Goal: Task Accomplishment & Management: Complete application form

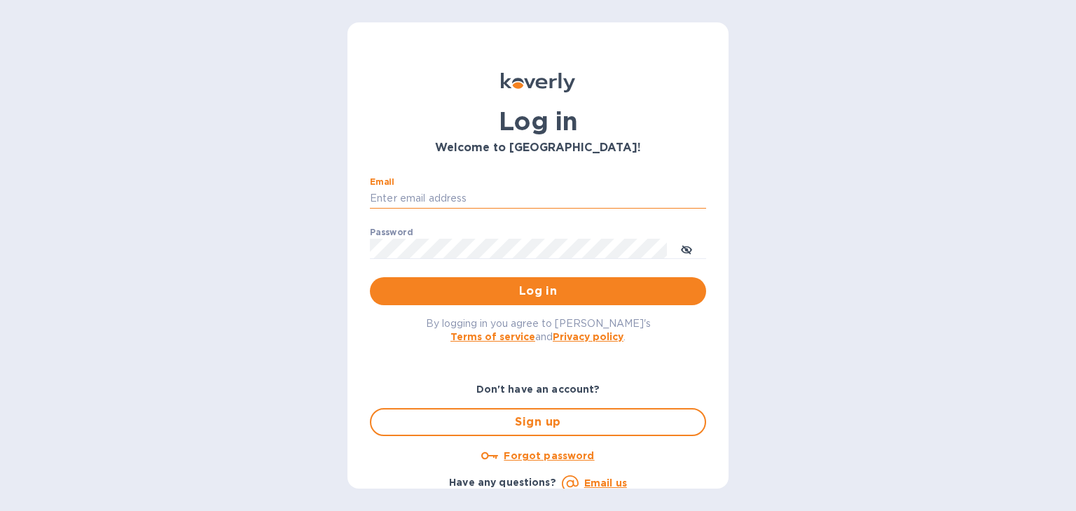
click at [415, 190] on input "Email" at bounding box center [538, 198] width 336 height 21
type input "steven@wmcross.com"
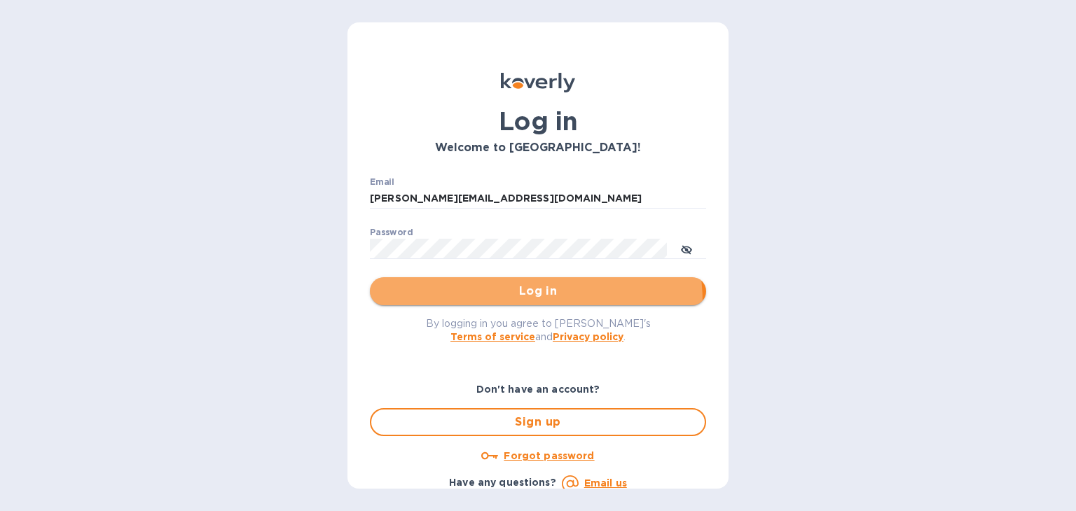
click at [507, 303] on button "Log in" at bounding box center [538, 291] width 336 height 28
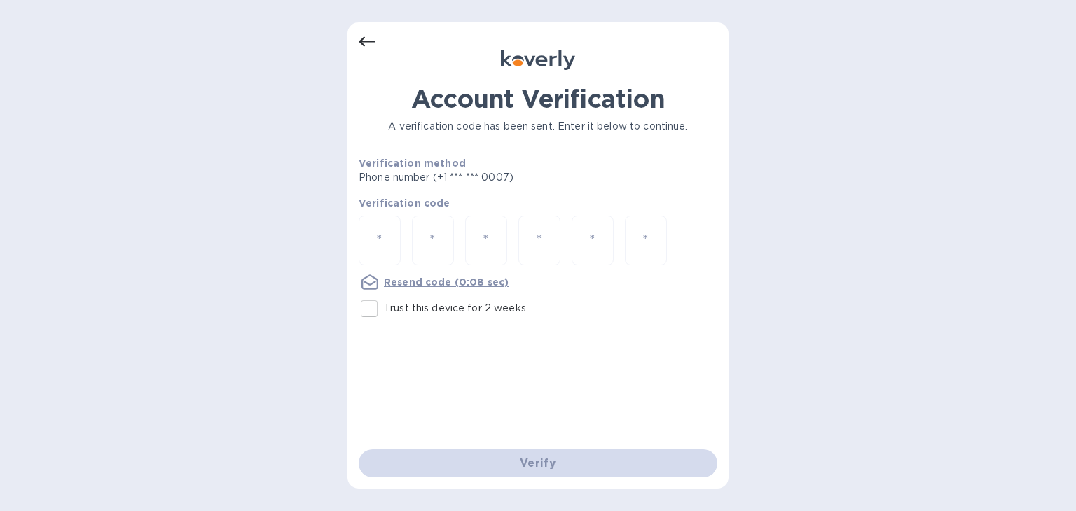
click at [373, 235] on input "number" at bounding box center [380, 241] width 18 height 26
type input "5"
type input "8"
type input "2"
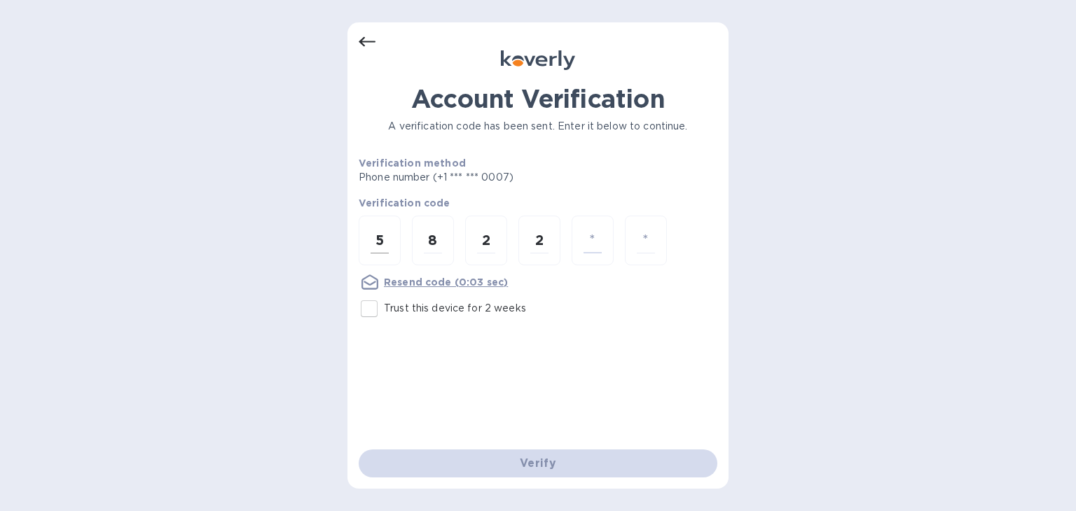
type input "0"
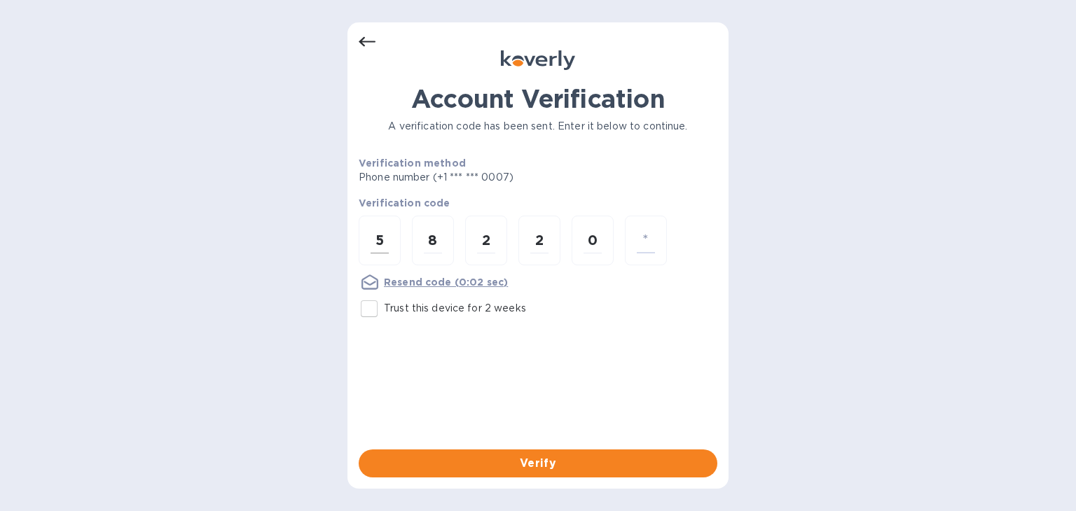
type input "1"
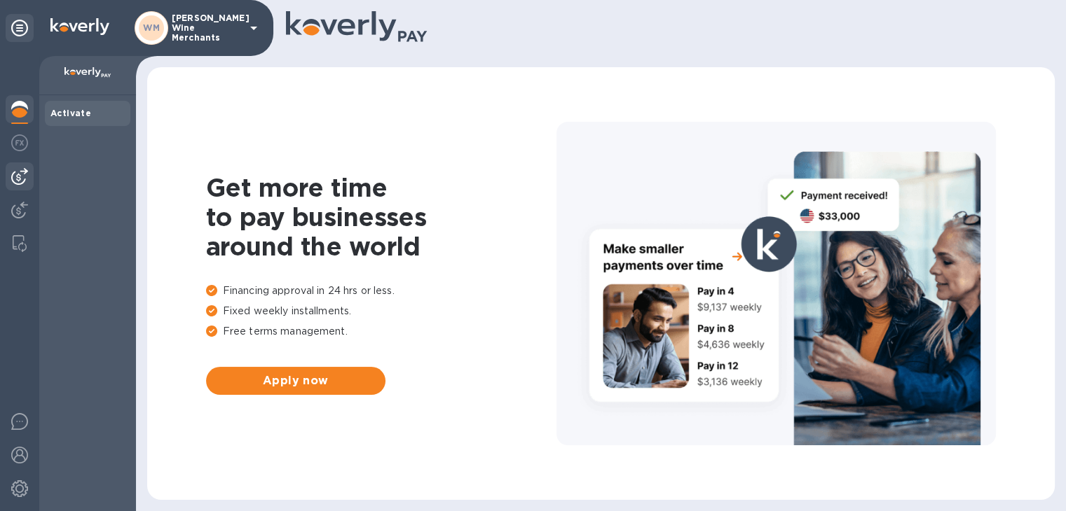
click at [22, 174] on img at bounding box center [19, 176] width 17 height 17
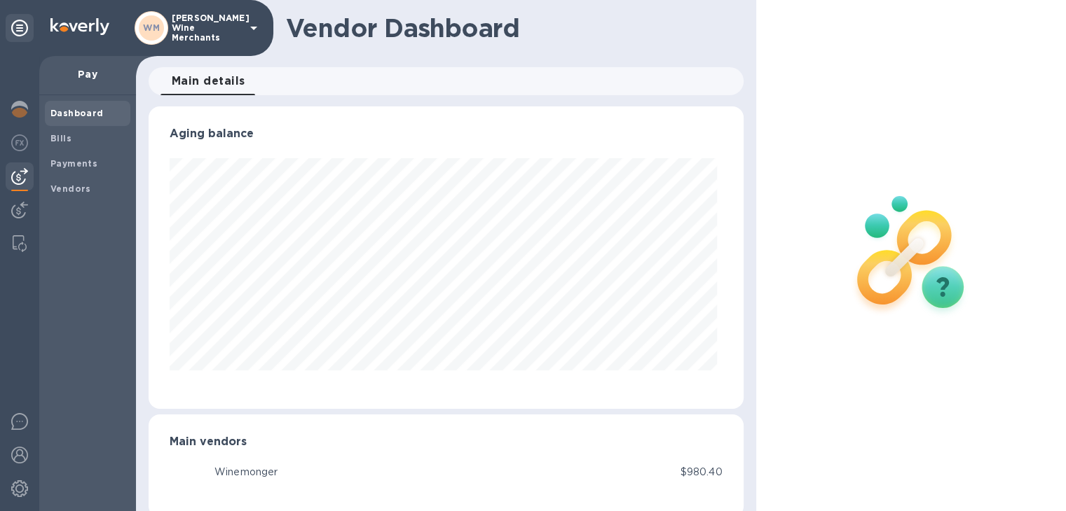
scroll to position [303, 589]
click at [70, 158] on span "Payments" at bounding box center [73, 164] width 47 height 14
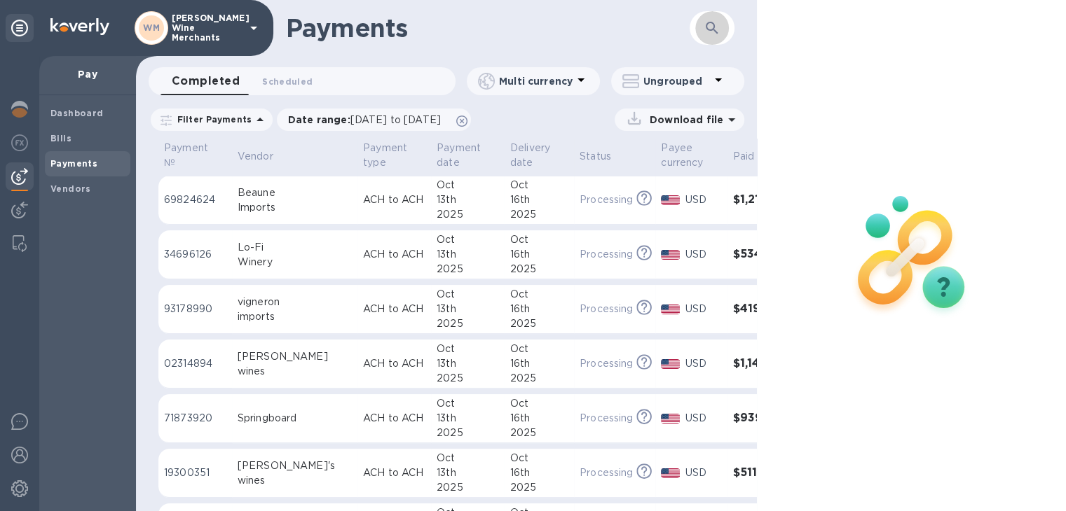
click at [708, 25] on icon "button" at bounding box center [711, 28] width 17 height 17
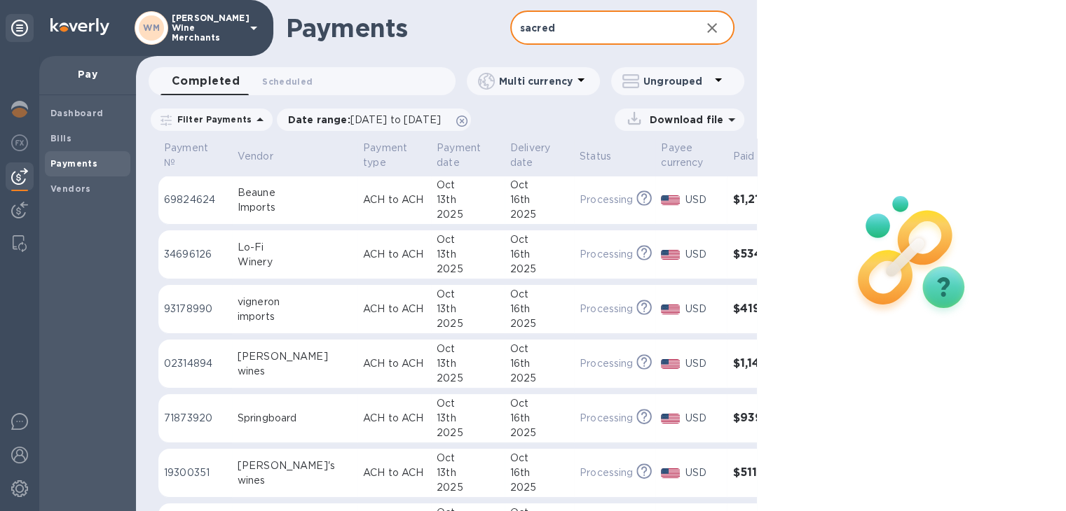
type input "sacred"
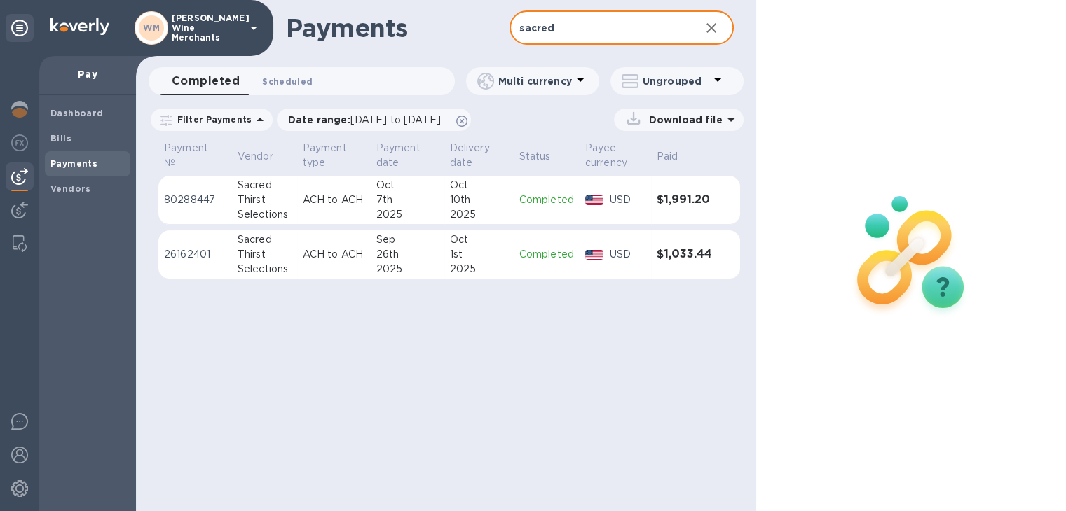
click at [290, 85] on span "Scheduled 0" at bounding box center [287, 81] width 50 height 15
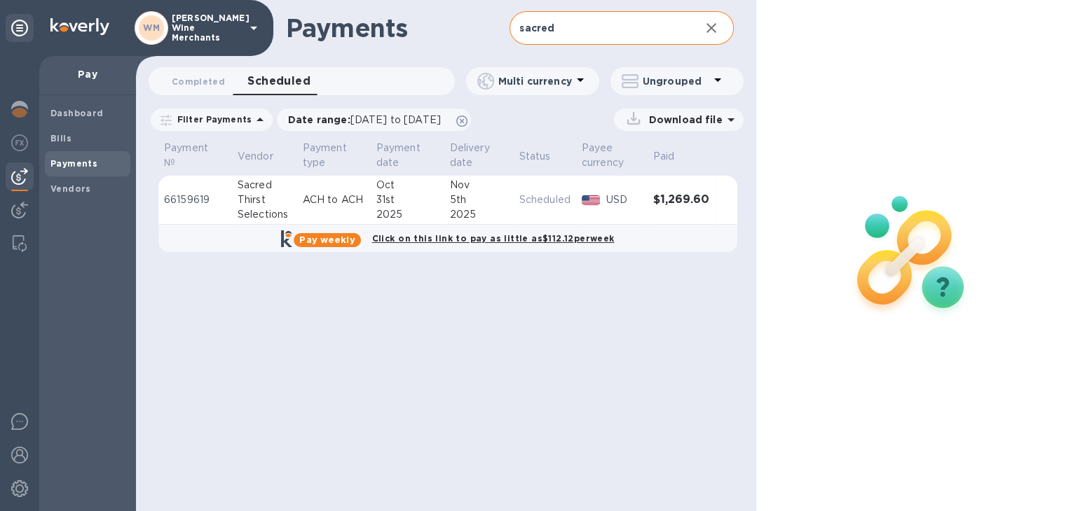
click at [668, 465] on div "Payments sacred ​ Completed 0 Scheduled 0 Multi currency Ungrouped Filter Payme…" at bounding box center [446, 255] width 620 height 511
click at [193, 85] on span "Completed 0" at bounding box center [198, 81] width 53 height 15
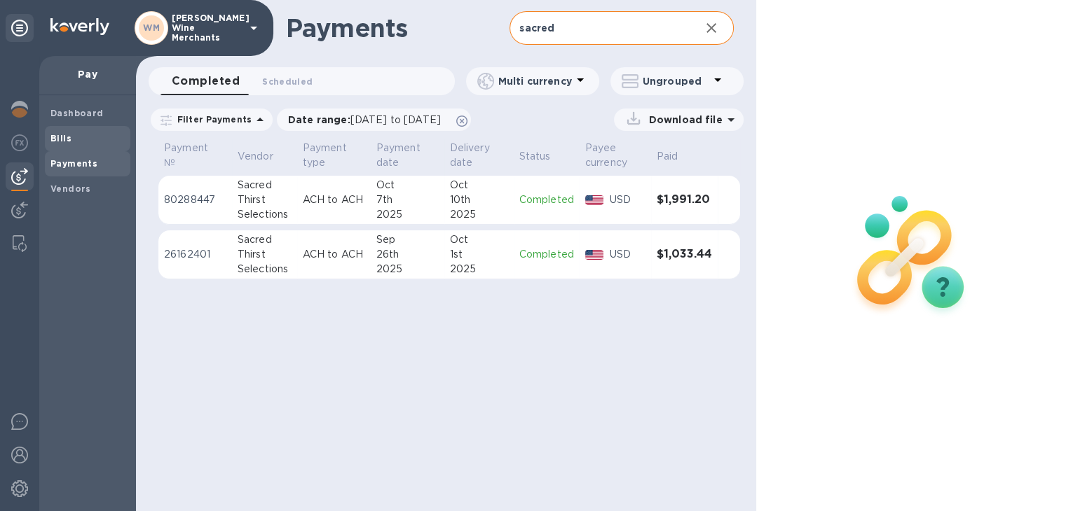
click at [57, 142] on b "Bills" at bounding box center [60, 138] width 21 height 11
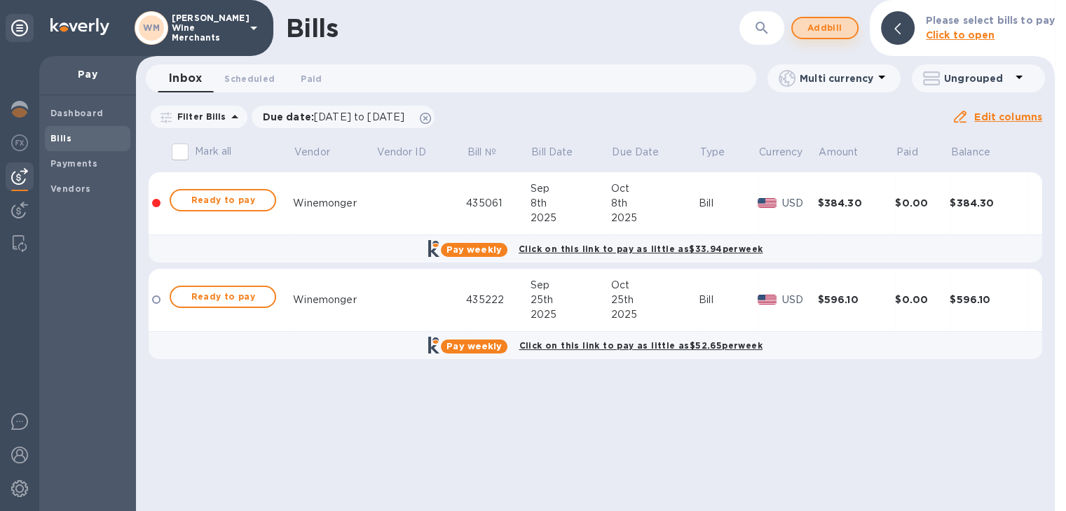
click at [828, 33] on span "Add bill" at bounding box center [825, 28] width 42 height 17
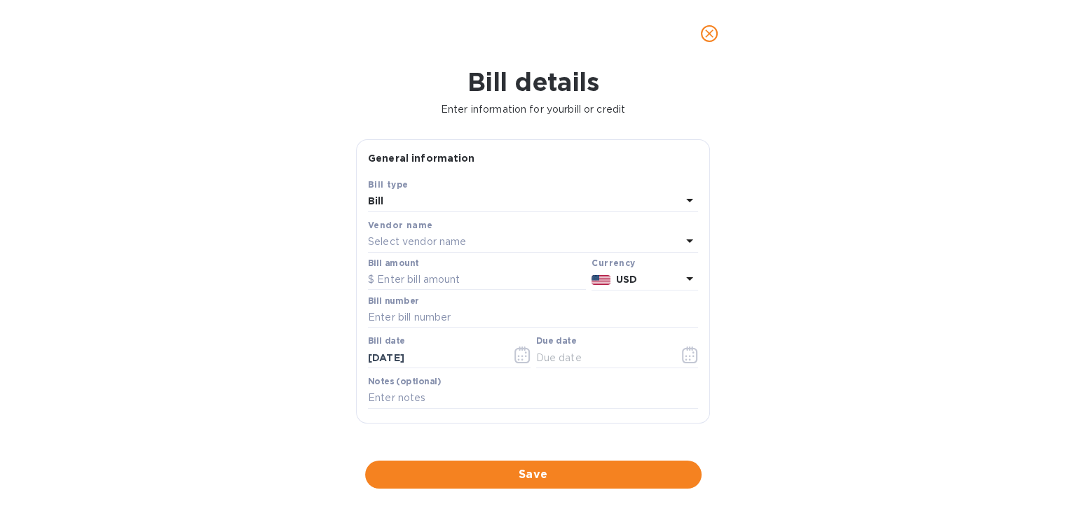
click at [420, 244] on p "Select vendor name" at bounding box center [417, 242] width 98 height 15
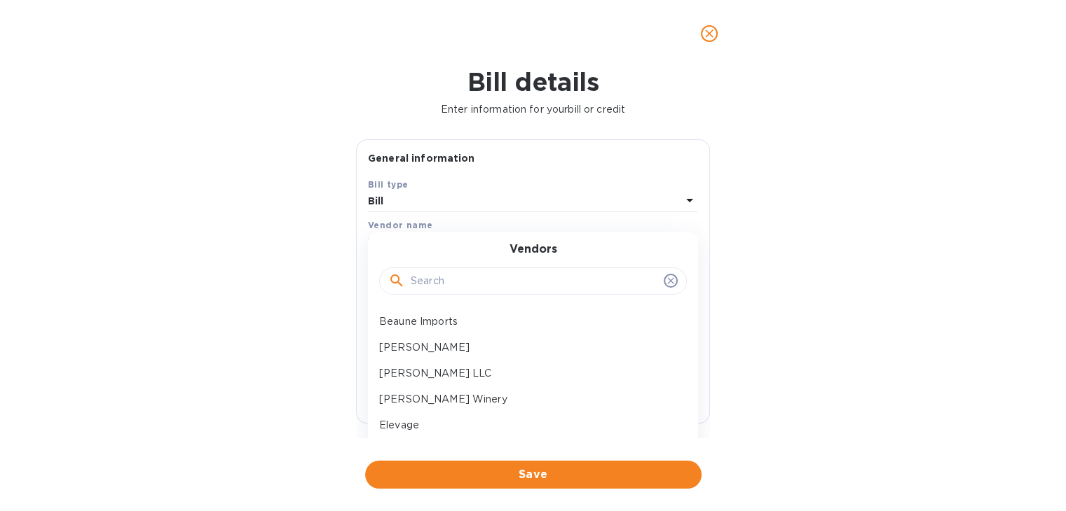
click at [418, 280] on input "text" at bounding box center [534, 281] width 247 height 21
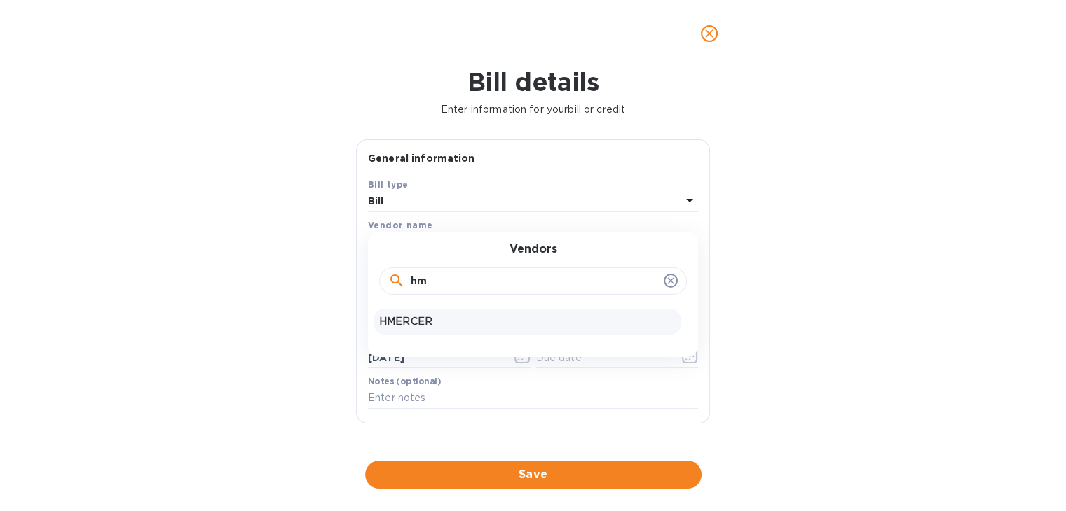
type input "hm"
click at [418, 322] on p "HMERCER" at bounding box center [527, 322] width 296 height 15
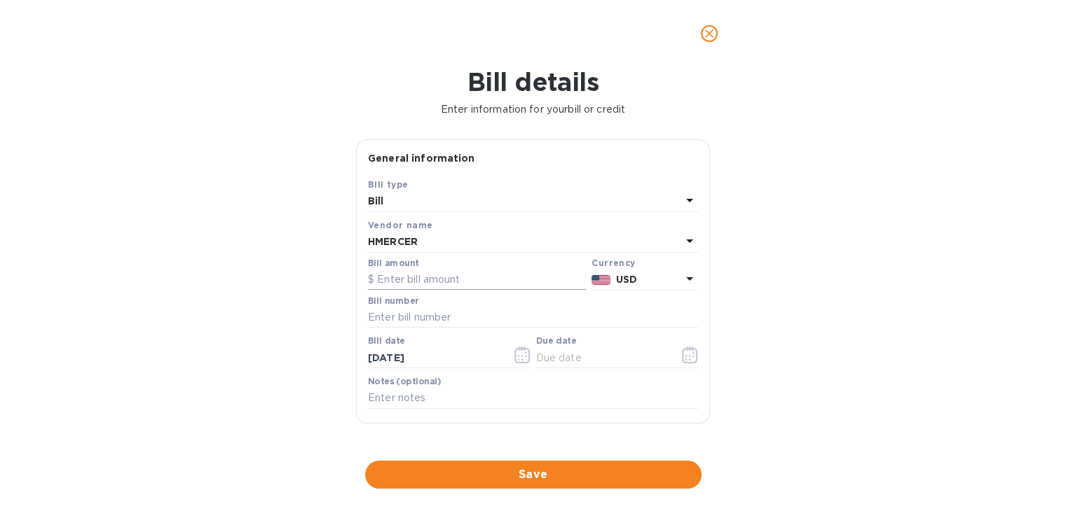
click at [409, 279] on input "text" at bounding box center [477, 280] width 218 height 21
type input "452.40"
click at [410, 323] on input "text" at bounding box center [533, 318] width 330 height 21
type input "37519"
click at [685, 361] on icon "button" at bounding box center [686, 360] width 2 height 2
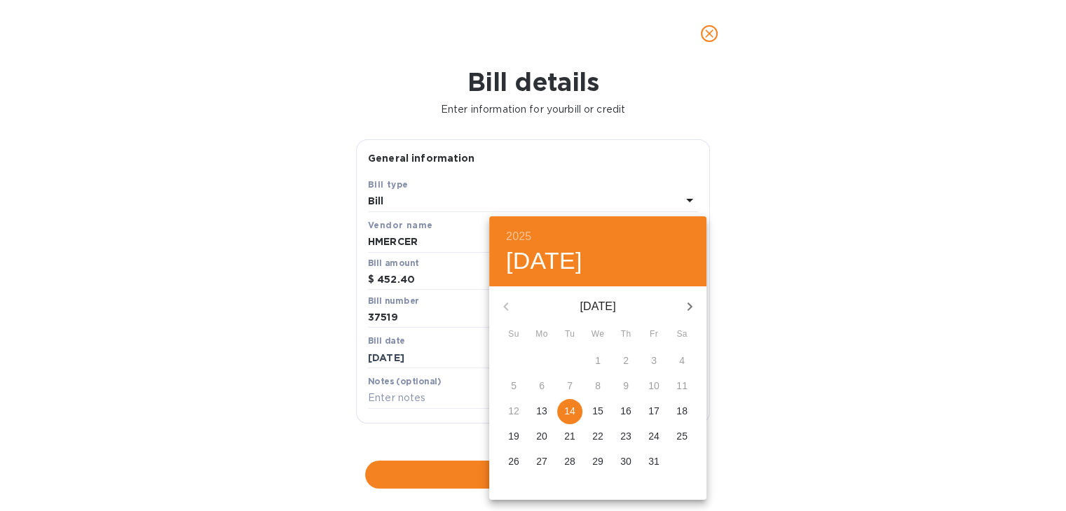
click at [696, 306] on icon "button" at bounding box center [689, 306] width 17 height 17
click at [536, 461] on p "24" at bounding box center [541, 462] width 11 height 14
type input "[DATE]"
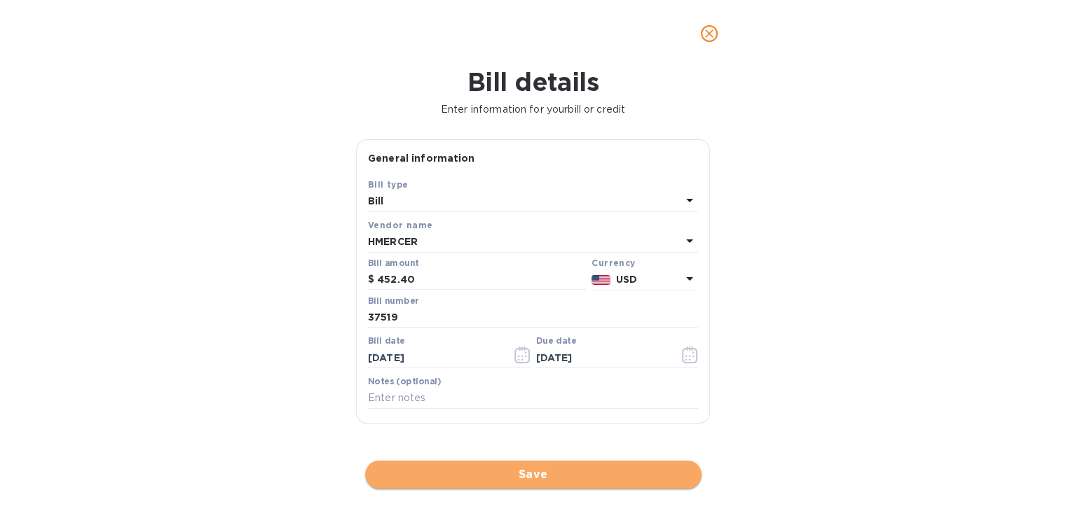
click at [532, 465] on button "Save" at bounding box center [533, 475] width 336 height 28
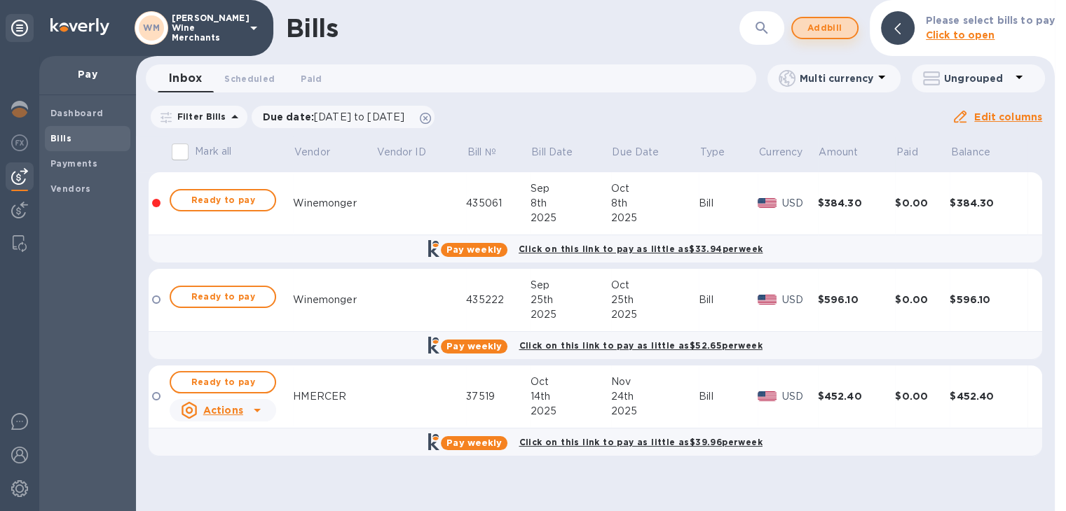
click at [845, 26] on span "Add bill" at bounding box center [825, 28] width 42 height 17
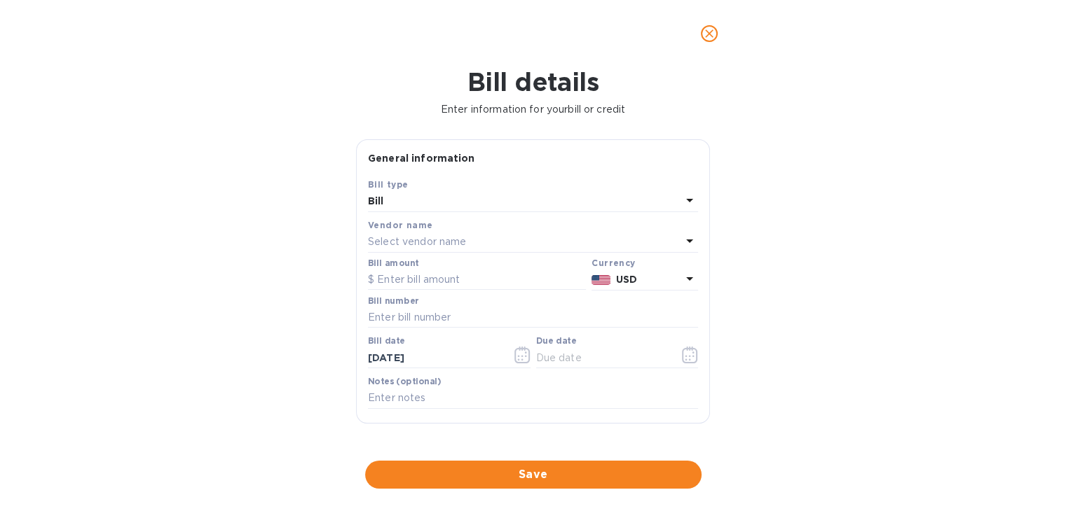
click at [460, 236] on p "Select vendor name" at bounding box center [417, 242] width 98 height 15
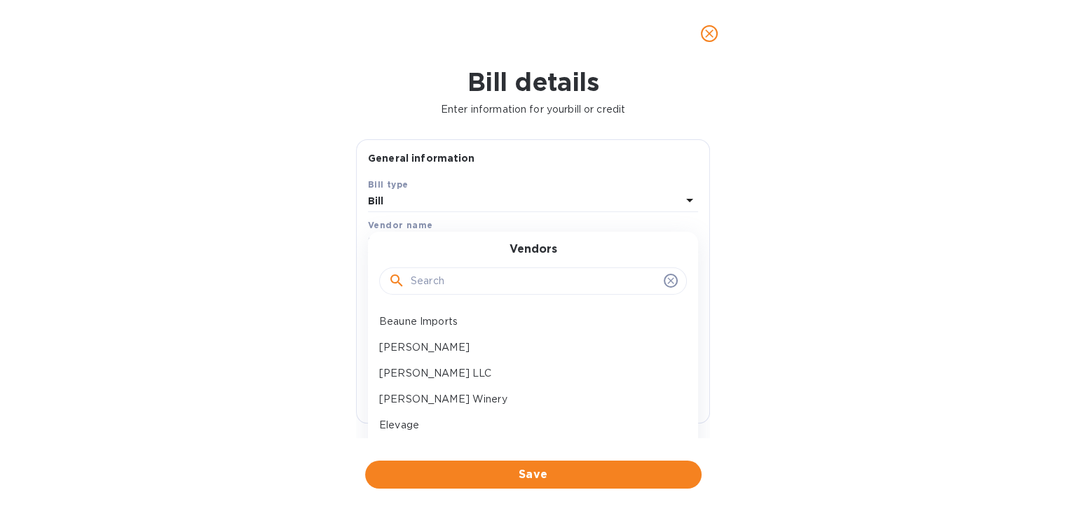
click at [443, 279] on input "text" at bounding box center [534, 281] width 247 height 21
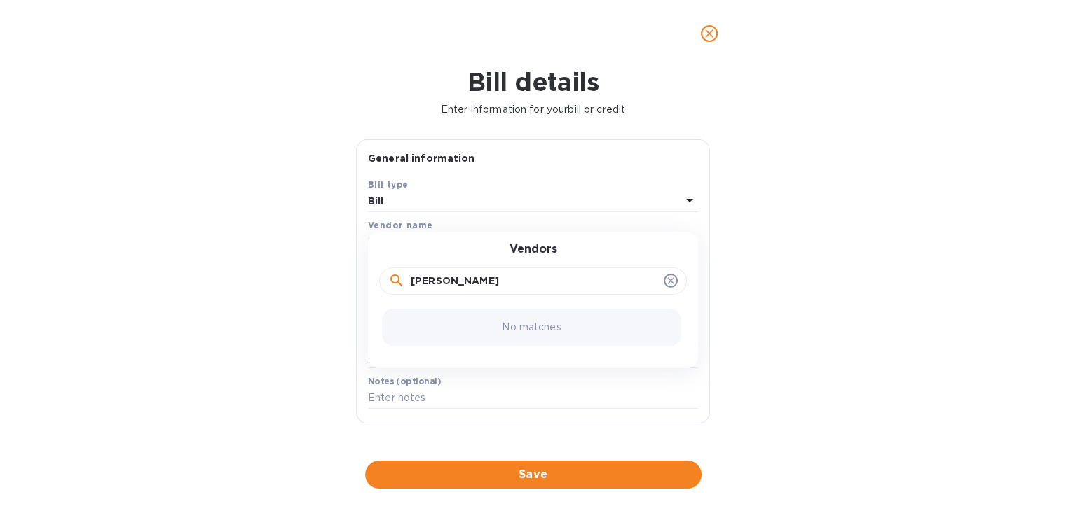
type input "[PERSON_NAME]"
click at [667, 282] on icon at bounding box center [670, 281] width 6 height 6
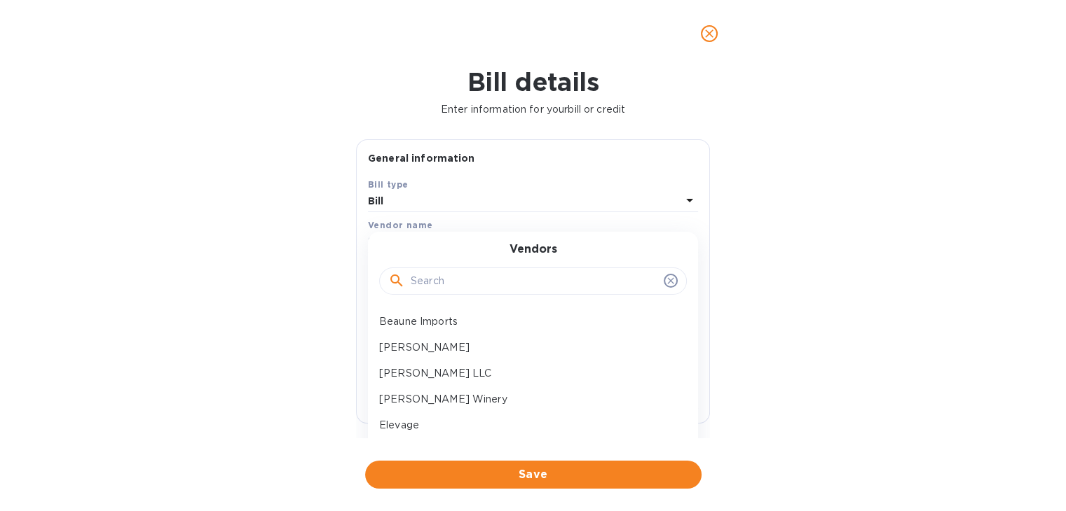
click at [485, 277] on input "text" at bounding box center [534, 281] width 247 height 21
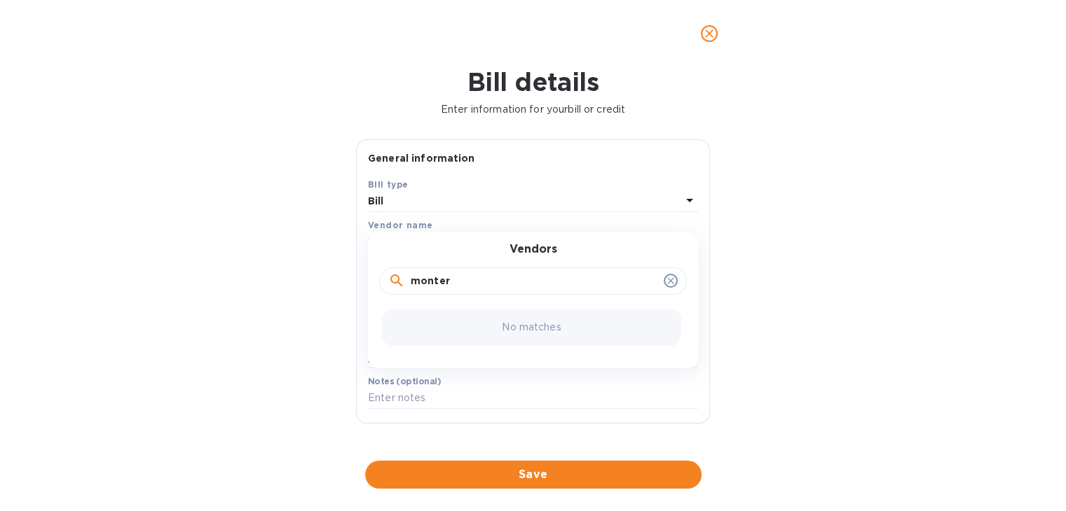
type input "monter"
click at [668, 287] on icon at bounding box center [670, 280] width 11 height 11
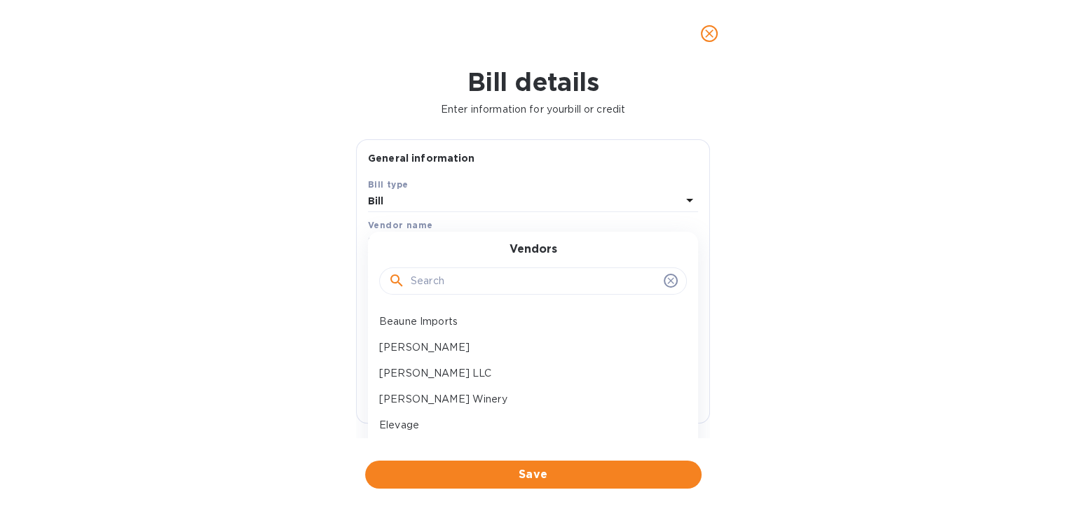
click at [502, 289] on input "text" at bounding box center [534, 281] width 247 height 21
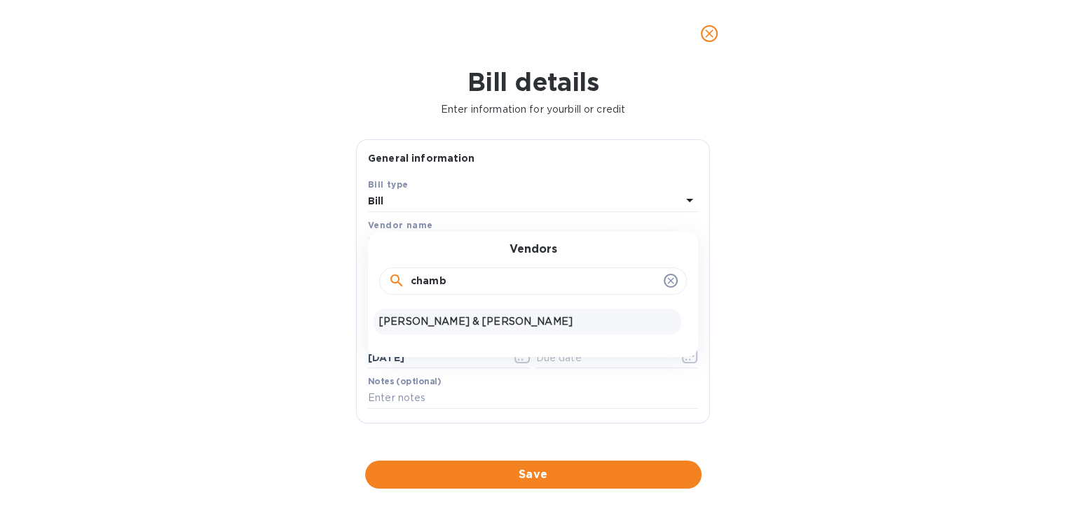
type input "chamb"
click at [459, 319] on p "[PERSON_NAME] & [PERSON_NAME]" at bounding box center [527, 322] width 296 height 15
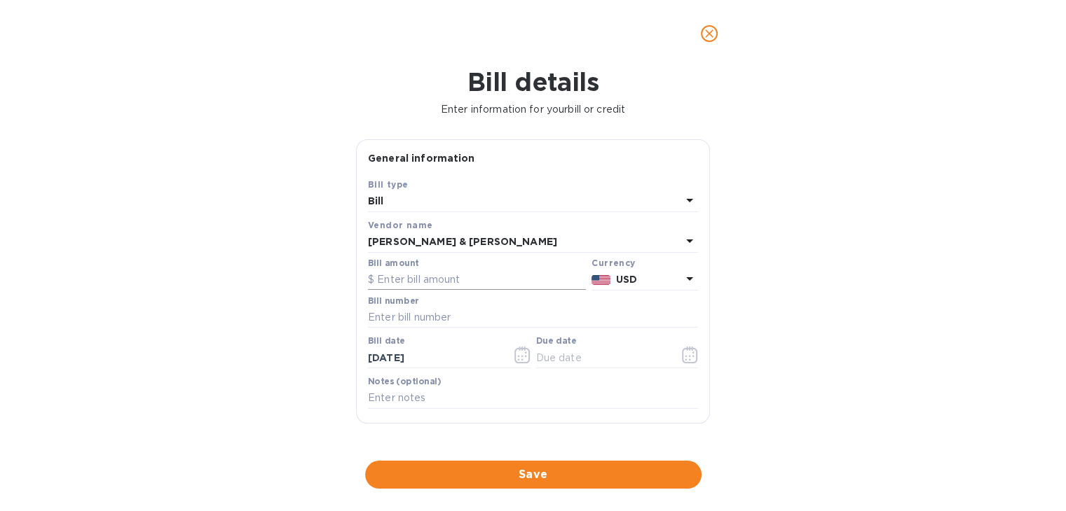
click at [444, 284] on input "text" at bounding box center [477, 280] width 218 height 21
type input "1,899.60"
click at [437, 321] on input "text" at bounding box center [533, 318] width 330 height 21
type input "609190"
click at [689, 358] on icon "button" at bounding box center [690, 355] width 16 height 17
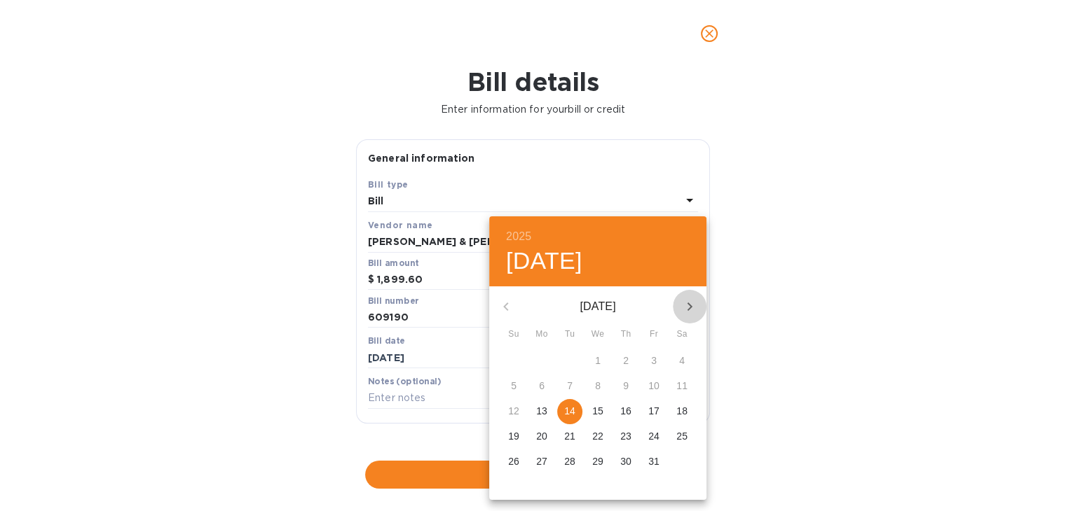
click at [689, 306] on icon "button" at bounding box center [689, 306] width 17 height 17
click at [543, 461] on p "24" at bounding box center [541, 462] width 11 height 14
type input "[DATE]"
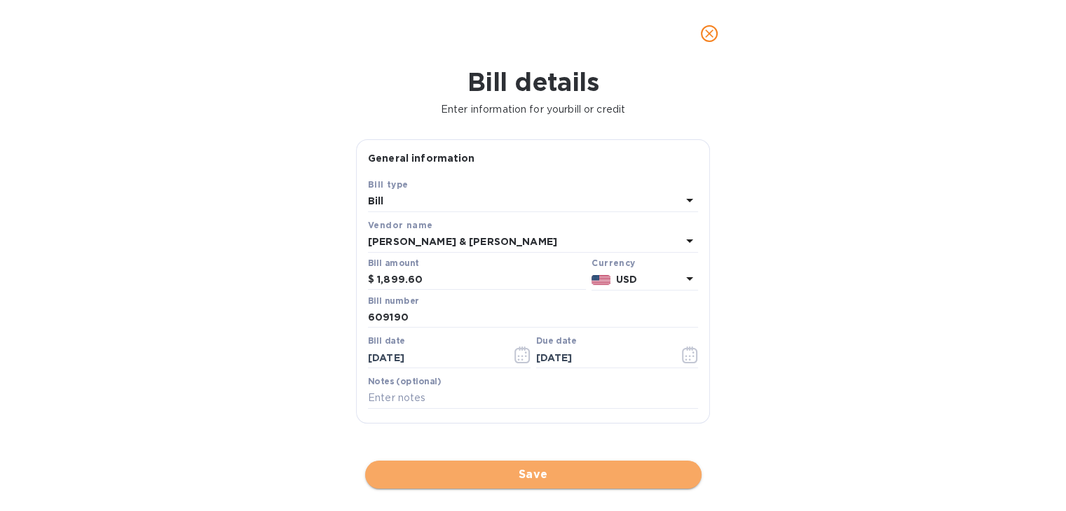
click at [539, 472] on span "Save" at bounding box center [533, 475] width 314 height 17
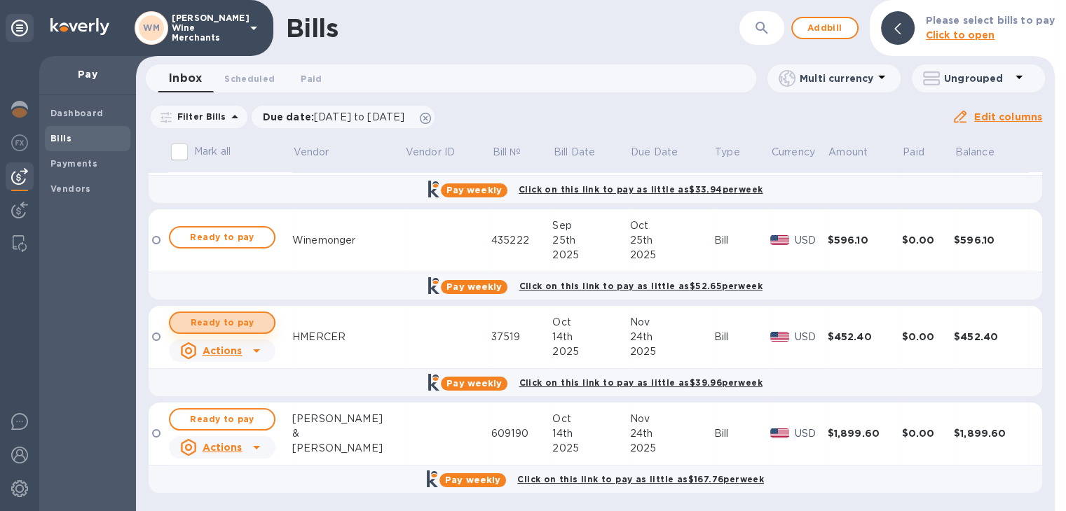
click at [244, 319] on span "Ready to pay" at bounding box center [221, 323] width 81 height 17
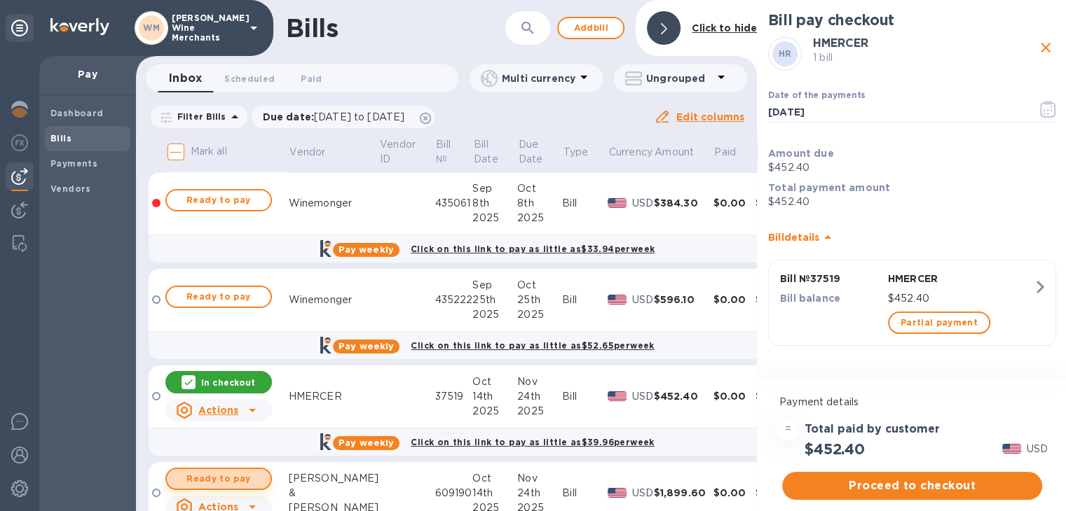
click at [227, 477] on span "Ready to pay" at bounding box center [218, 479] width 81 height 17
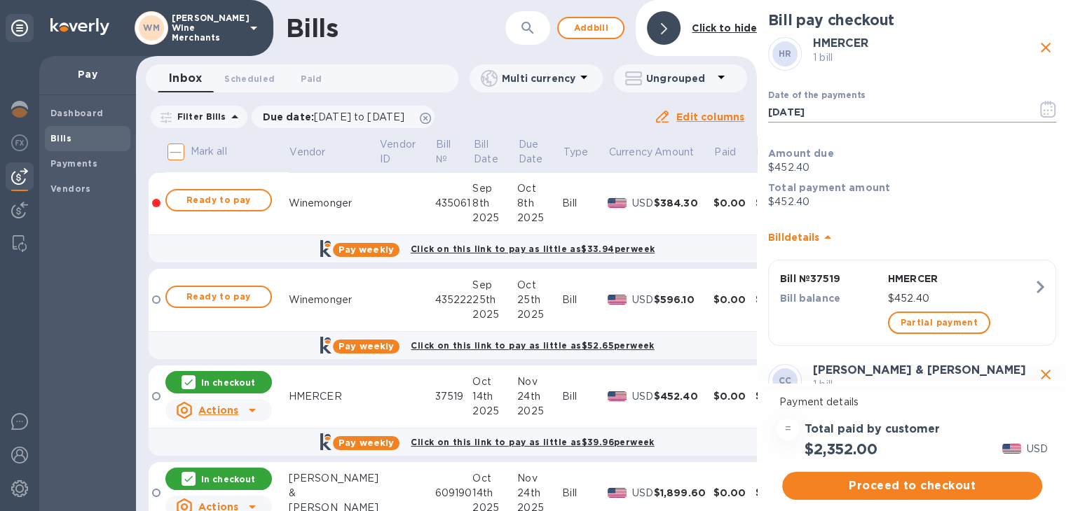
click at [1033, 110] on button "button" at bounding box center [1047, 109] width 33 height 34
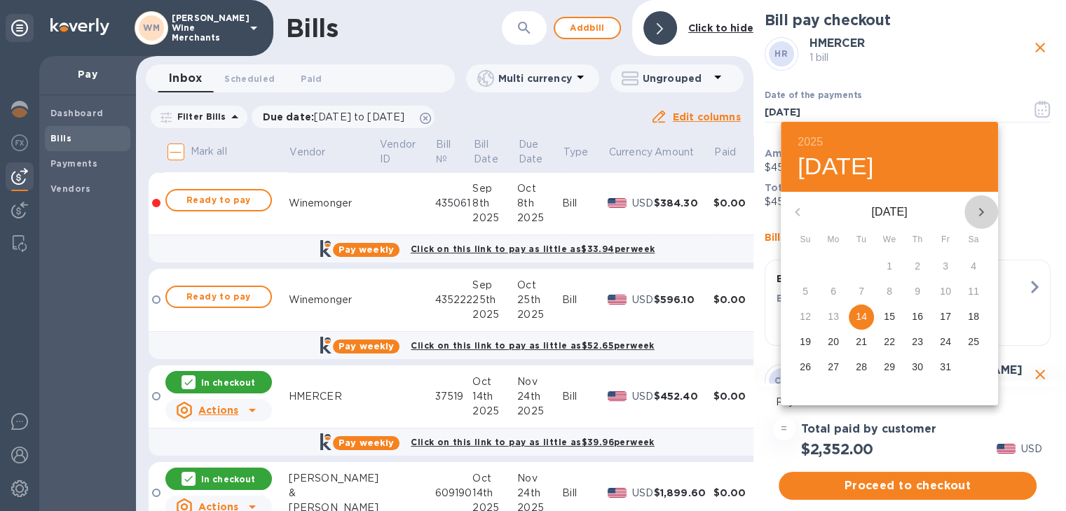
click at [975, 212] on icon "button" at bounding box center [980, 212] width 17 height 17
click at [950, 343] on p "21" at bounding box center [945, 342] width 11 height 14
type input "[DATE]"
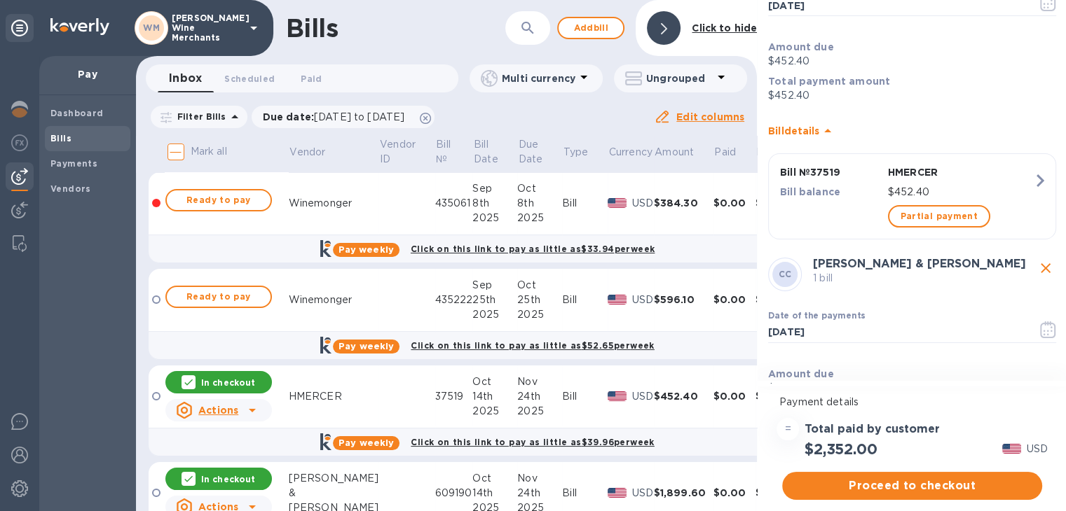
scroll to position [317, 0]
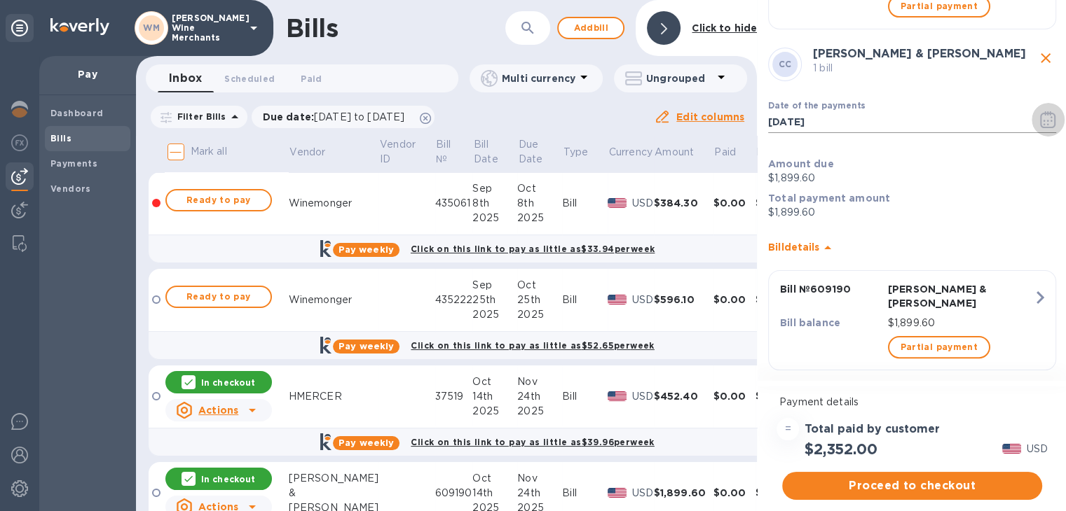
click at [1040, 118] on icon "button" at bounding box center [1048, 119] width 16 height 17
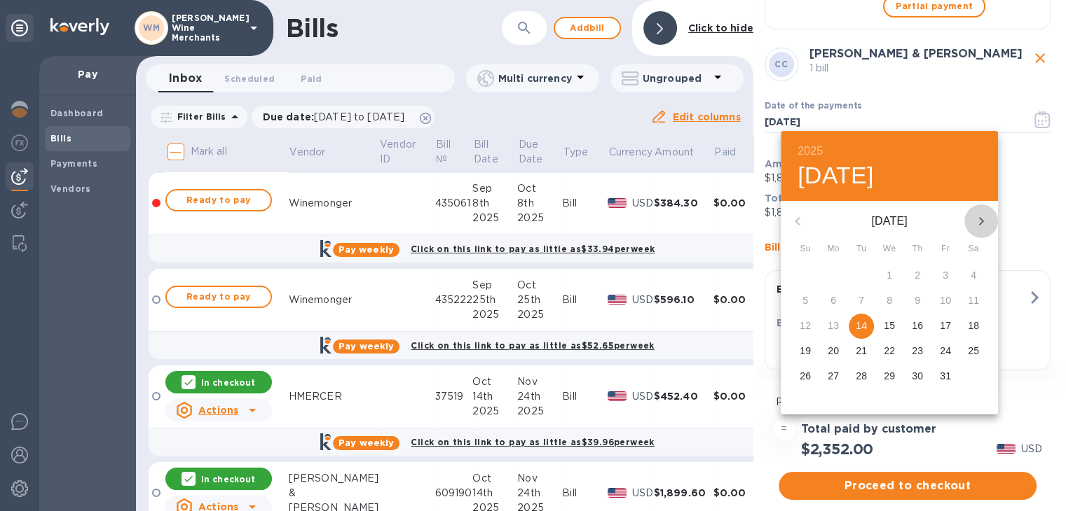
click at [978, 222] on icon "button" at bounding box center [980, 221] width 17 height 17
click at [942, 349] on p "21" at bounding box center [945, 351] width 11 height 14
type input "[DATE]"
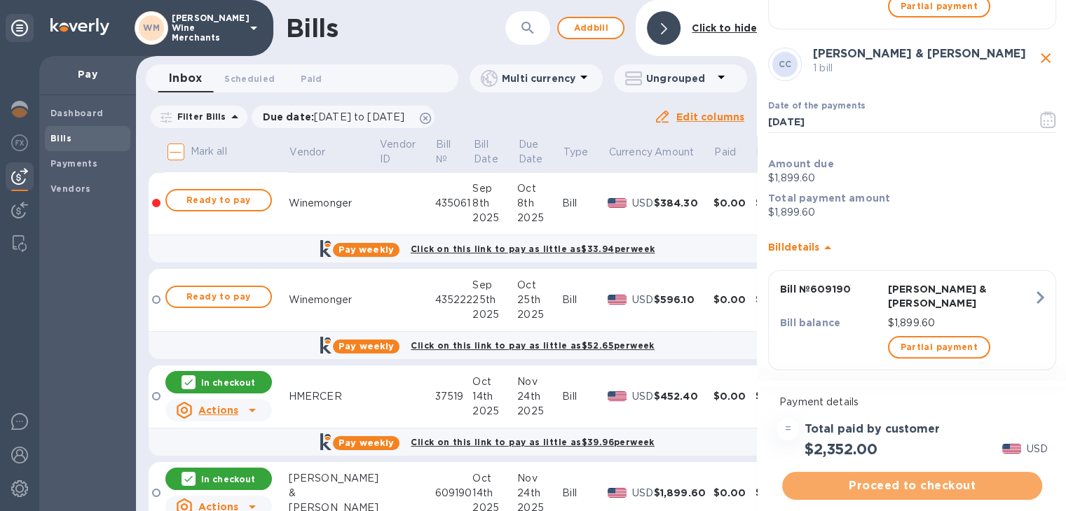
click at [923, 483] on span "Proceed to checkout" at bounding box center [912, 486] width 238 height 17
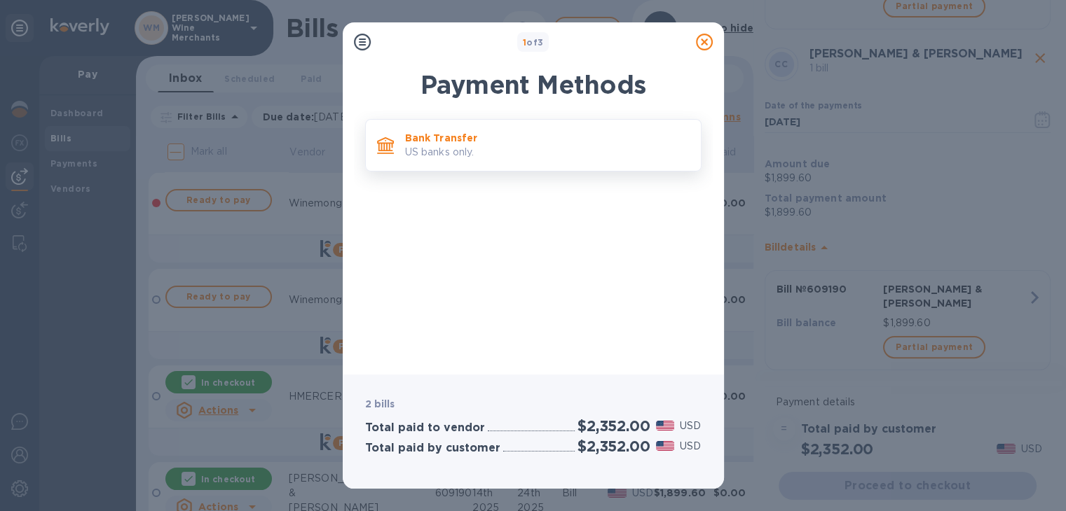
click at [460, 142] on p "Bank Transfer" at bounding box center [547, 138] width 284 height 14
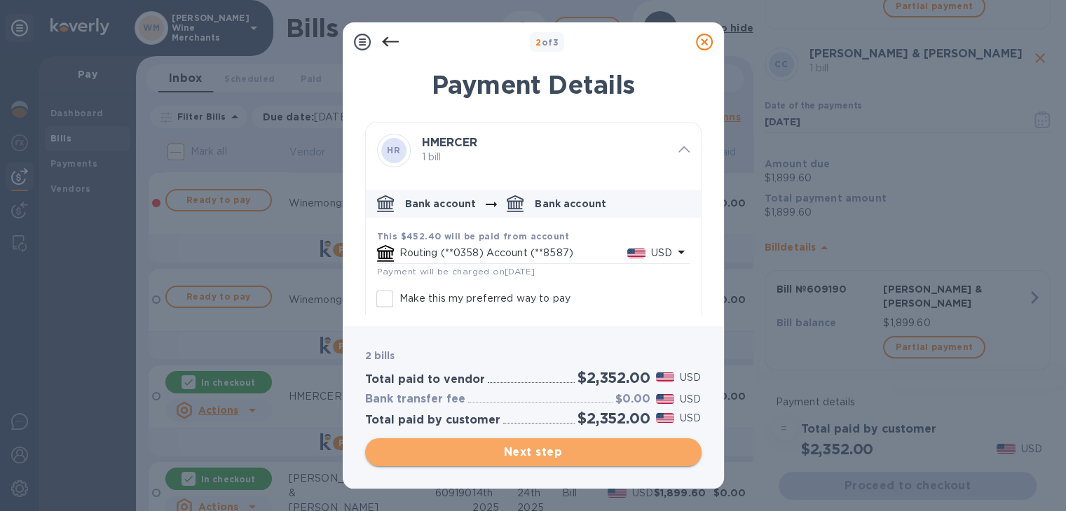
click at [540, 455] on span "Next step" at bounding box center [533, 452] width 314 height 17
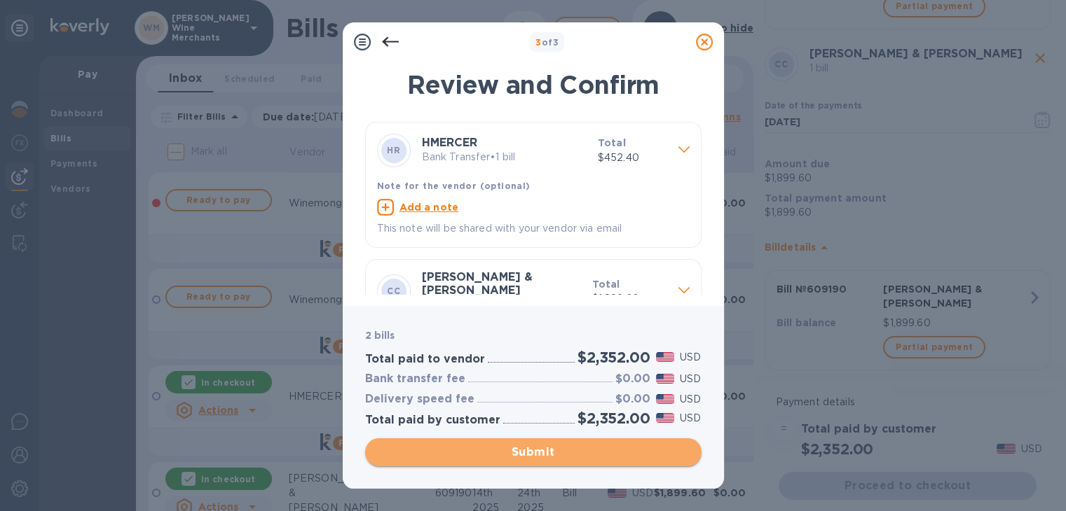
click at [540, 455] on span "Submit" at bounding box center [533, 452] width 314 height 17
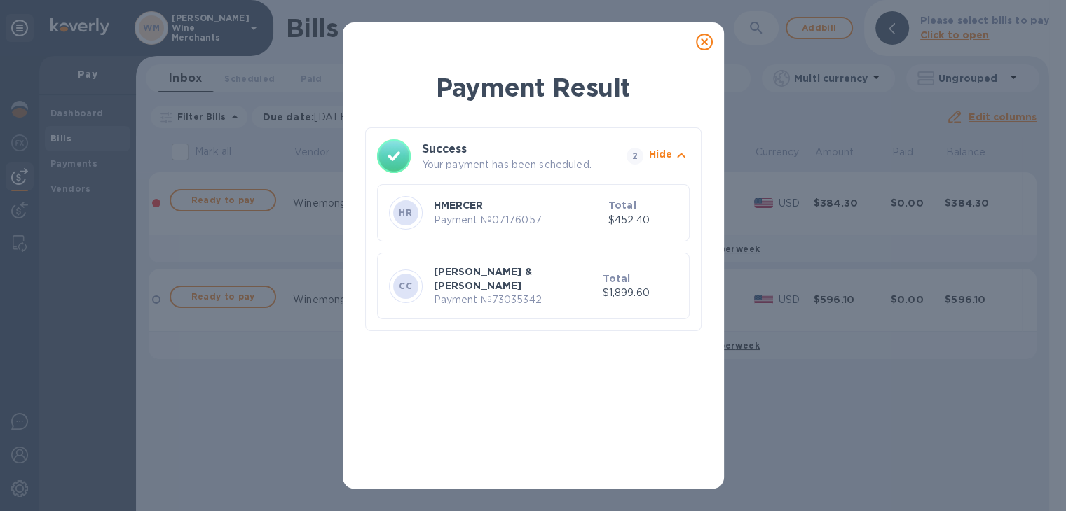
click at [703, 41] on icon at bounding box center [704, 42] width 17 height 17
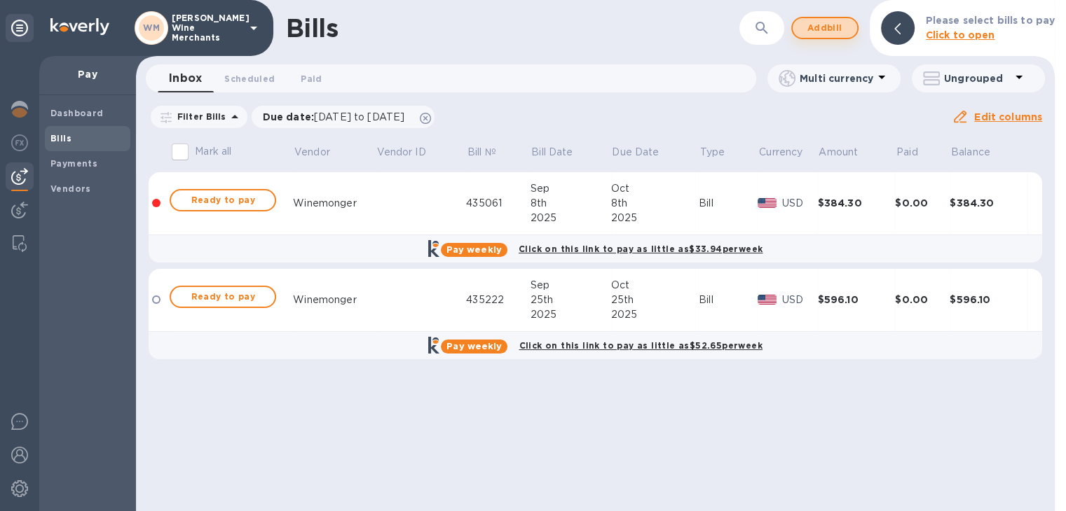
click at [835, 29] on span "Add bill" at bounding box center [825, 28] width 42 height 17
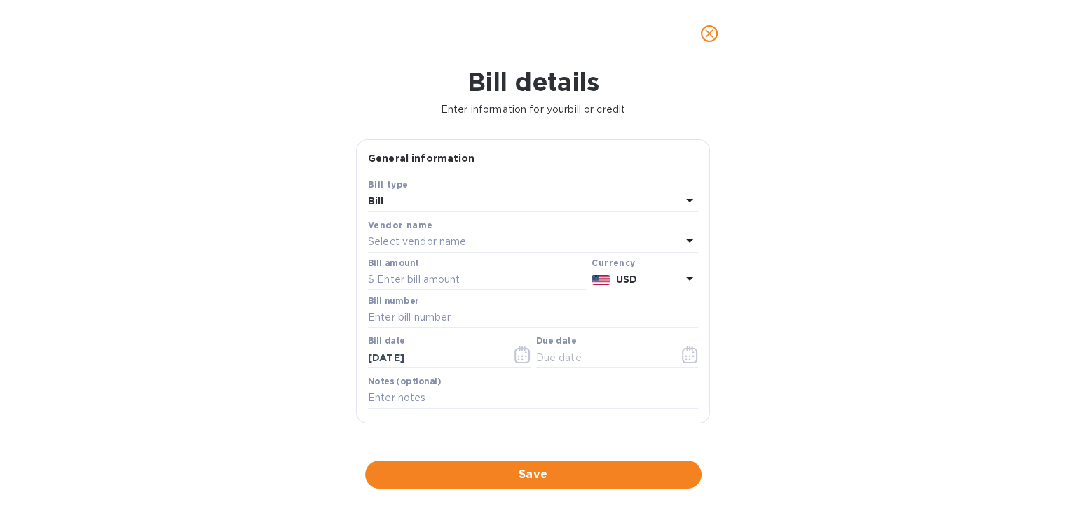
click at [432, 237] on p "Select vendor name" at bounding box center [417, 242] width 98 height 15
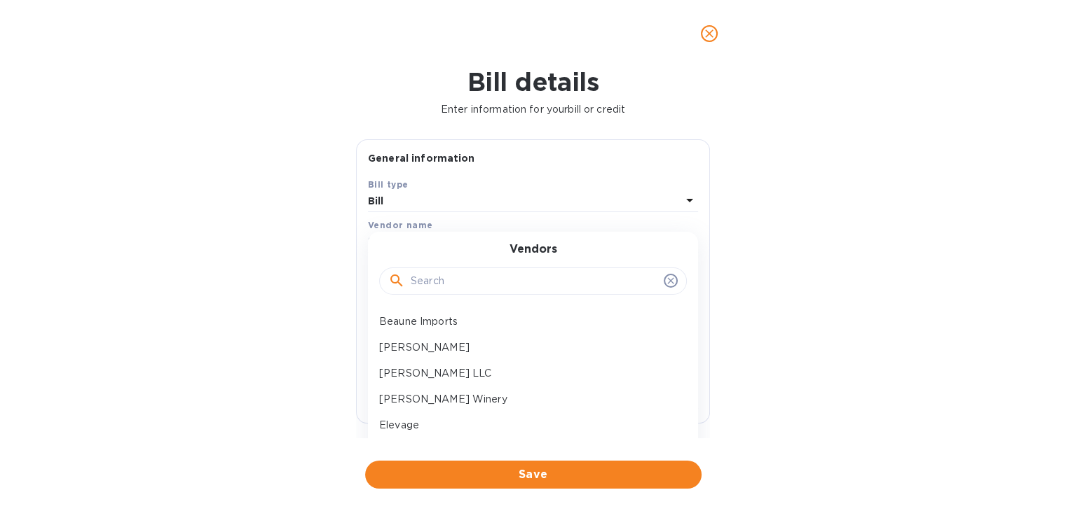
click at [434, 280] on input "text" at bounding box center [534, 281] width 247 height 21
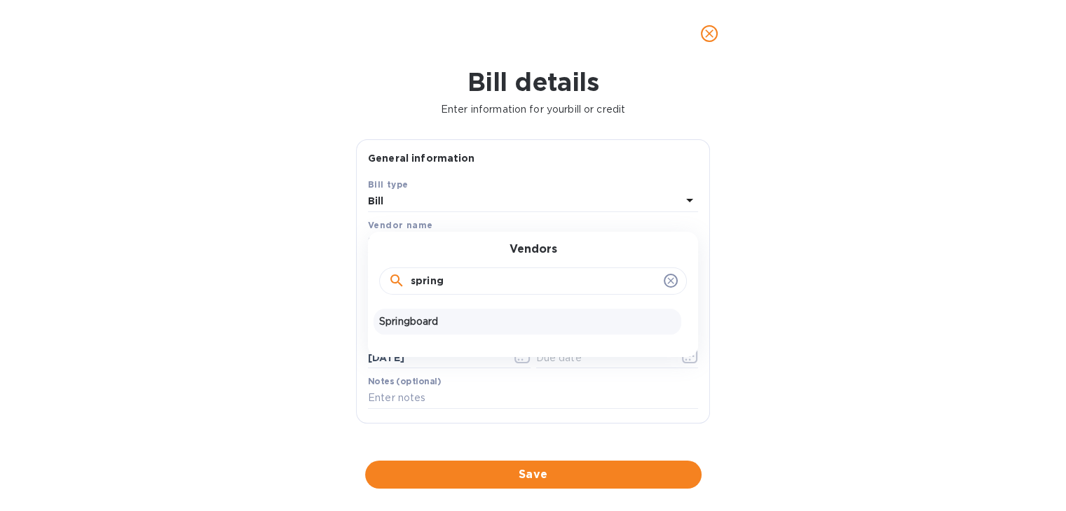
type input "spring"
click at [412, 322] on p "Springboard" at bounding box center [527, 322] width 296 height 15
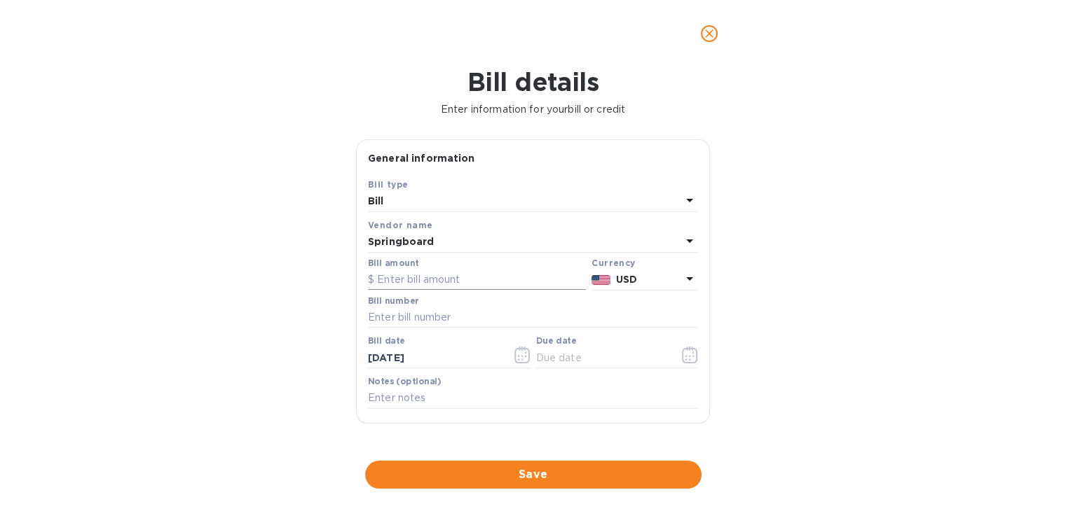
click at [426, 280] on input "text" at bounding box center [477, 280] width 218 height 21
type input "696"
click at [416, 324] on input "text" at bounding box center [533, 318] width 330 height 21
type input "193748"
click at [518, 359] on icon "button" at bounding box center [522, 355] width 16 height 17
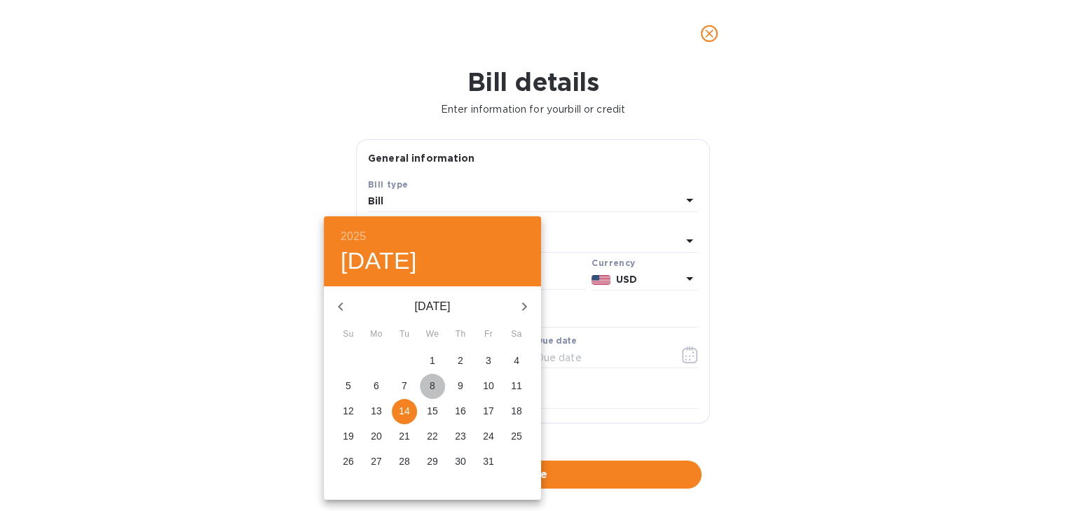
click at [430, 387] on p "8" at bounding box center [432, 386] width 6 height 14
type input "[DATE]"
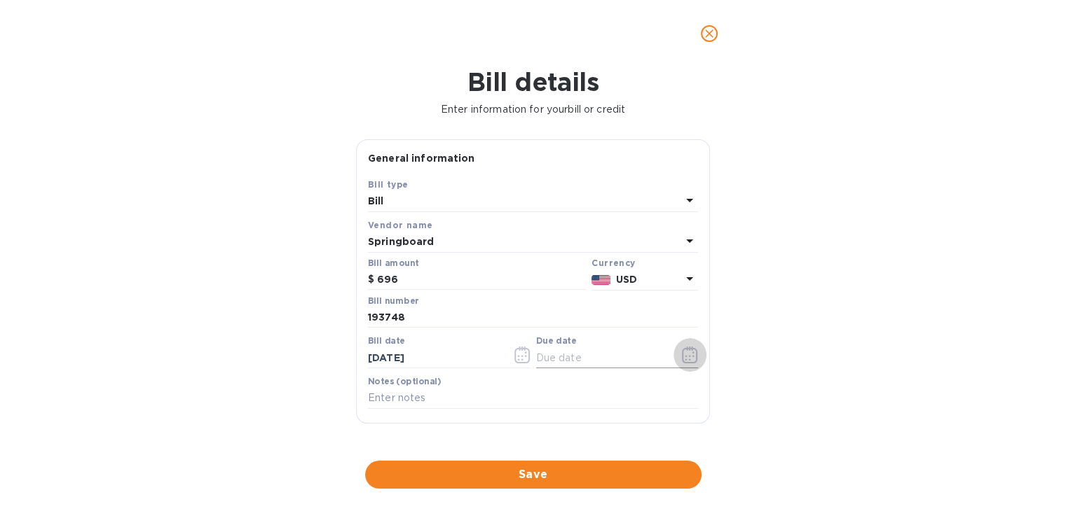
click at [685, 354] on icon "button" at bounding box center [690, 355] width 16 height 17
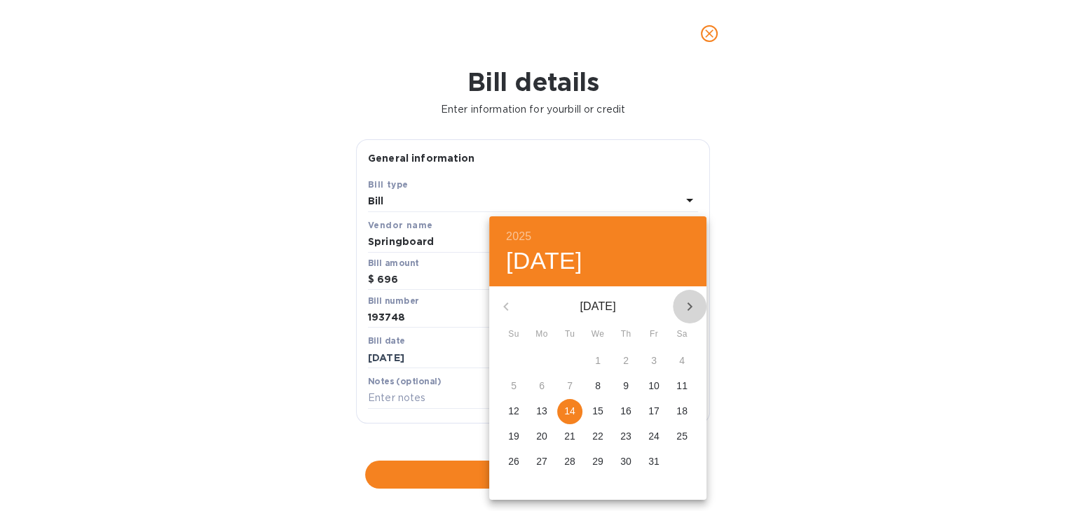
click at [689, 311] on icon "button" at bounding box center [689, 306] width 17 height 17
click at [569, 441] on p "18" at bounding box center [569, 436] width 11 height 14
type input "[DATE]"
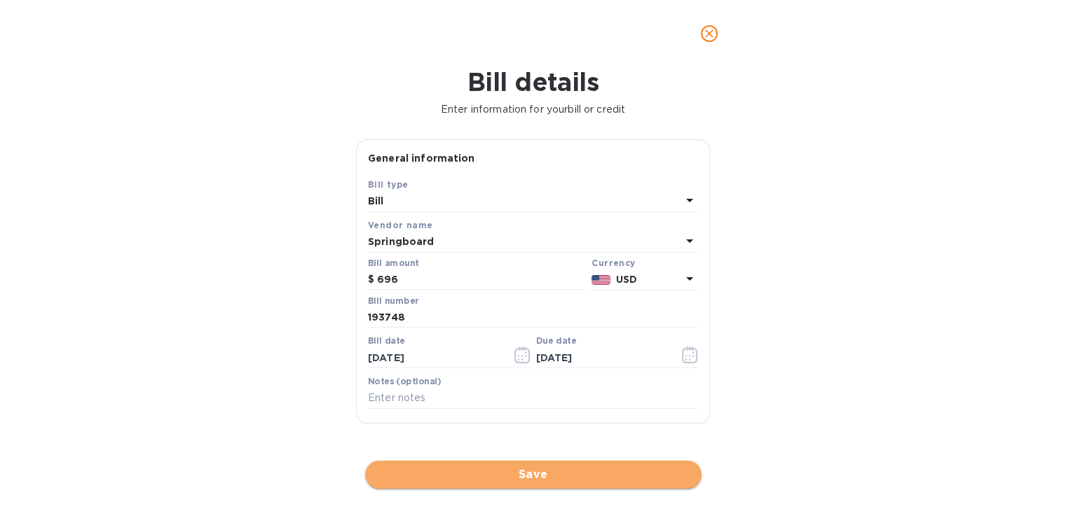
click at [551, 478] on span "Save" at bounding box center [533, 475] width 314 height 17
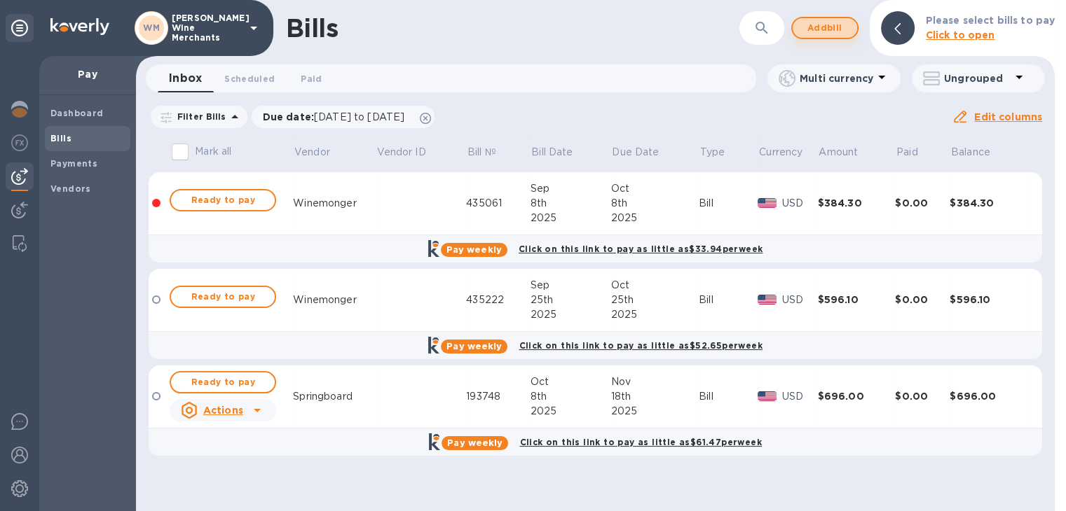
click at [821, 27] on span "Add bill" at bounding box center [825, 28] width 42 height 17
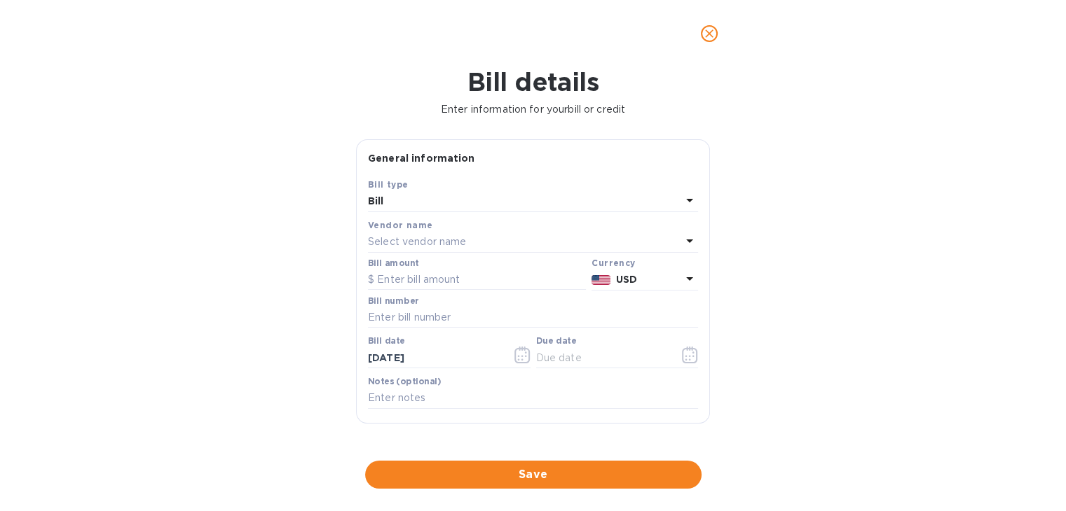
click at [494, 246] on div "Select vendor name" at bounding box center [524, 243] width 313 height 20
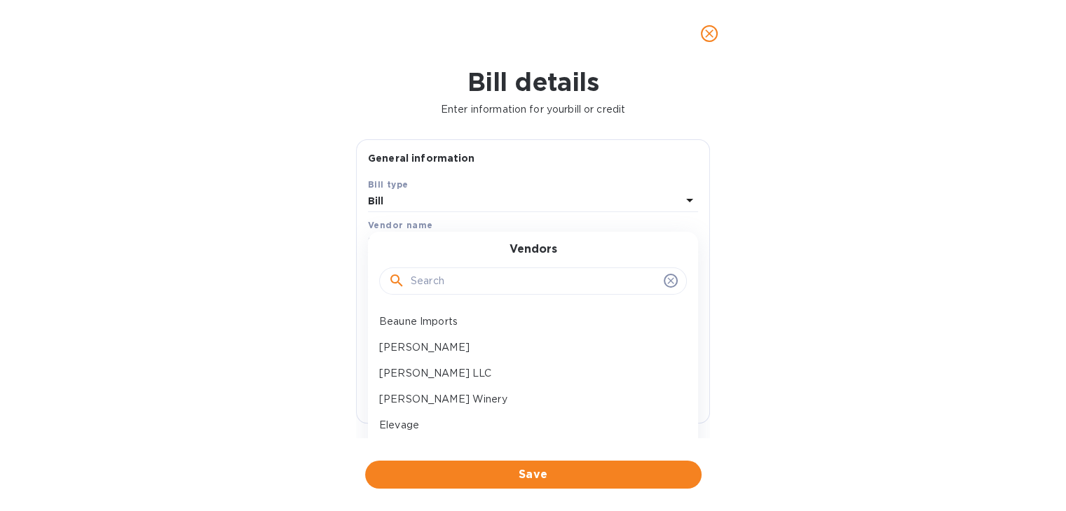
click at [466, 276] on input "text" at bounding box center [534, 281] width 247 height 21
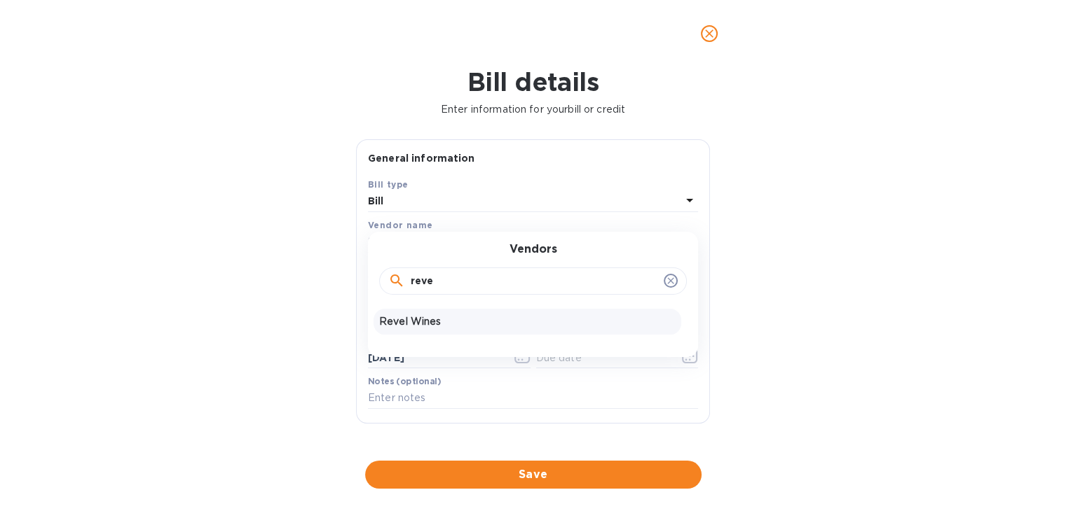
type input "reve"
click at [432, 320] on p "Revel Wines" at bounding box center [527, 322] width 296 height 15
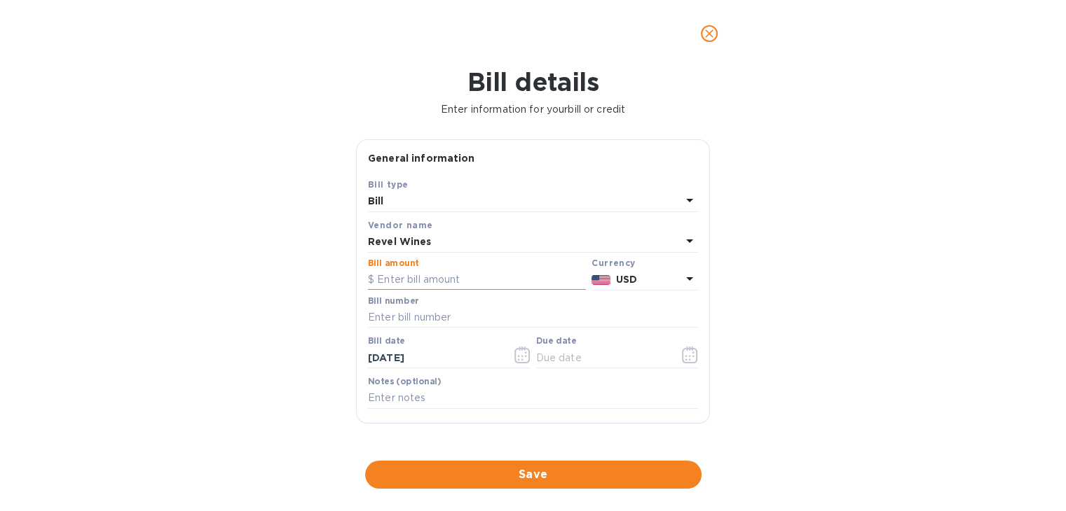
click at [431, 286] on input "text" at bounding box center [477, 280] width 218 height 21
type input "266.10"
click at [414, 322] on input "text" at bounding box center [533, 318] width 330 height 21
type input "8886694"
click at [519, 362] on icon "button" at bounding box center [522, 355] width 16 height 17
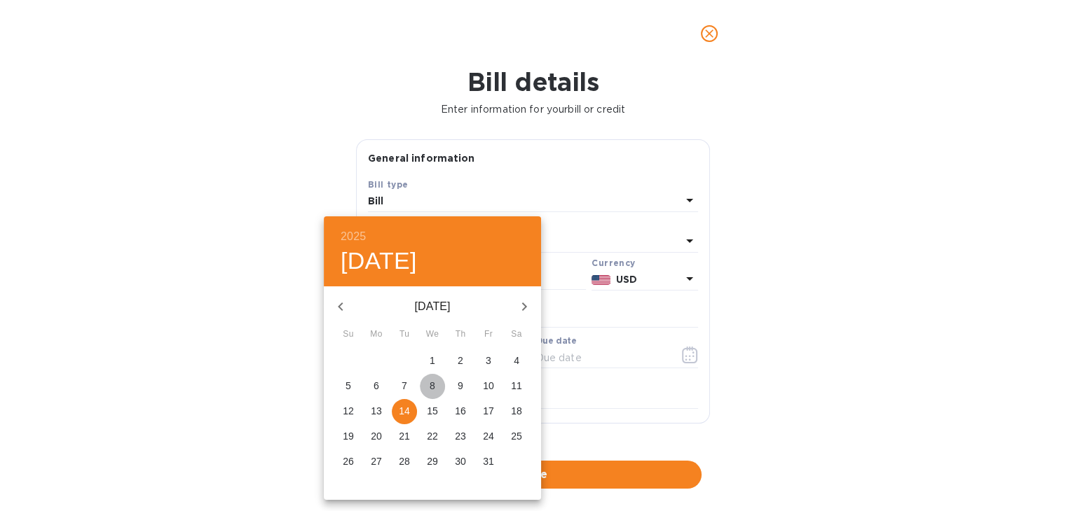
click at [437, 387] on span "8" at bounding box center [432, 386] width 25 height 14
type input "[DATE]"
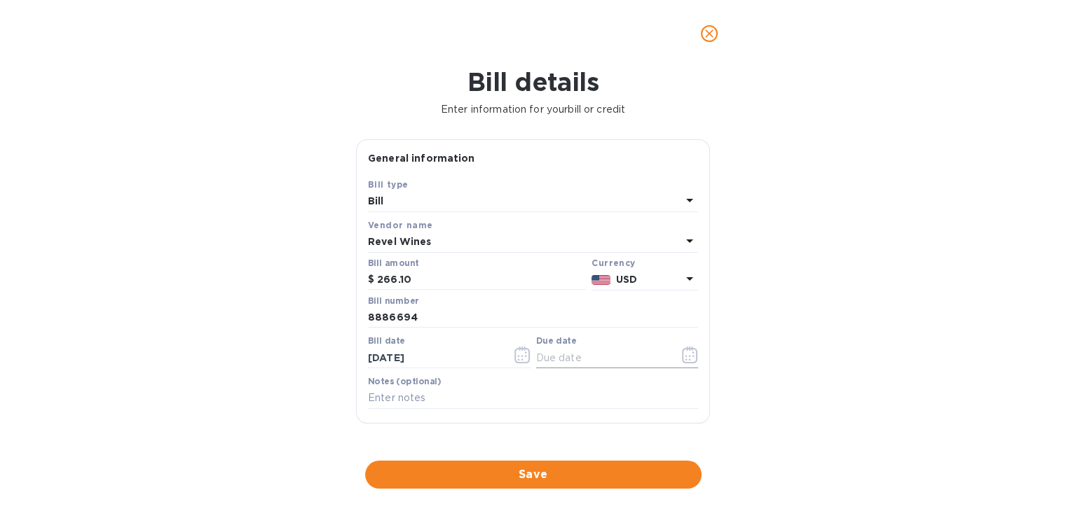
click at [682, 362] on icon "button" at bounding box center [689, 355] width 15 height 17
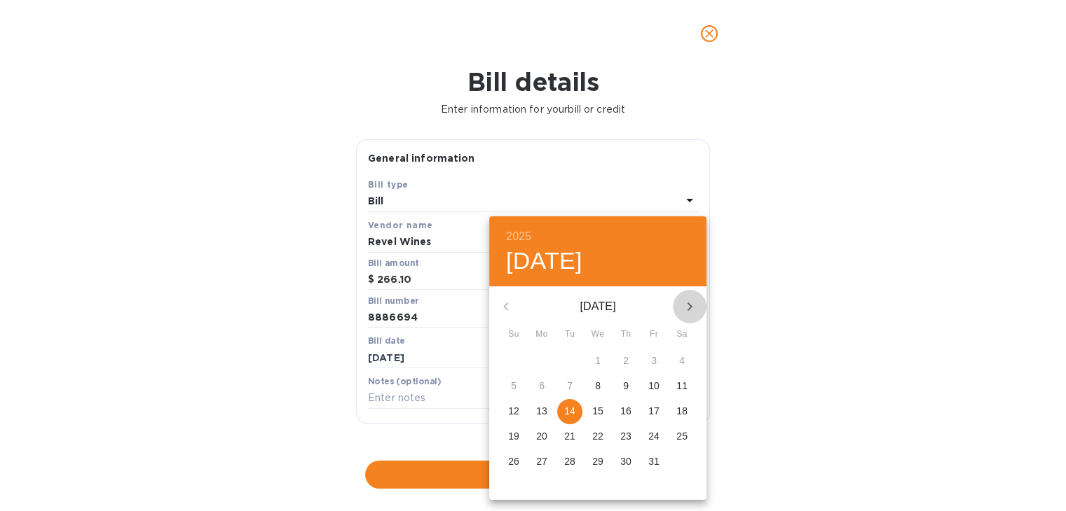
click at [687, 306] on icon "button" at bounding box center [689, 306] width 17 height 17
click at [568, 437] on p "18" at bounding box center [569, 436] width 11 height 14
type input "[DATE]"
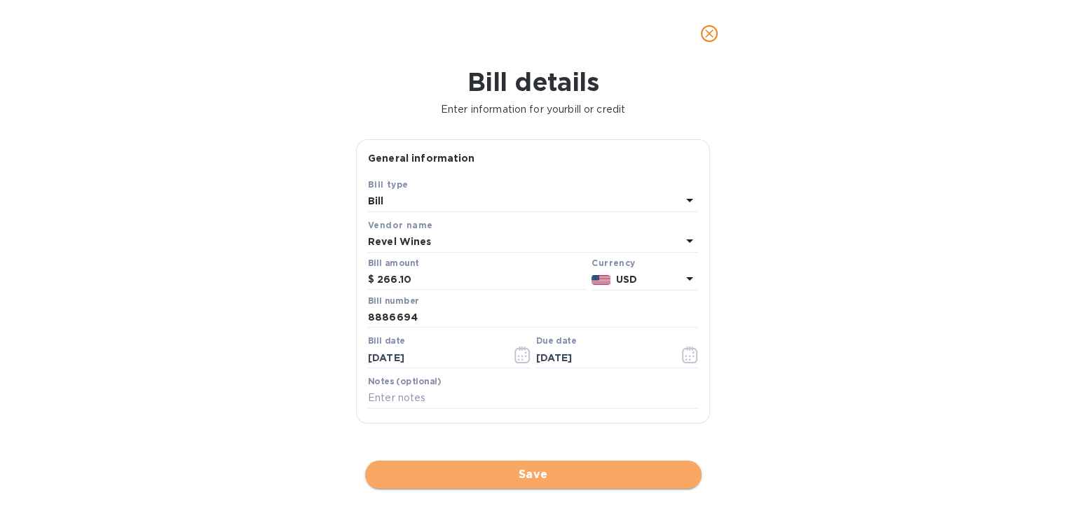
click at [551, 488] on button "Save" at bounding box center [533, 475] width 336 height 28
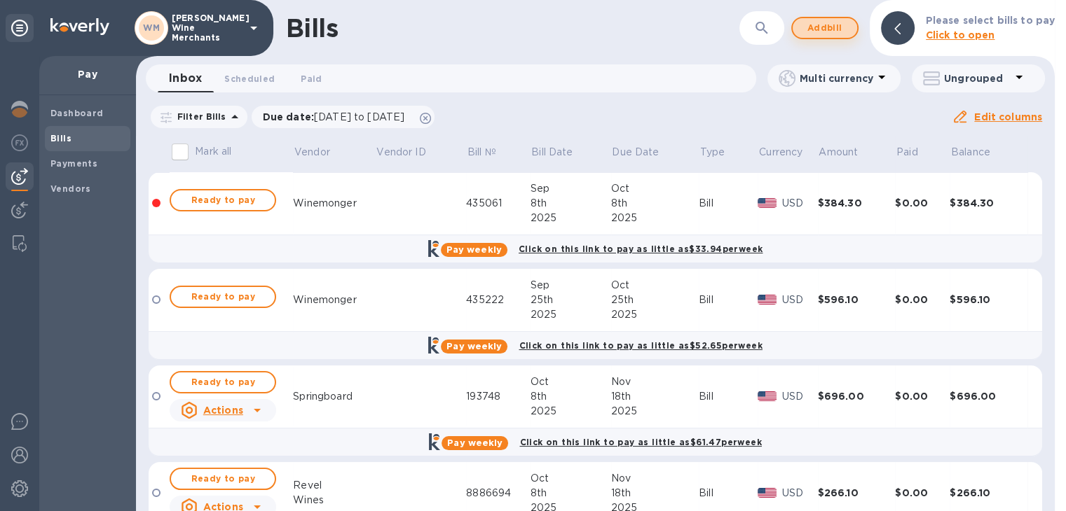
click at [802, 18] on button "Add bill" at bounding box center [824, 28] width 67 height 22
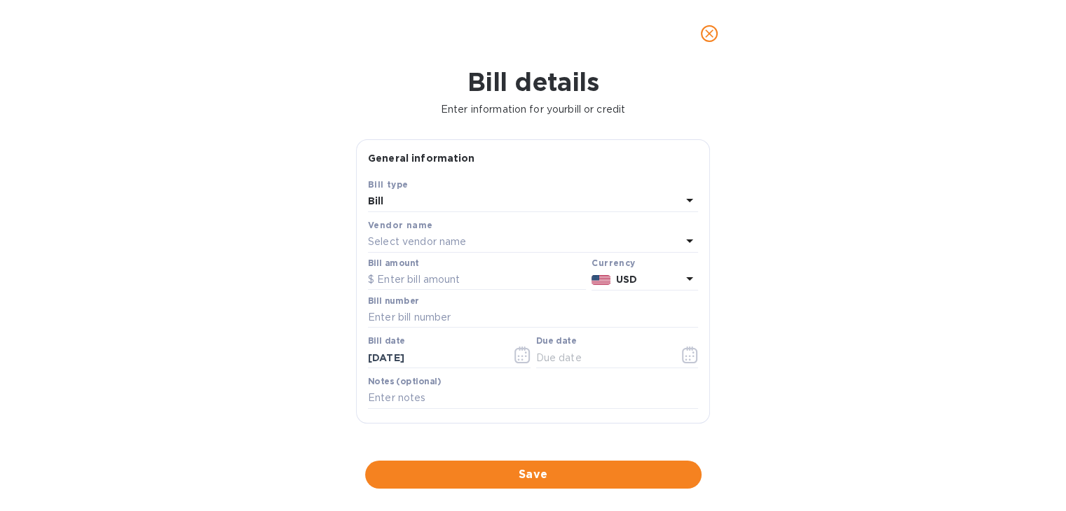
click at [404, 247] on p "Select vendor name" at bounding box center [417, 242] width 98 height 15
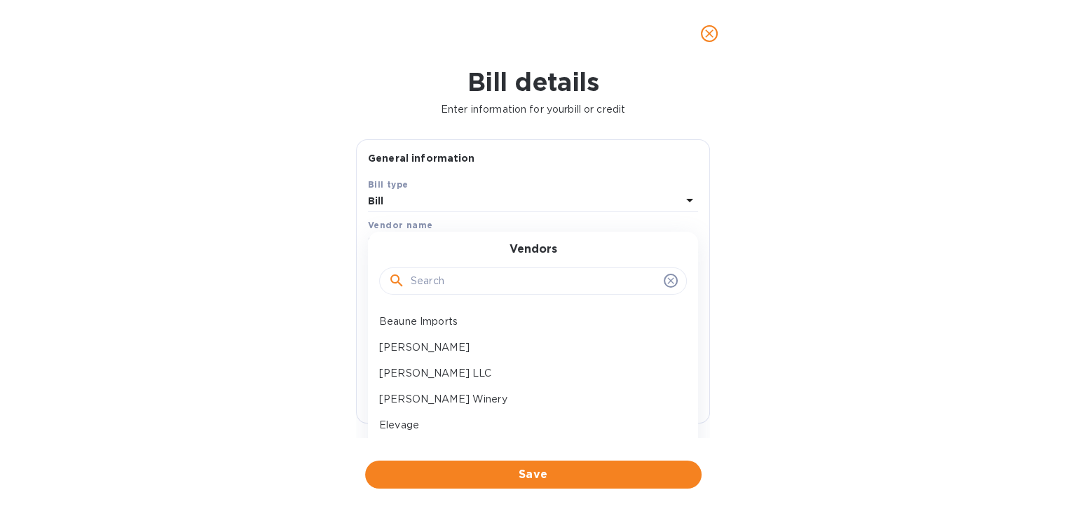
click at [447, 287] on input "text" at bounding box center [534, 281] width 247 height 21
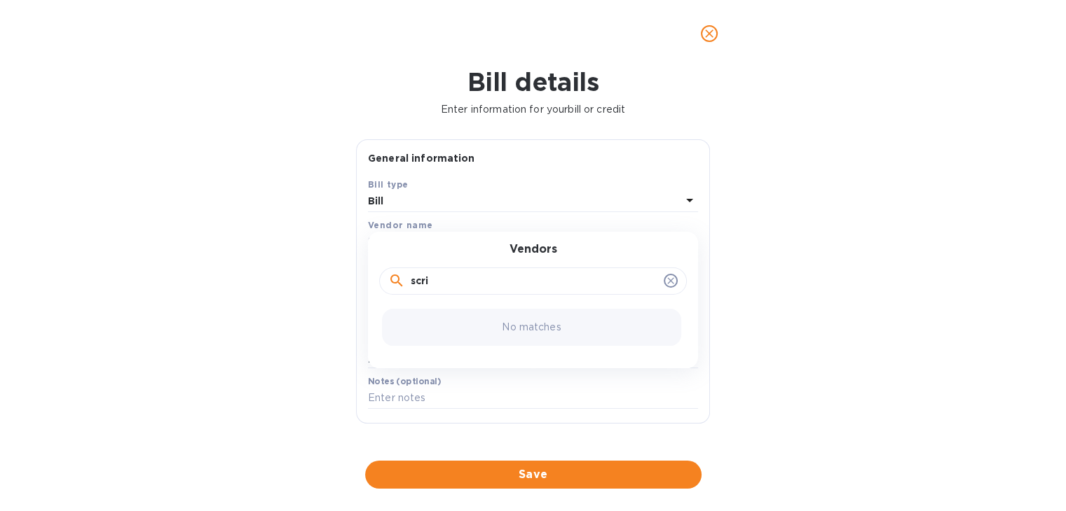
click at [447, 287] on input "scri" at bounding box center [534, 281] width 247 height 21
click at [430, 283] on input "scri" at bounding box center [534, 281] width 247 height 21
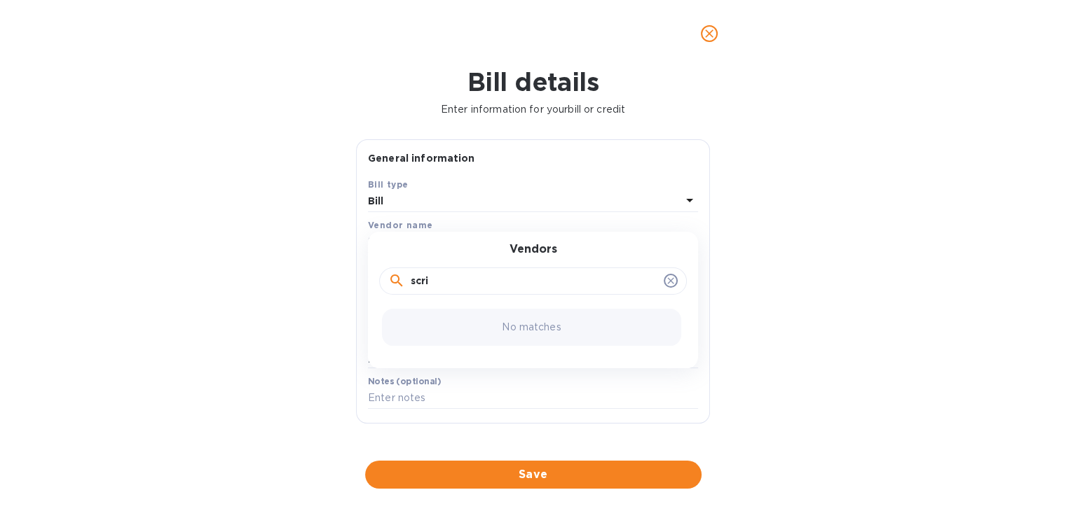
click at [430, 283] on input "scri" at bounding box center [534, 281] width 247 height 21
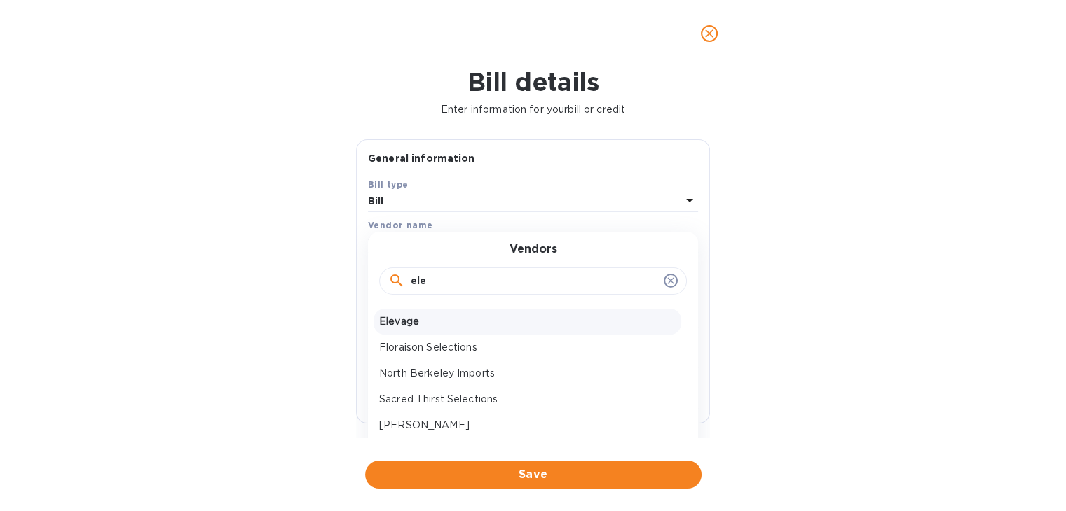
type input "ele"
click at [418, 324] on p "Elevage" at bounding box center [527, 322] width 296 height 15
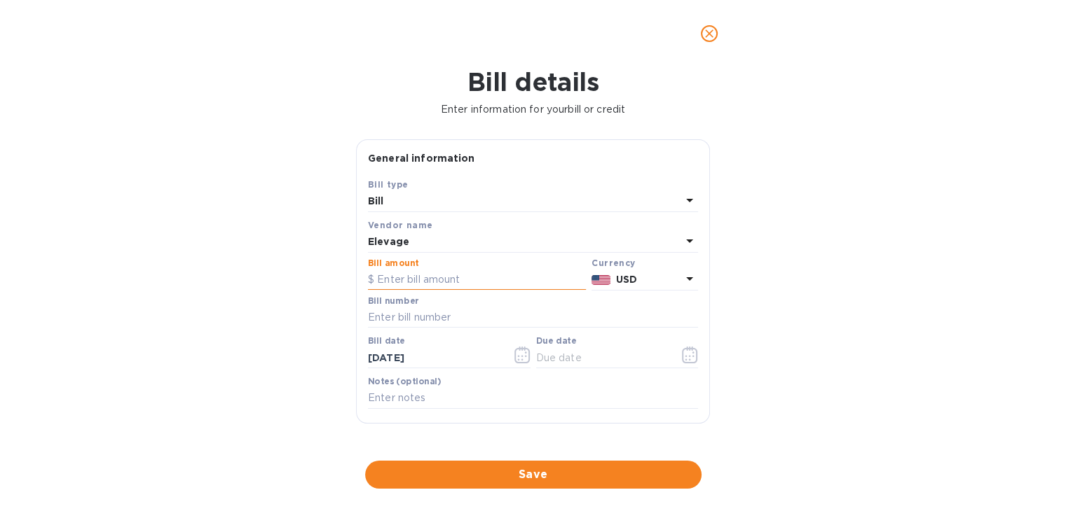
click at [432, 284] on input "text" at bounding box center [477, 280] width 218 height 21
type input "1,682.40"
click at [516, 359] on icon "button" at bounding box center [522, 355] width 16 height 17
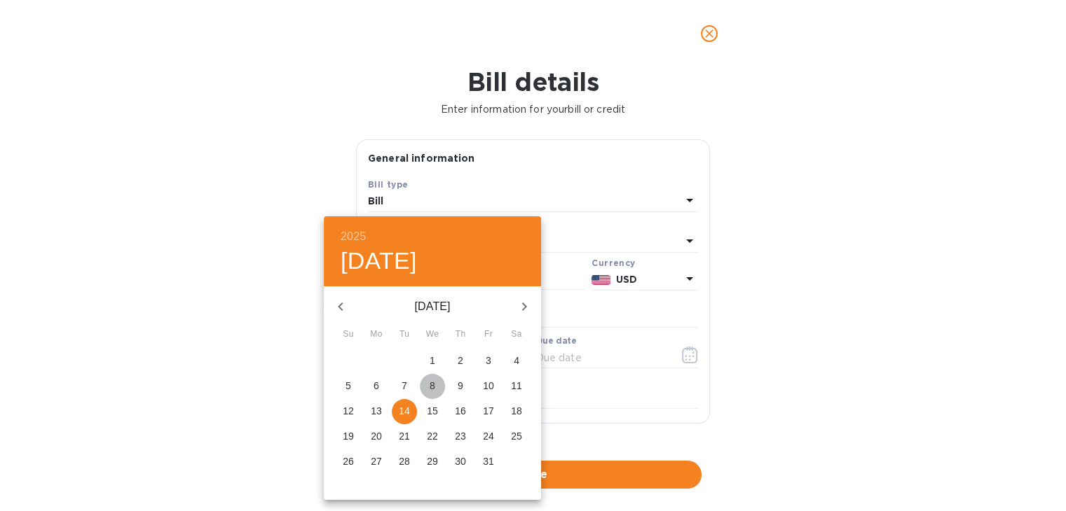
click at [431, 385] on p "8" at bounding box center [432, 386] width 6 height 14
type input "[DATE]"
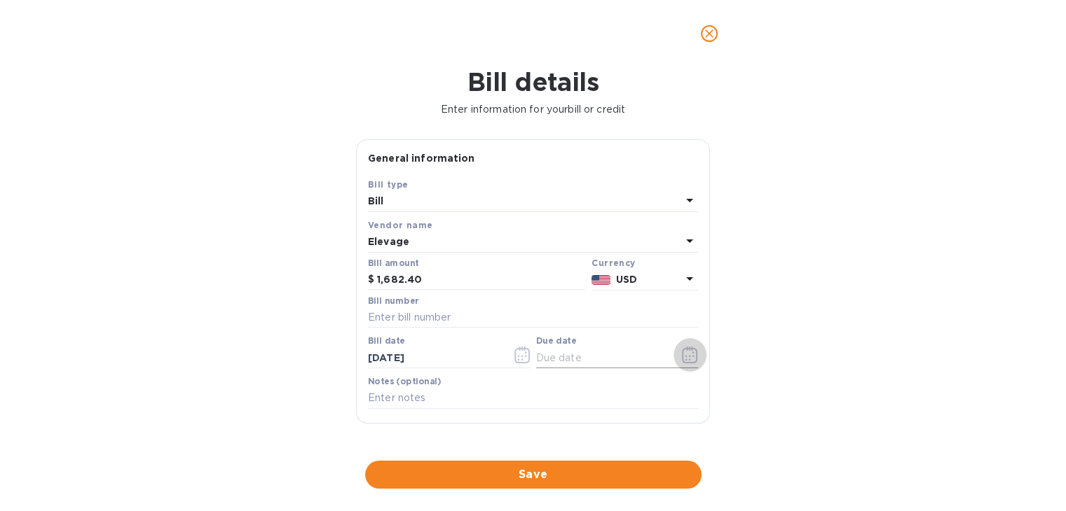
click at [684, 354] on icon "button" at bounding box center [690, 355] width 16 height 17
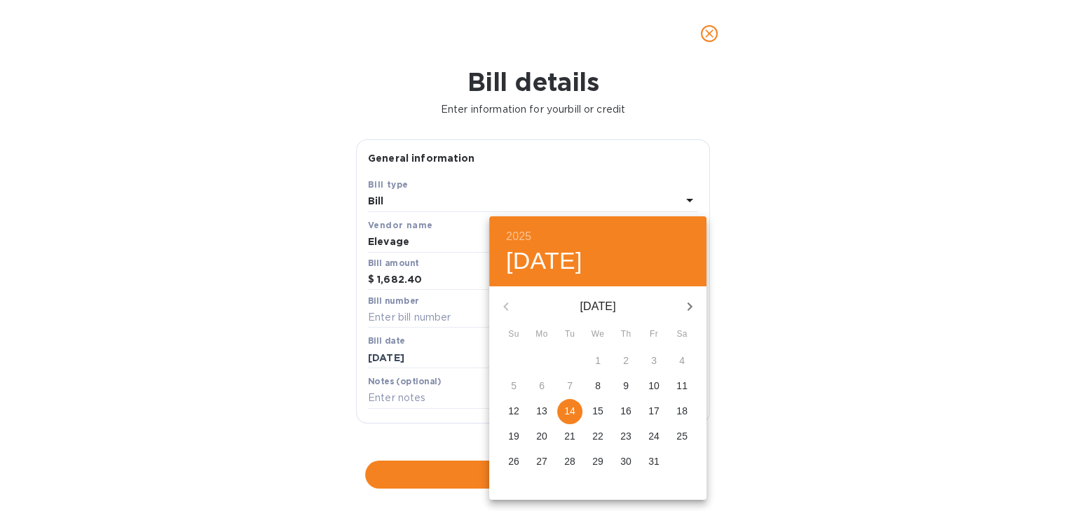
click at [690, 308] on icon "button" at bounding box center [689, 306] width 17 height 17
click at [561, 443] on span "18" at bounding box center [569, 436] width 25 height 14
type input "[DATE]"
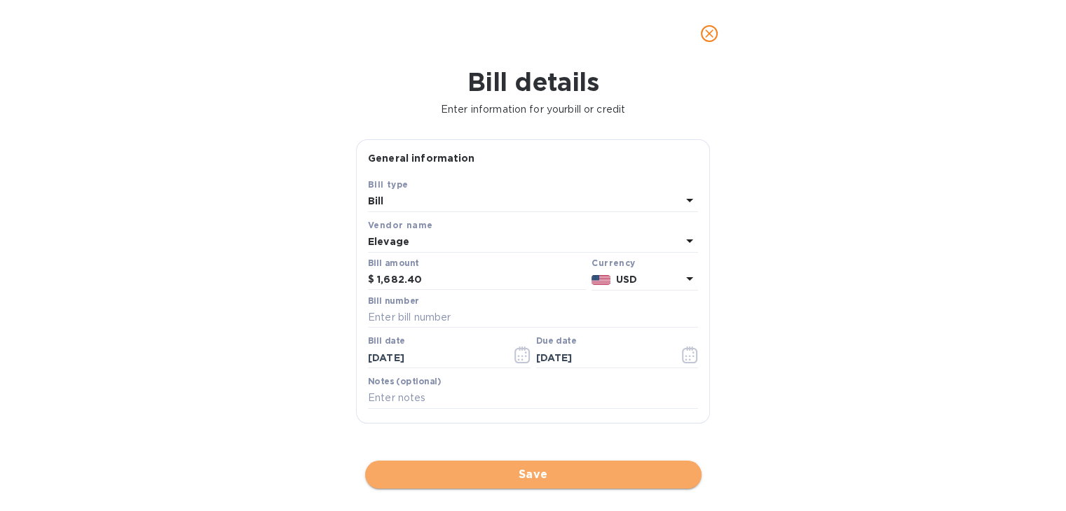
click at [542, 462] on button "Save" at bounding box center [533, 475] width 336 height 28
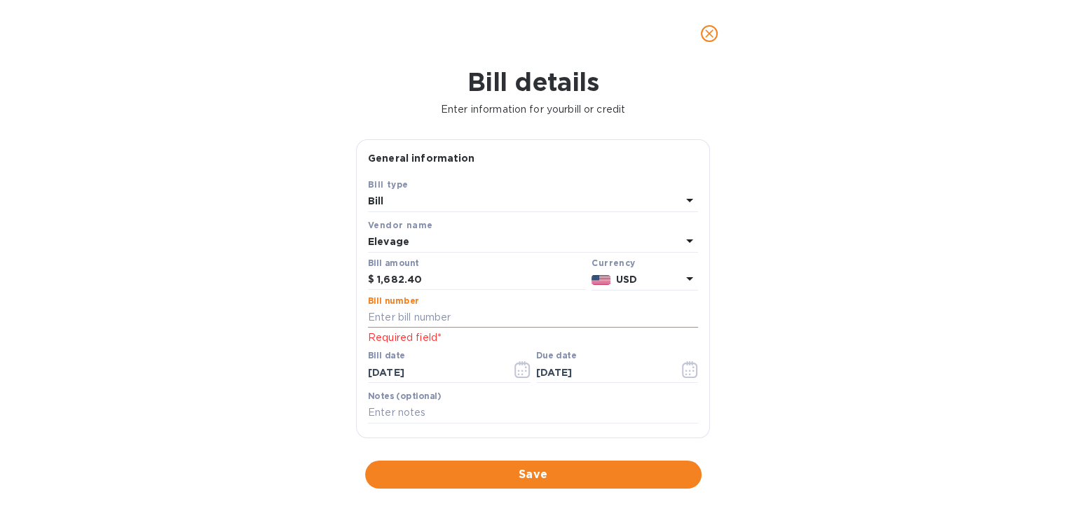
click at [442, 317] on input "text" at bounding box center [533, 318] width 330 height 21
type input "355619"
click at [464, 472] on span "Save" at bounding box center [533, 475] width 314 height 17
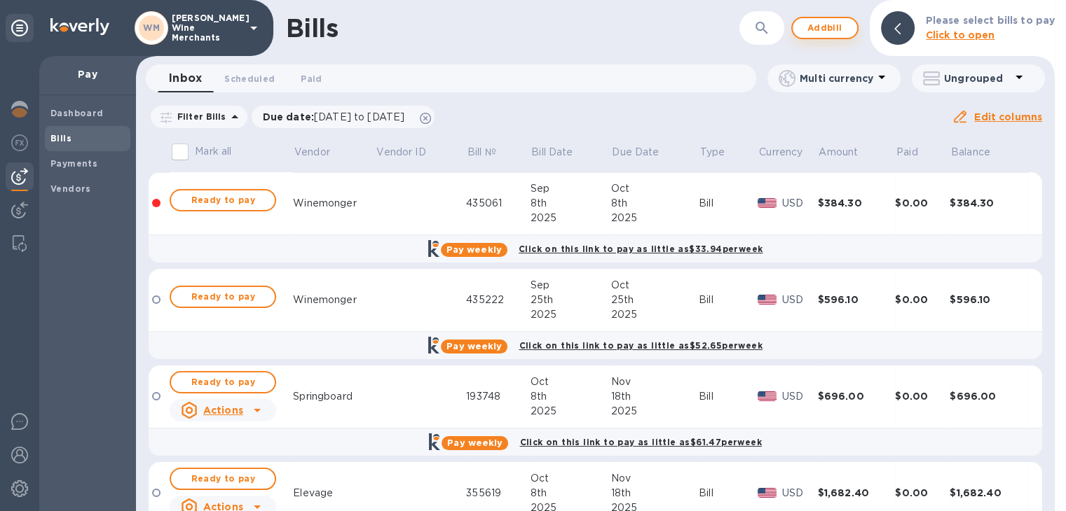
click at [830, 20] on span "Add bill" at bounding box center [825, 28] width 42 height 17
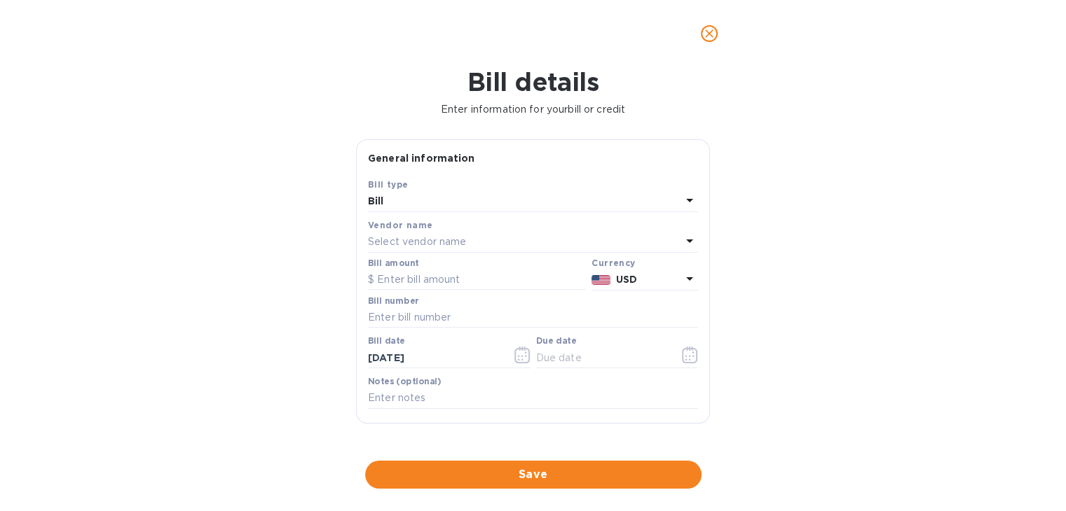
click at [428, 243] on p "Select vendor name" at bounding box center [417, 242] width 98 height 15
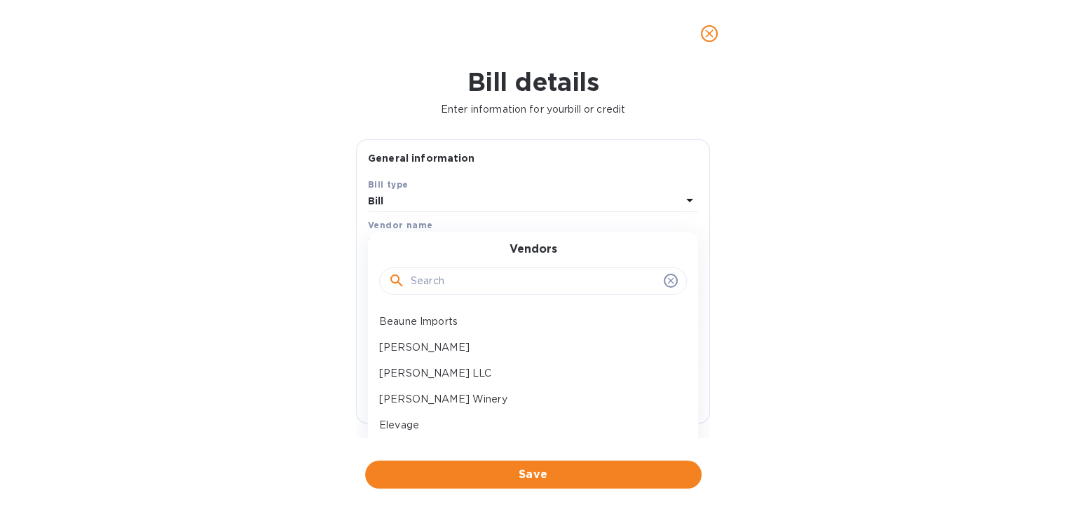
click at [434, 287] on input "text" at bounding box center [534, 281] width 247 height 21
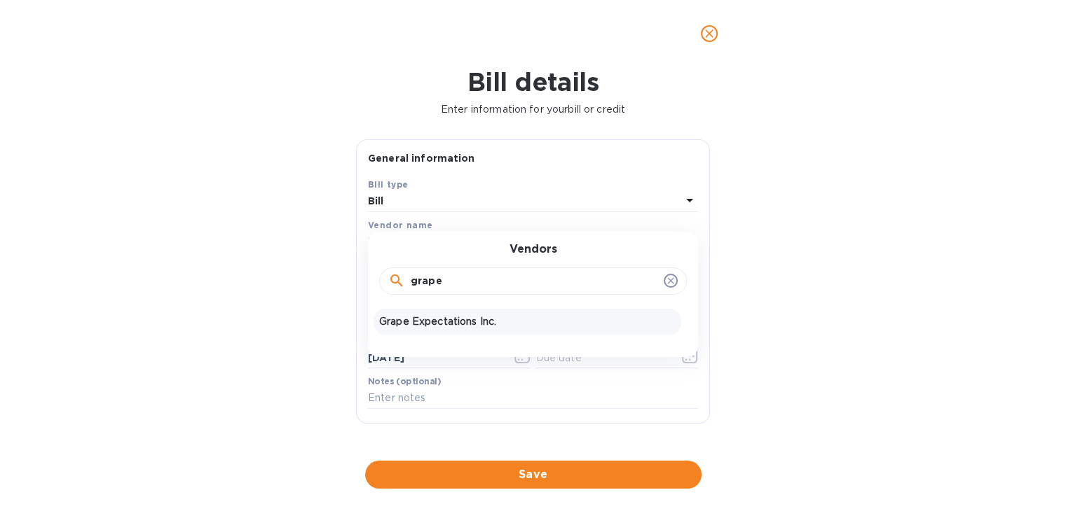
type input "grape"
click at [426, 315] on p "Grape Expectations Inc." at bounding box center [527, 322] width 296 height 15
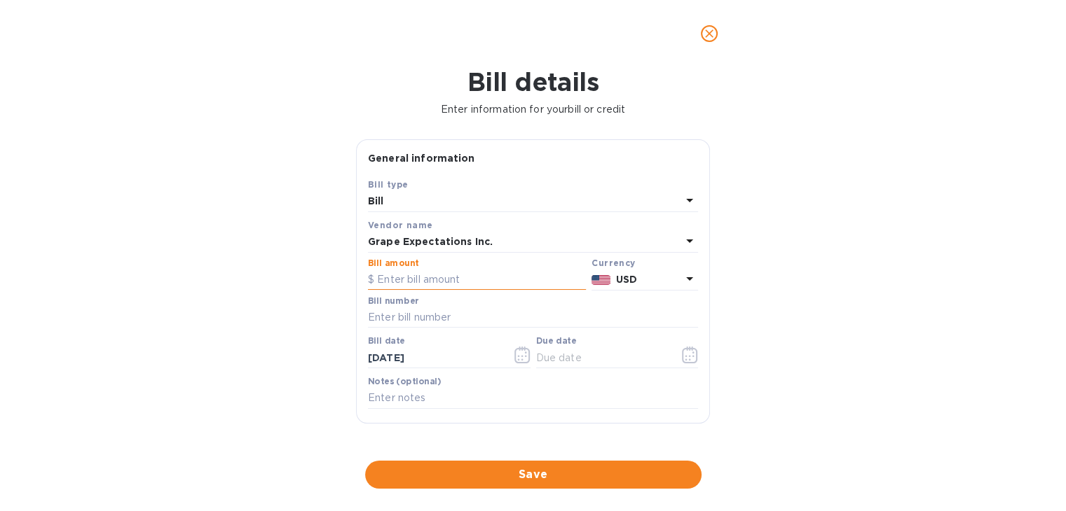
click at [427, 284] on input "text" at bounding box center [477, 280] width 218 height 21
click at [709, 36] on icon "close" at bounding box center [709, 34] width 14 height 14
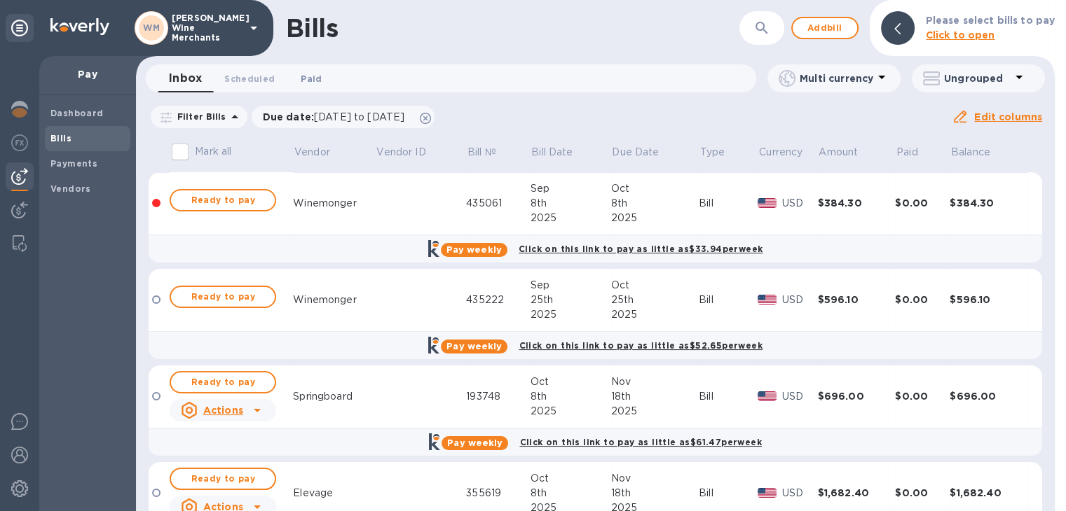
click at [301, 78] on span "Paid 0" at bounding box center [311, 78] width 21 height 15
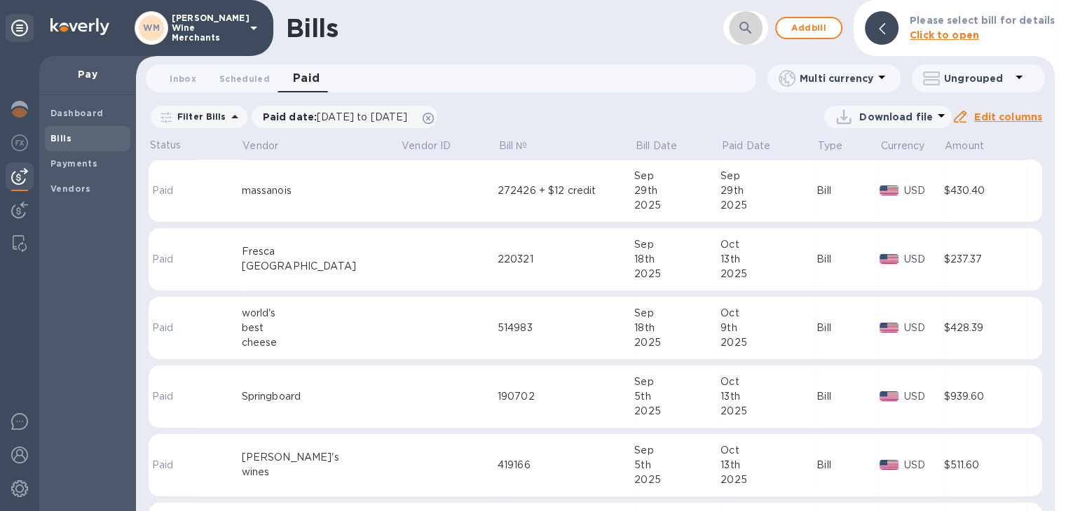
click at [754, 25] on icon "button" at bounding box center [745, 28] width 17 height 17
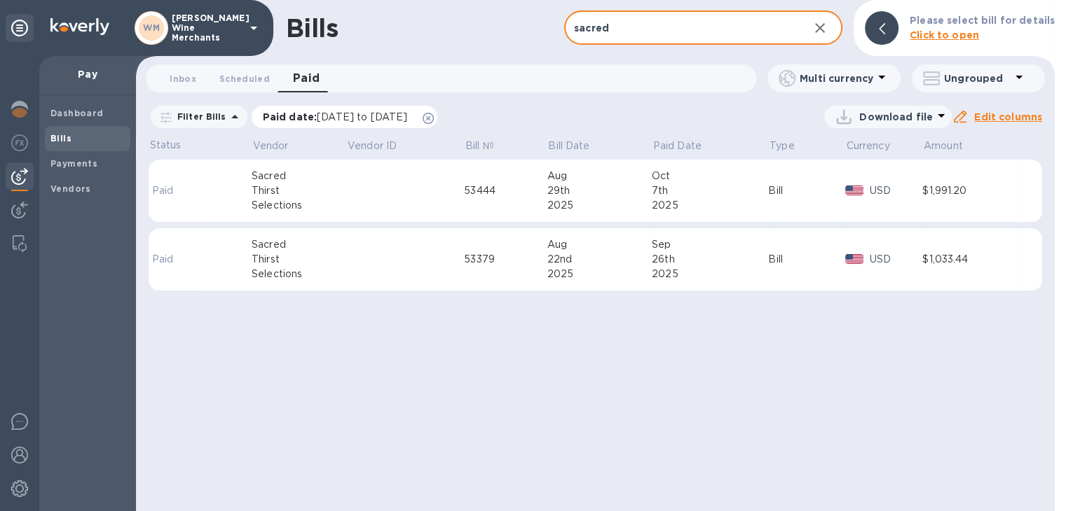
type input "sacred"
click at [407, 111] on span "[DATE] to [DATE]" at bounding box center [362, 116] width 90 height 11
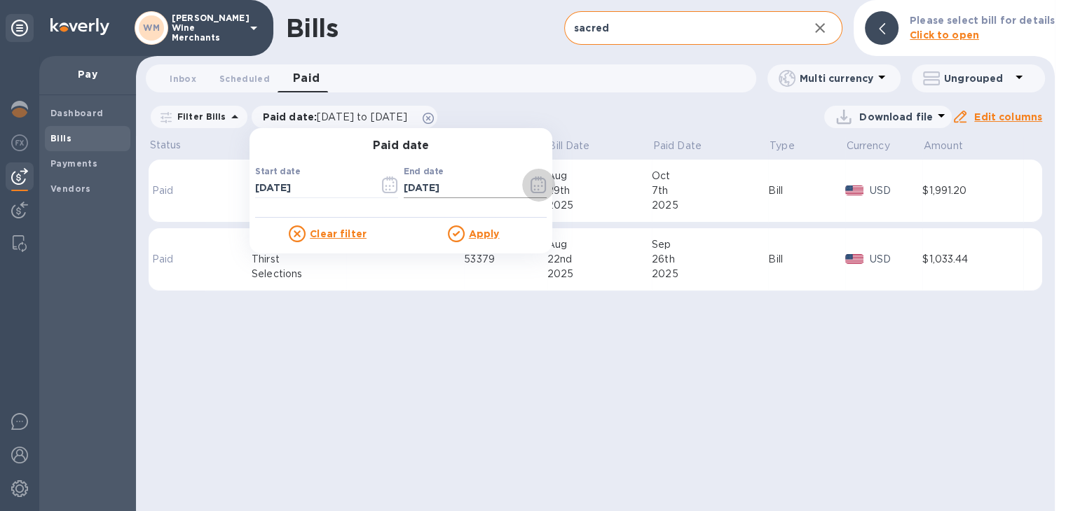
click at [530, 181] on icon "button" at bounding box center [538, 185] width 16 height 17
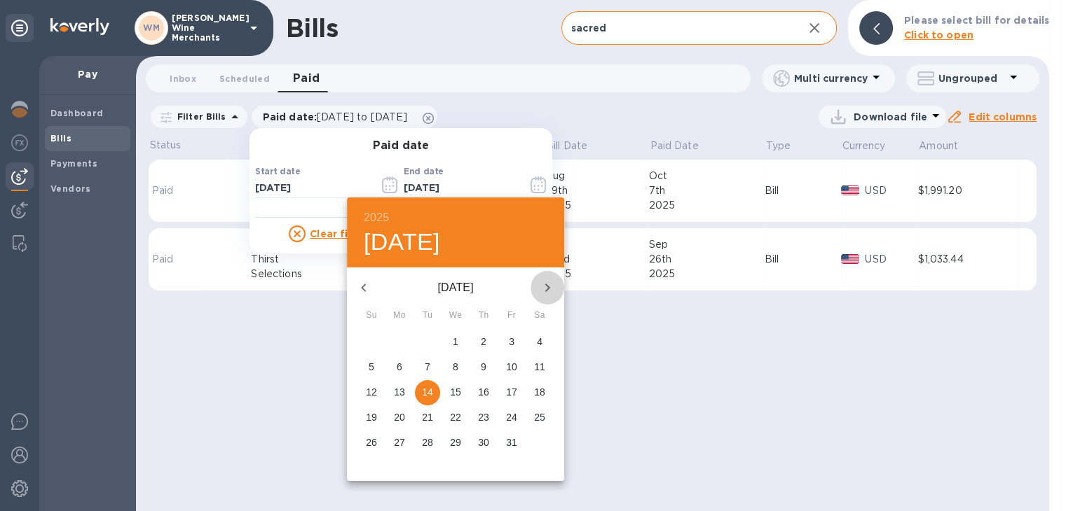
click at [549, 291] on icon "button" at bounding box center [547, 288] width 17 height 17
click at [541, 409] on button "22" at bounding box center [539, 418] width 25 height 25
type input "[DATE]"
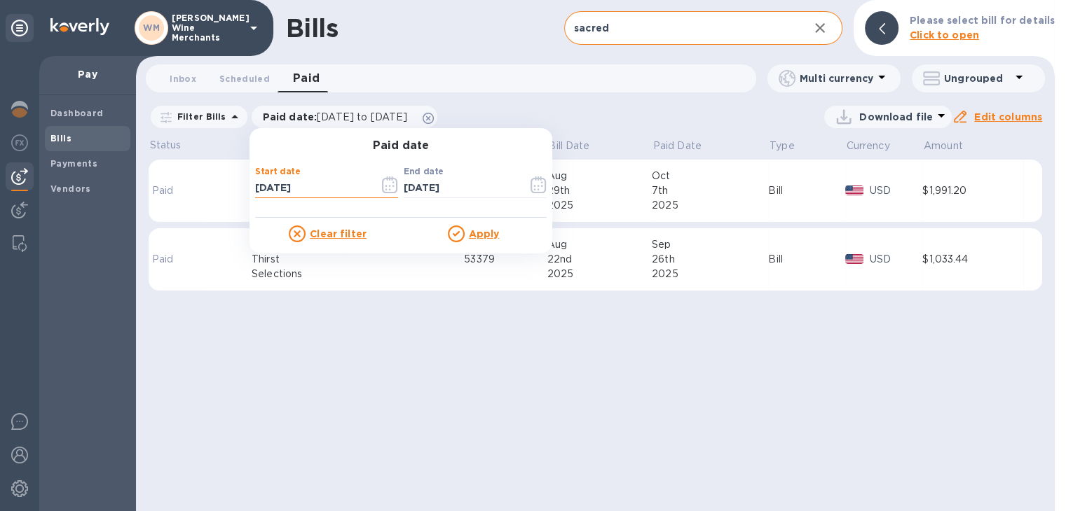
click at [273, 186] on input "[DATE]" at bounding box center [311, 188] width 113 height 21
click at [261, 180] on input "[DATE]" at bounding box center [311, 188] width 113 height 21
type input "[DATE]"
click at [471, 231] on u "Apply" at bounding box center [484, 233] width 31 height 11
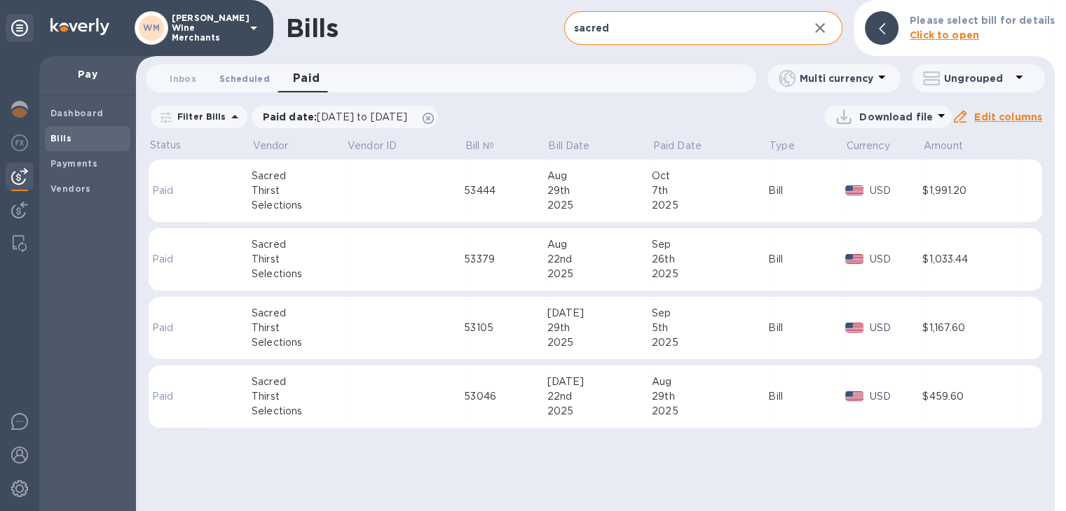
click at [242, 76] on span "Scheduled 0" at bounding box center [244, 78] width 50 height 15
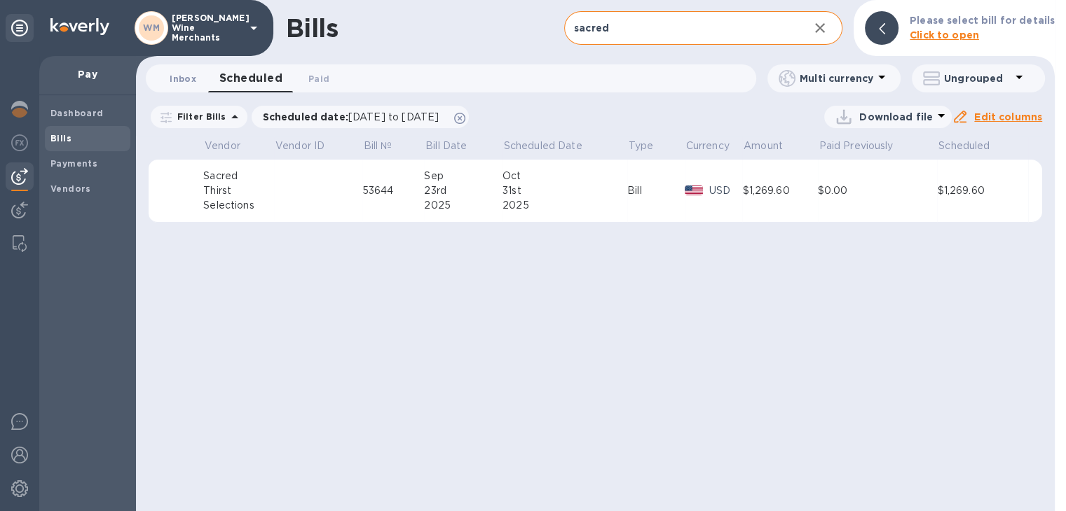
click at [180, 83] on span "Inbox 0" at bounding box center [183, 78] width 27 height 15
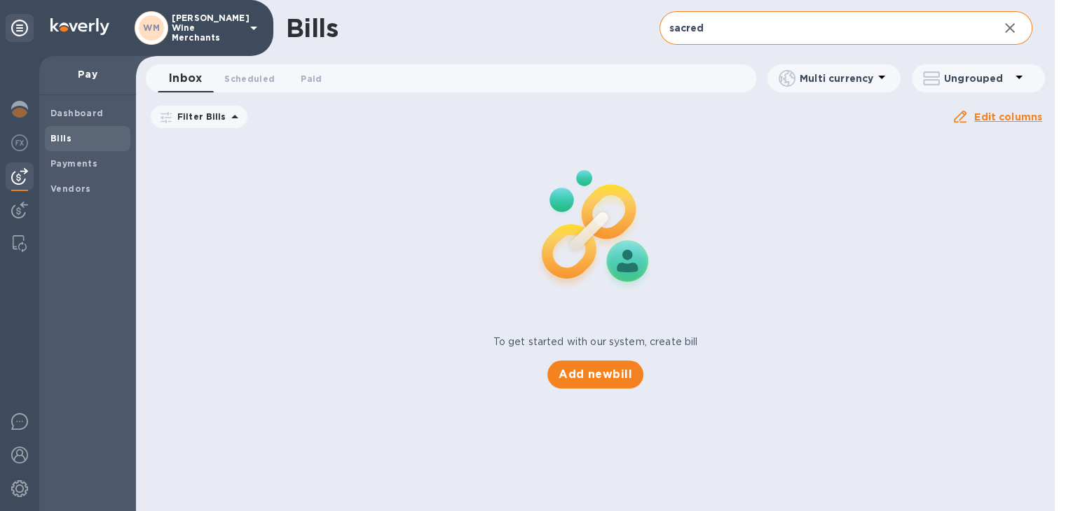
click at [59, 136] on b "Bills" at bounding box center [60, 138] width 21 height 11
click at [747, 40] on input "sacred" at bounding box center [823, 28] width 329 height 34
click at [1003, 26] on icon "button" at bounding box center [1009, 28] width 17 height 17
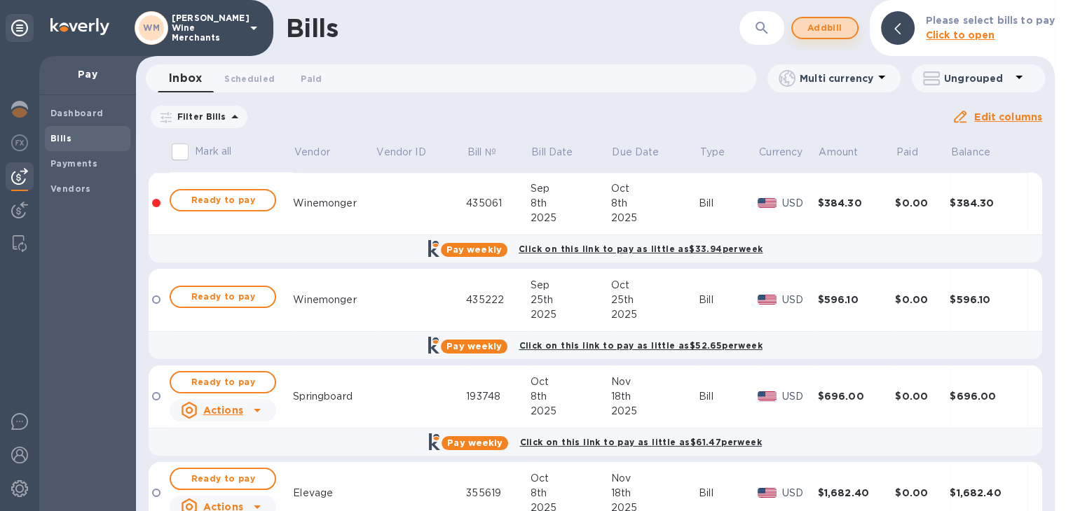
click at [818, 29] on span "Add bill" at bounding box center [825, 28] width 42 height 17
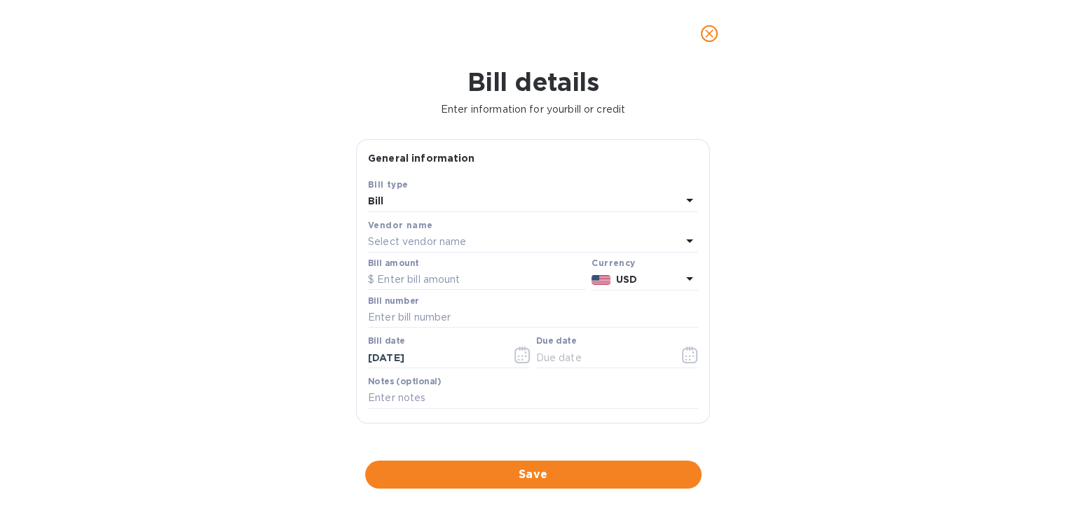
click at [429, 245] on p "Select vendor name" at bounding box center [417, 242] width 98 height 15
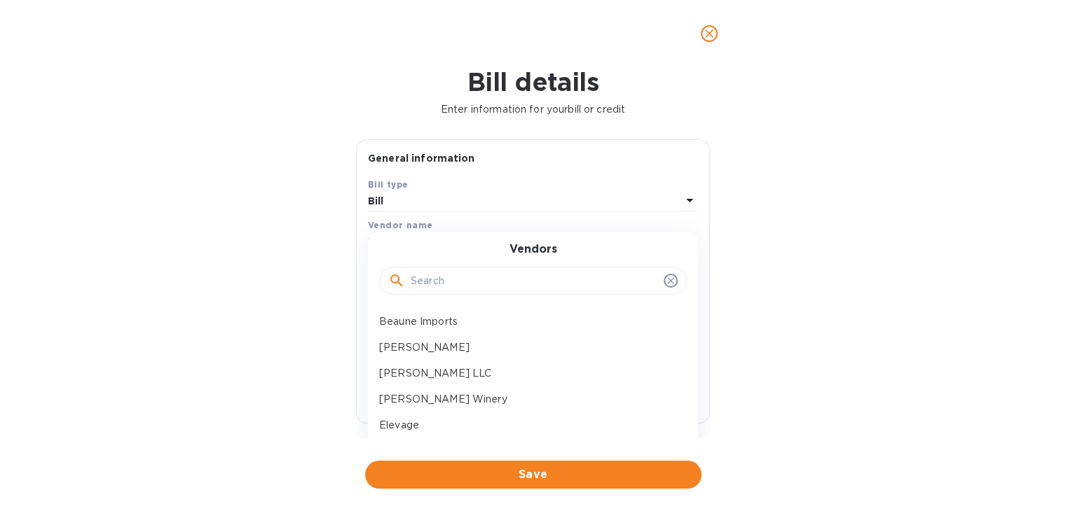
click at [422, 289] on input "text" at bounding box center [534, 281] width 247 height 21
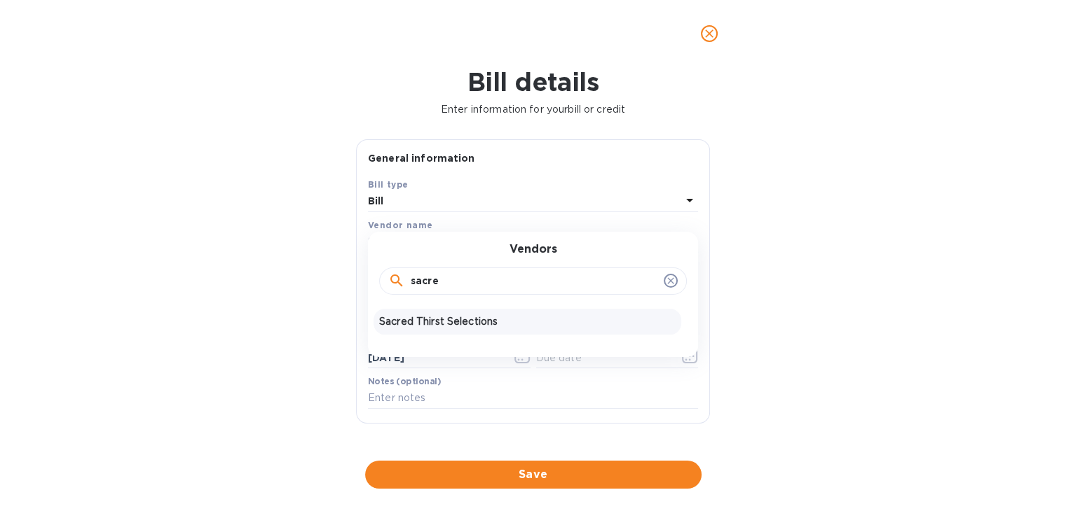
type input "sacre"
click at [429, 317] on p "Sacred Thirst Selections" at bounding box center [527, 322] width 296 height 15
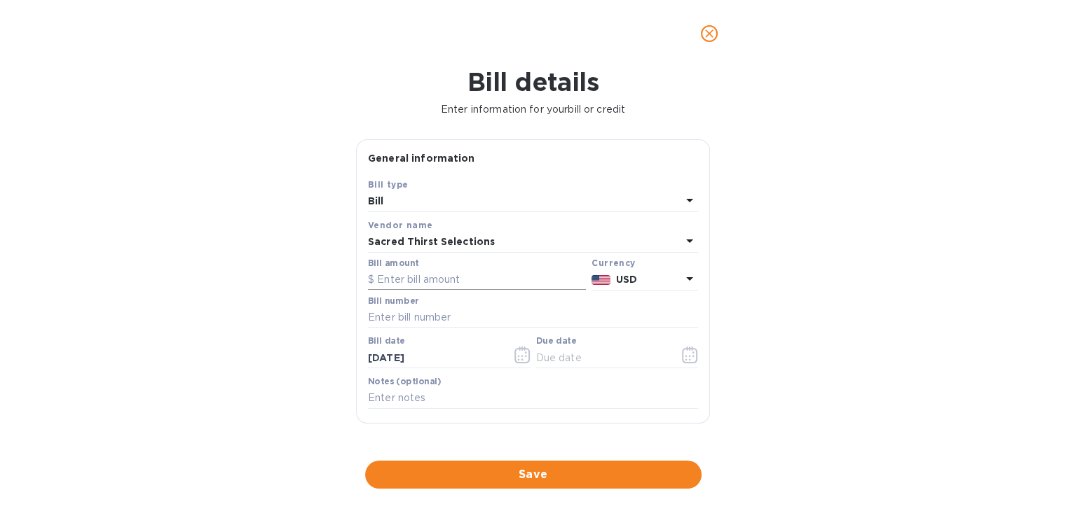
click at [422, 273] on input "text" at bounding box center [477, 280] width 218 height 21
type input "1,091.20"
click at [425, 314] on input "text" at bounding box center [533, 318] width 330 height 21
type input "53246"
click at [520, 359] on icon "button" at bounding box center [522, 355] width 16 height 17
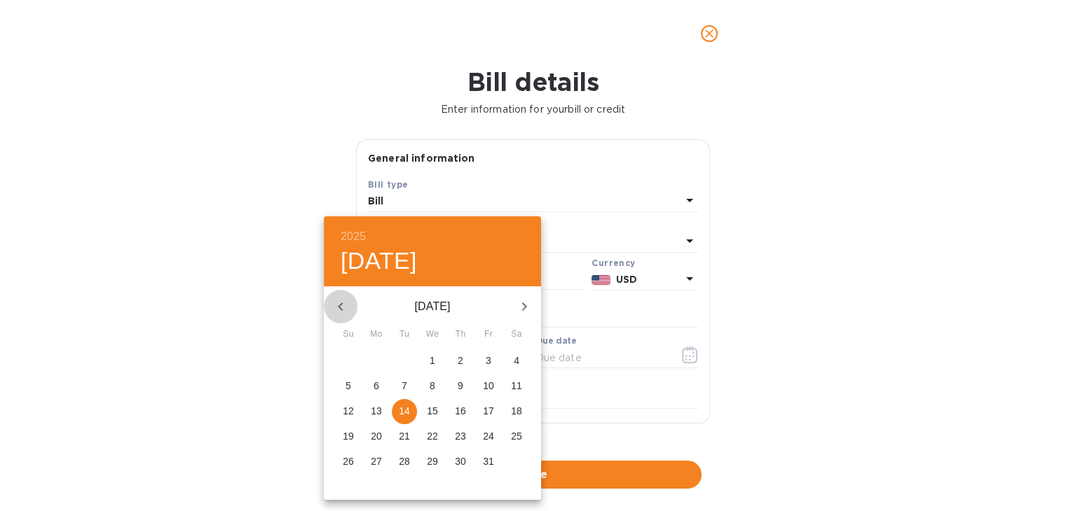
click at [340, 308] on icon "button" at bounding box center [340, 307] width 5 height 8
click at [342, 302] on icon "button" at bounding box center [340, 306] width 17 height 17
click at [485, 387] on span "8" at bounding box center [488, 386] width 25 height 14
type input "[DATE]"
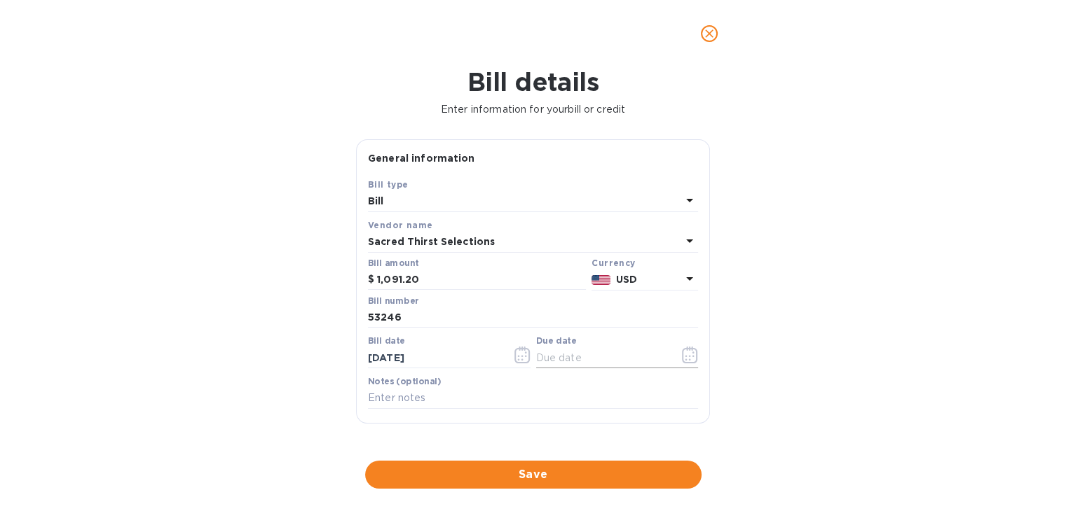
click at [682, 363] on icon "button" at bounding box center [689, 355] width 15 height 17
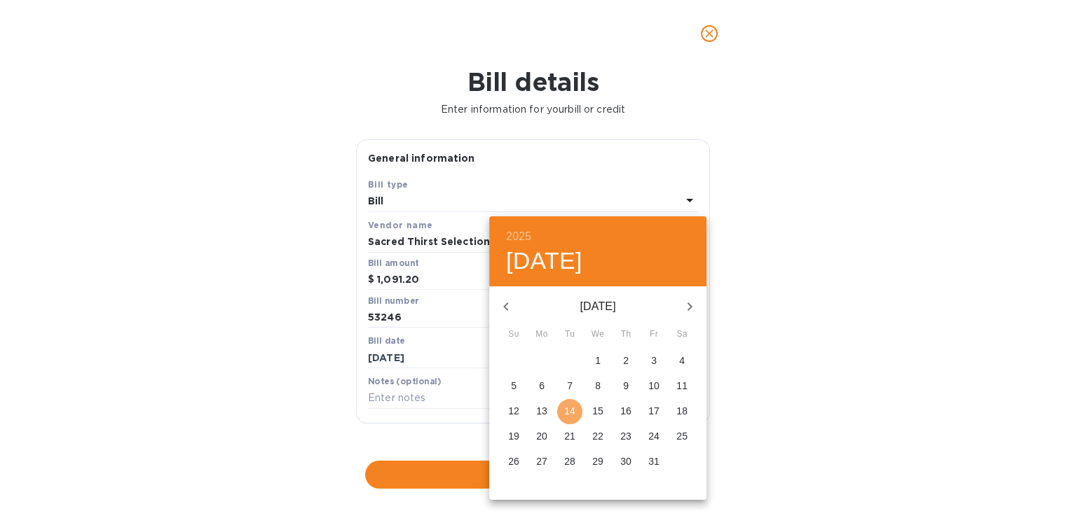
click at [569, 418] on p "14" at bounding box center [569, 411] width 11 height 14
type input "[DATE]"
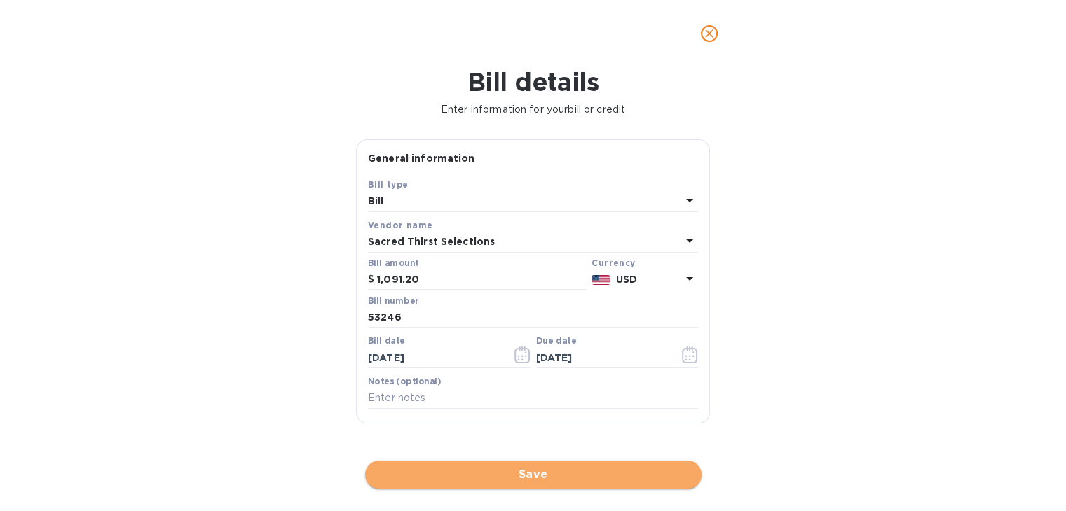
click at [546, 481] on span "Save" at bounding box center [533, 475] width 314 height 17
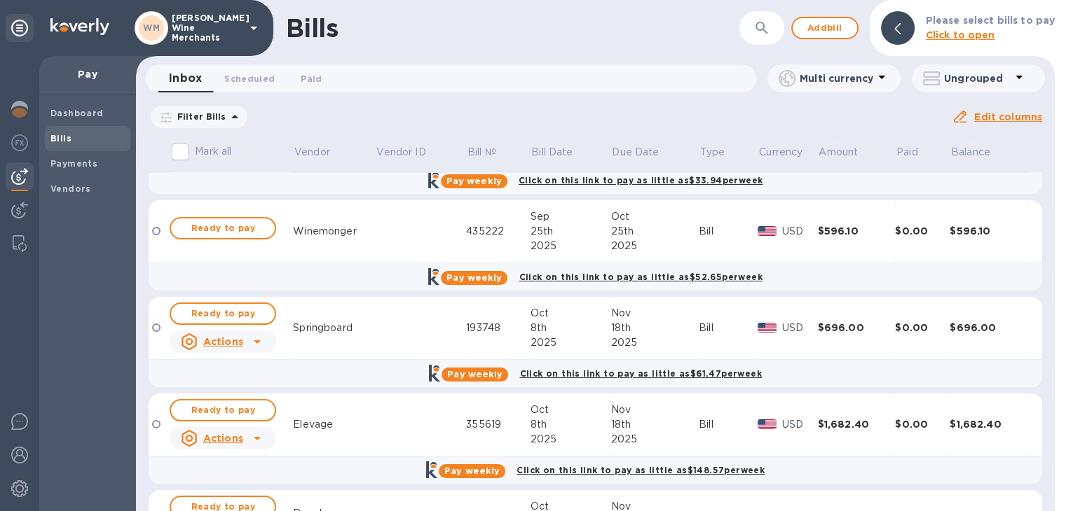
click at [244, 239] on button "Ready to pay" at bounding box center [223, 228] width 106 height 22
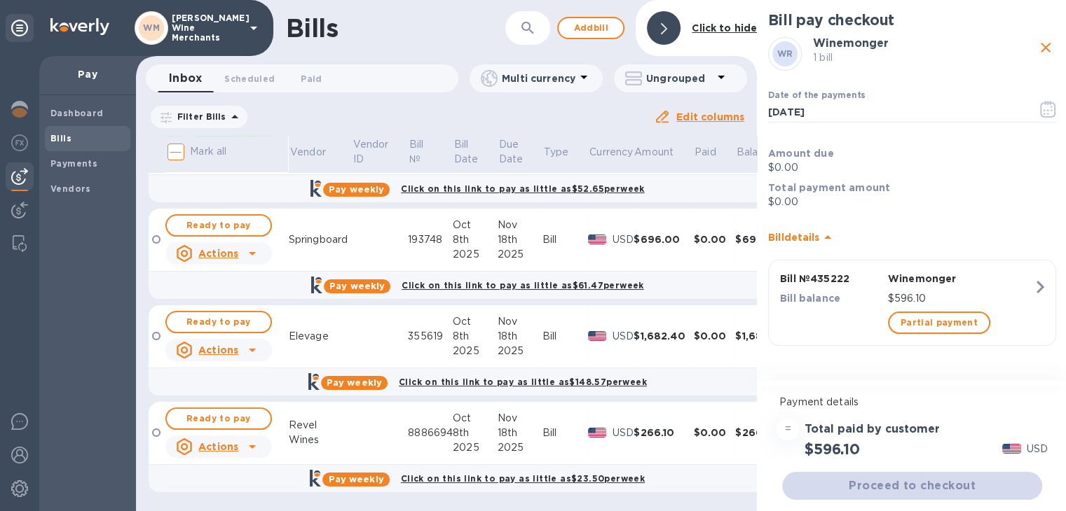
scroll to position [11, 0]
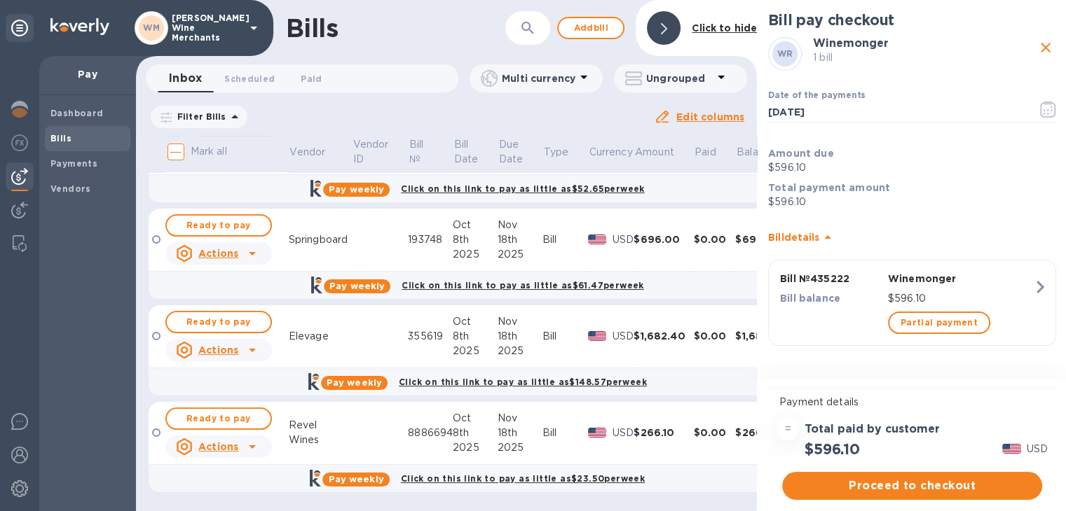
drag, startPoint x: 244, startPoint y: 239, endPoint x: 256, endPoint y: 379, distance: 140.7
click at [256, 379] on table "Mark all Vendor Vendor ID Bill № Bill Date Due Date Type Currency Amount Paid B…" at bounding box center [478, 194] width 658 height 624
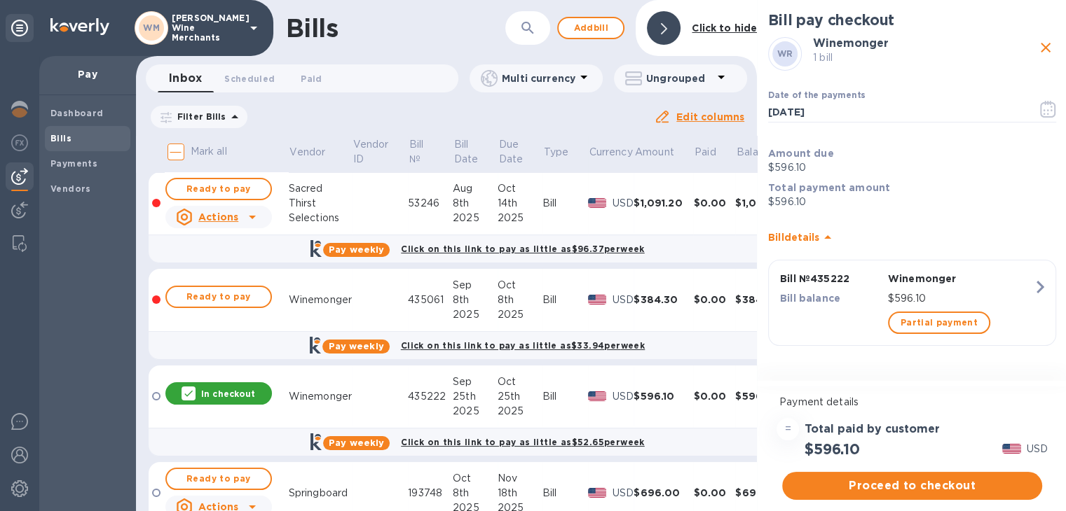
click at [252, 383] on div "In checkout" at bounding box center [218, 394] width 106 height 22
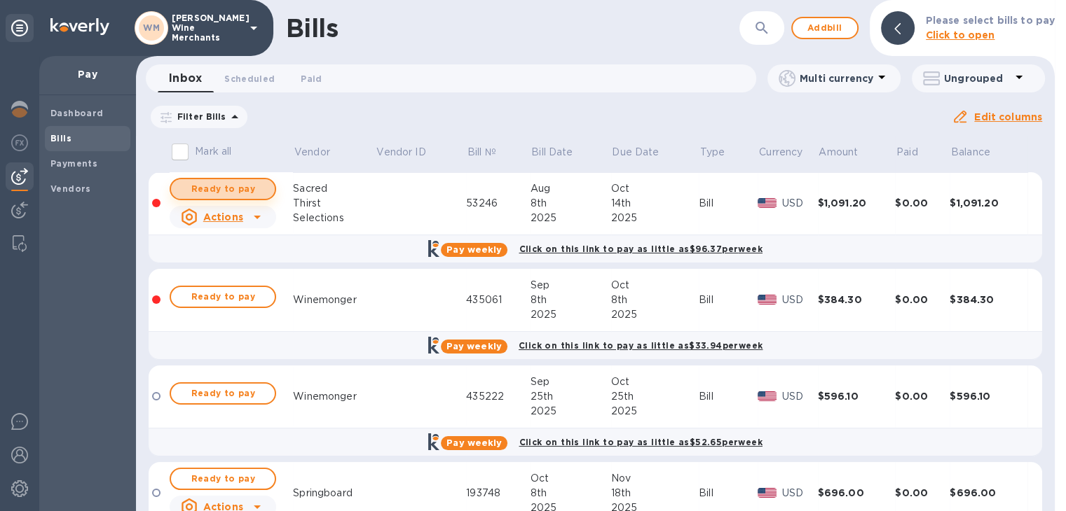
click at [234, 191] on span "Ready to pay" at bounding box center [222, 189] width 81 height 17
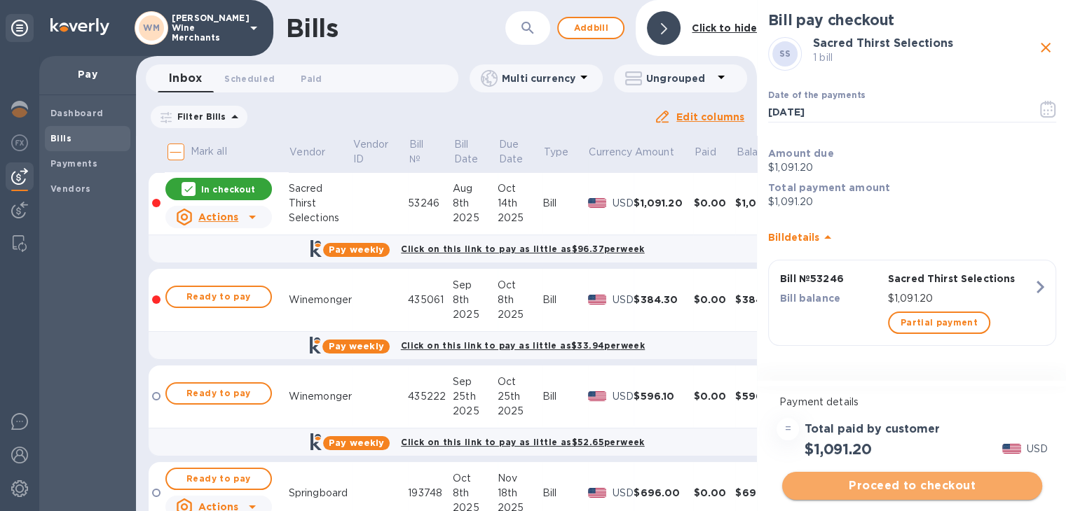
click at [892, 485] on span "Proceed to checkout" at bounding box center [912, 486] width 238 height 17
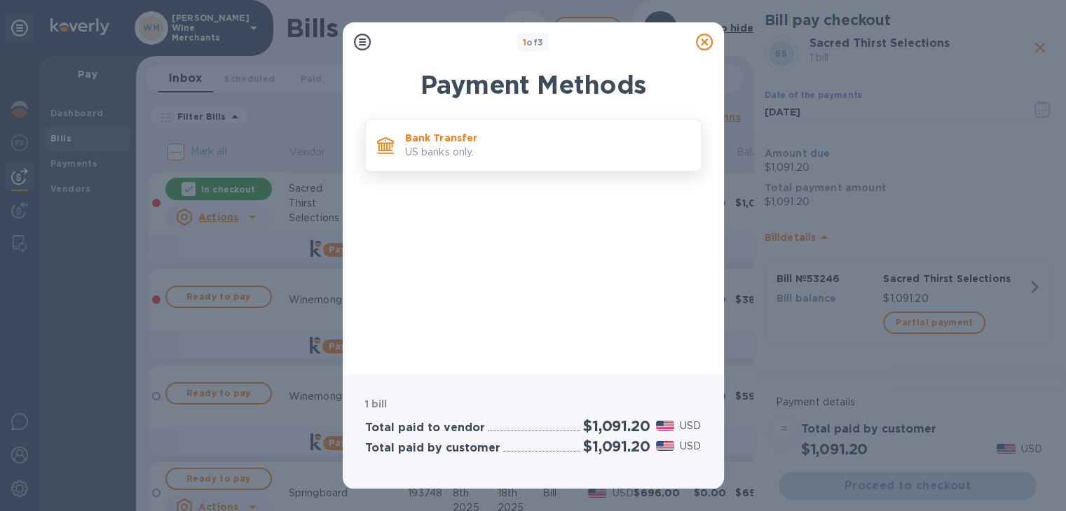
click at [483, 130] on div "Bank Transfer US banks only." at bounding box center [547, 145] width 296 height 40
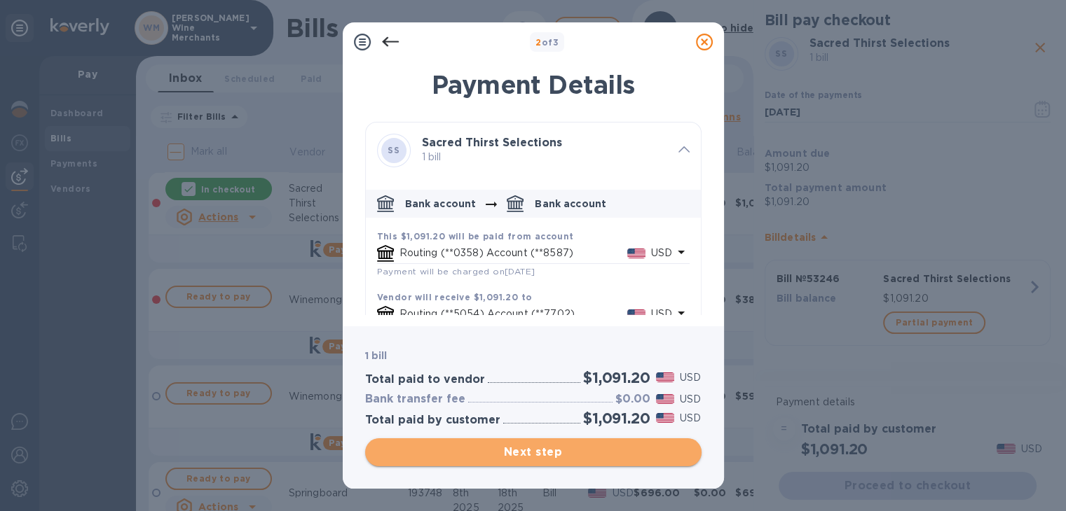
click at [538, 446] on span "Next step" at bounding box center [533, 452] width 314 height 17
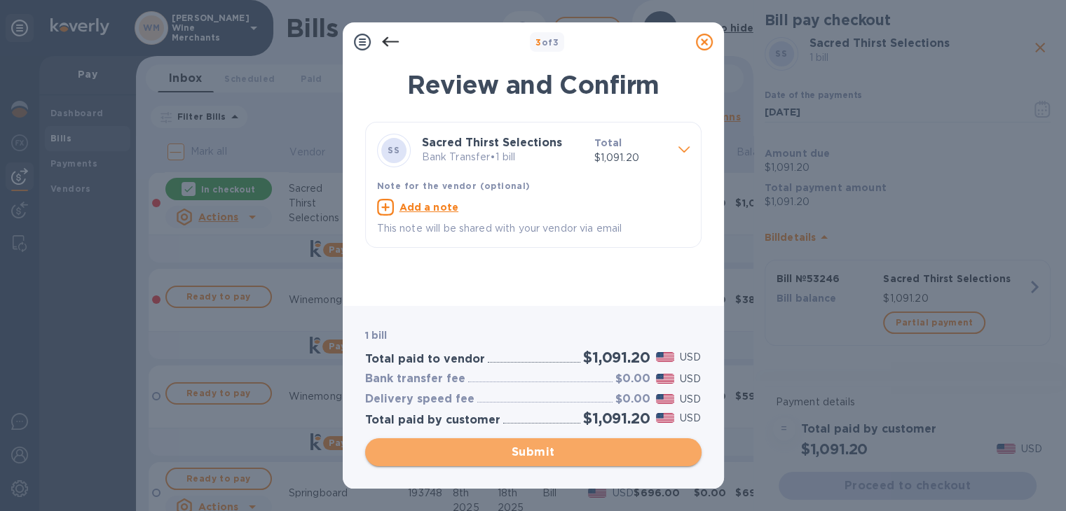
click at [538, 446] on span "Submit" at bounding box center [533, 452] width 314 height 17
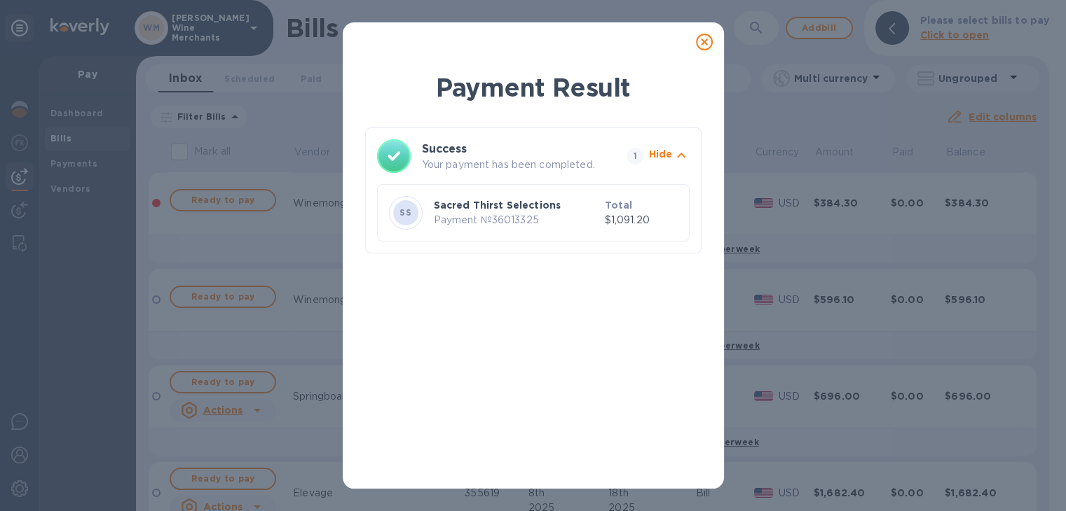
click at [709, 43] on icon at bounding box center [704, 42] width 17 height 17
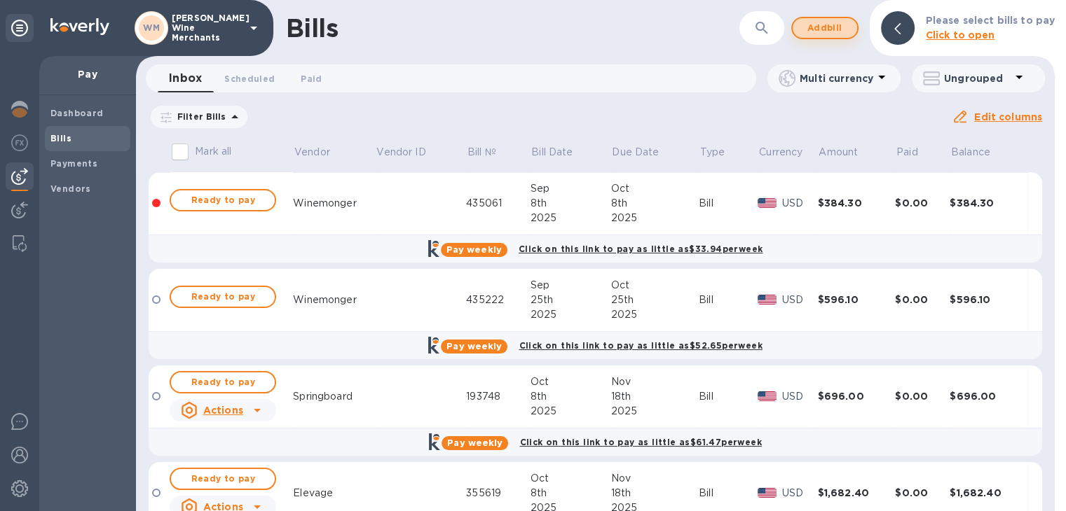
click at [829, 24] on span "Add bill" at bounding box center [825, 28] width 42 height 17
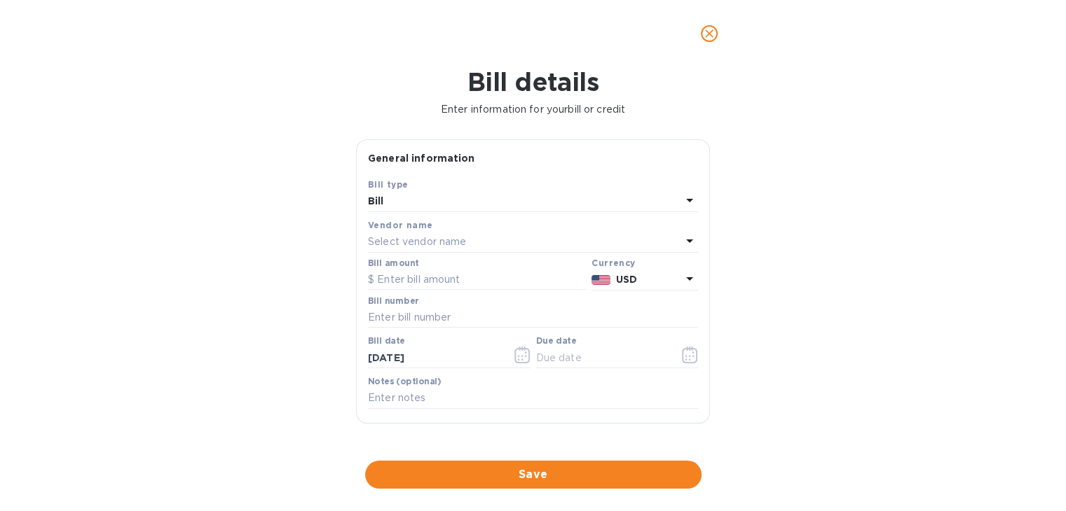
click at [440, 242] on p "Select vendor name" at bounding box center [417, 242] width 98 height 15
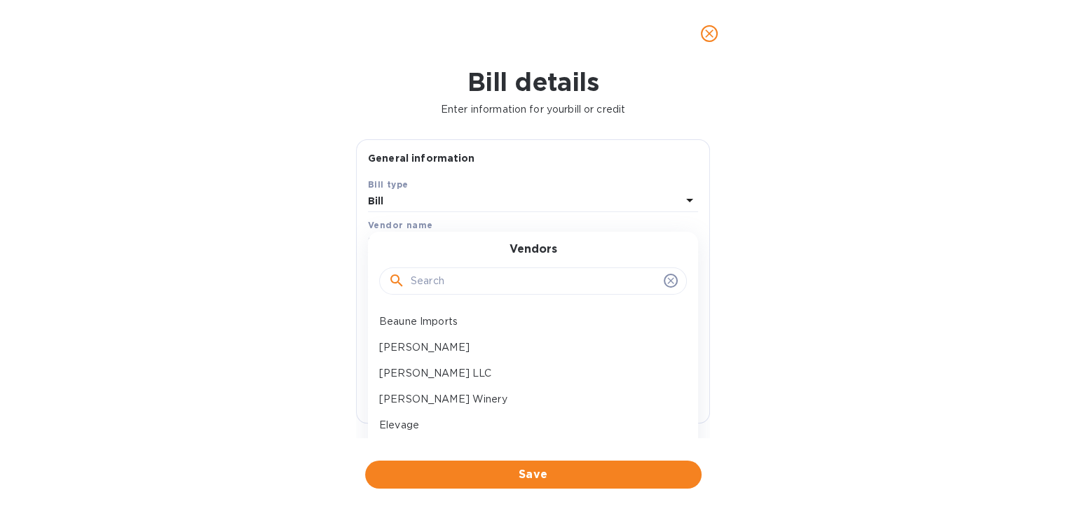
click at [434, 284] on input "text" at bounding box center [534, 281] width 247 height 21
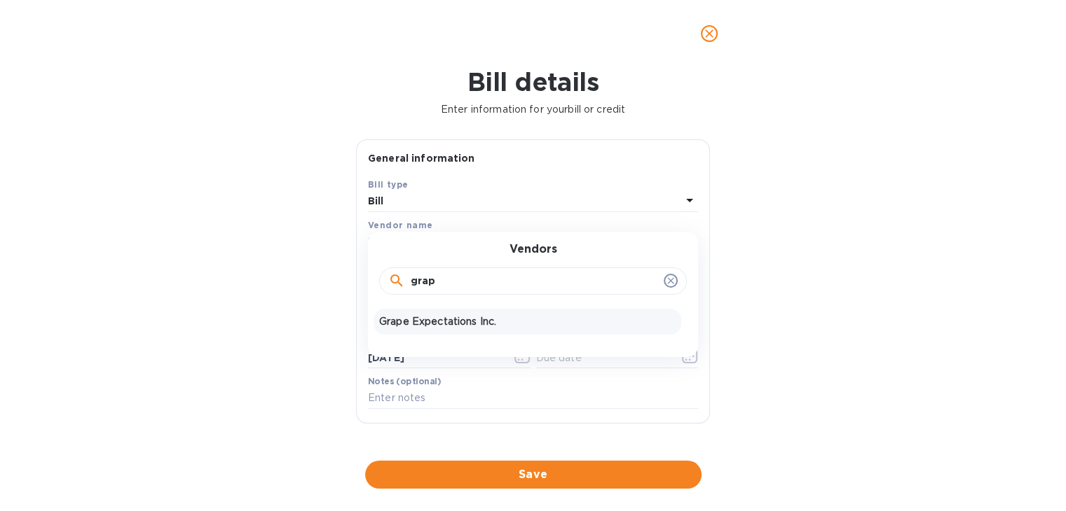
type input "grap"
click at [434, 324] on p "Grape Expectations Inc." at bounding box center [527, 322] width 296 height 15
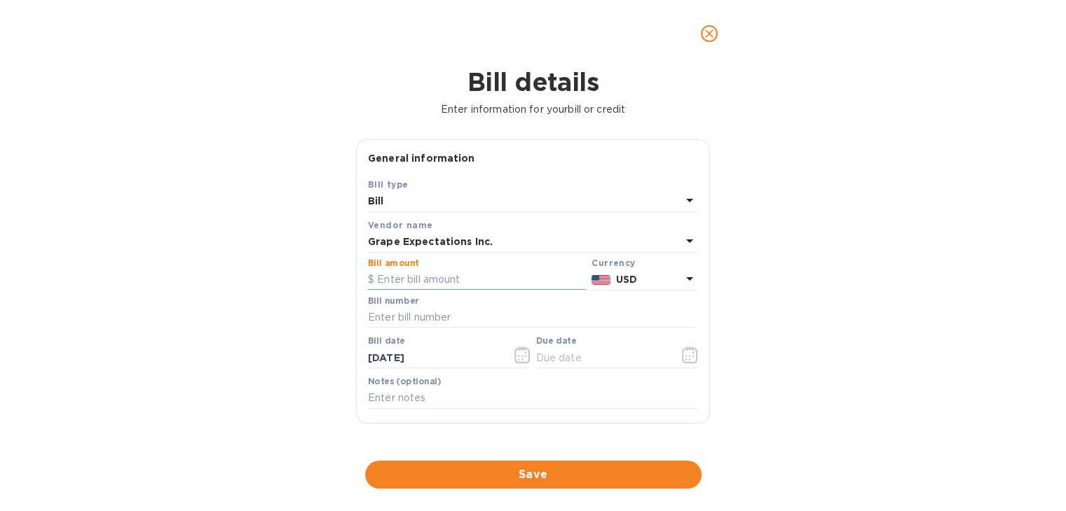
click at [422, 281] on input "text" at bounding box center [477, 280] width 218 height 21
type input "1,657.04"
click at [406, 322] on input "text" at bounding box center [533, 318] width 330 height 21
type input "380071 379558"
click at [518, 354] on icon "button" at bounding box center [522, 355] width 16 height 17
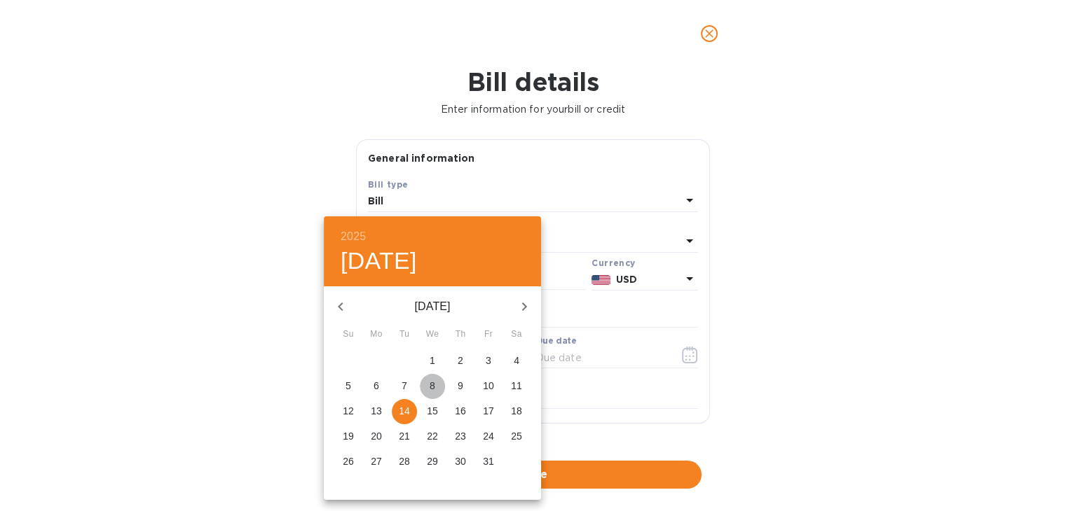
click at [437, 383] on span "8" at bounding box center [432, 386] width 25 height 14
type input "[DATE]"
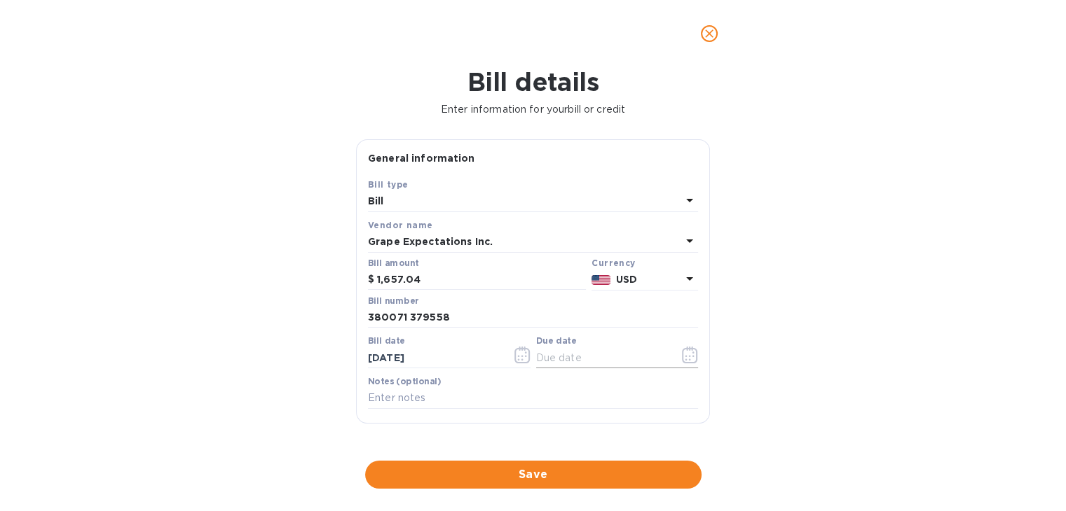
click at [674, 353] on button "button" at bounding box center [689, 355] width 33 height 34
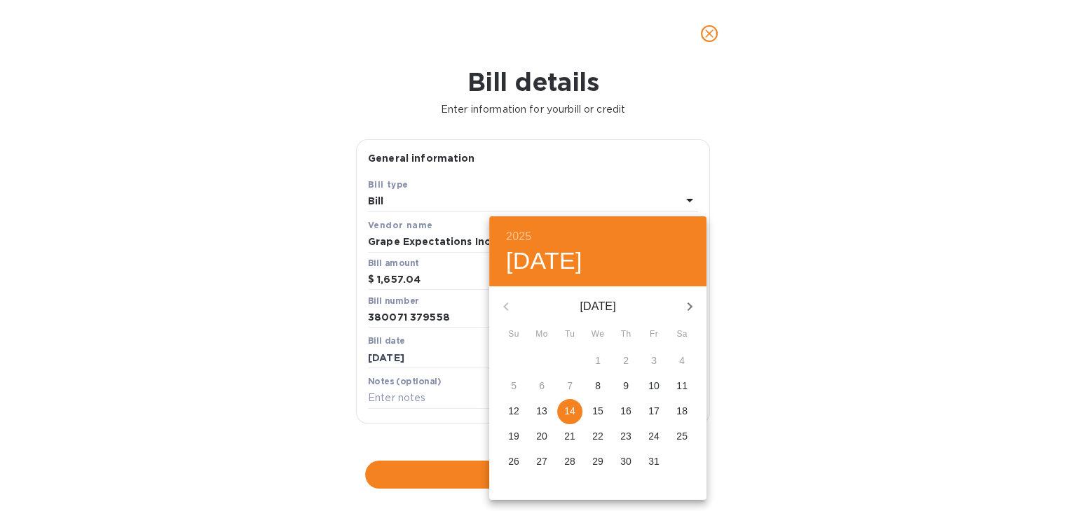
click at [689, 292] on button "button" at bounding box center [690, 307] width 34 height 34
click at [577, 440] on span "18" at bounding box center [569, 436] width 25 height 14
type input "[DATE]"
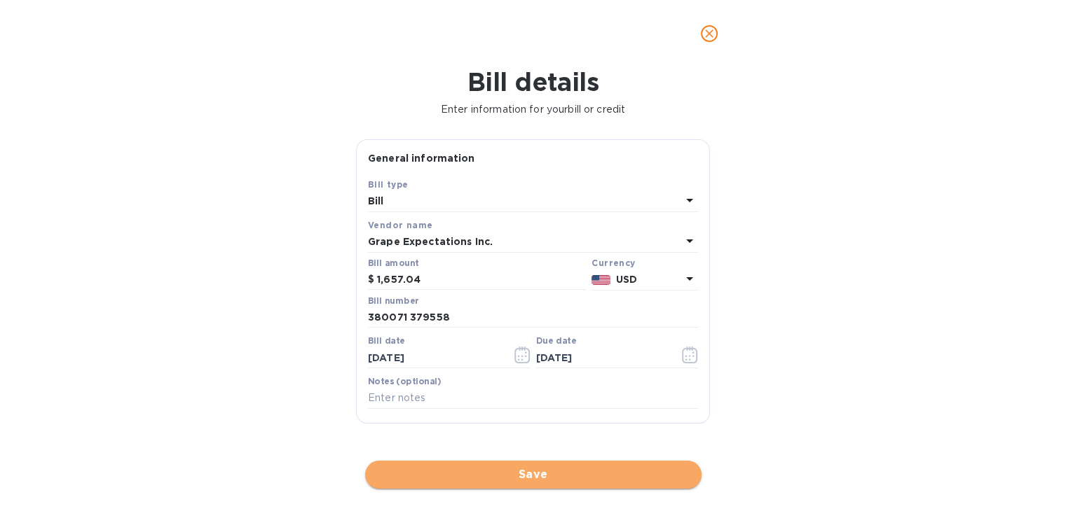
click at [550, 472] on span "Save" at bounding box center [533, 475] width 314 height 17
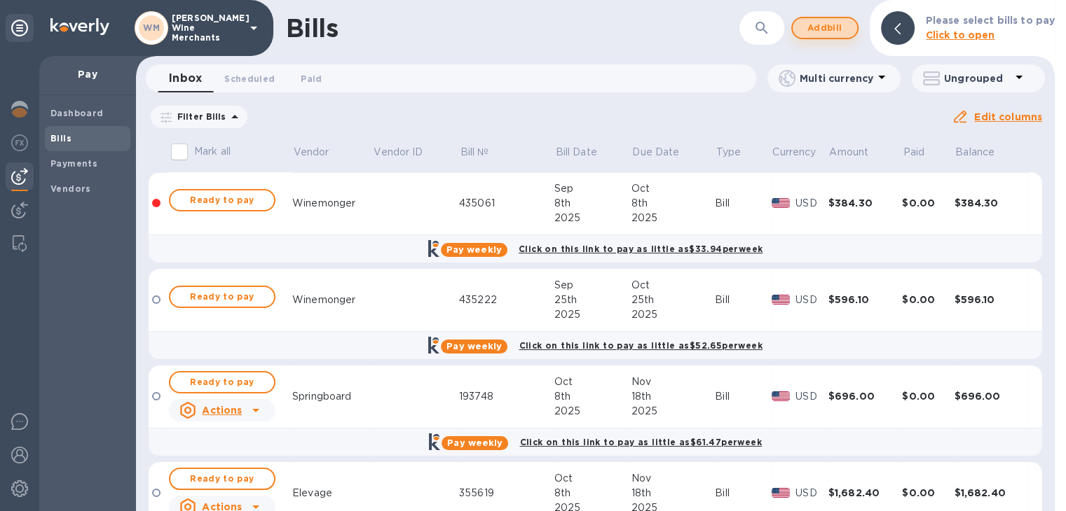
click at [827, 20] on span "Add bill" at bounding box center [825, 28] width 42 height 17
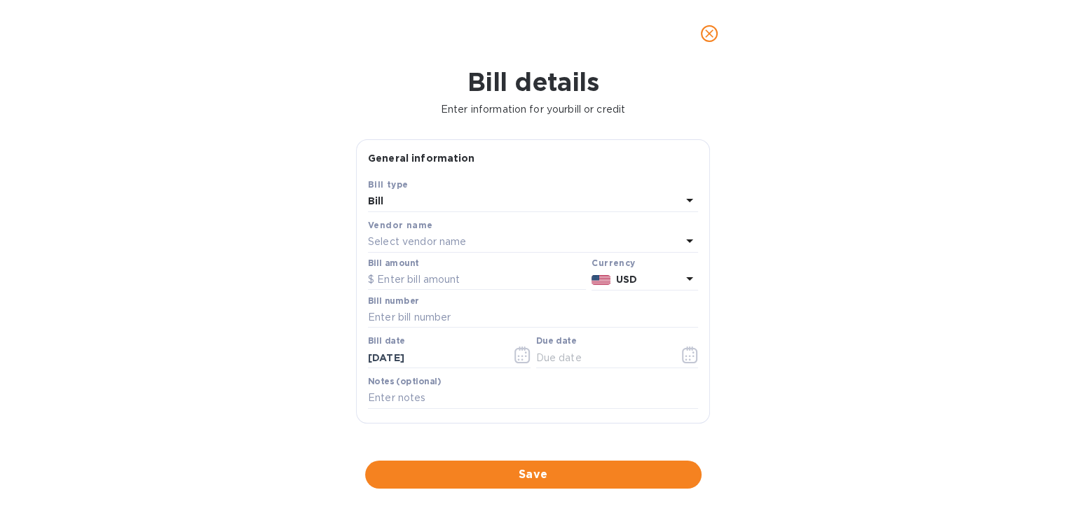
click at [398, 242] on p "Select vendor name" at bounding box center [417, 242] width 98 height 15
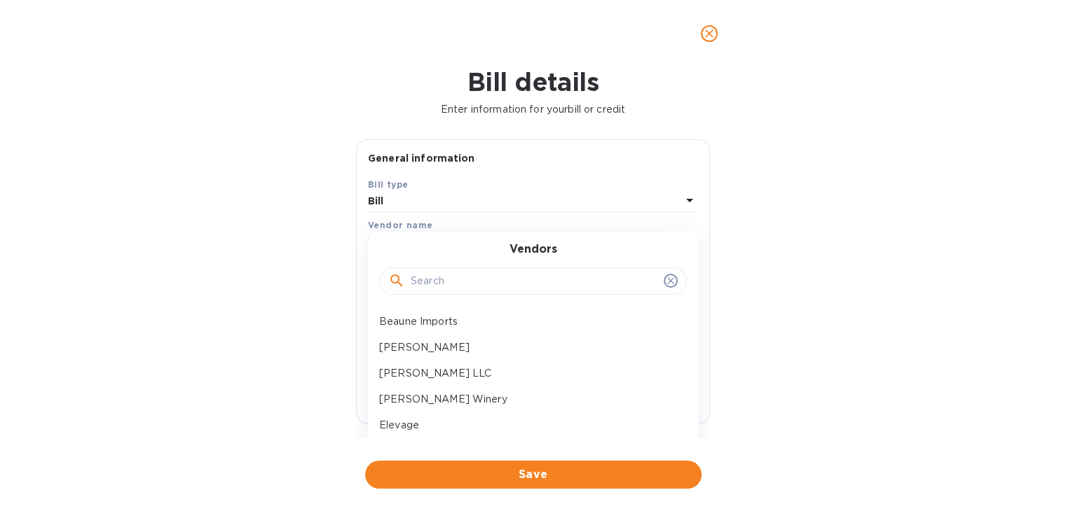
click at [446, 279] on input "text" at bounding box center [534, 281] width 247 height 21
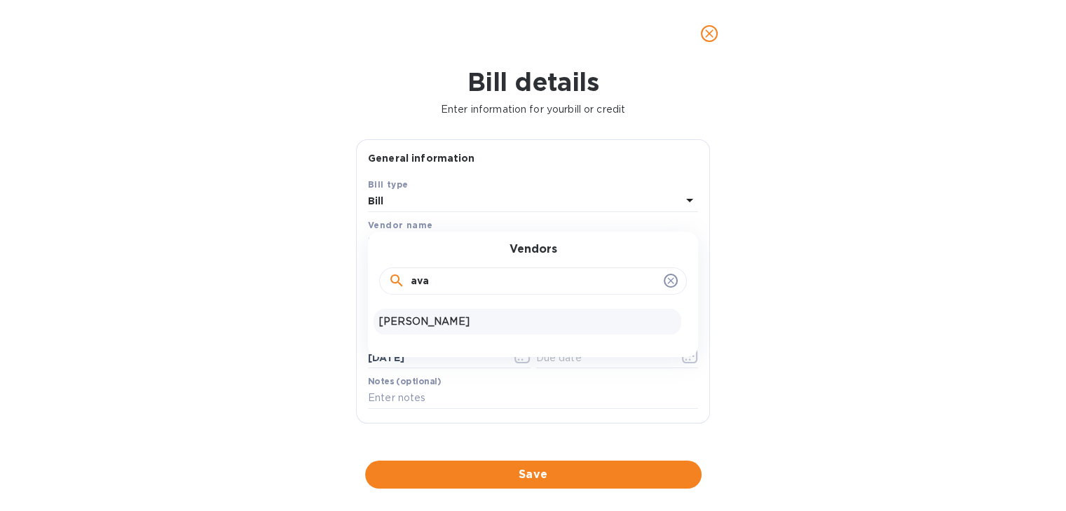
type input "ava"
click at [432, 317] on p "[PERSON_NAME]" at bounding box center [527, 322] width 296 height 15
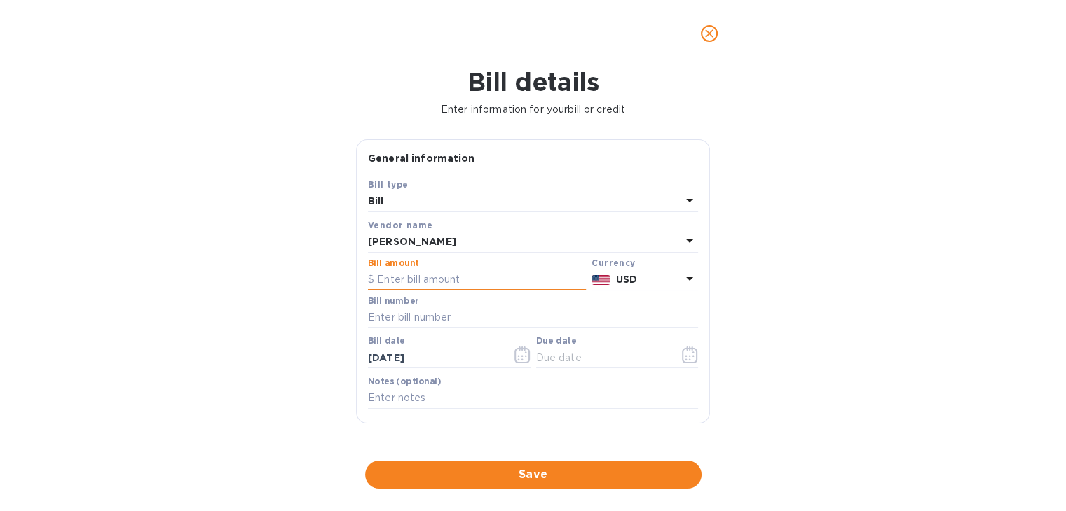
click at [417, 282] on input "text" at bounding box center [477, 280] width 218 height 21
type input "583"
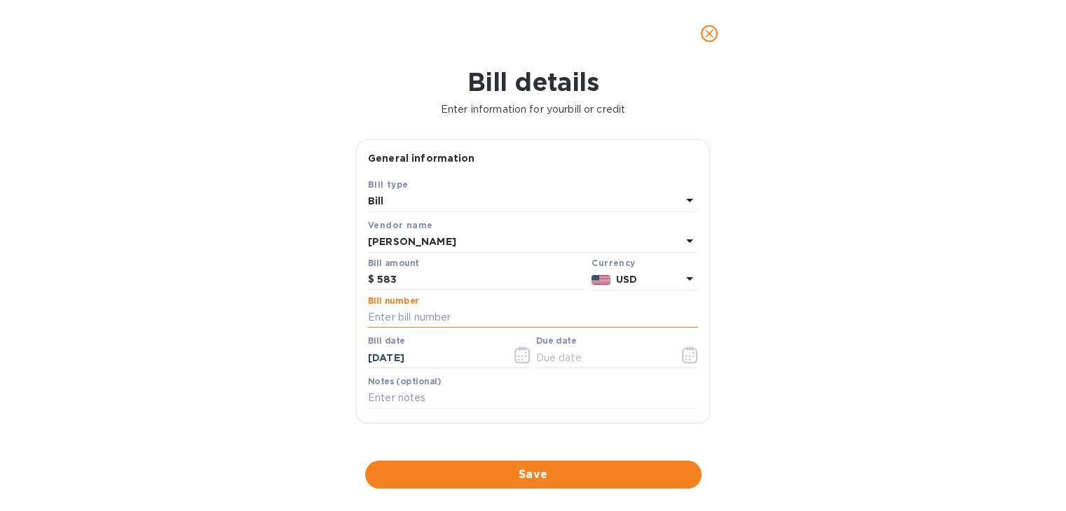
click at [434, 313] on input "text" at bounding box center [533, 318] width 330 height 21
type input "20218"
click at [518, 359] on icon "button" at bounding box center [522, 355] width 16 height 17
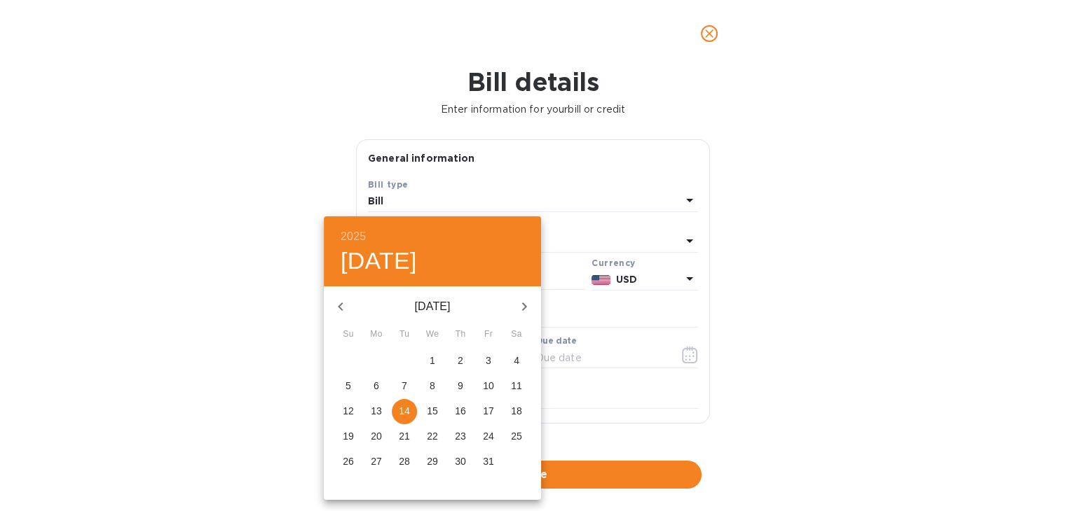
click at [408, 385] on span "7" at bounding box center [404, 386] width 25 height 14
type input "[DATE]"
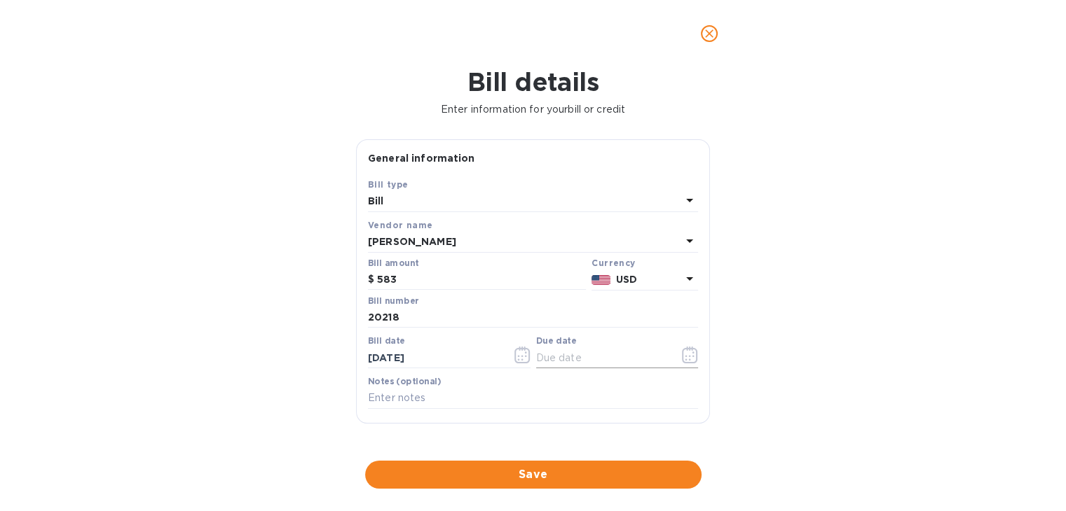
click at [685, 355] on icon "button" at bounding box center [690, 355] width 16 height 17
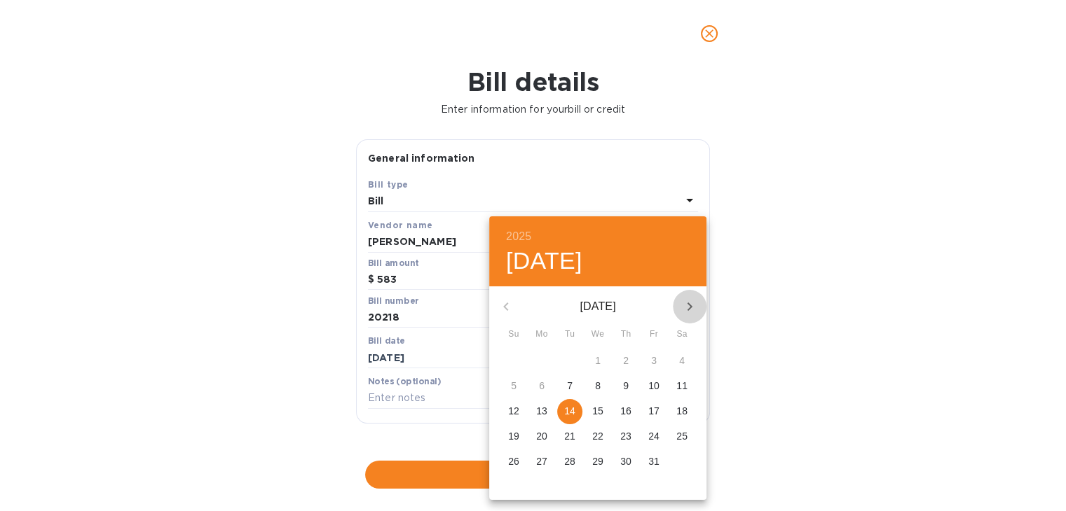
click at [689, 305] on icon "button" at bounding box center [689, 306] width 17 height 17
click at [545, 440] on p "17" at bounding box center [541, 436] width 11 height 14
type input "[DATE]"
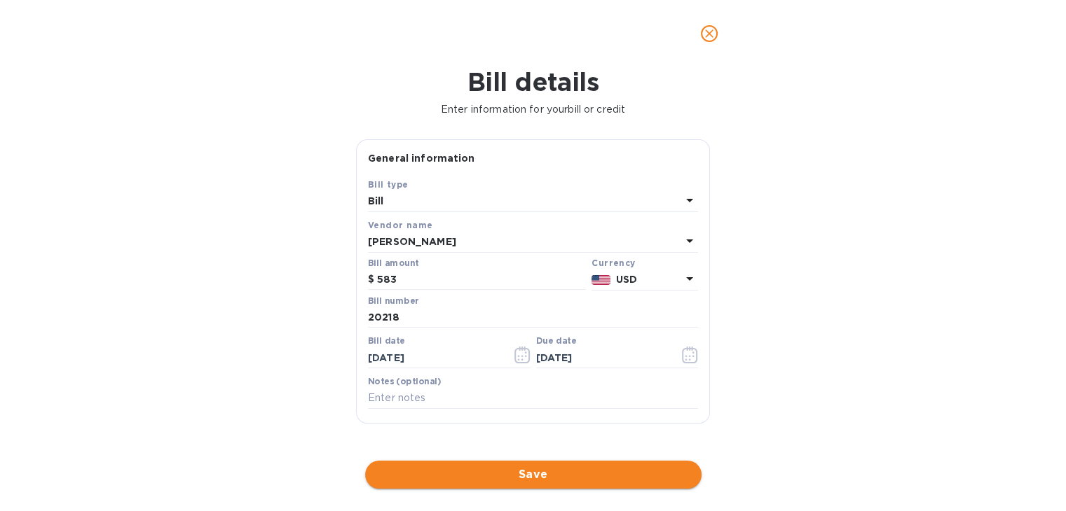
click at [516, 472] on span "Save" at bounding box center [533, 475] width 314 height 17
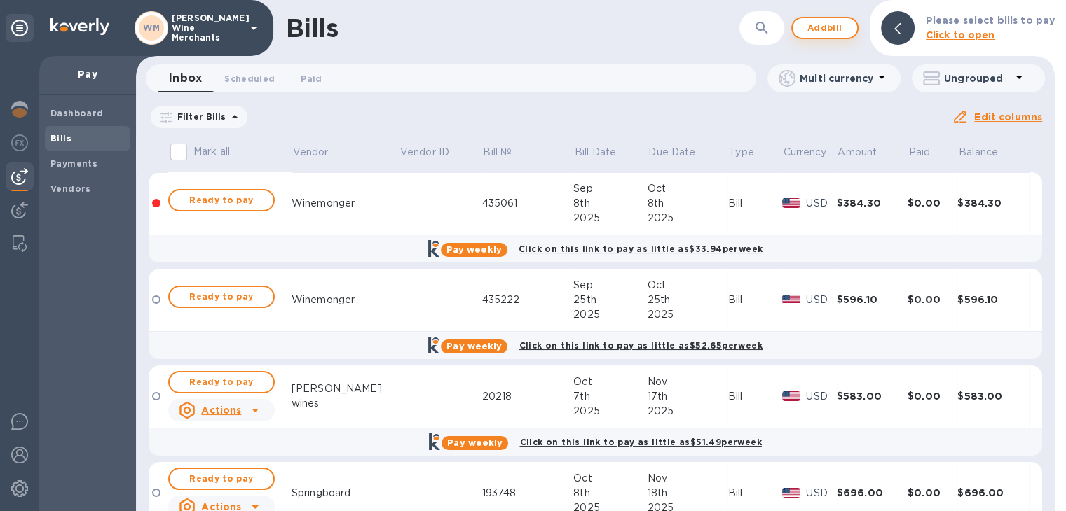
click at [821, 29] on span "Add bill" at bounding box center [825, 28] width 42 height 17
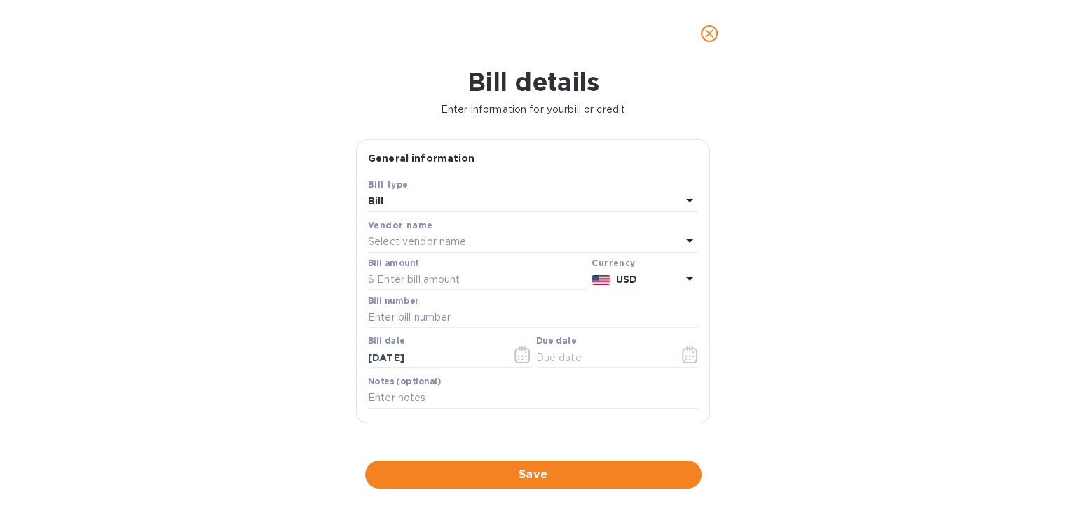
click at [471, 245] on div "Select vendor name" at bounding box center [524, 243] width 313 height 20
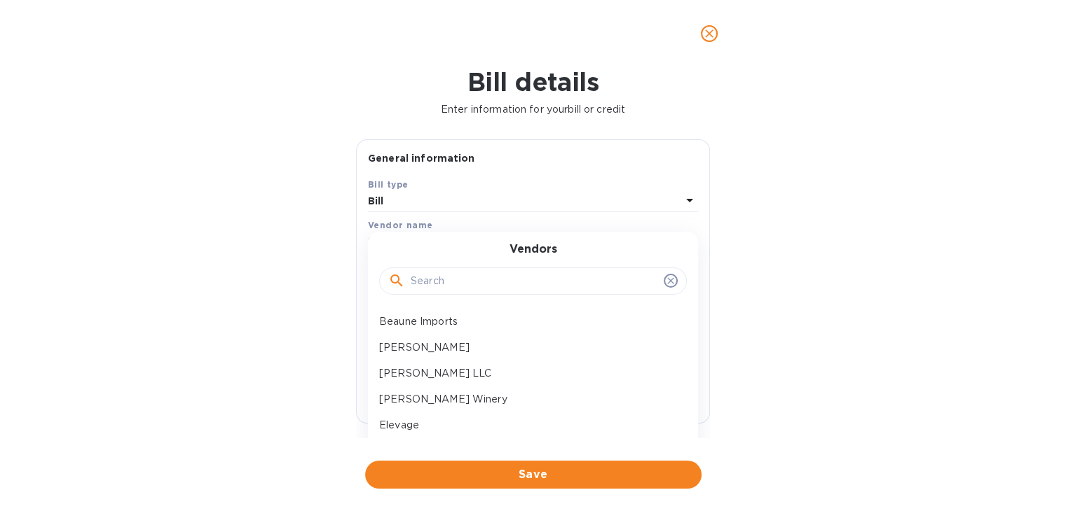
click at [446, 273] on input "text" at bounding box center [534, 281] width 247 height 21
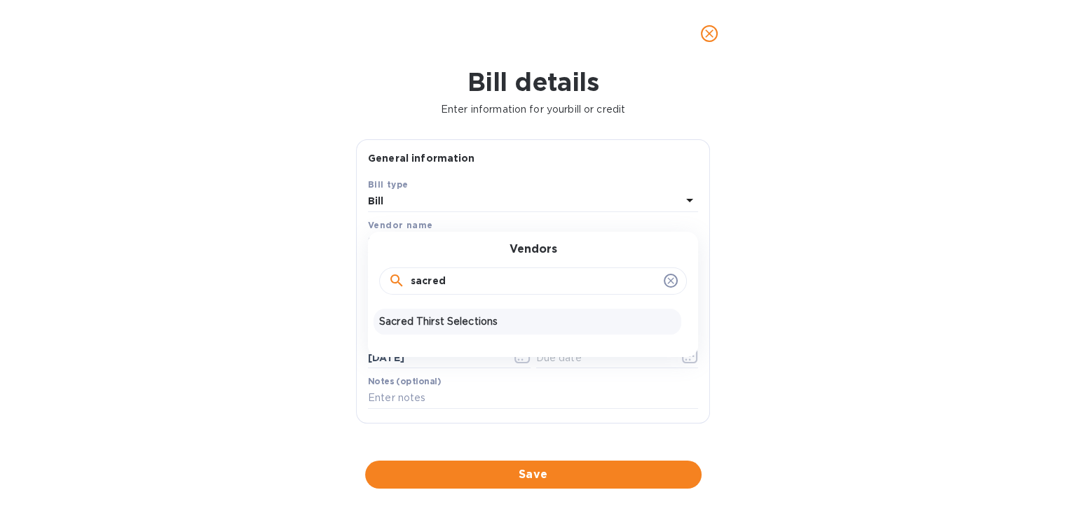
type input "sacred"
click at [432, 315] on p "Sacred Thirst Selections" at bounding box center [527, 322] width 296 height 15
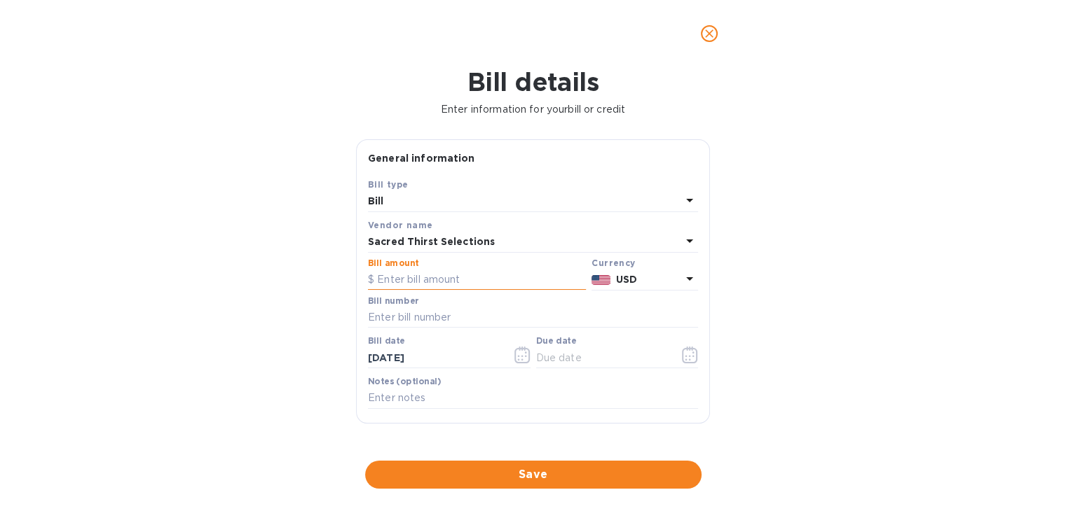
click at [426, 289] on input "text" at bounding box center [477, 280] width 218 height 21
click at [426, 289] on input "399.60" at bounding box center [481, 280] width 209 height 21
type input "399.60"
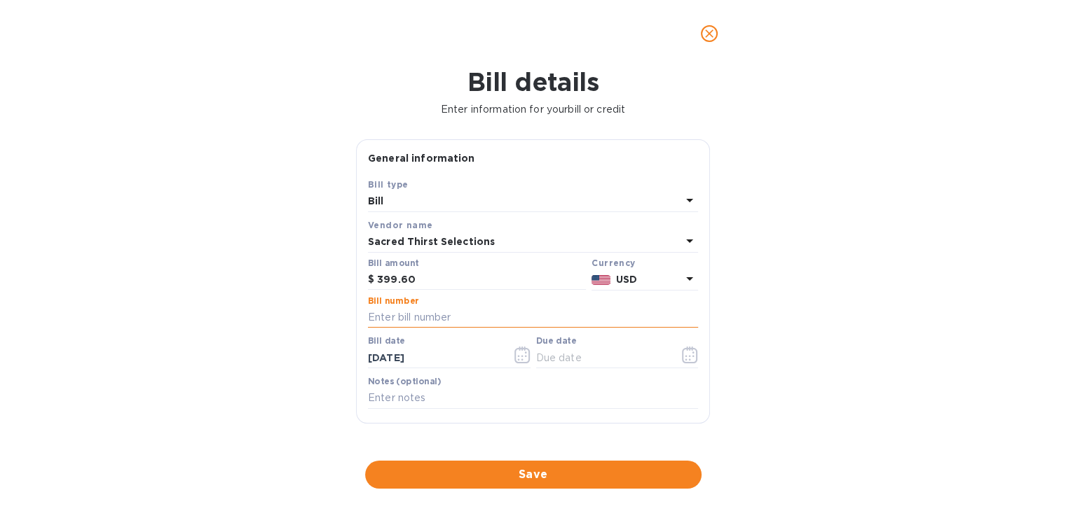
click at [425, 316] on input "text" at bounding box center [533, 318] width 330 height 21
type input "53759"
click at [516, 351] on icon "button" at bounding box center [521, 355] width 15 height 17
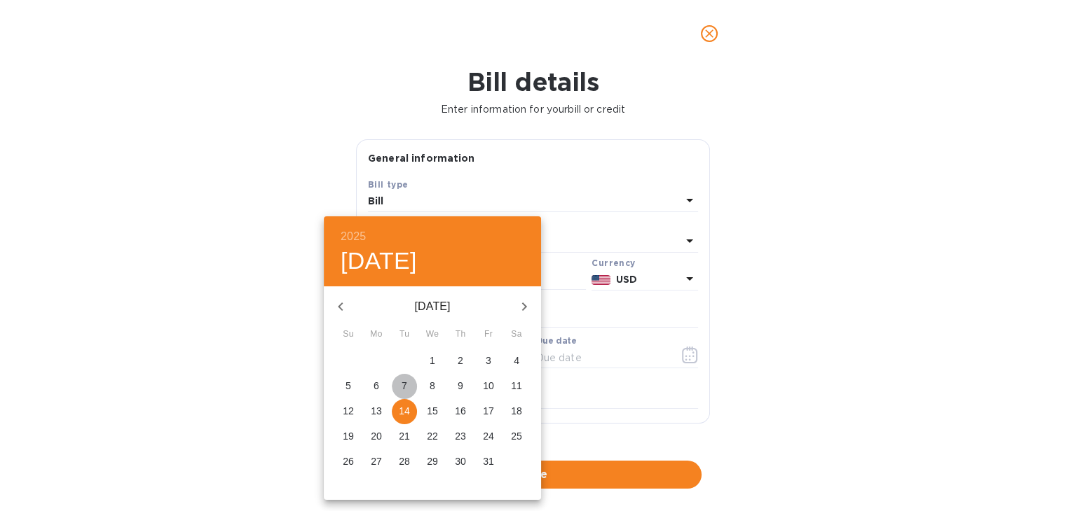
click at [401, 389] on p "7" at bounding box center [404, 386] width 6 height 14
type input "[DATE]"
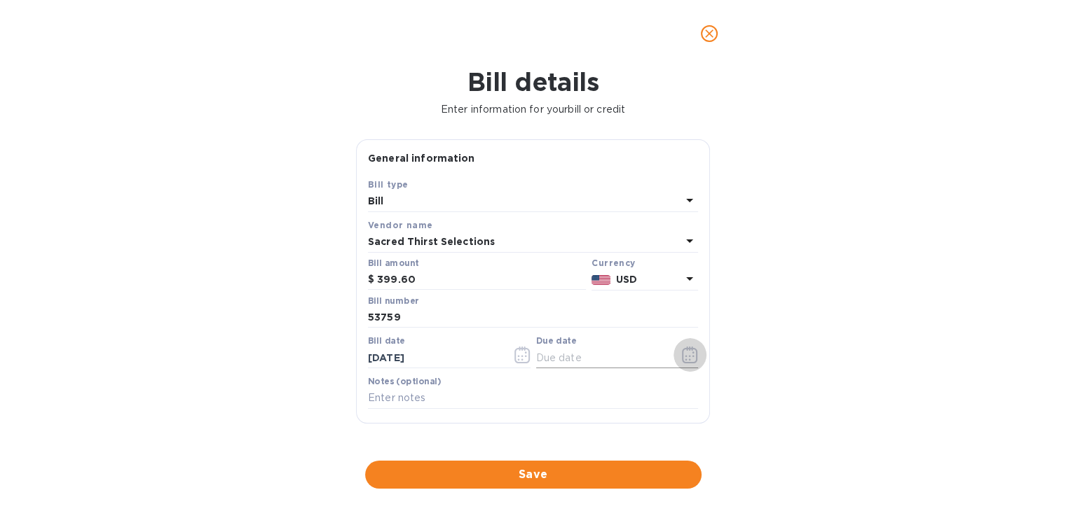
click at [689, 357] on icon "button" at bounding box center [690, 356] width 2 height 2
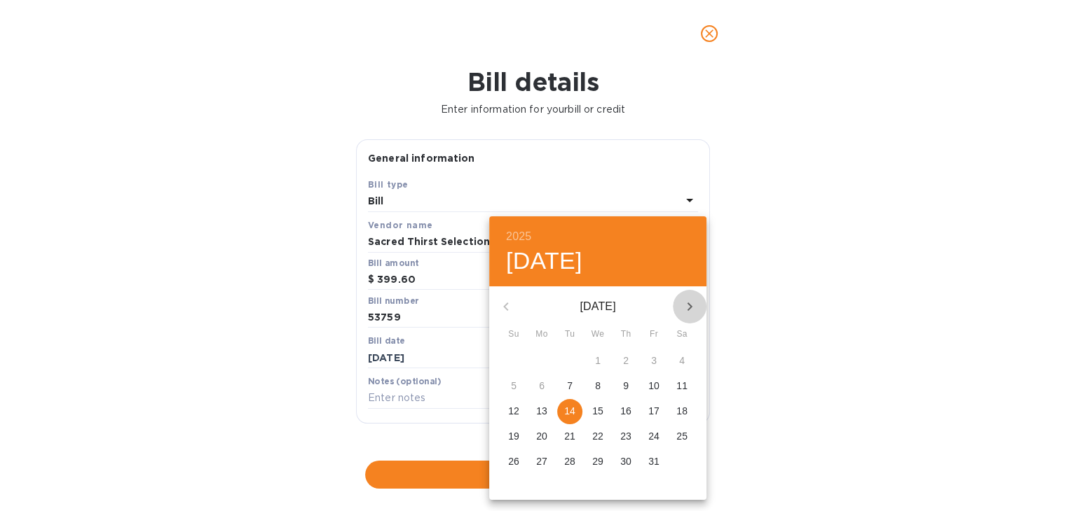
click at [687, 301] on icon "button" at bounding box center [689, 306] width 17 height 17
click at [546, 430] on p "17" at bounding box center [541, 436] width 11 height 14
type input "[DATE]"
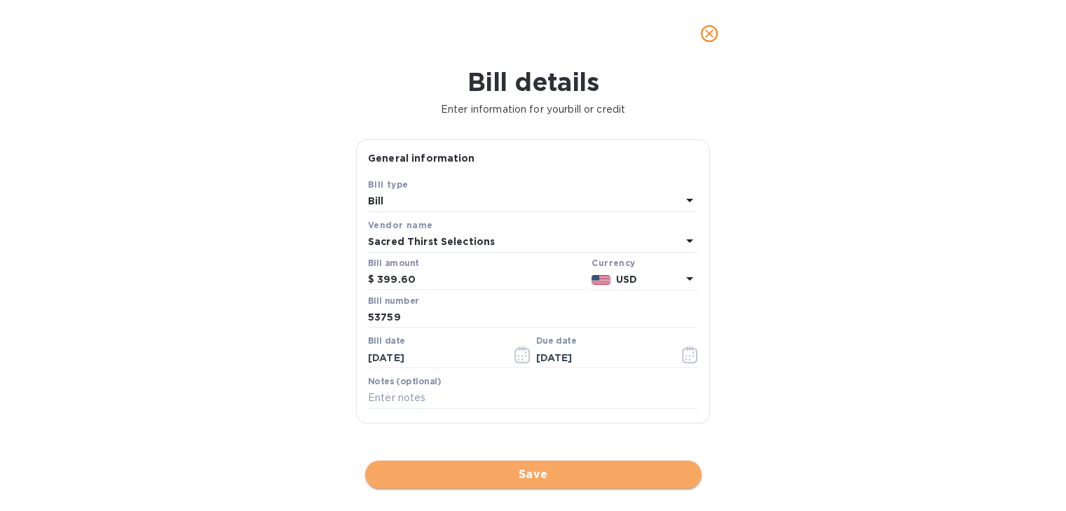
click at [511, 464] on button "Save" at bounding box center [533, 475] width 336 height 28
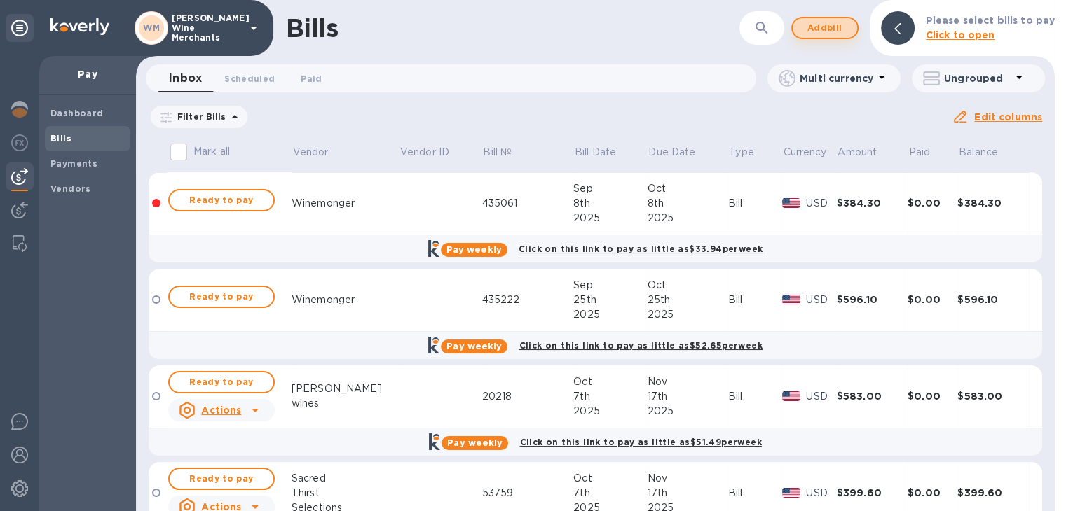
click at [815, 20] on span "Add bill" at bounding box center [825, 28] width 42 height 17
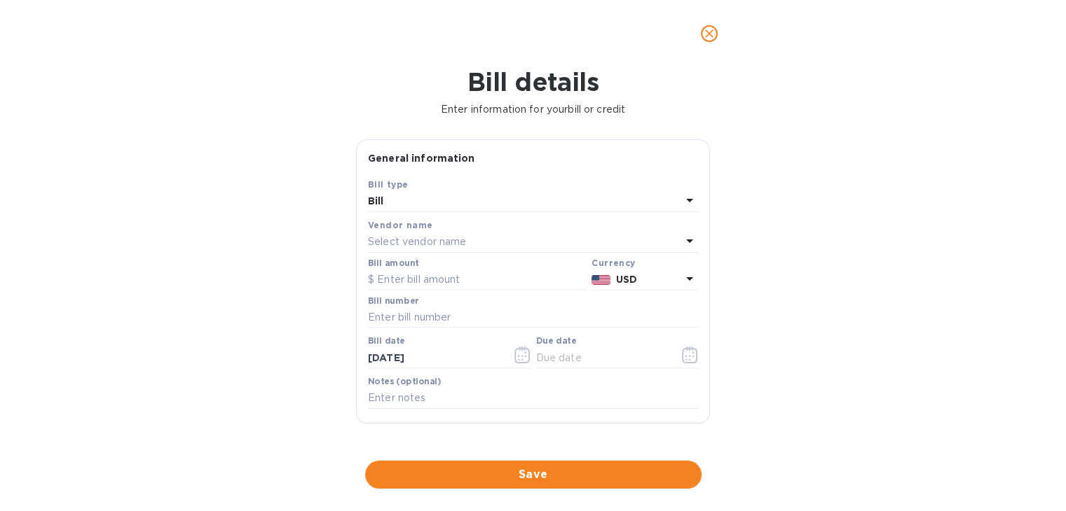
click at [428, 239] on p "Select vendor name" at bounding box center [417, 242] width 98 height 15
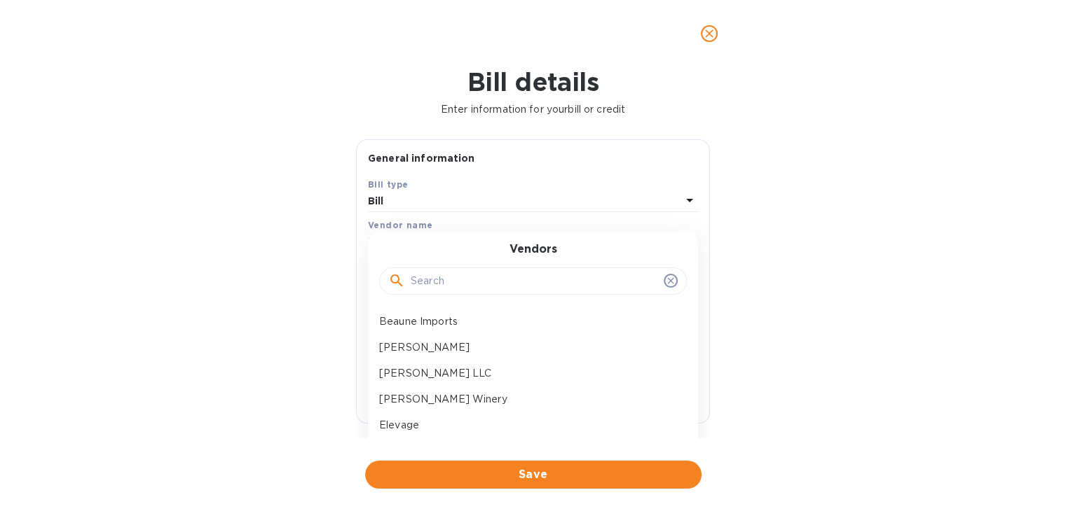
click at [426, 275] on input "text" at bounding box center [534, 281] width 247 height 21
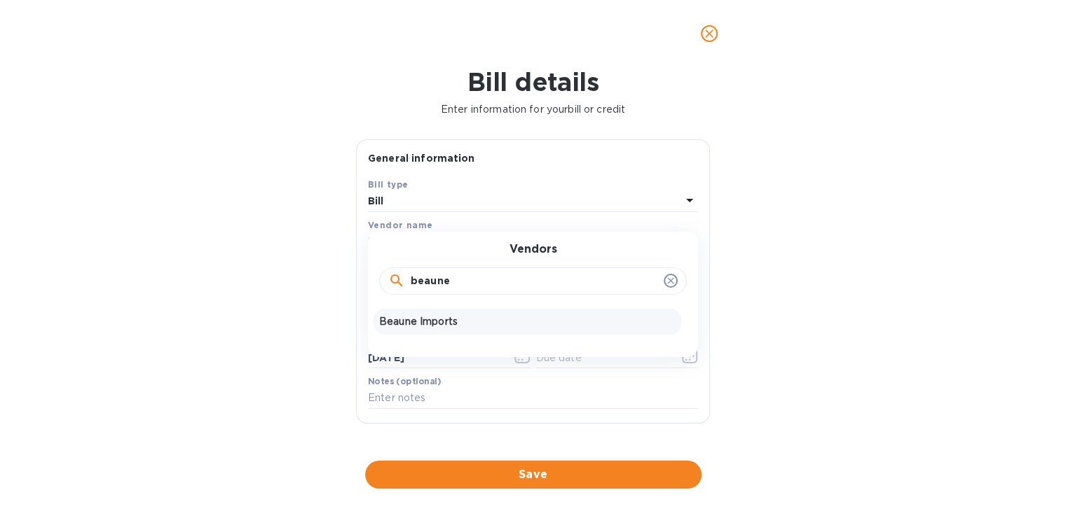
type input "beaune"
click at [415, 324] on p "Beaune Imports" at bounding box center [527, 322] width 296 height 15
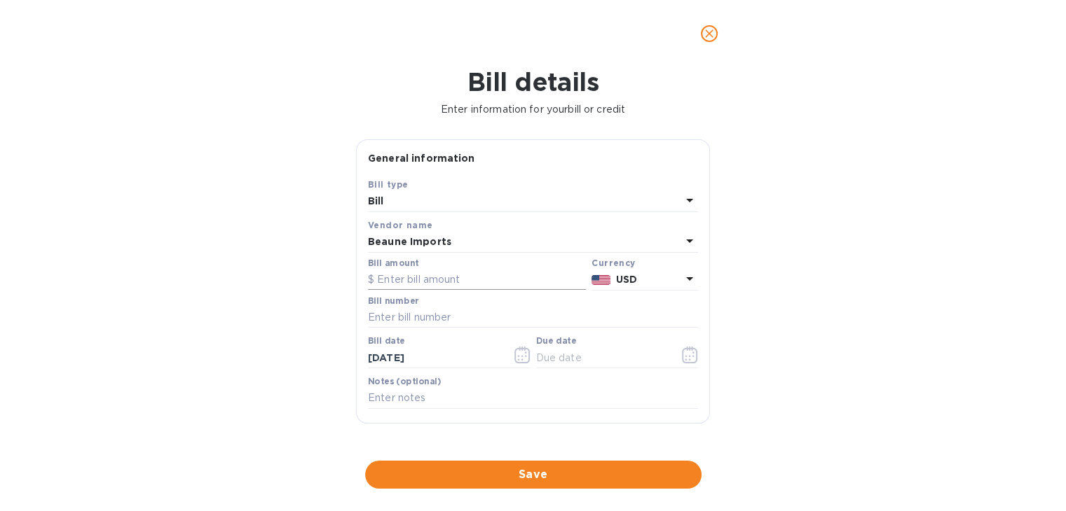
click at [420, 281] on input "text" at bounding box center [477, 280] width 218 height 21
type input "977.30"
click at [427, 317] on input "text" at bounding box center [533, 318] width 330 height 21
type input "63998"
click at [514, 360] on icon "button" at bounding box center [522, 355] width 16 height 17
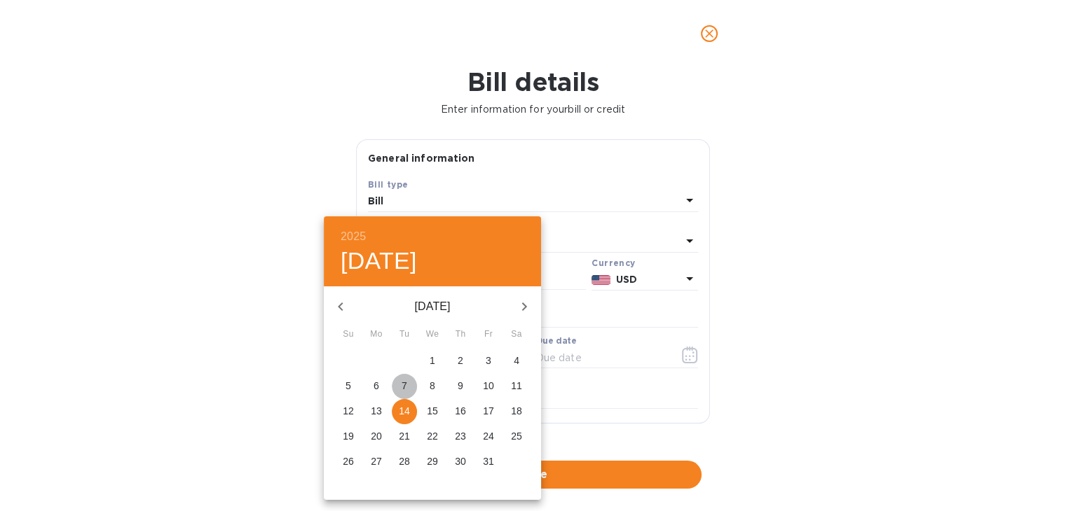
click at [405, 380] on p "7" at bounding box center [404, 386] width 6 height 14
type input "[DATE]"
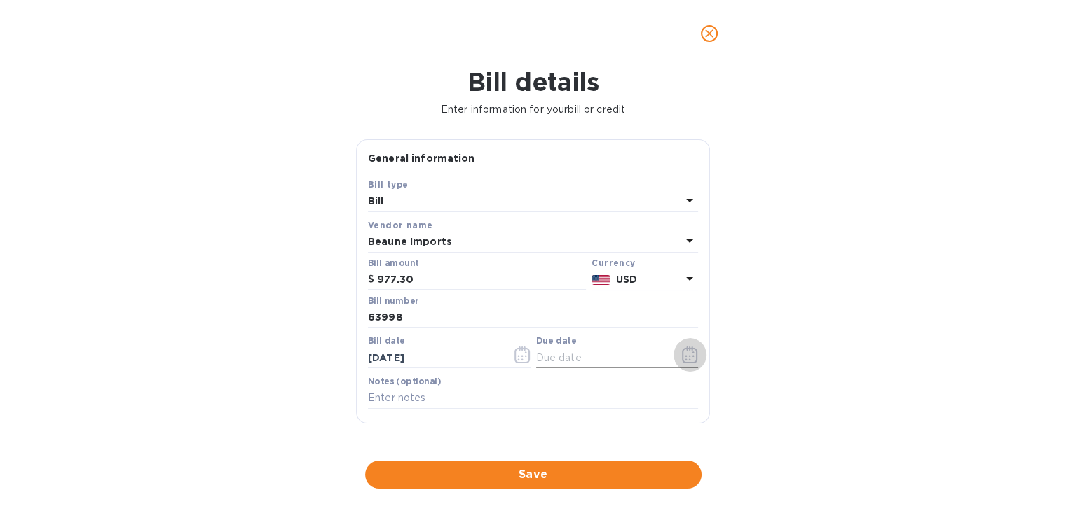
click at [682, 349] on icon "button" at bounding box center [689, 355] width 15 height 17
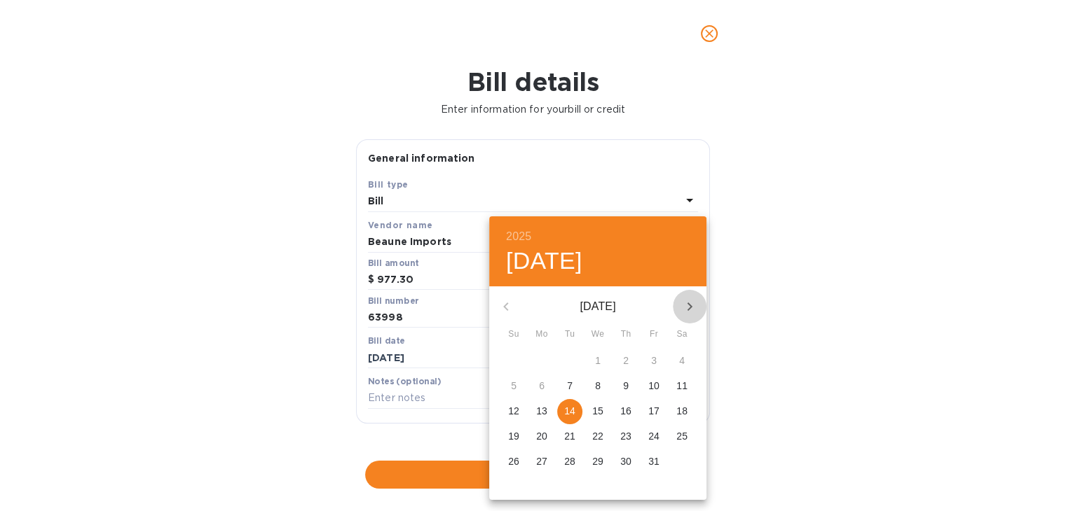
click at [689, 303] on icon "button" at bounding box center [689, 306] width 17 height 17
click at [531, 443] on span "17" at bounding box center [541, 436] width 25 height 14
type input "[DATE]"
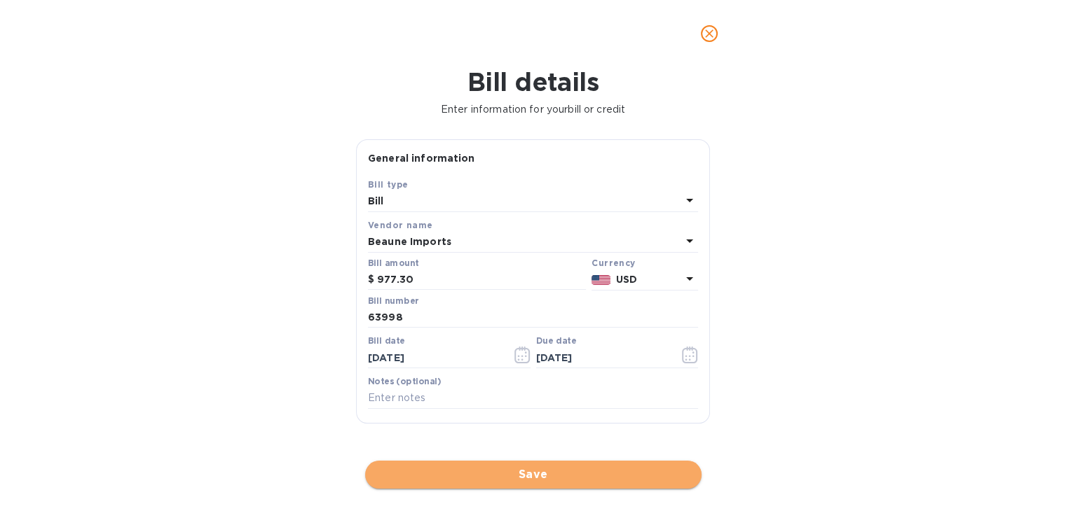
click at [516, 485] on button "Save" at bounding box center [533, 475] width 336 height 28
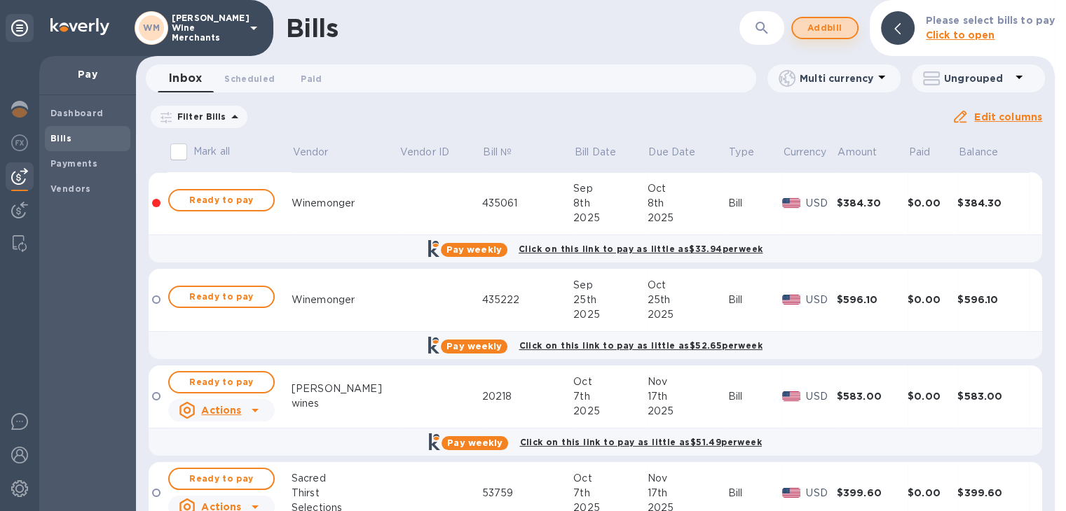
click at [830, 23] on span "Add bill" at bounding box center [825, 28] width 42 height 17
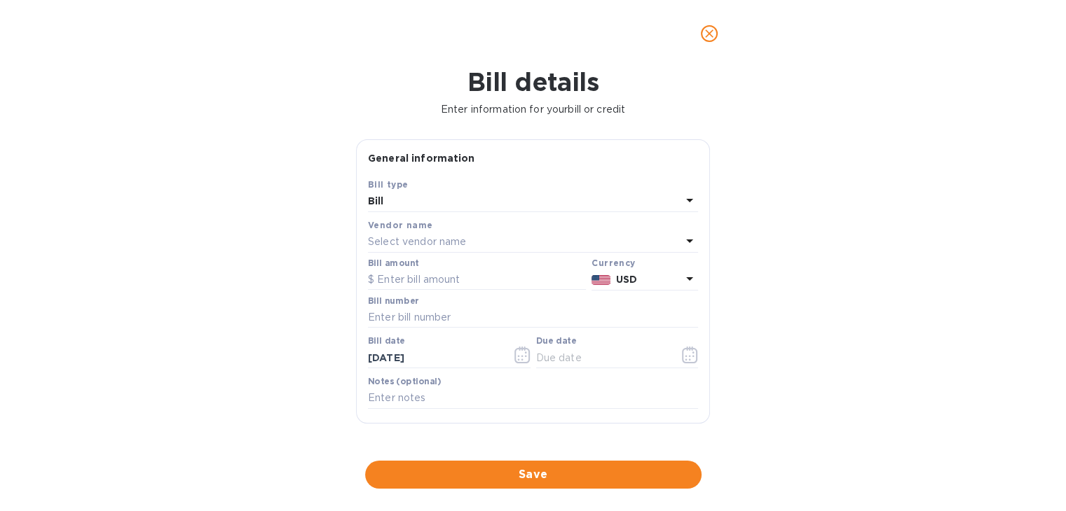
click at [465, 248] on p "Select vendor name" at bounding box center [417, 242] width 98 height 15
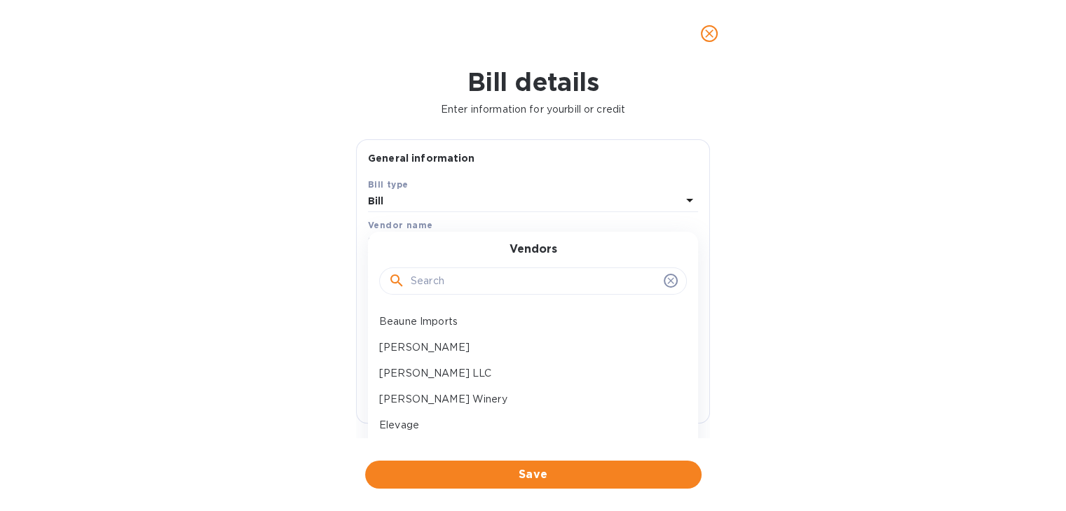
click at [441, 278] on input "text" at bounding box center [534, 281] width 247 height 21
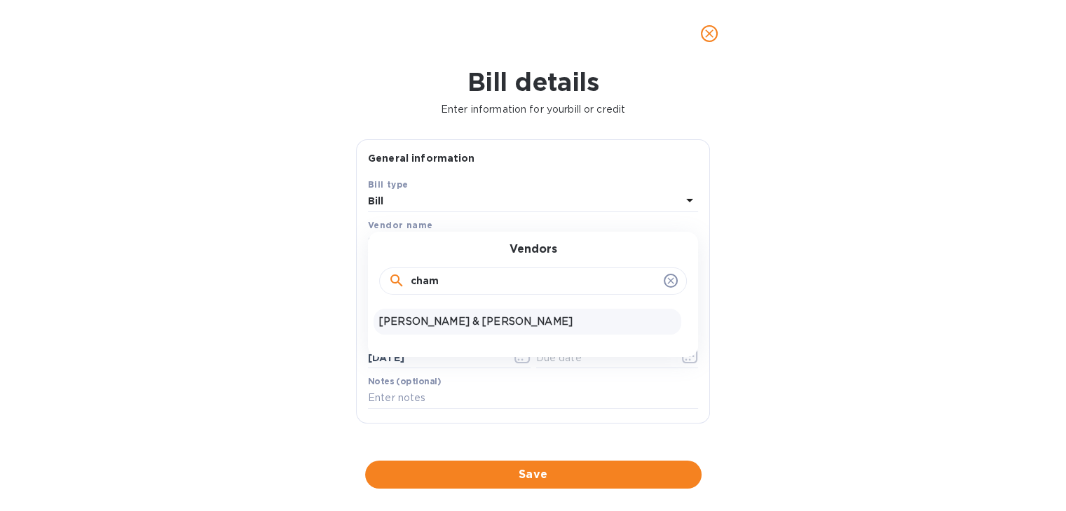
type input "cham"
click at [424, 317] on p "[PERSON_NAME] & [PERSON_NAME]" at bounding box center [527, 322] width 296 height 15
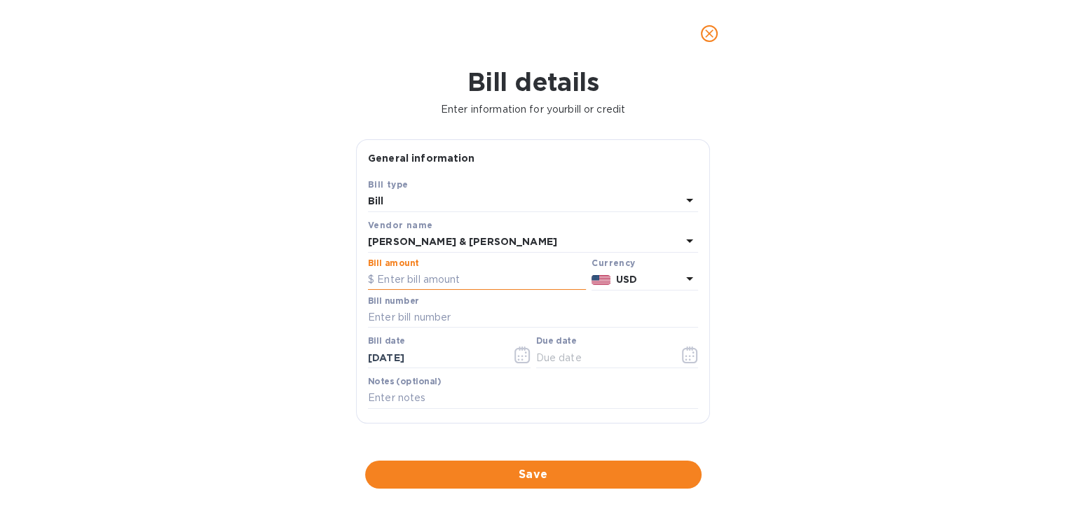
click at [423, 277] on input "text" at bounding box center [477, 280] width 218 height 21
type input "1,219.20"
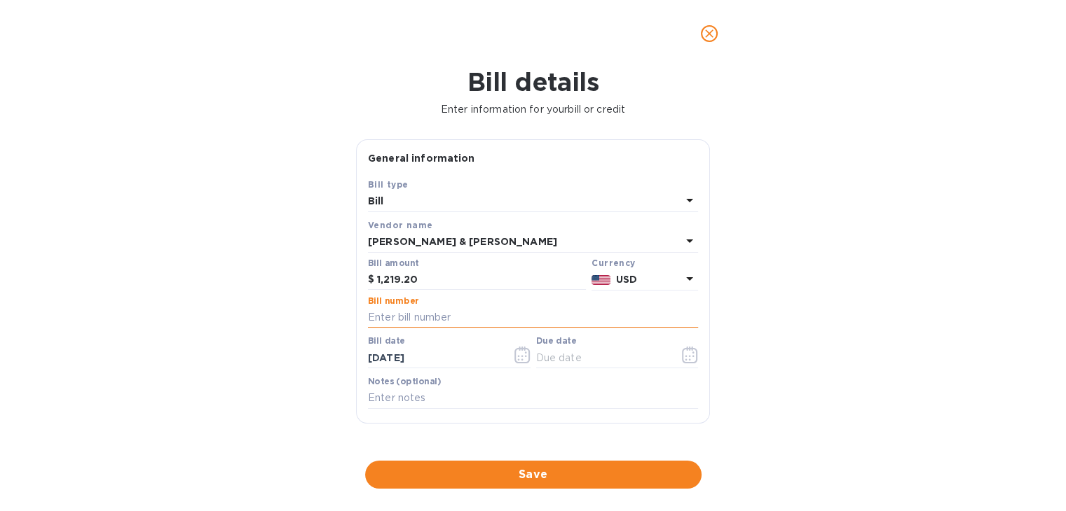
click at [418, 320] on input "text" at bounding box center [533, 318] width 330 height 21
type input "608578"
click at [514, 362] on icon "button" at bounding box center [521, 355] width 15 height 17
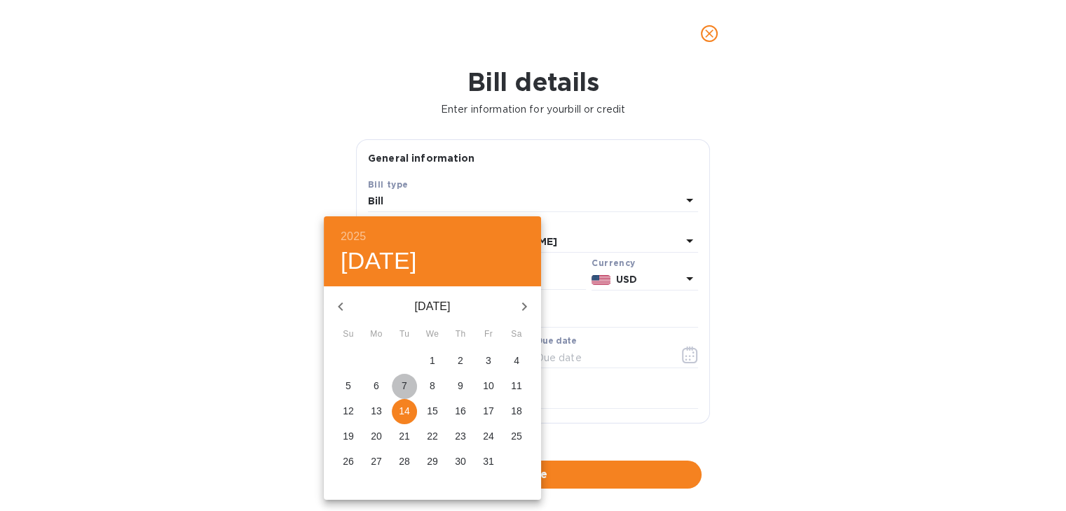
click at [402, 387] on p "7" at bounding box center [404, 386] width 6 height 14
type input "[DATE]"
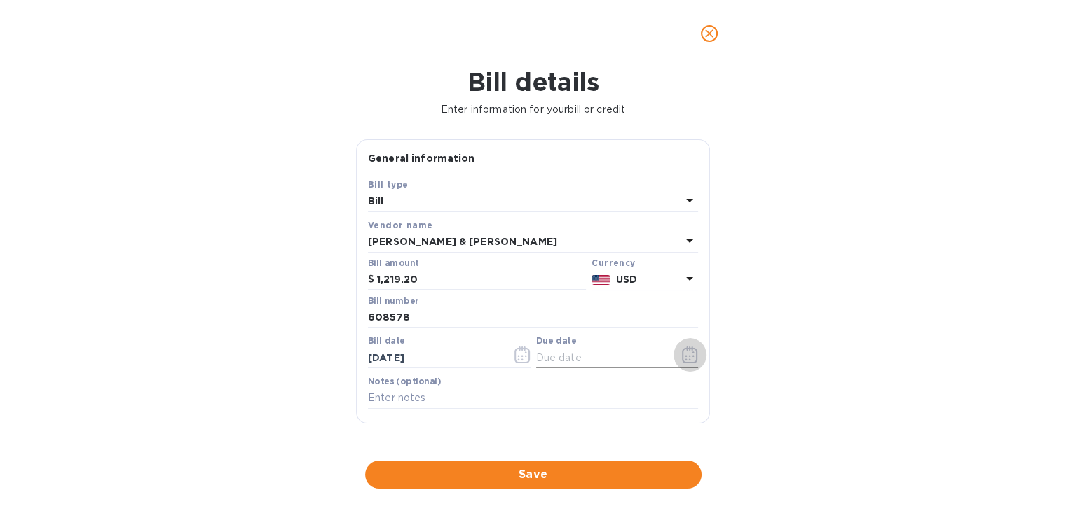
click at [695, 359] on button "button" at bounding box center [689, 355] width 33 height 34
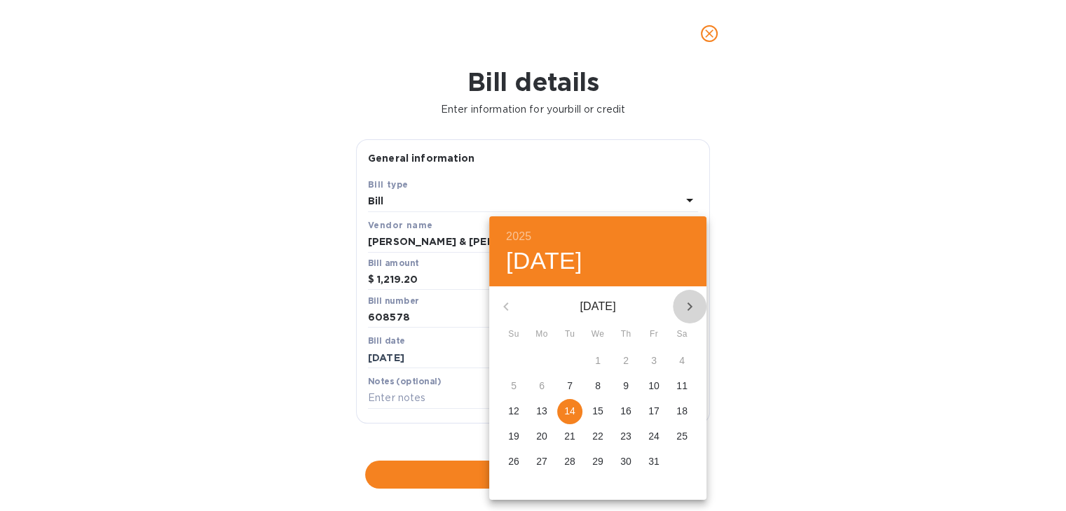
click at [691, 303] on icon "button" at bounding box center [689, 306] width 17 height 17
click at [536, 444] on p "17" at bounding box center [541, 436] width 11 height 14
type input "[DATE]"
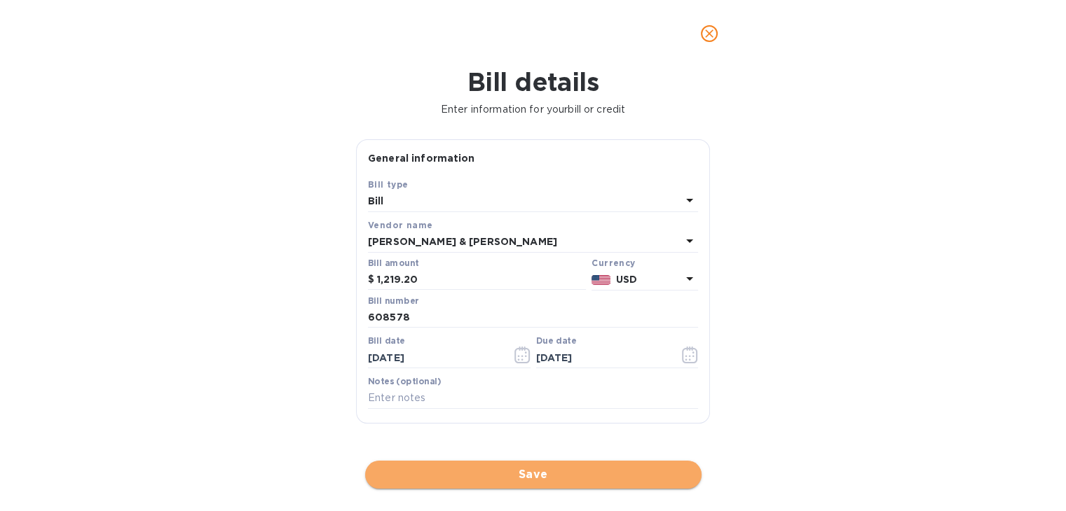
click at [517, 479] on span "Save" at bounding box center [533, 475] width 314 height 17
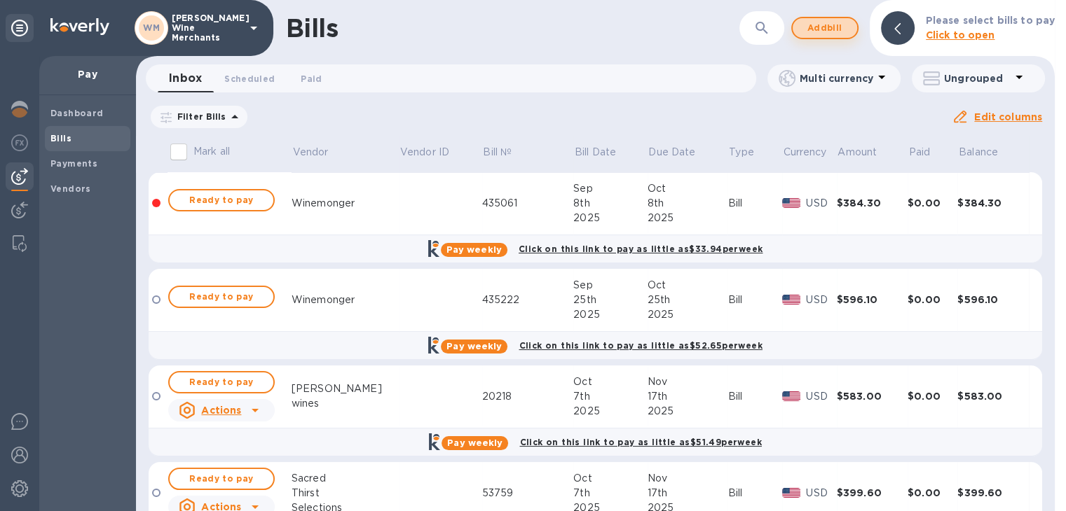
click at [832, 20] on span "Add bill" at bounding box center [825, 28] width 42 height 17
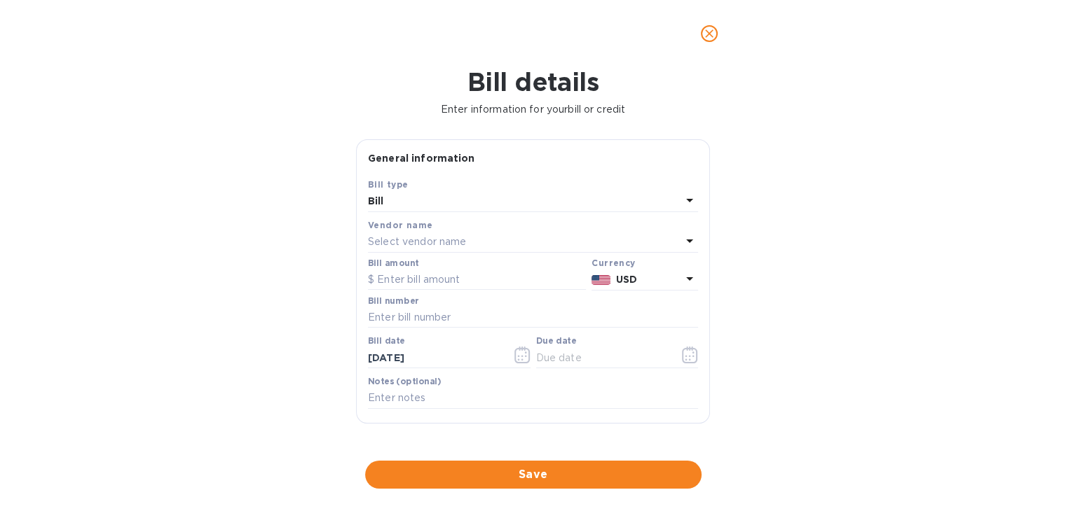
click at [453, 234] on div "Select vendor name" at bounding box center [524, 243] width 313 height 20
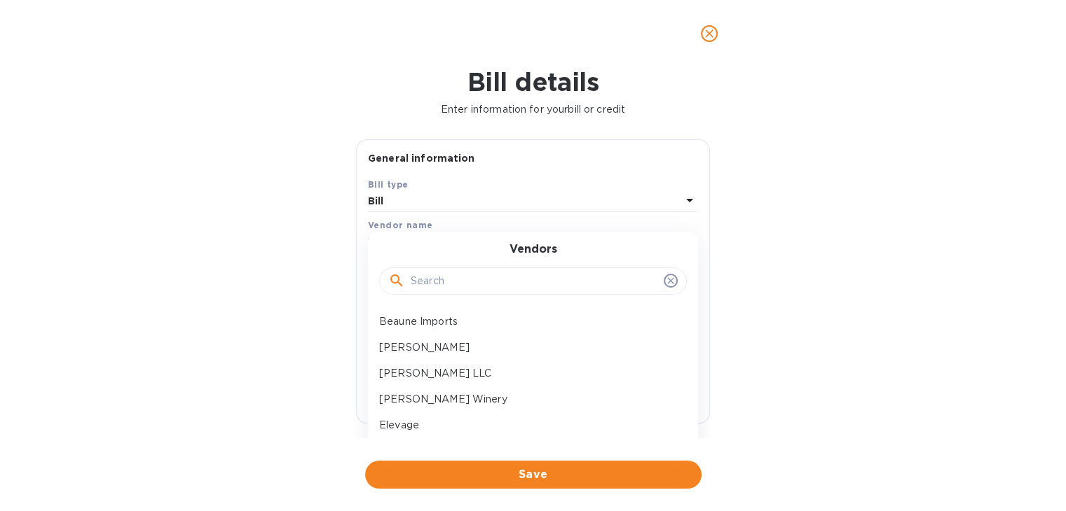
click at [437, 277] on input "text" at bounding box center [534, 281] width 247 height 21
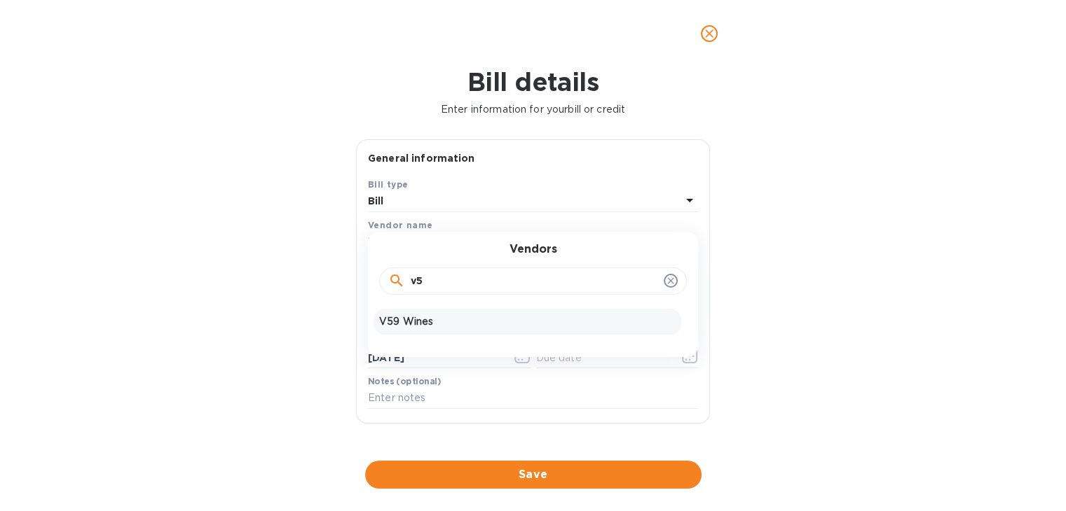
type input "v5"
click at [429, 317] on p "V59 Wines" at bounding box center [527, 322] width 296 height 15
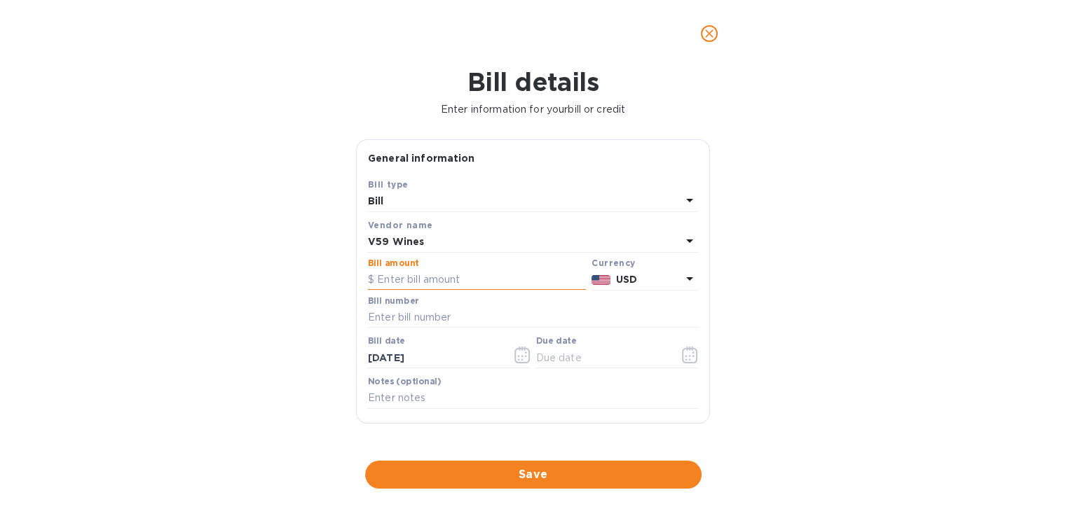
click at [423, 276] on input "text" at bounding box center [477, 280] width 218 height 21
type input "1,100.69"
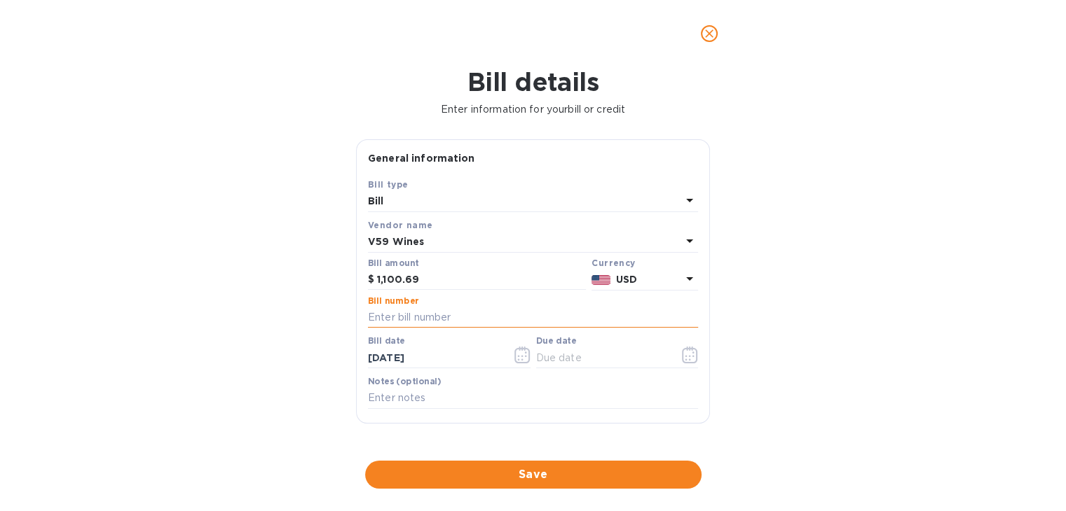
click at [420, 319] on input "text" at bounding box center [533, 318] width 330 height 21
type input "33728"
click at [521, 361] on icon "button" at bounding box center [522, 355] width 16 height 17
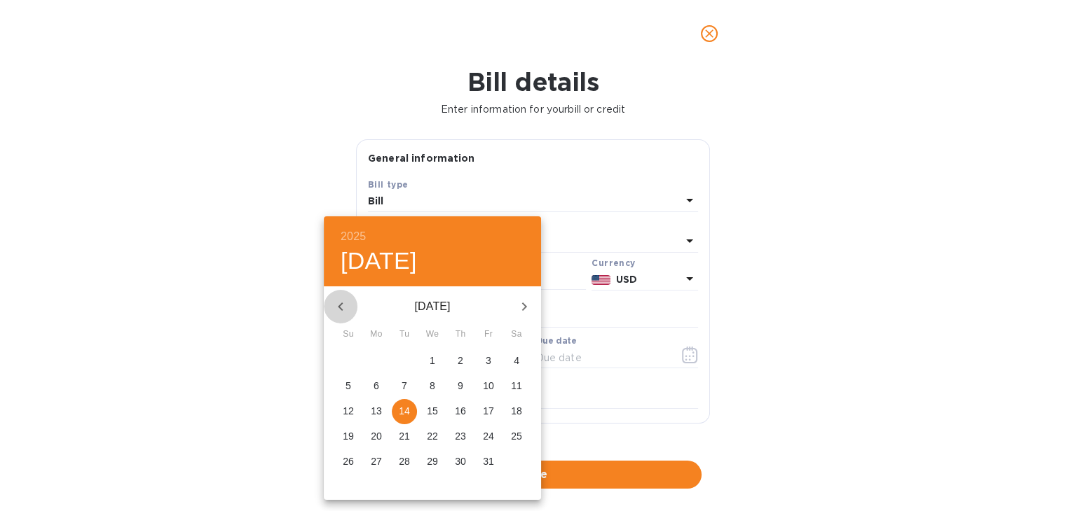
click at [341, 306] on icon "button" at bounding box center [340, 306] width 17 height 17
click at [484, 432] on p "26" at bounding box center [488, 436] width 11 height 14
type input "[DATE]"
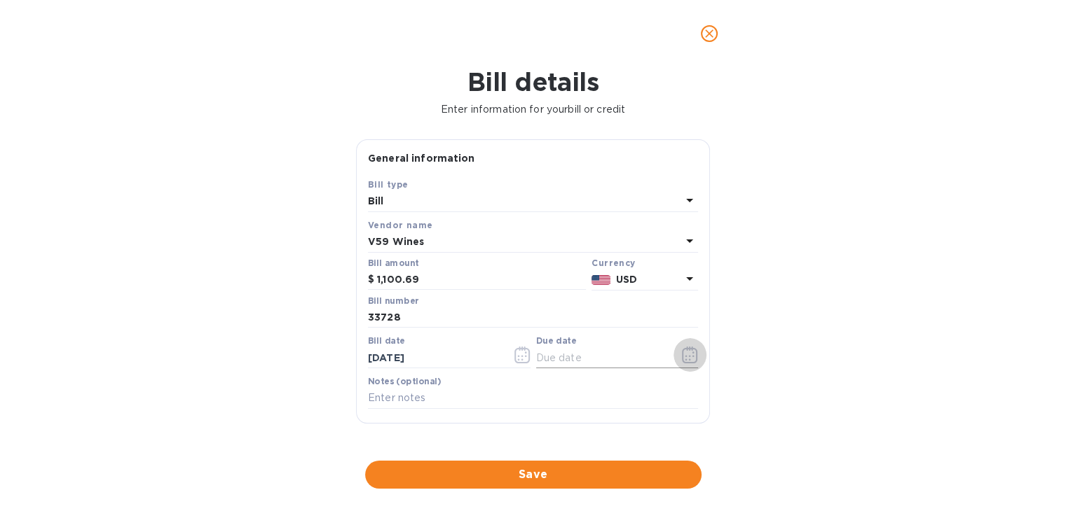
click at [692, 355] on button "button" at bounding box center [689, 355] width 33 height 34
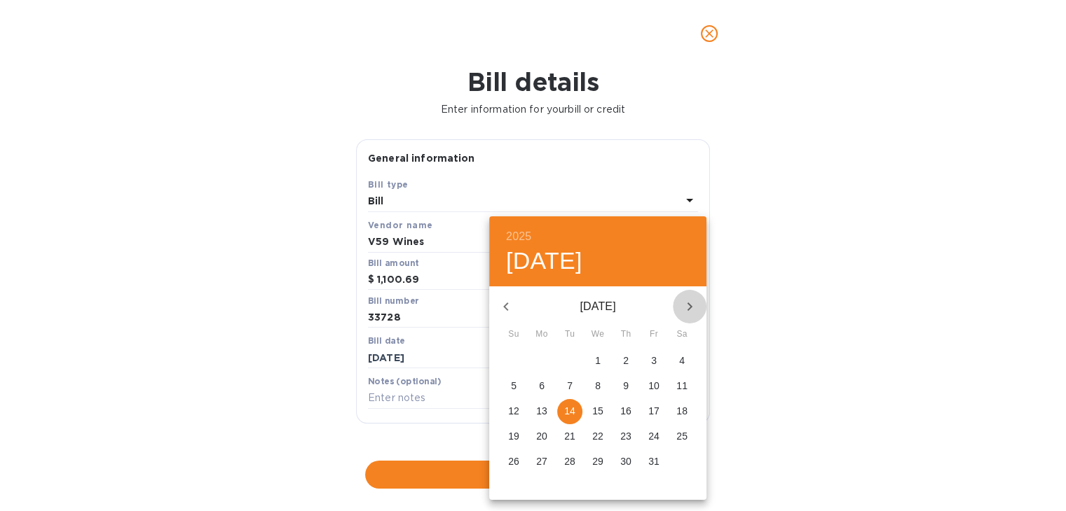
click at [690, 305] on icon "button" at bounding box center [689, 307] width 5 height 8
click at [573, 385] on span "4" at bounding box center [569, 386] width 25 height 14
type input "[DATE]"
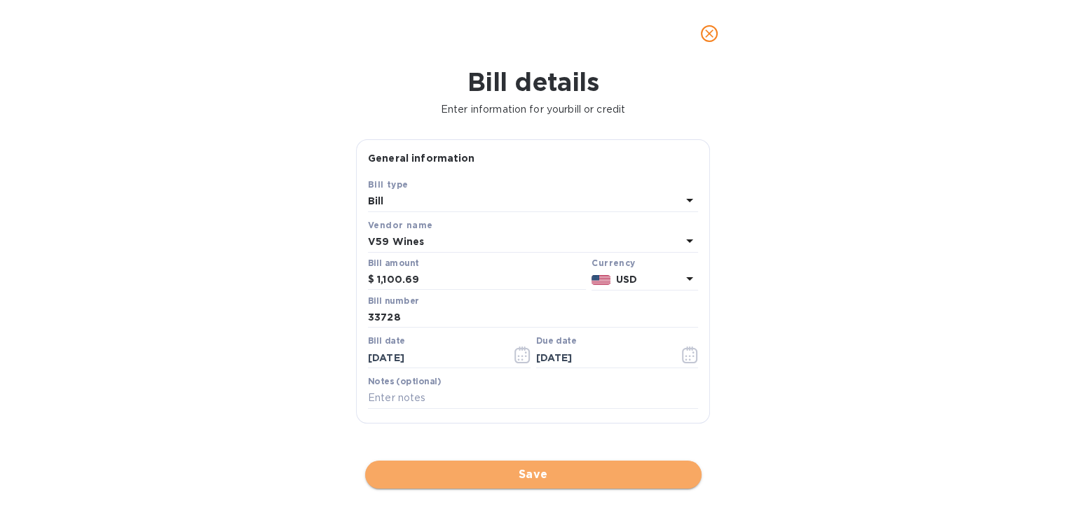
click at [519, 472] on span "Save" at bounding box center [533, 475] width 314 height 17
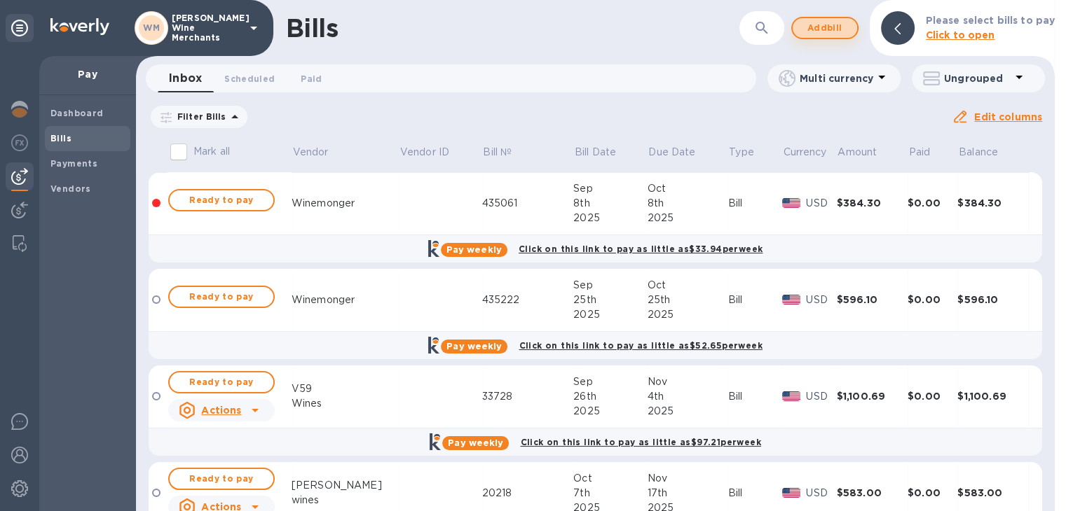
click at [824, 35] on span "Add bill" at bounding box center [825, 28] width 42 height 17
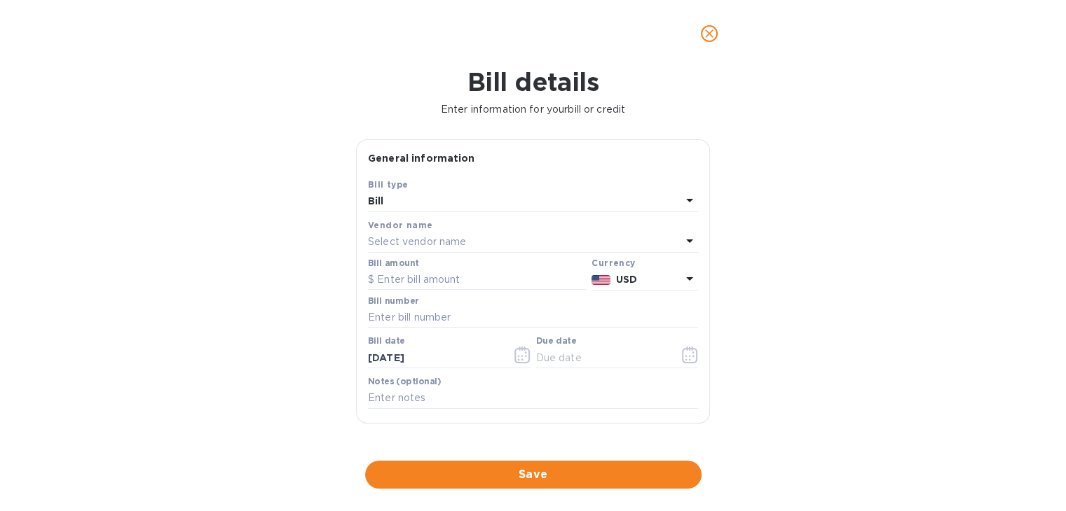
click at [429, 242] on p "Select vendor name" at bounding box center [417, 242] width 98 height 15
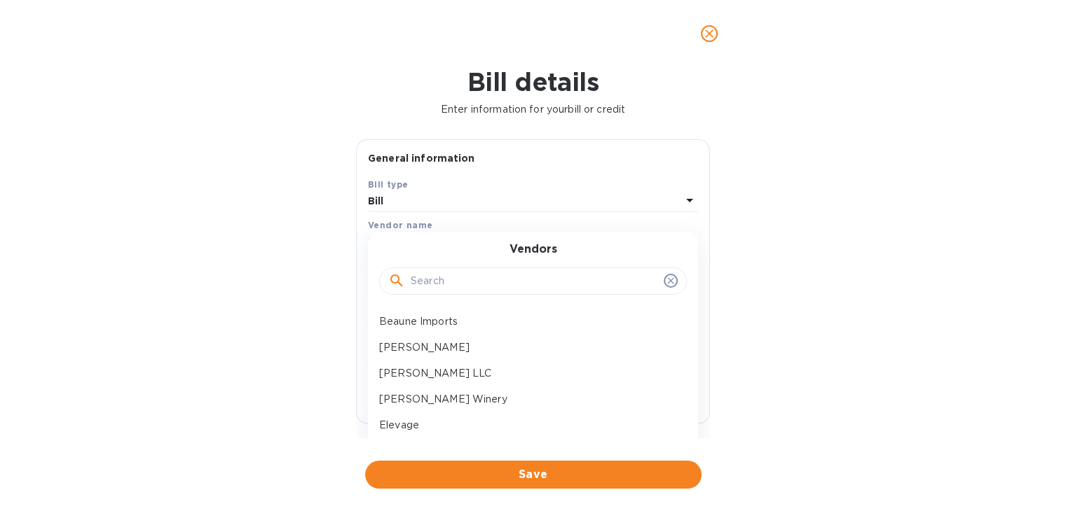
click at [418, 284] on input "text" at bounding box center [534, 281] width 247 height 21
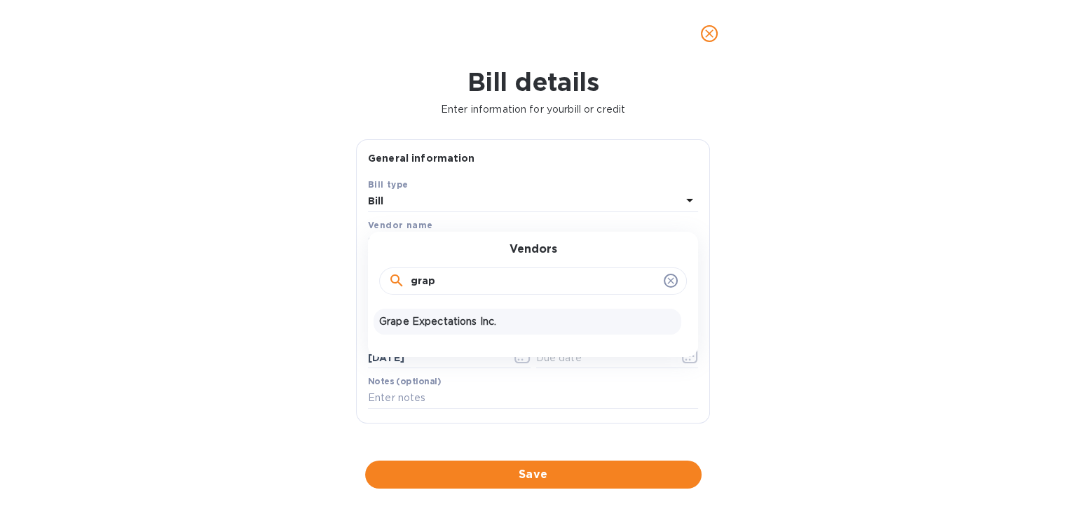
type input "grap"
click at [418, 316] on p "Grape Expectations Inc." at bounding box center [527, 322] width 296 height 15
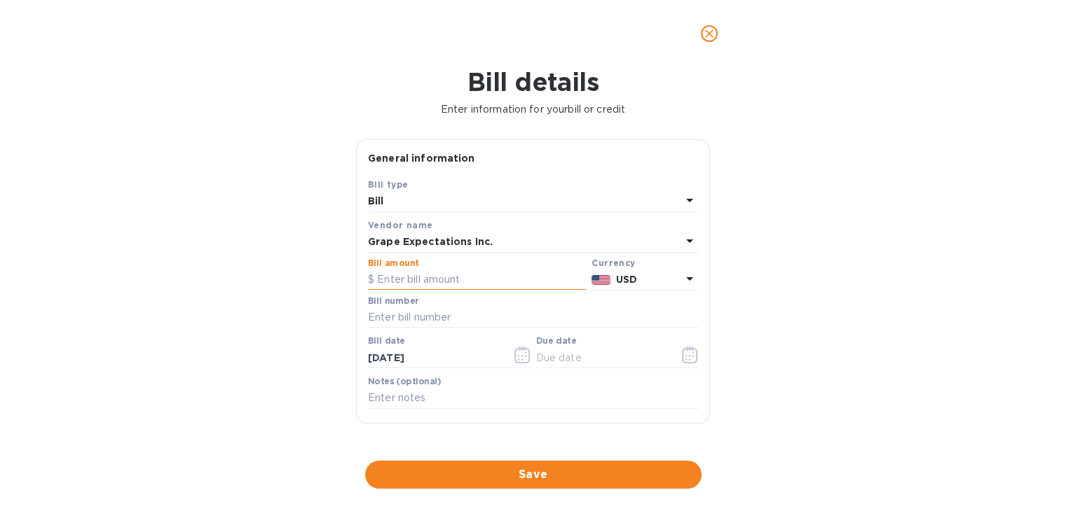
click at [416, 284] on input "text" at bounding box center [477, 280] width 218 height 21
type input "240"
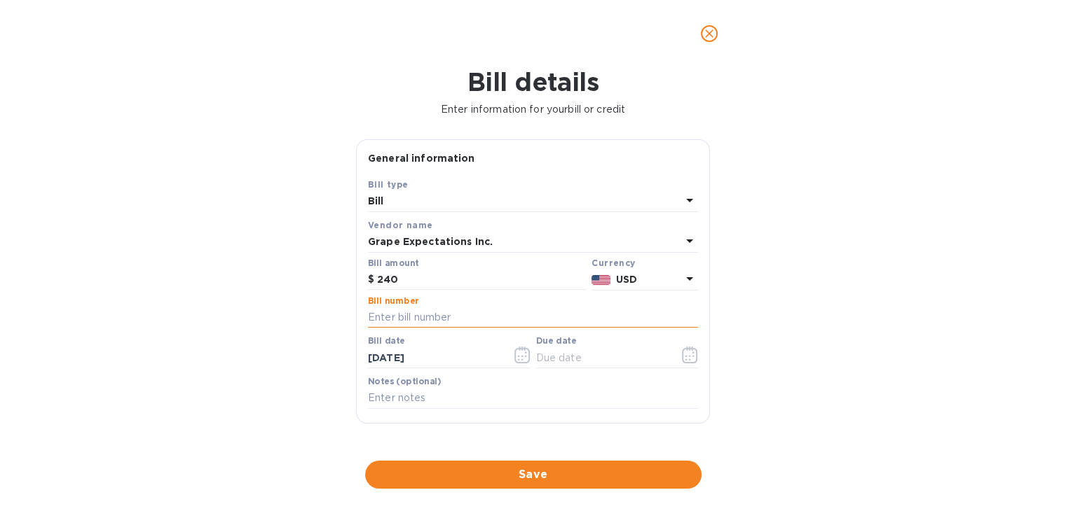
click at [403, 316] on input "text" at bounding box center [533, 318] width 330 height 21
type input "376570"
click at [514, 355] on icon "button" at bounding box center [521, 355] width 15 height 17
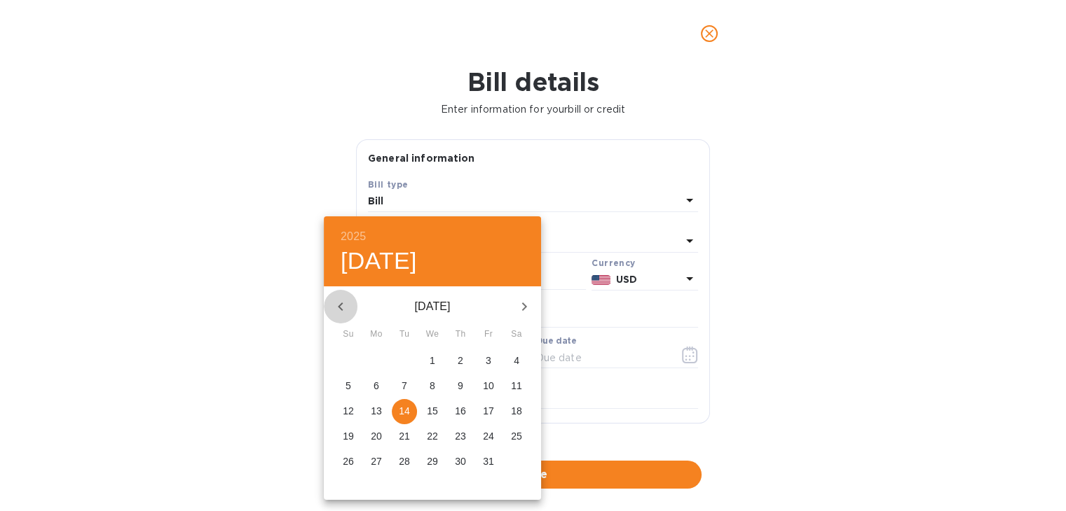
click at [338, 296] on button "button" at bounding box center [341, 307] width 34 height 34
click at [457, 437] on p "25" at bounding box center [460, 436] width 11 height 14
type input "[DATE]"
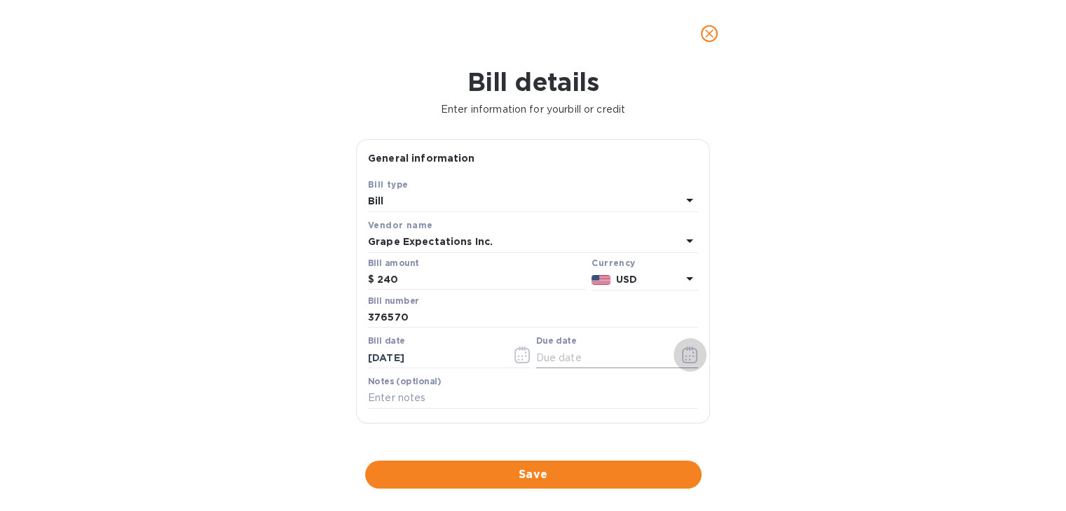
click at [692, 351] on icon "button" at bounding box center [690, 355] width 16 height 17
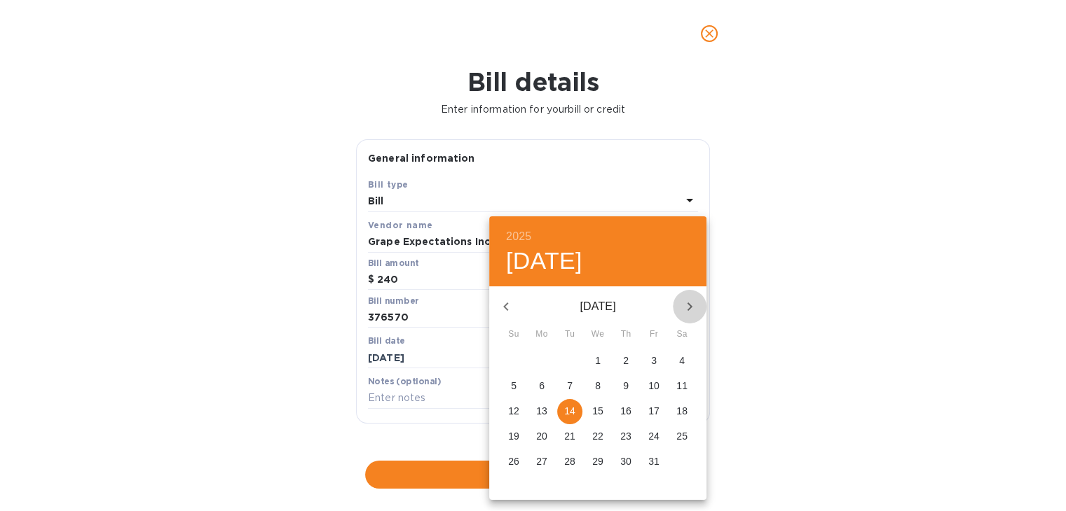
click at [692, 301] on icon "button" at bounding box center [689, 306] width 17 height 17
click at [537, 383] on span "3" at bounding box center [541, 386] width 25 height 14
type input "[DATE]"
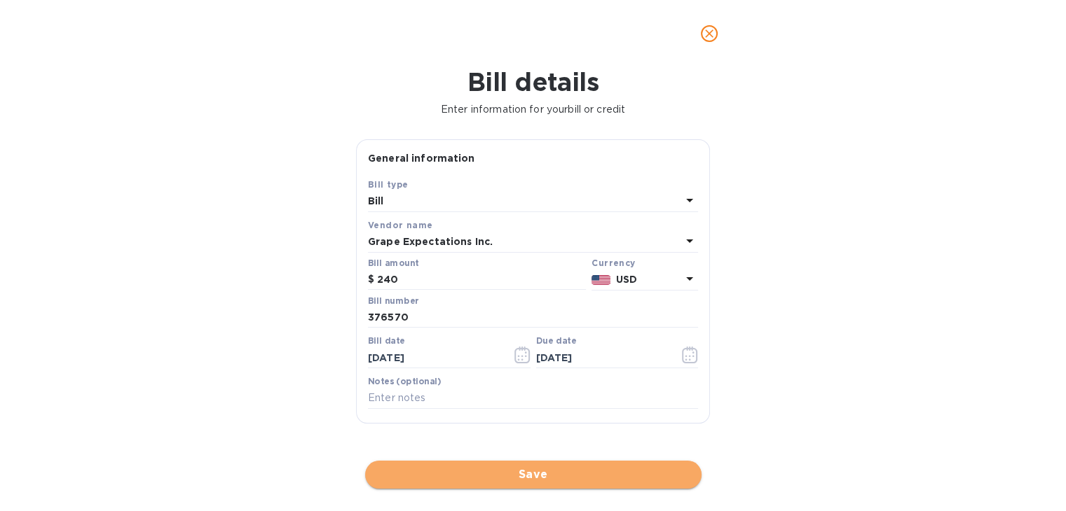
click at [493, 483] on button "Save" at bounding box center [533, 475] width 336 height 28
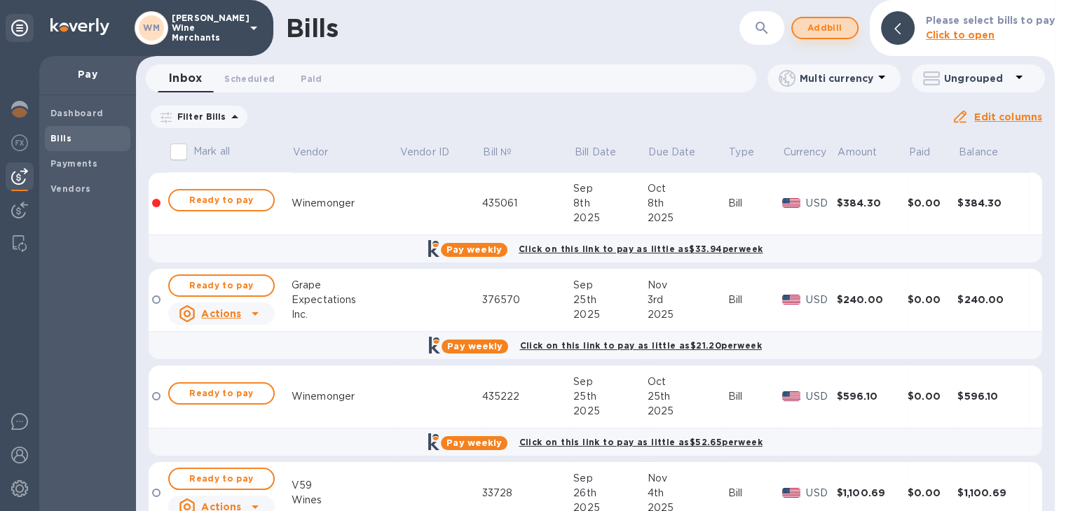
click at [817, 31] on span "Add bill" at bounding box center [825, 28] width 42 height 17
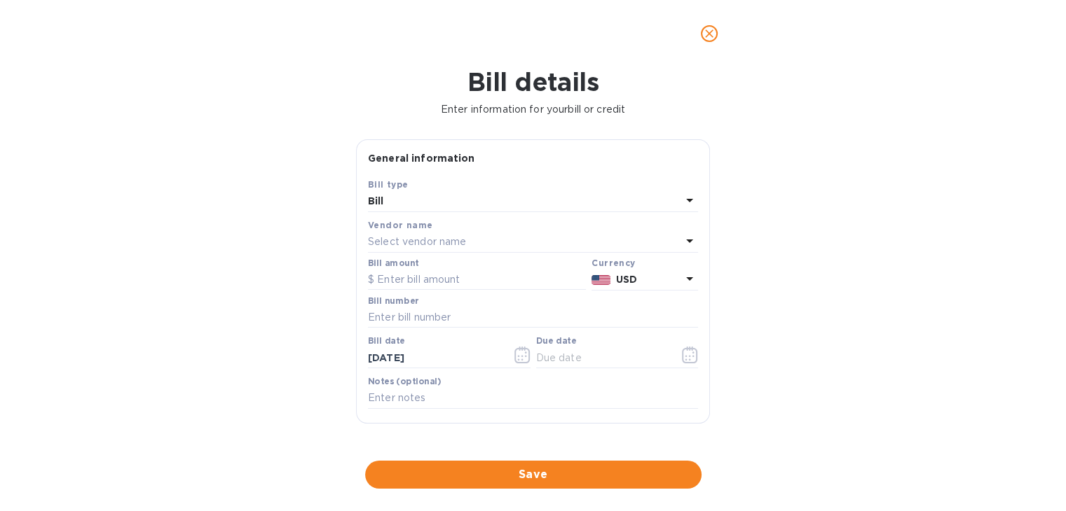
click at [466, 239] on div "Select vendor name" at bounding box center [524, 243] width 313 height 20
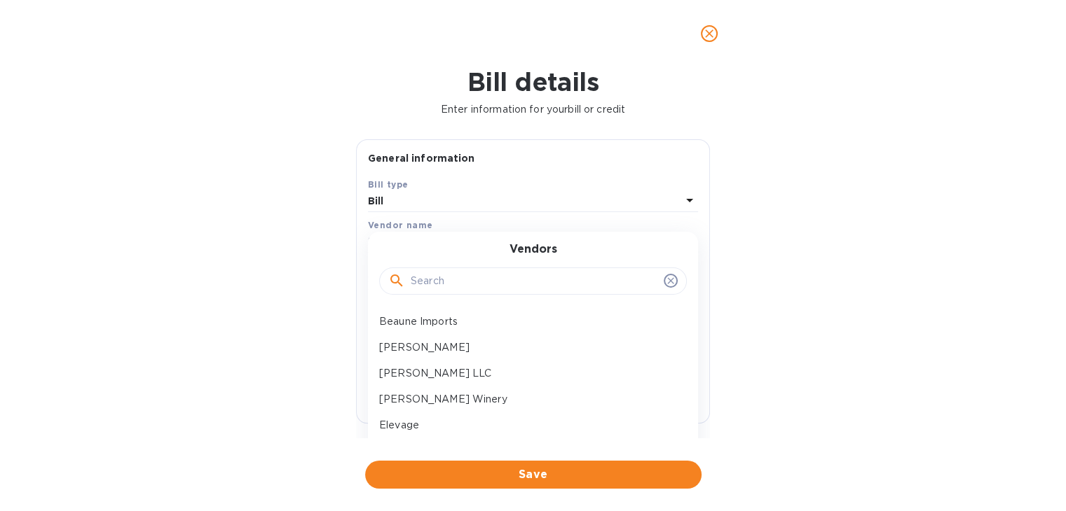
click at [448, 278] on input "text" at bounding box center [534, 281] width 247 height 21
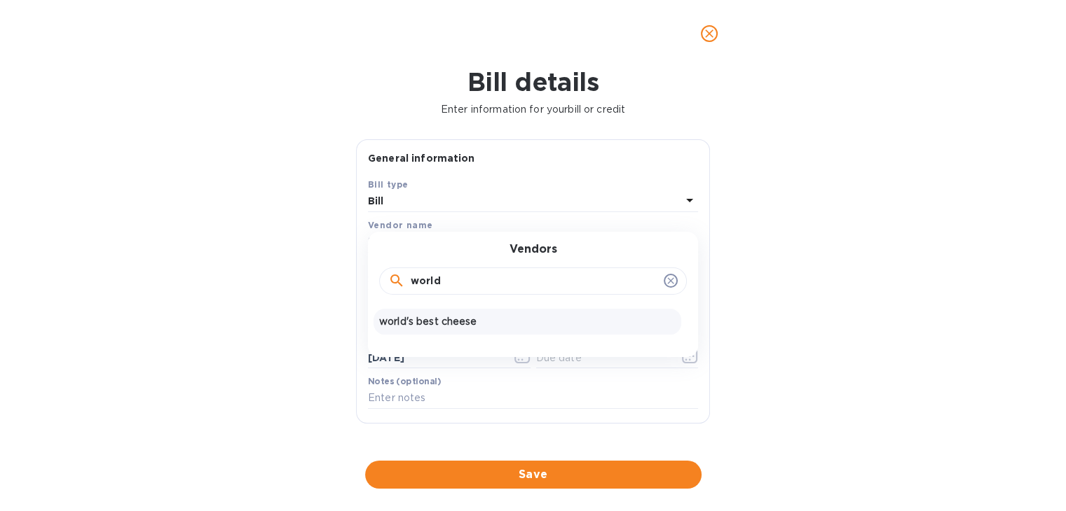
type input "world"
click at [439, 320] on p "world's best cheese" at bounding box center [527, 322] width 296 height 15
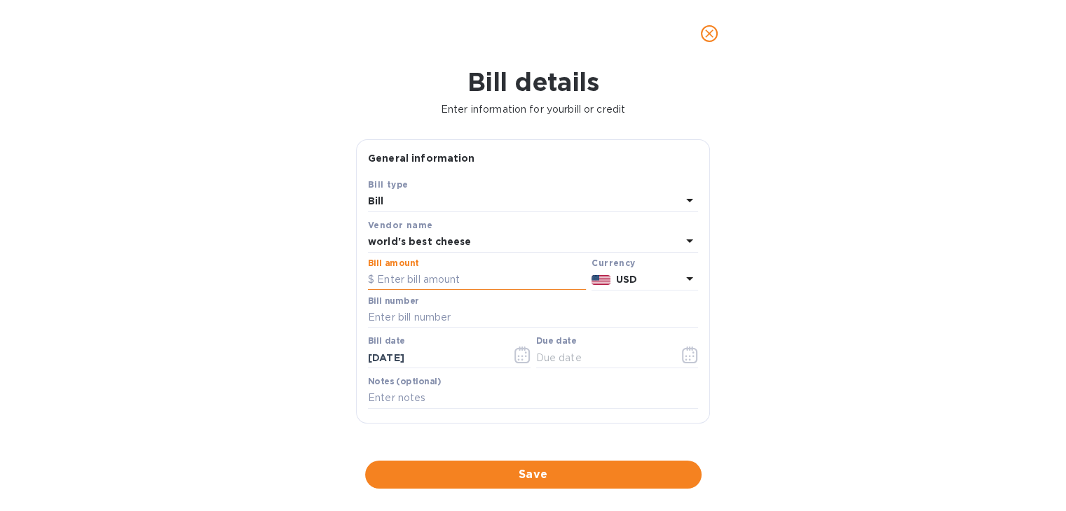
click at [428, 287] on input "text" at bounding box center [477, 280] width 218 height 21
type input "403.38"
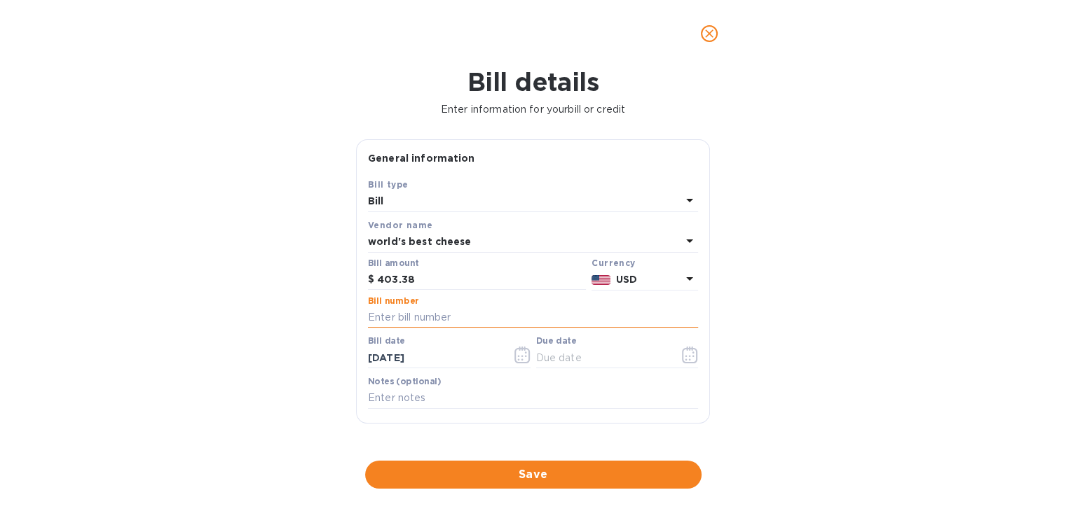
click at [418, 326] on input "text" at bounding box center [533, 318] width 330 height 21
type input "518231"
click at [518, 352] on icon "button" at bounding box center [522, 355] width 16 height 17
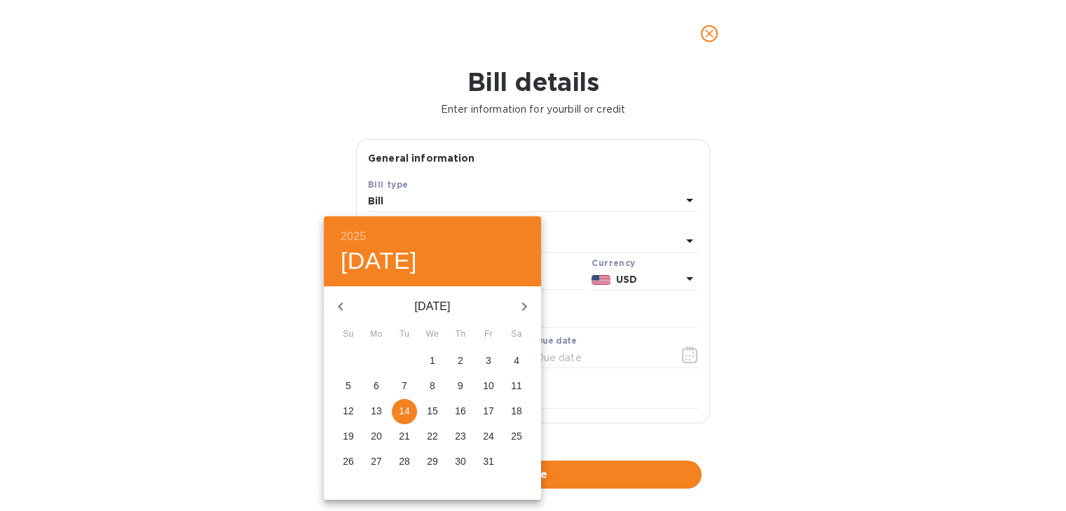
click at [455, 385] on span "9" at bounding box center [460, 386] width 25 height 14
type input "[DATE]"
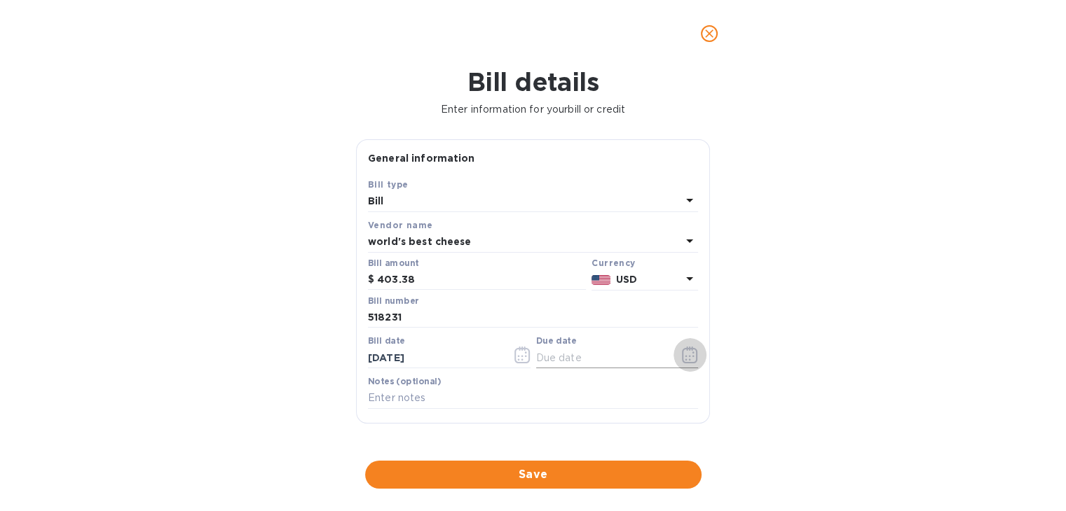
click at [682, 352] on icon "button" at bounding box center [690, 355] width 16 height 17
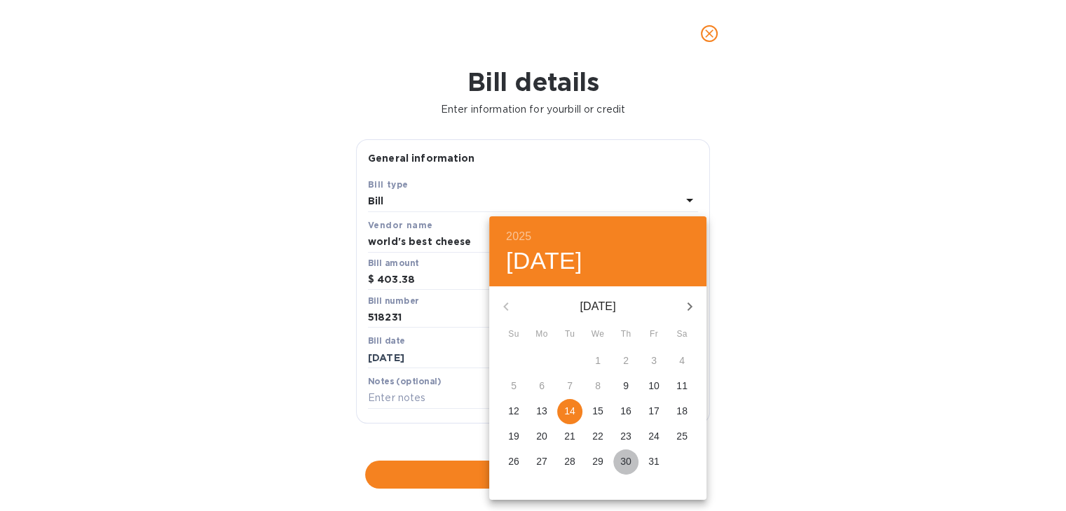
click at [626, 458] on p "30" at bounding box center [625, 462] width 11 height 14
type input "[DATE]"
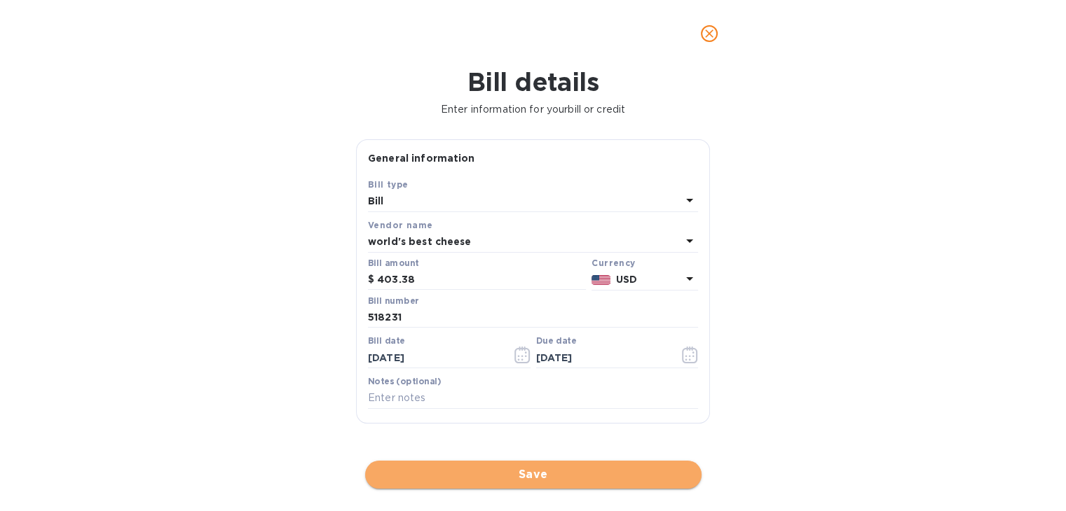
click at [583, 478] on span "Save" at bounding box center [533, 475] width 314 height 17
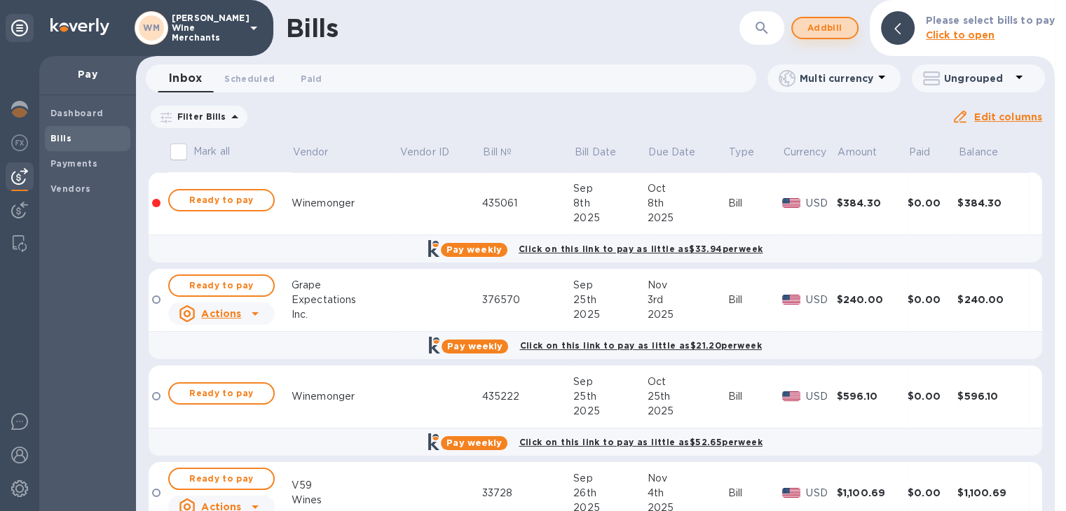
click at [813, 29] on span "Add bill" at bounding box center [825, 28] width 42 height 17
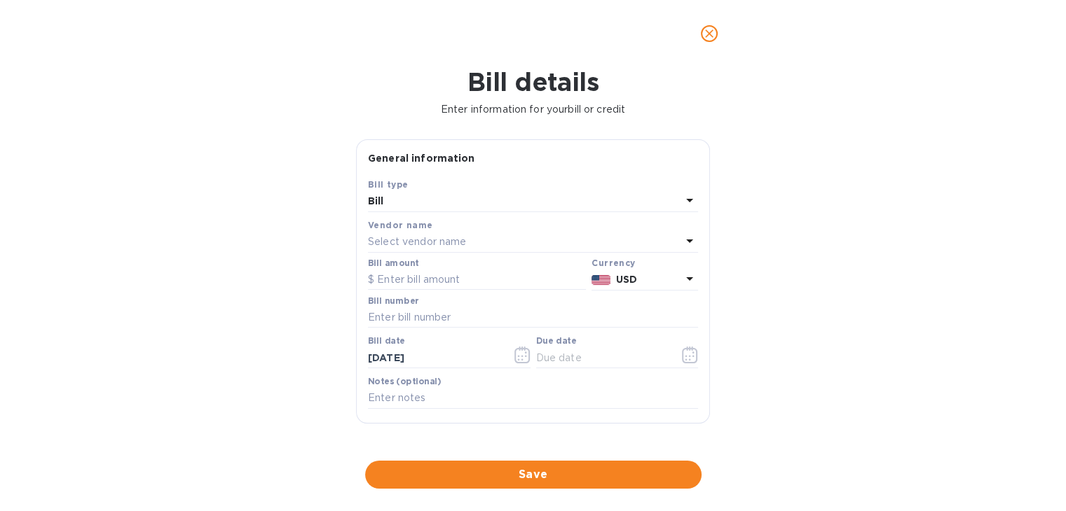
click at [427, 238] on p "Select vendor name" at bounding box center [417, 242] width 98 height 15
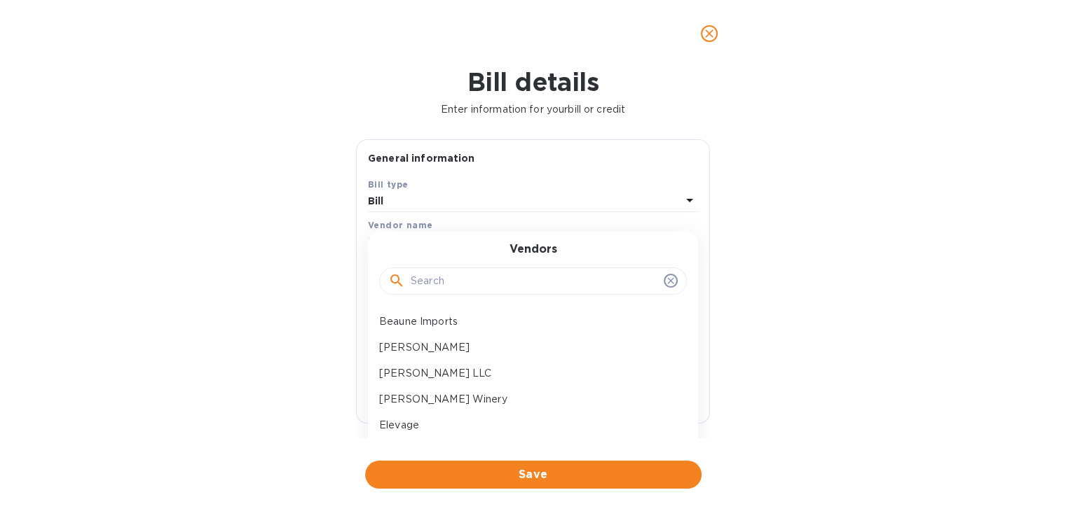
click at [422, 289] on input "text" at bounding box center [534, 281] width 247 height 21
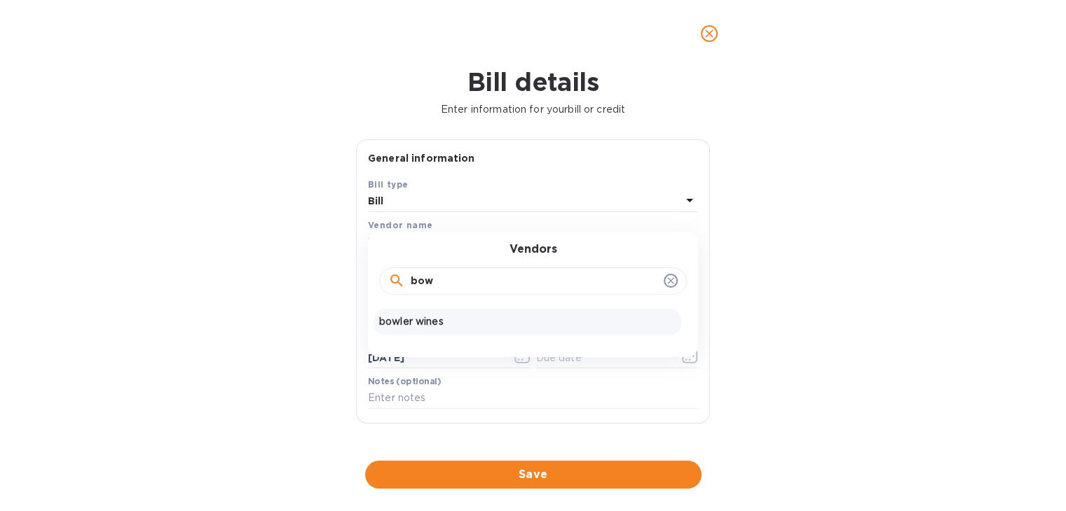
type input "bow"
click at [422, 318] on p "bowler wines" at bounding box center [527, 322] width 296 height 15
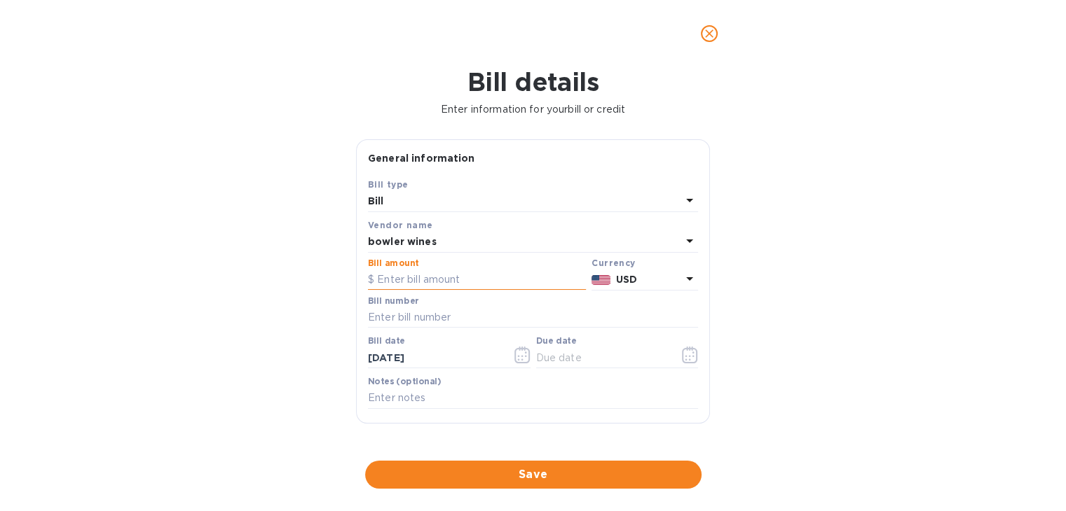
click at [412, 278] on input "text" at bounding box center [477, 280] width 218 height 21
type input "795.60"
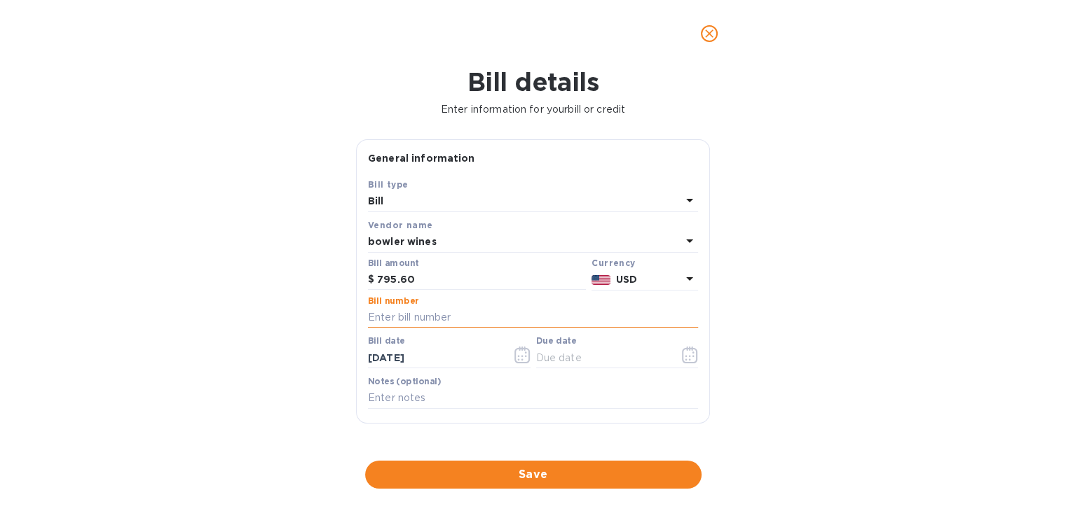
click at [397, 321] on input "text" at bounding box center [533, 318] width 330 height 21
type input "604110"
click at [514, 362] on icon "button" at bounding box center [521, 355] width 15 height 17
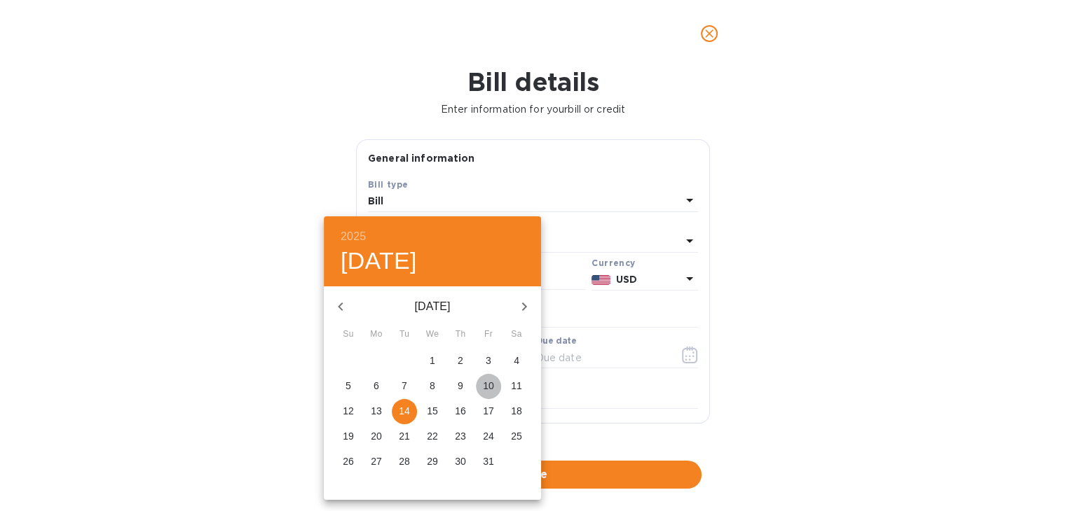
click at [497, 380] on span "10" at bounding box center [488, 386] width 25 height 14
type input "[DATE]"
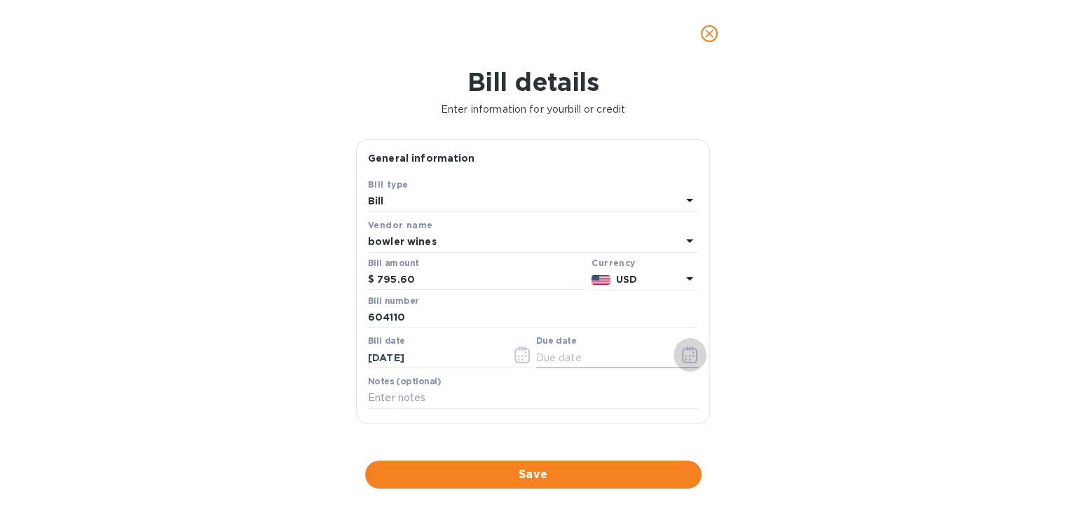
click at [682, 359] on icon "button" at bounding box center [690, 355] width 16 height 17
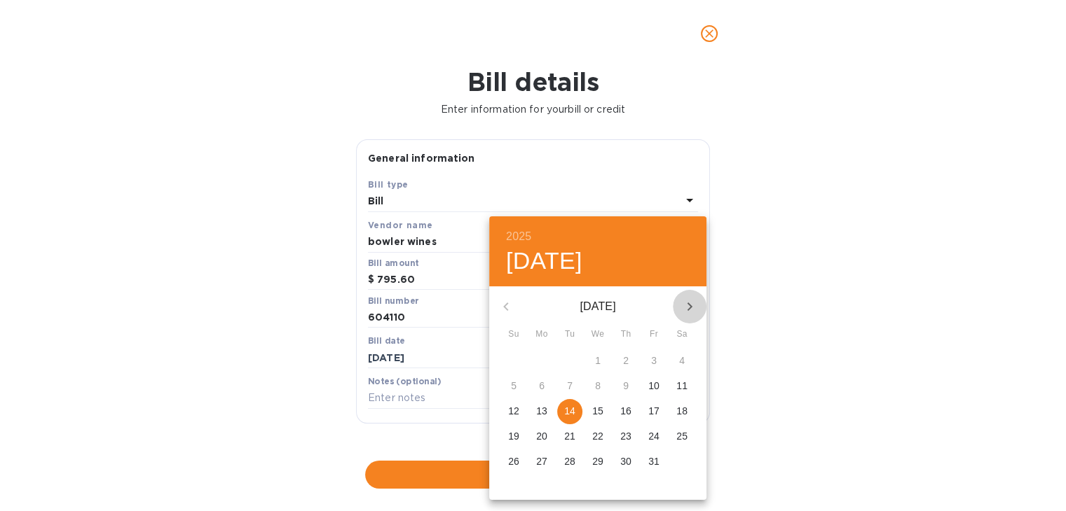
click at [699, 309] on button "button" at bounding box center [690, 307] width 34 height 34
click at [600, 432] on p "19" at bounding box center [597, 436] width 11 height 14
type input "[DATE]"
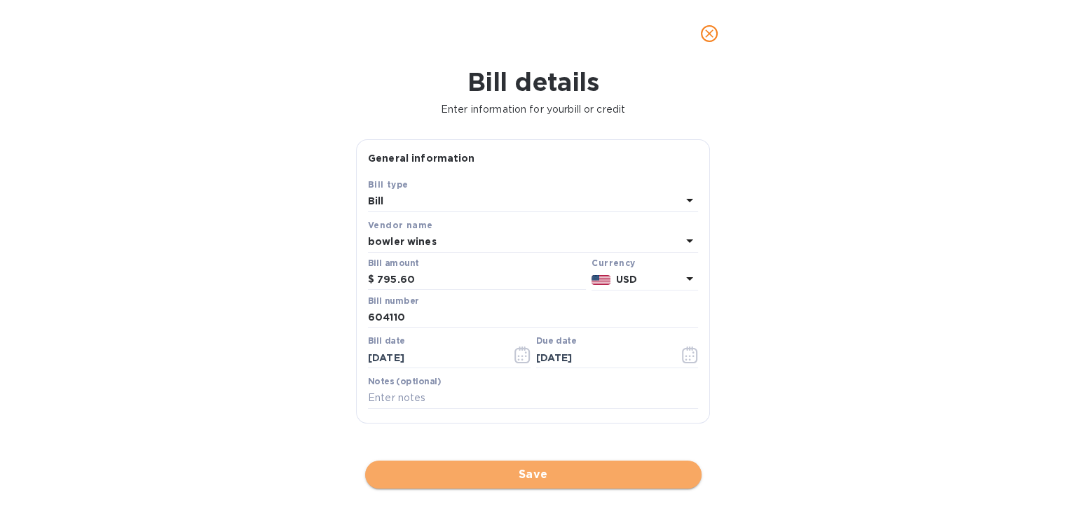
click at [577, 476] on span "Save" at bounding box center [533, 475] width 314 height 17
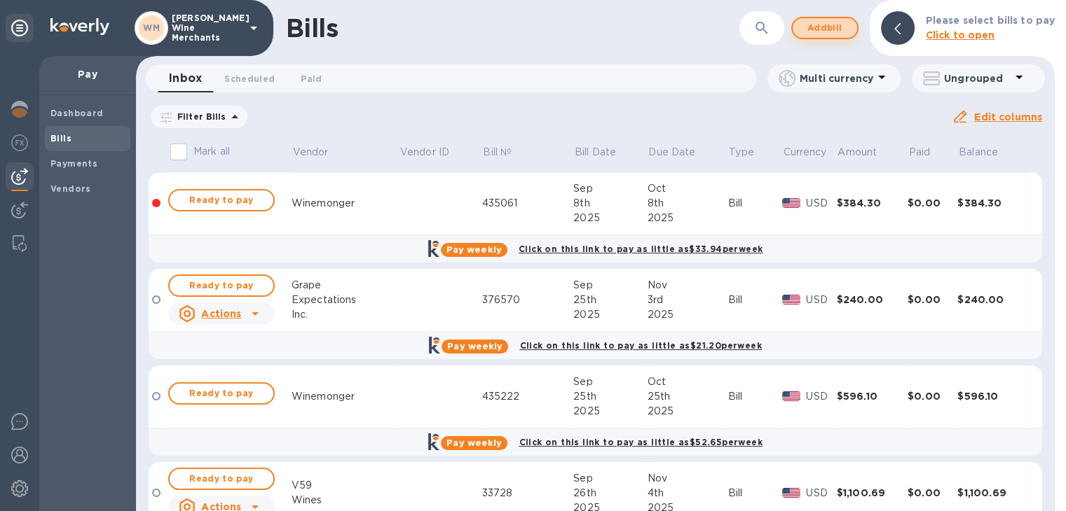
click at [825, 22] on span "Add bill" at bounding box center [825, 28] width 42 height 17
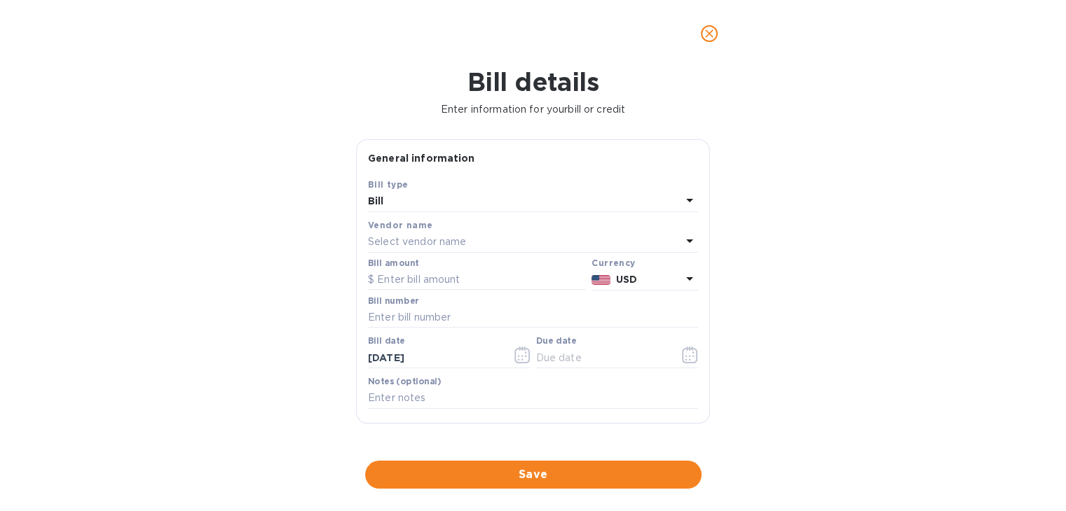
click at [409, 246] on p "Select vendor name" at bounding box center [417, 242] width 98 height 15
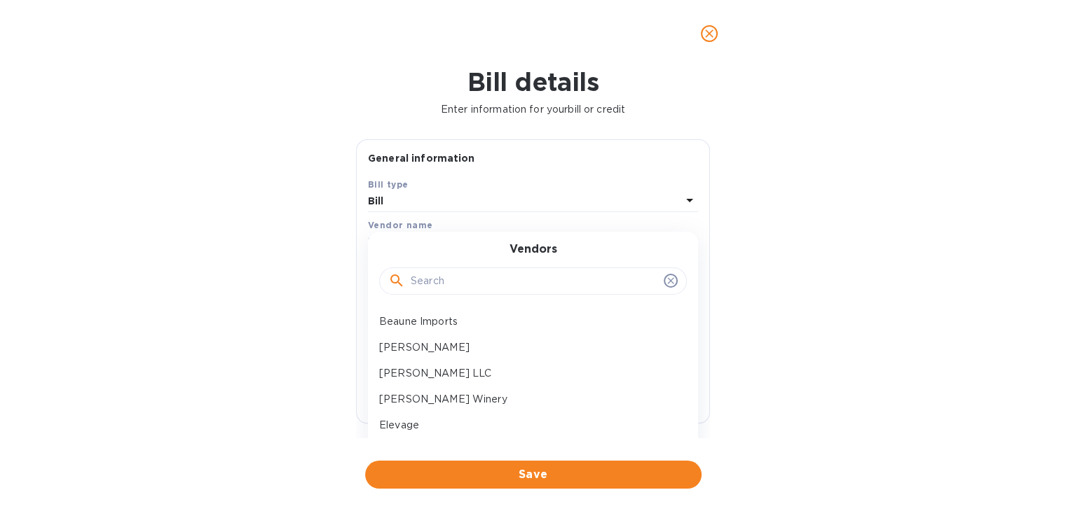
click at [417, 285] on input "text" at bounding box center [534, 281] width 247 height 21
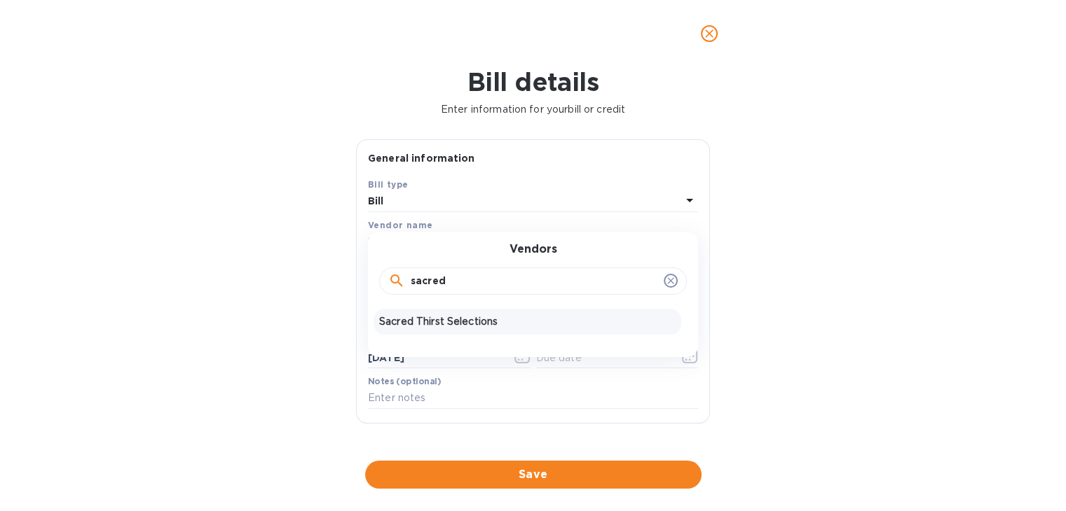
type input "sacred"
click at [433, 316] on p "Sacred Thirst Selections" at bounding box center [527, 322] width 296 height 15
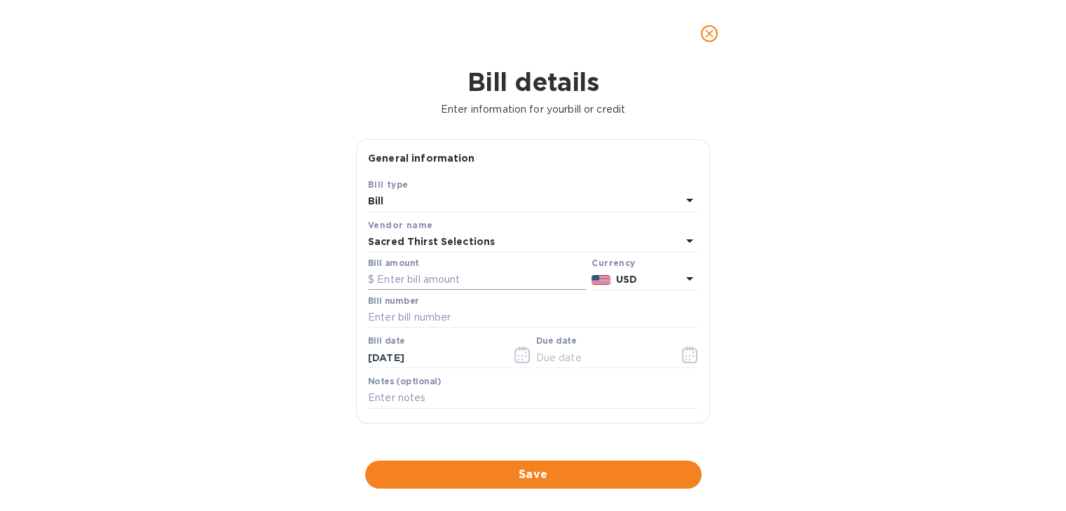
click at [437, 287] on input "text" at bounding box center [477, 280] width 218 height 21
type input "2,122.80"
click at [432, 317] on input "text" at bounding box center [533, 318] width 330 height 21
type input "53828"
click at [521, 357] on icon "button" at bounding box center [522, 356] width 2 height 2
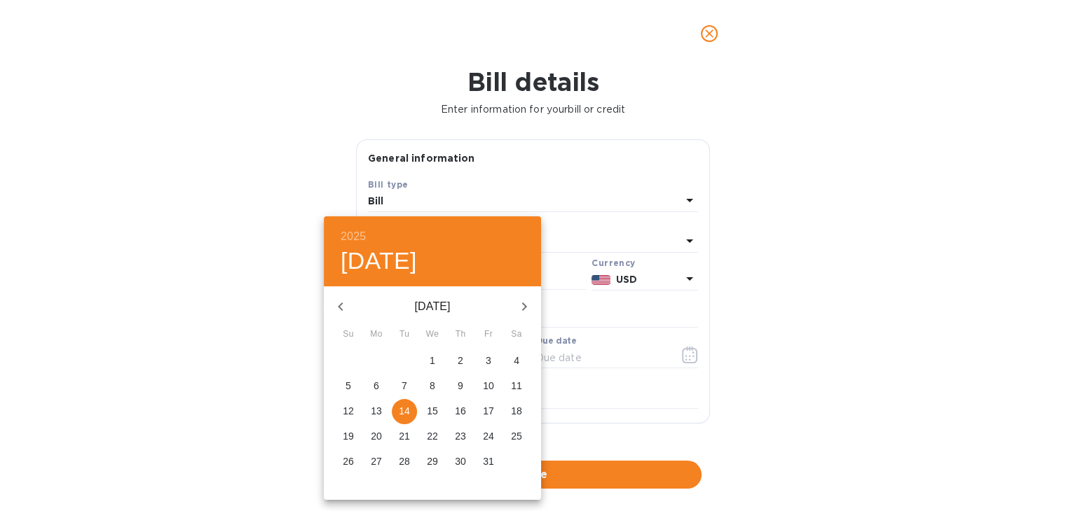
click at [481, 385] on span "10" at bounding box center [488, 386] width 25 height 14
type input "[DATE]"
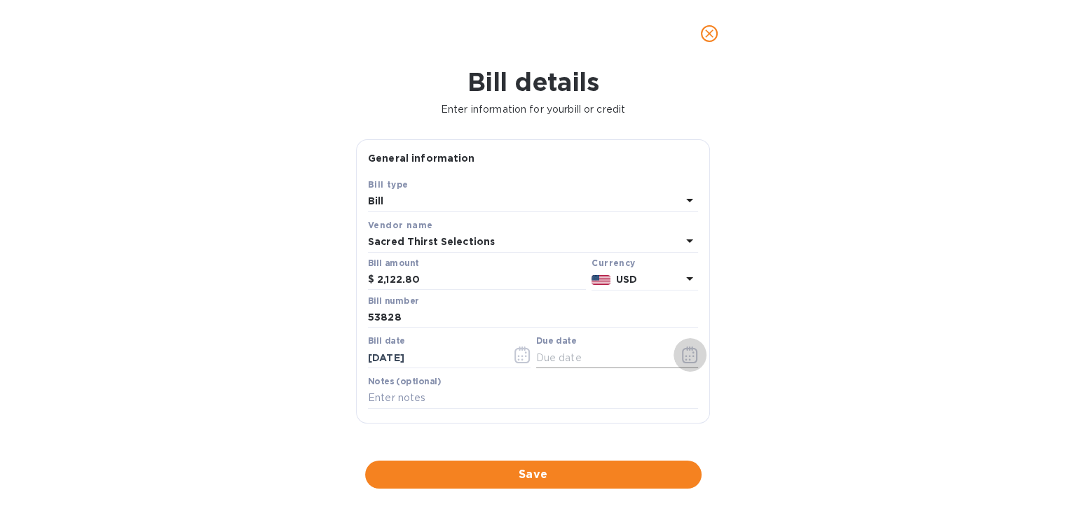
click at [692, 357] on icon "button" at bounding box center [693, 356] width 2 height 2
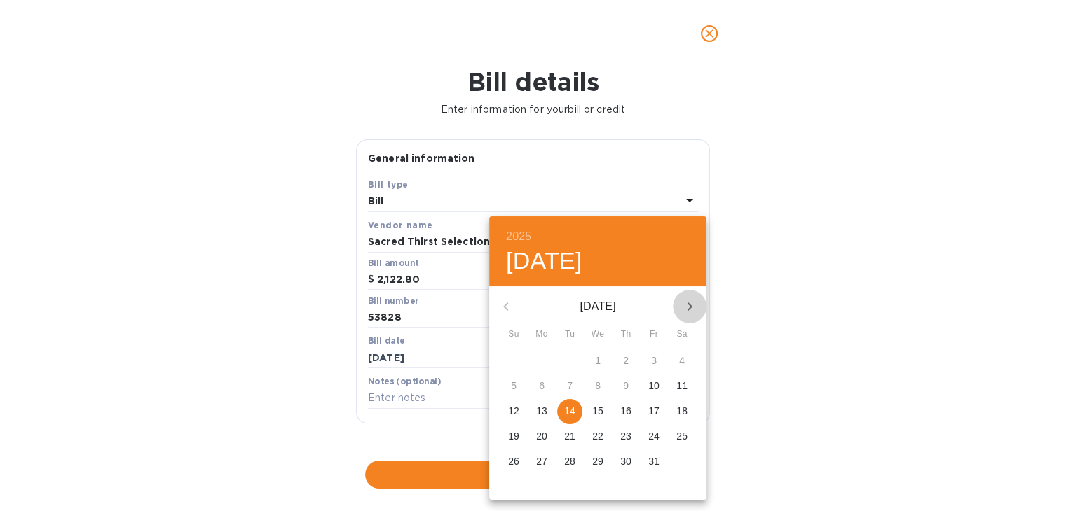
click at [689, 310] on icon "button" at bounding box center [689, 306] width 17 height 17
click at [589, 437] on span "19" at bounding box center [597, 436] width 25 height 14
type input "[DATE]"
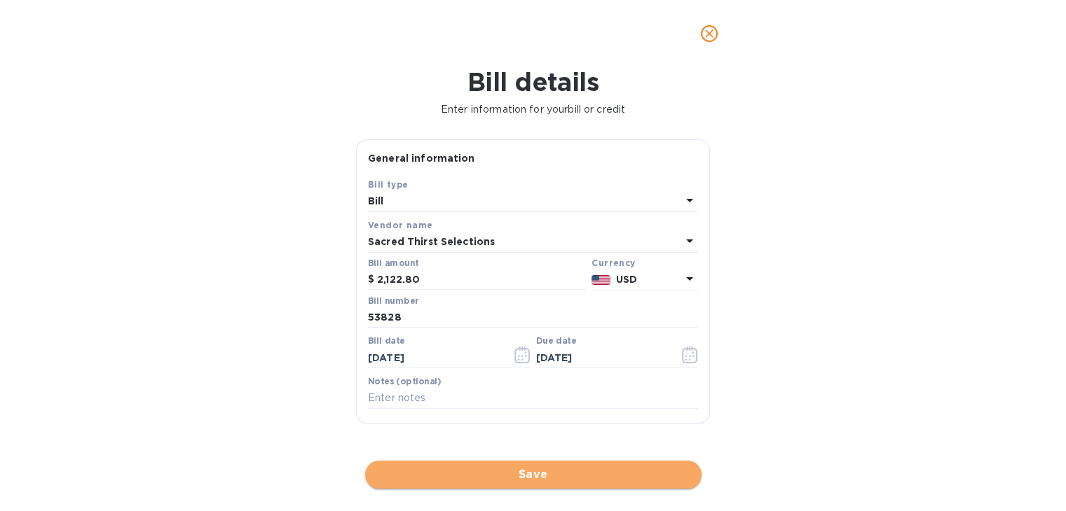
click at [542, 477] on span "Save" at bounding box center [533, 475] width 314 height 17
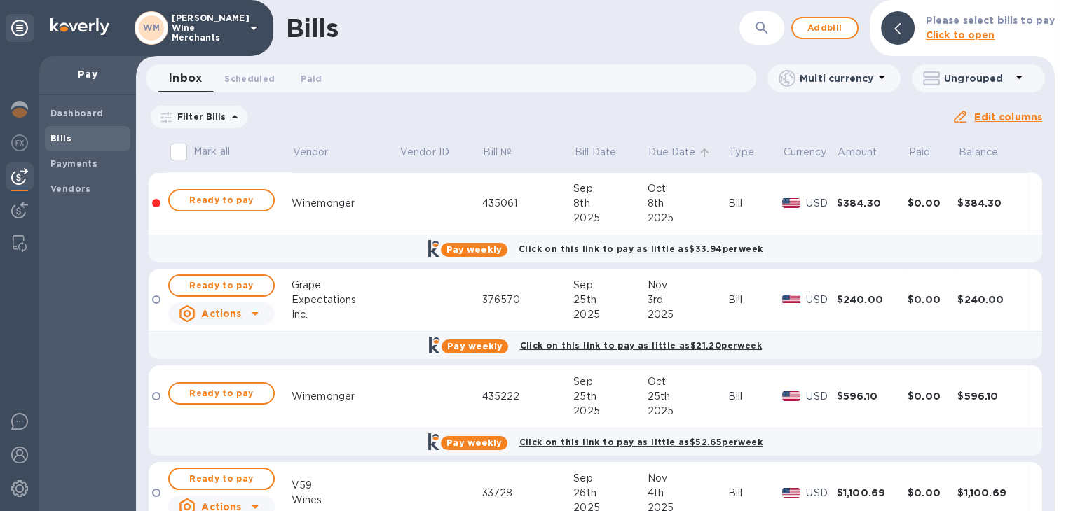
click at [652, 151] on p "Due Date" at bounding box center [671, 152] width 47 height 15
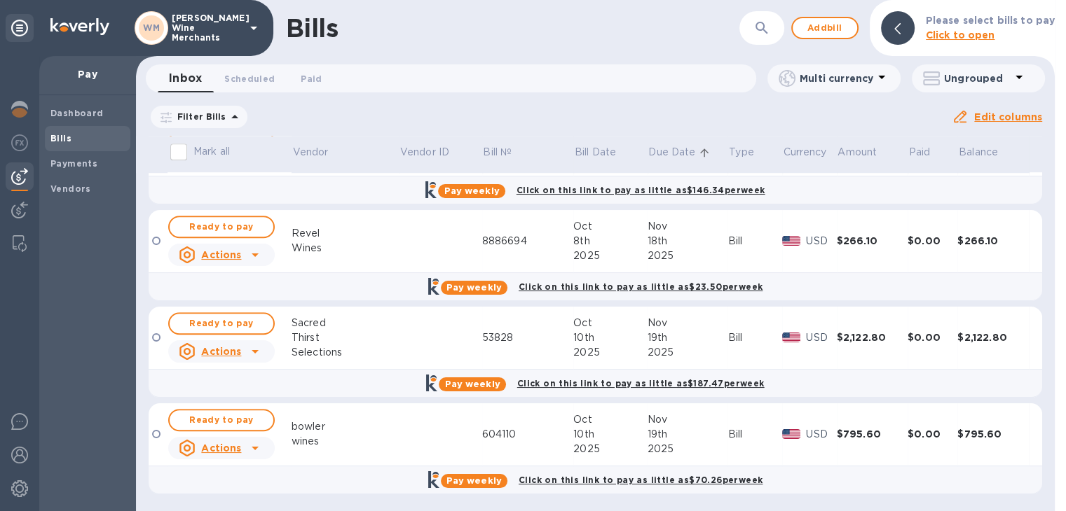
scroll to position [1123, 0]
click at [251, 413] on span "Ready to pay" at bounding box center [221, 419] width 81 height 17
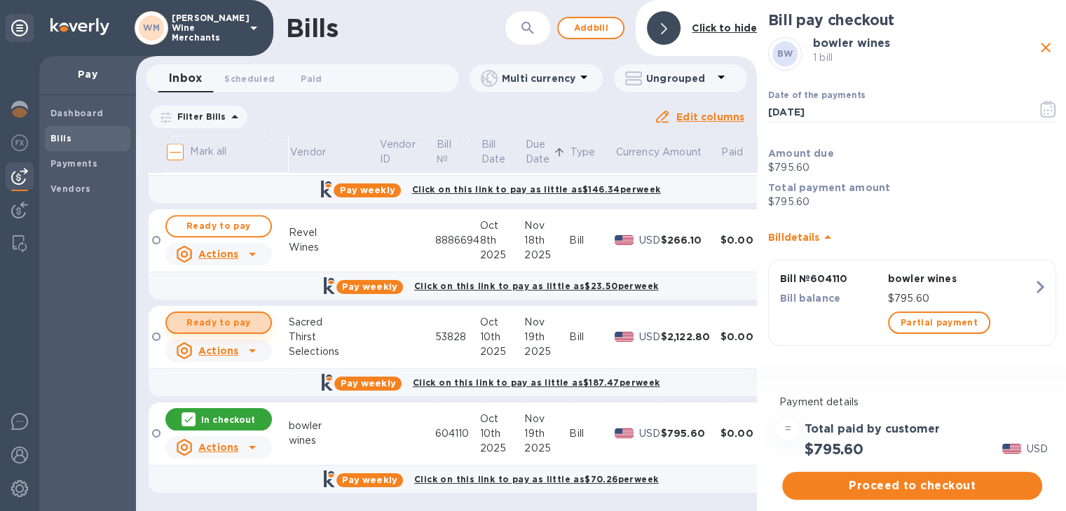
click at [229, 322] on span "Ready to pay" at bounding box center [218, 323] width 81 height 17
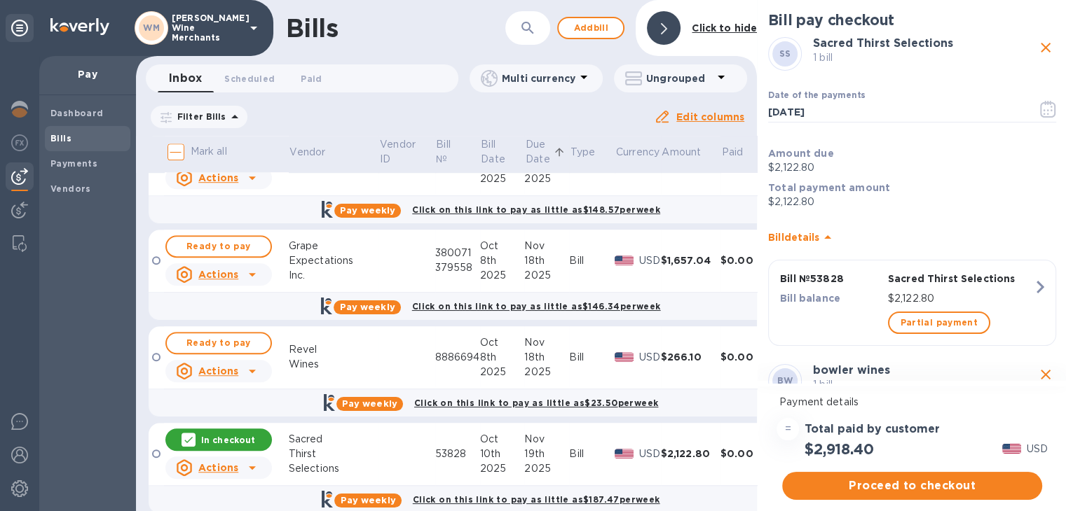
scroll to position [1005, 0]
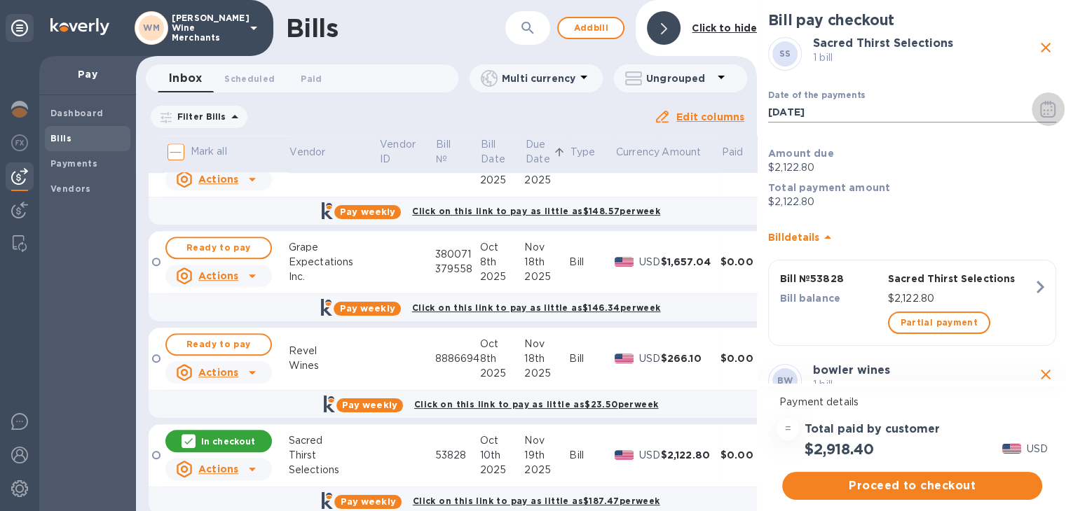
click at [1044, 111] on icon "button" at bounding box center [1048, 109] width 16 height 17
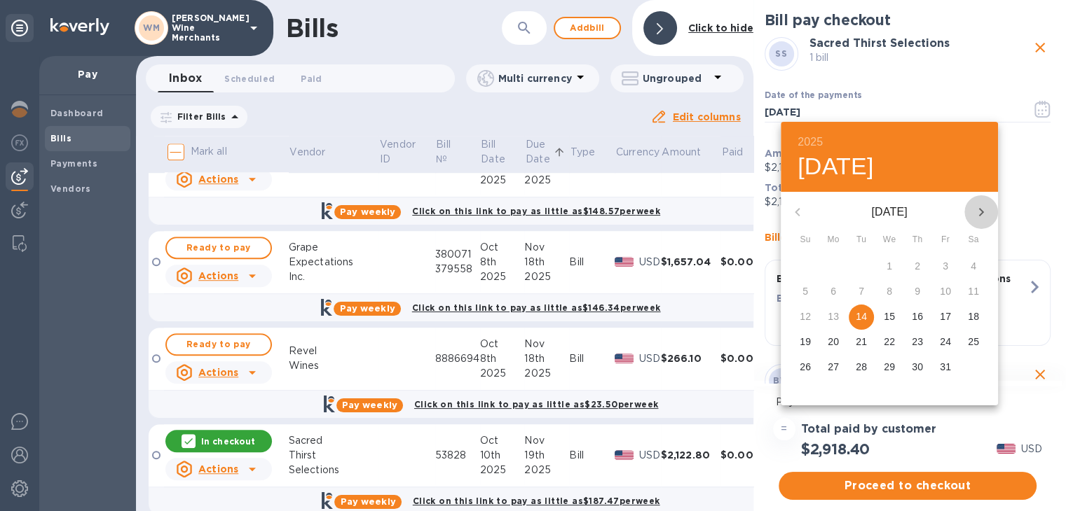
click at [985, 214] on icon "button" at bounding box center [980, 212] width 17 height 17
click at [832, 336] on p "17" at bounding box center [832, 342] width 11 height 14
type input "[DATE]"
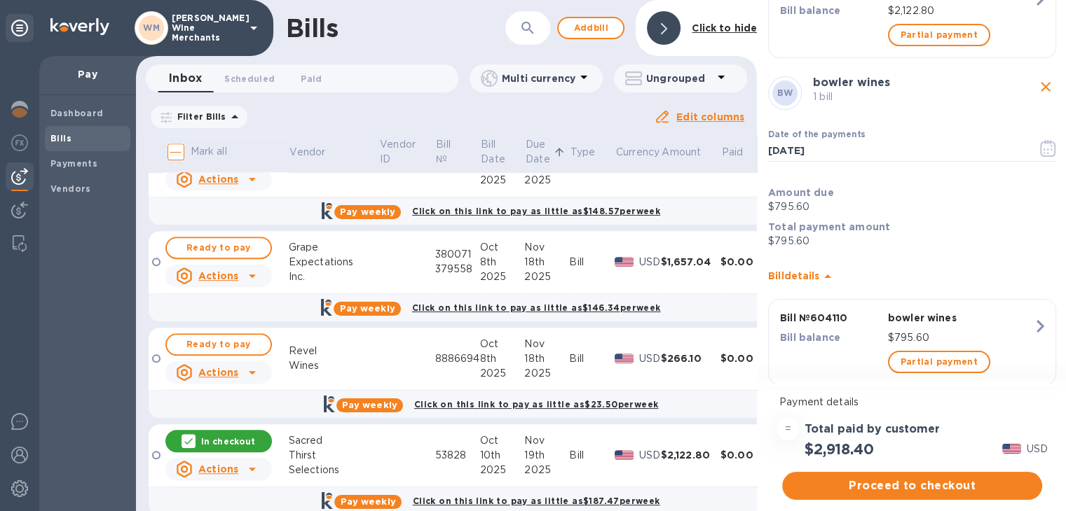
scroll to position [317, 0]
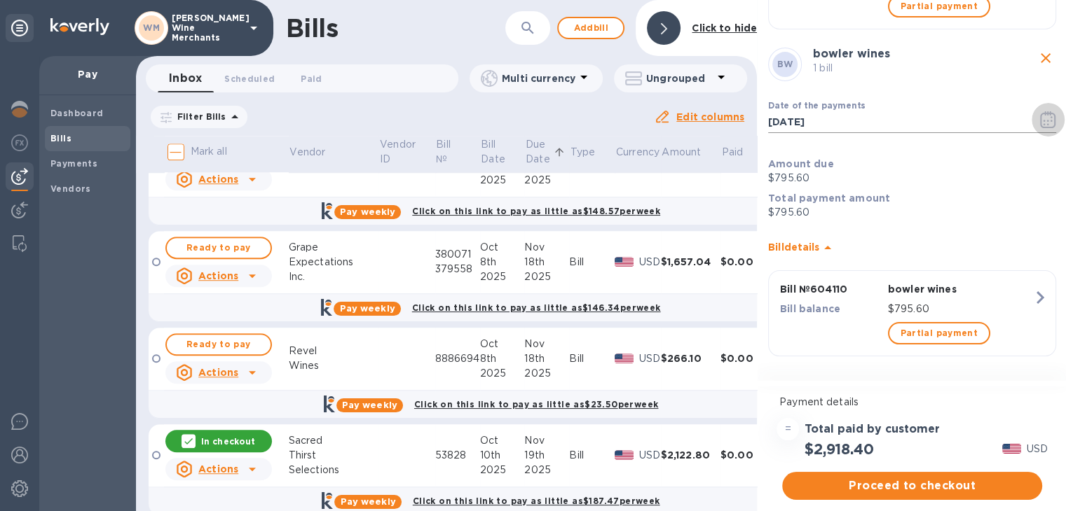
click at [1041, 120] on icon "button" at bounding box center [1048, 119] width 16 height 17
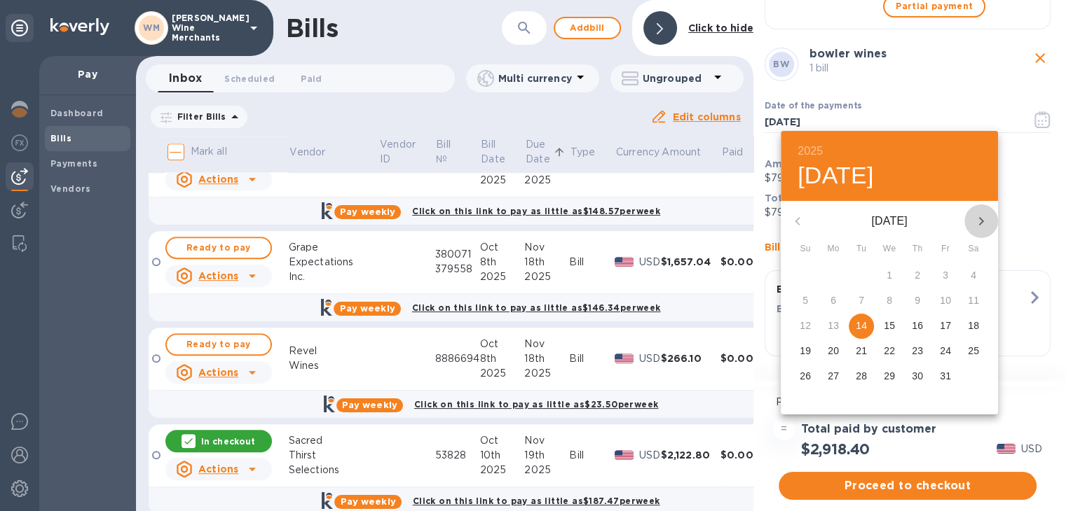
click at [979, 214] on icon "button" at bounding box center [980, 221] width 17 height 17
click at [836, 345] on p "17" at bounding box center [832, 351] width 11 height 14
type input "[DATE]"
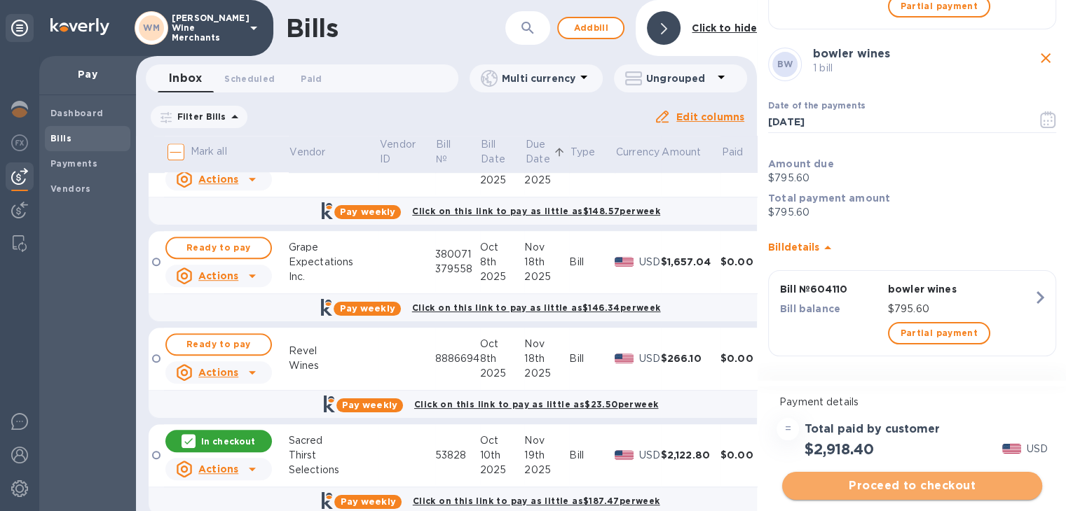
click at [883, 479] on span "Proceed to checkout" at bounding box center [912, 486] width 238 height 17
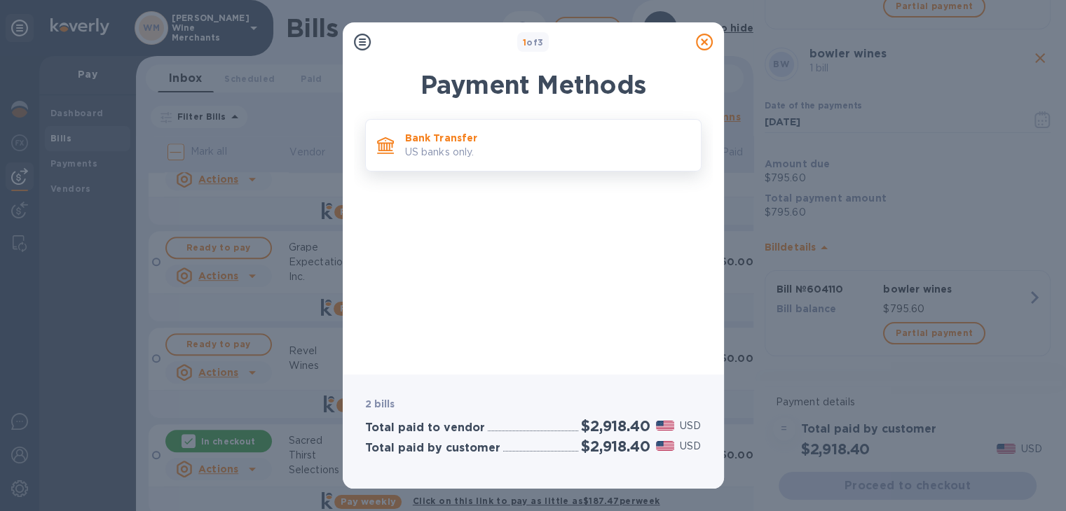
click at [520, 141] on p "Bank Transfer" at bounding box center [547, 138] width 284 height 14
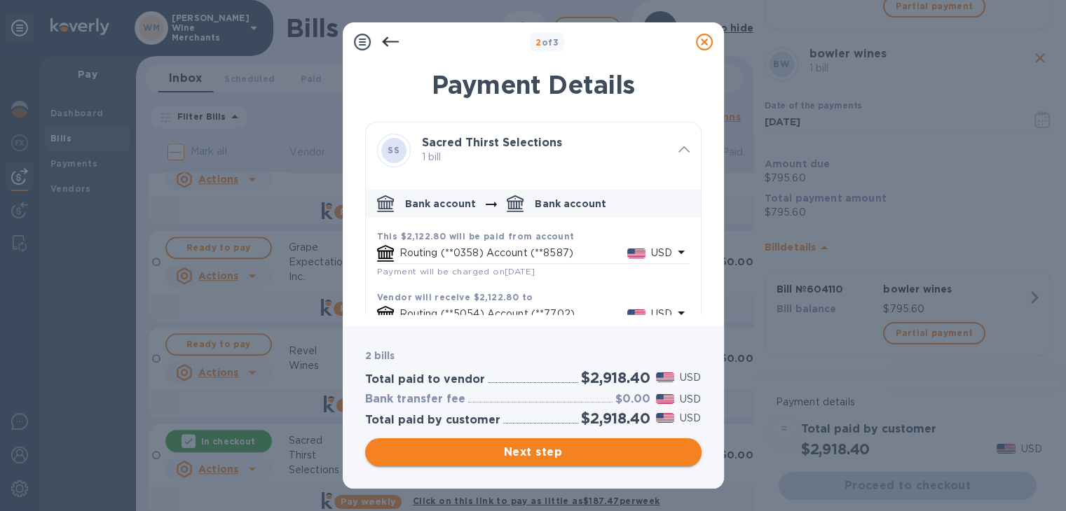
click at [493, 448] on span "Next step" at bounding box center [533, 452] width 314 height 17
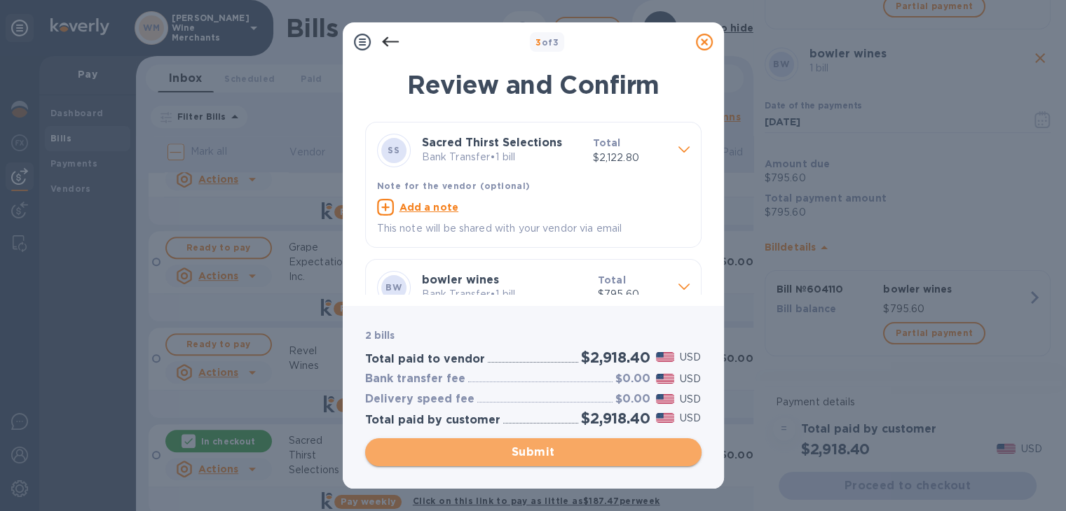
click at [493, 448] on span "Submit" at bounding box center [533, 452] width 314 height 17
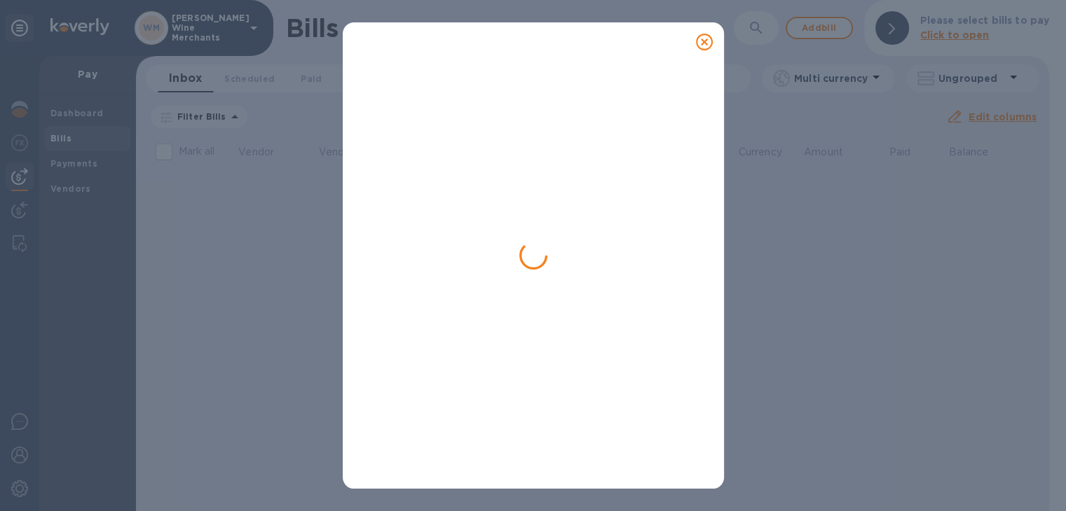
scroll to position [0, 0]
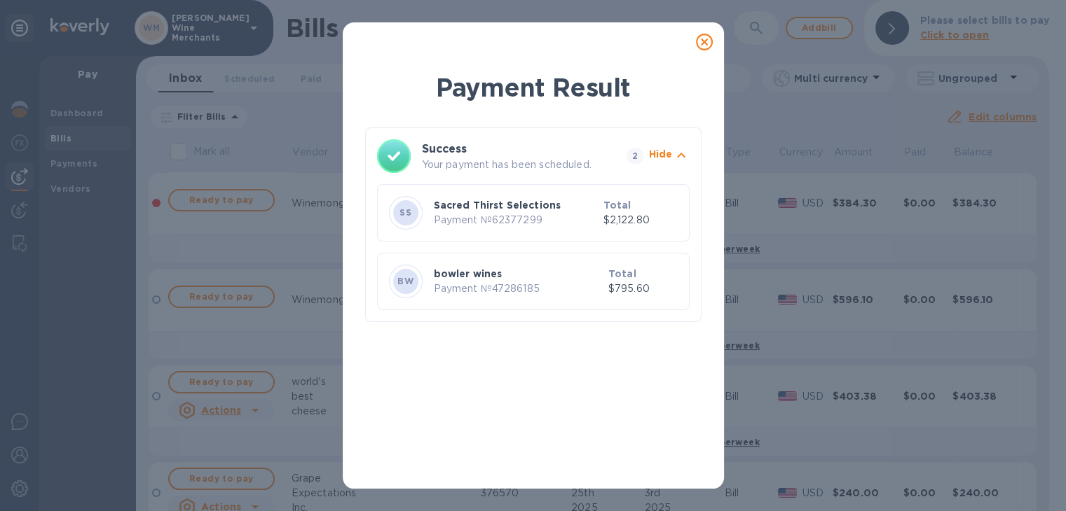
click at [701, 49] on icon at bounding box center [704, 42] width 17 height 17
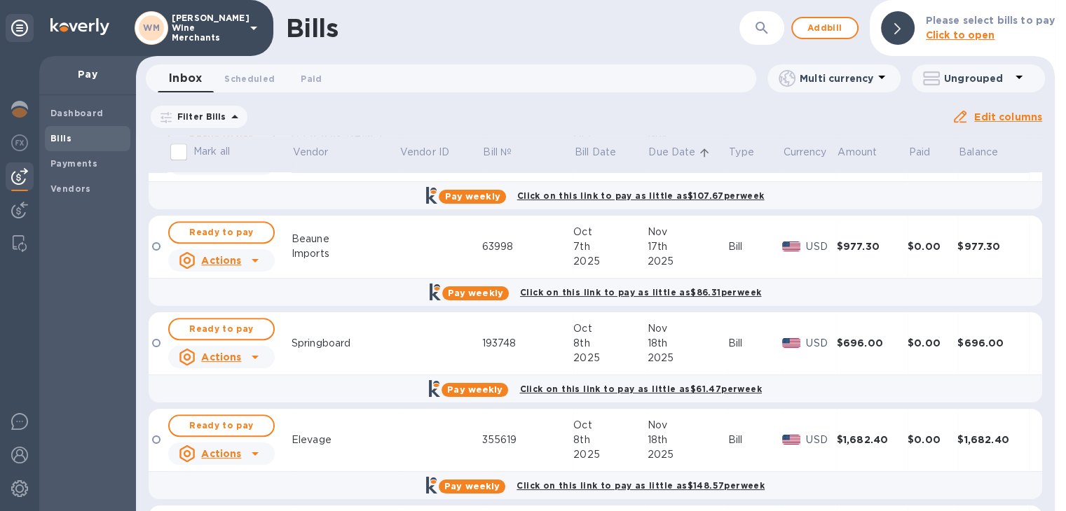
scroll to position [930, 0]
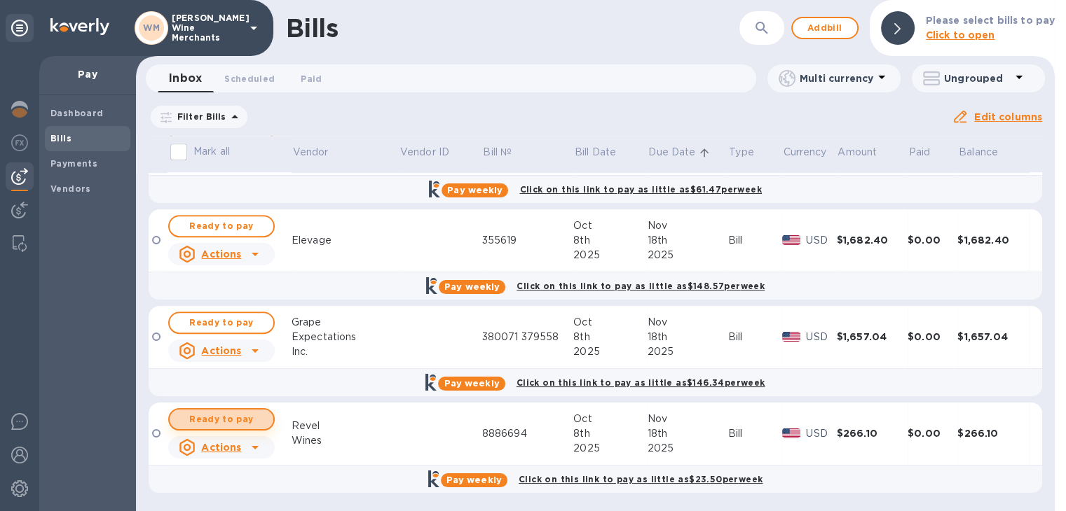
click at [233, 420] on span "Ready to pay" at bounding box center [221, 419] width 81 height 17
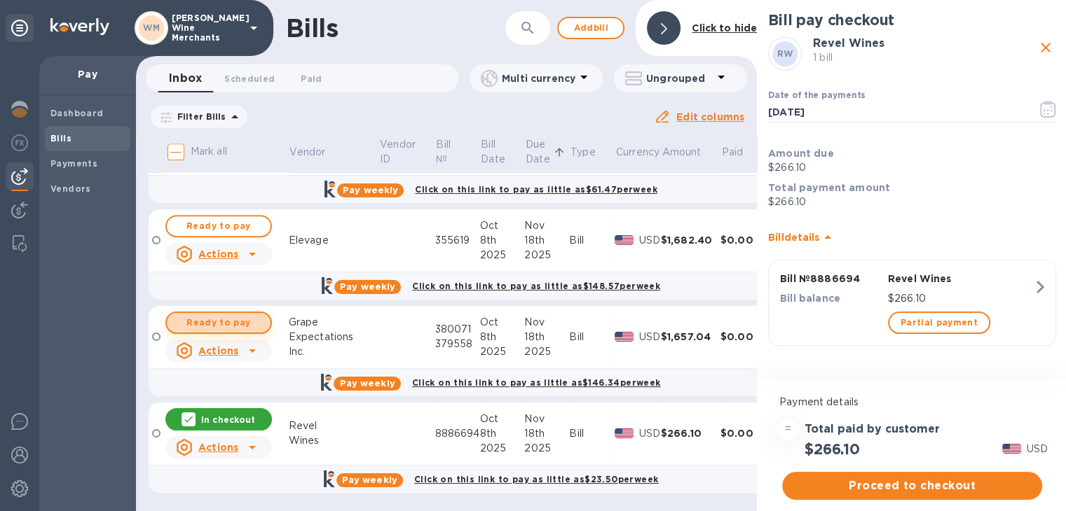
click at [228, 326] on span "Ready to pay" at bounding box center [218, 323] width 81 height 17
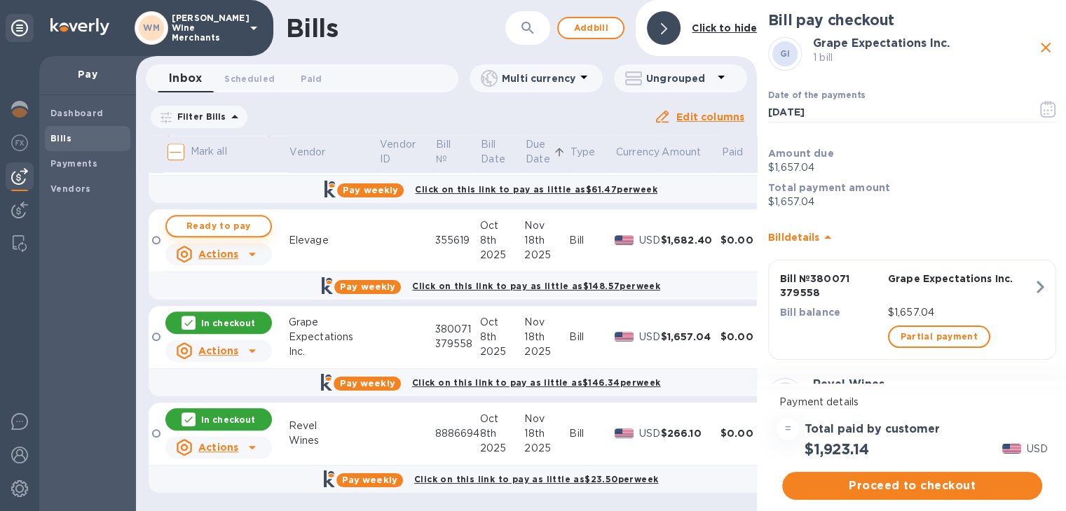
click at [231, 221] on span "Ready to pay" at bounding box center [218, 226] width 81 height 17
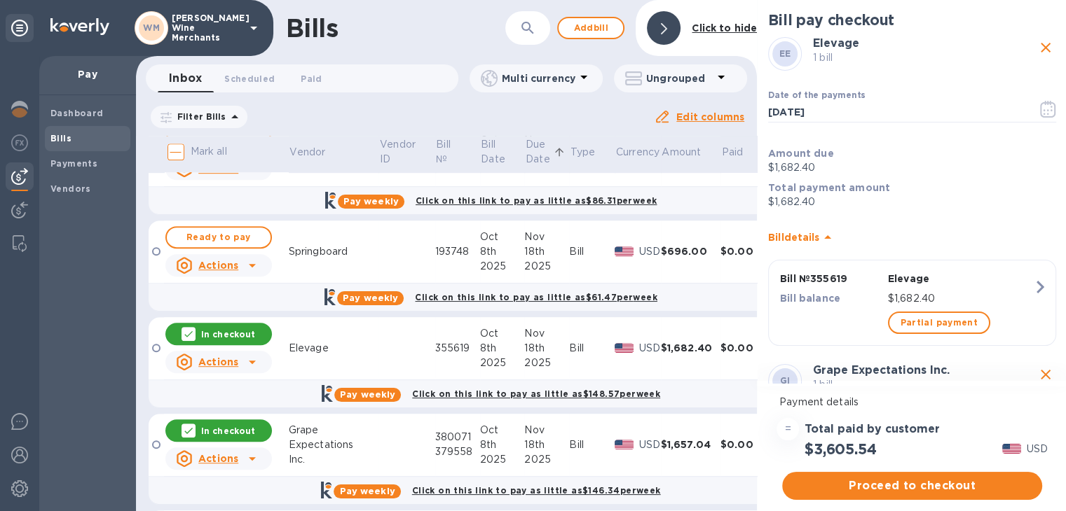
scroll to position [820, 0]
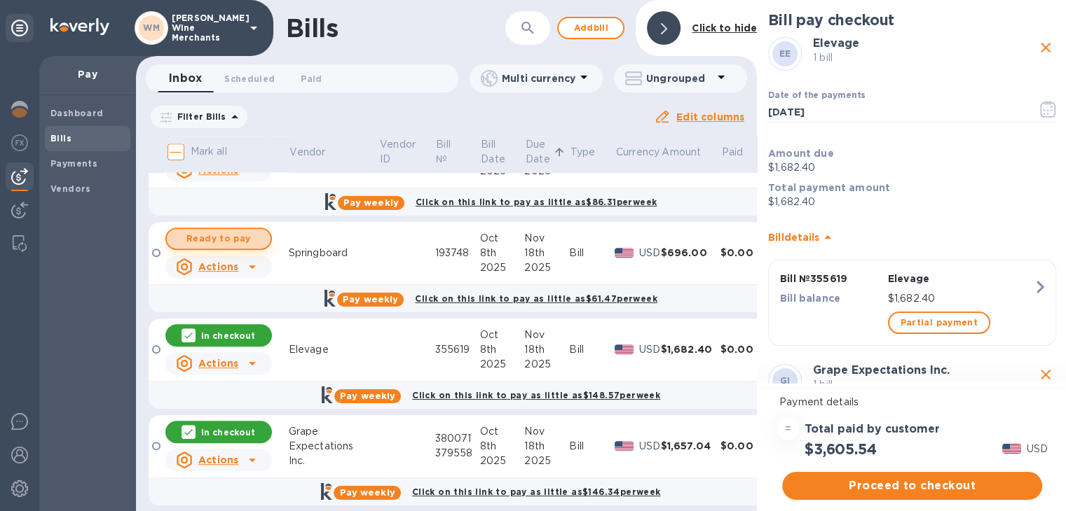
click at [230, 233] on span "Ready to pay" at bounding box center [218, 239] width 81 height 17
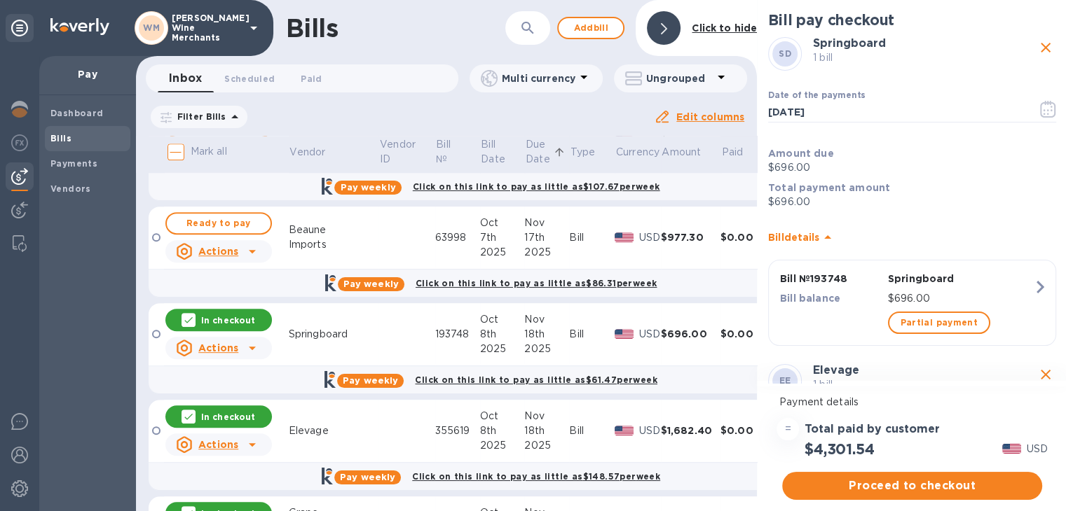
scroll to position [737, 0]
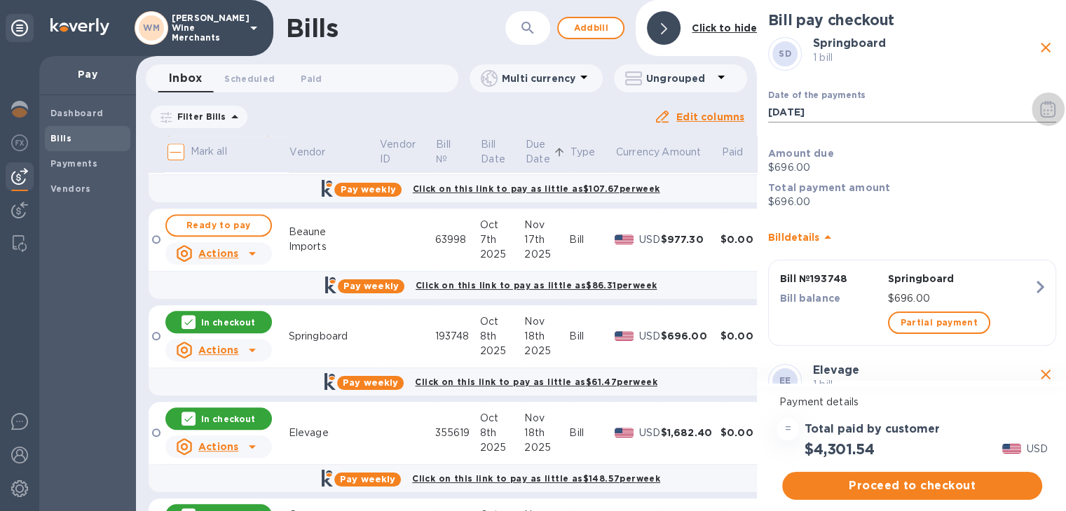
click at [1040, 109] on icon "button" at bounding box center [1048, 109] width 16 height 17
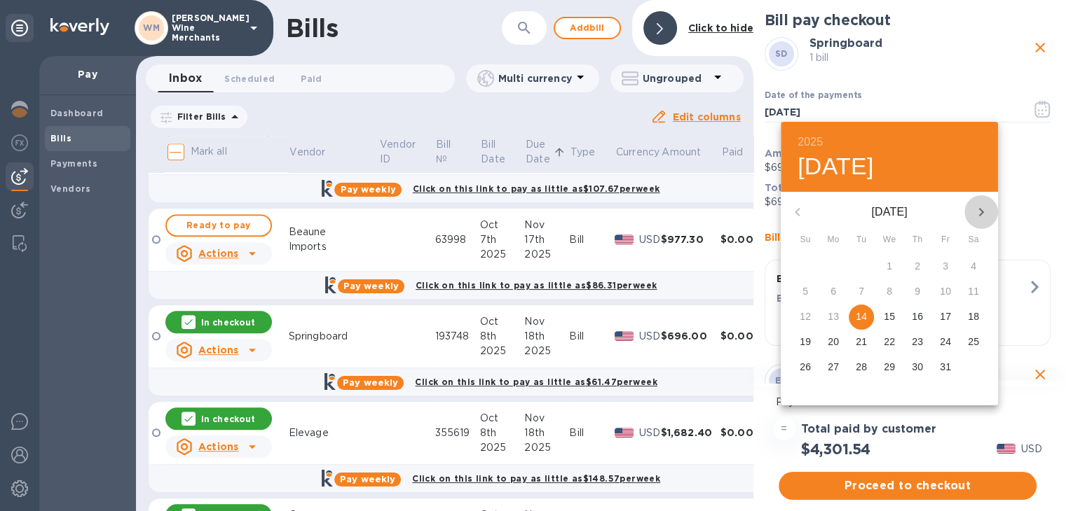
click at [978, 212] on icon "button" at bounding box center [980, 212] width 17 height 17
click at [945, 316] on p "14" at bounding box center [945, 317] width 11 height 14
type input "[DATE]"
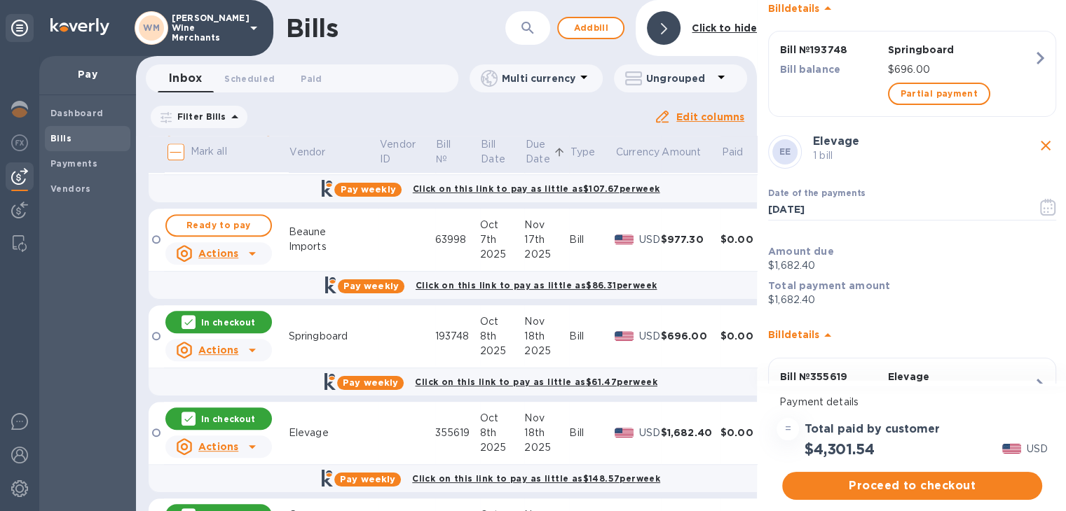
scroll to position [230, 0]
click at [1040, 200] on icon "button" at bounding box center [1048, 206] width 16 height 17
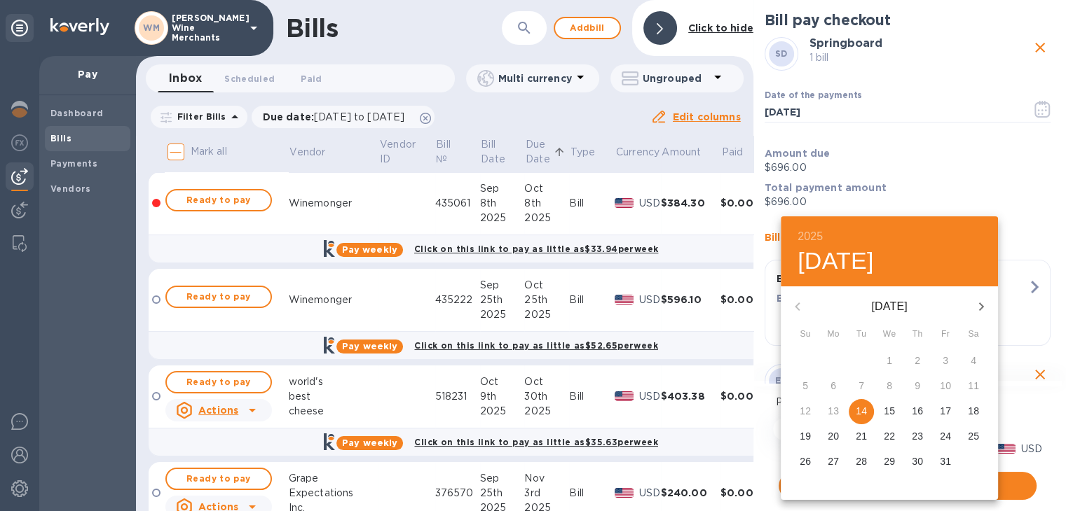
scroll to position [230, 0]
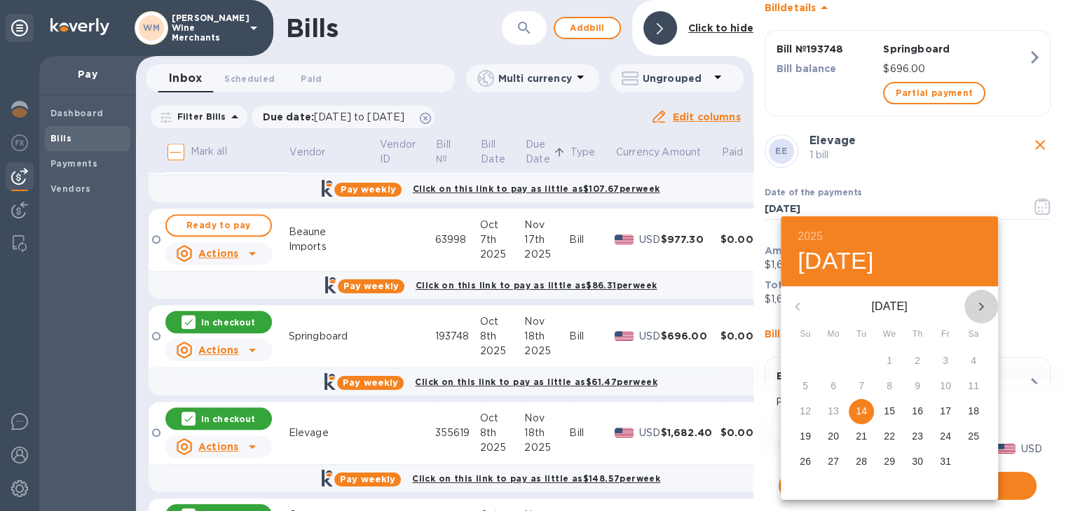
click at [980, 305] on icon "button" at bounding box center [980, 306] width 17 height 17
click at [940, 411] on p "14" at bounding box center [945, 411] width 11 height 14
type input "[DATE]"
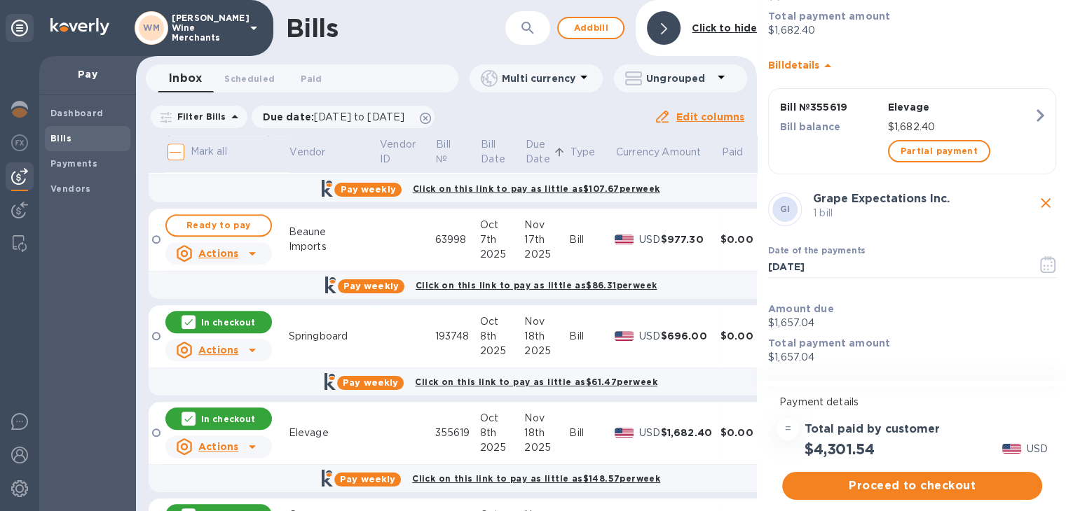
scroll to position [502, 0]
click at [1049, 254] on icon "button" at bounding box center [1048, 262] width 16 height 17
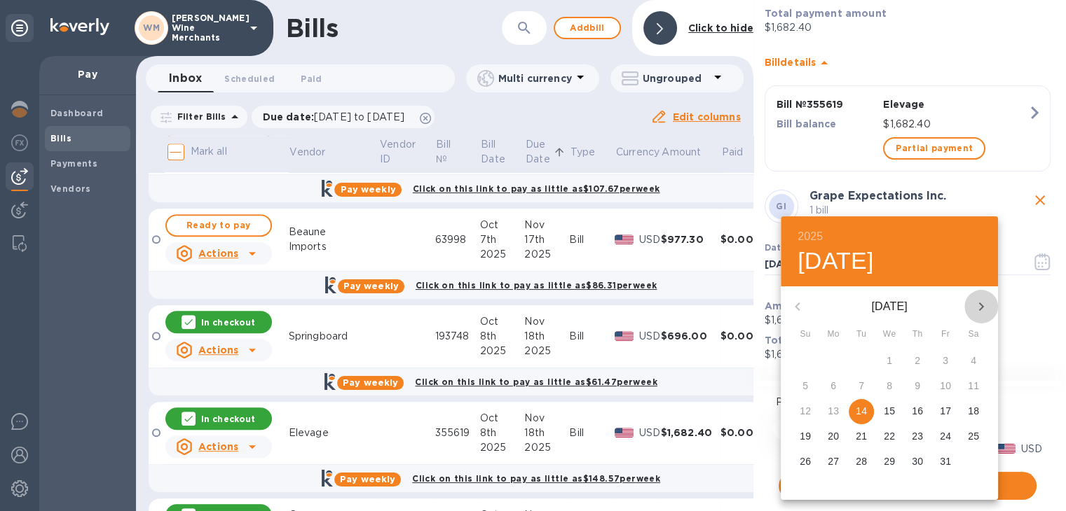
click at [985, 306] on icon "button" at bounding box center [980, 306] width 17 height 17
click at [944, 418] on p "14" at bounding box center [945, 411] width 11 height 14
type input "[DATE]"
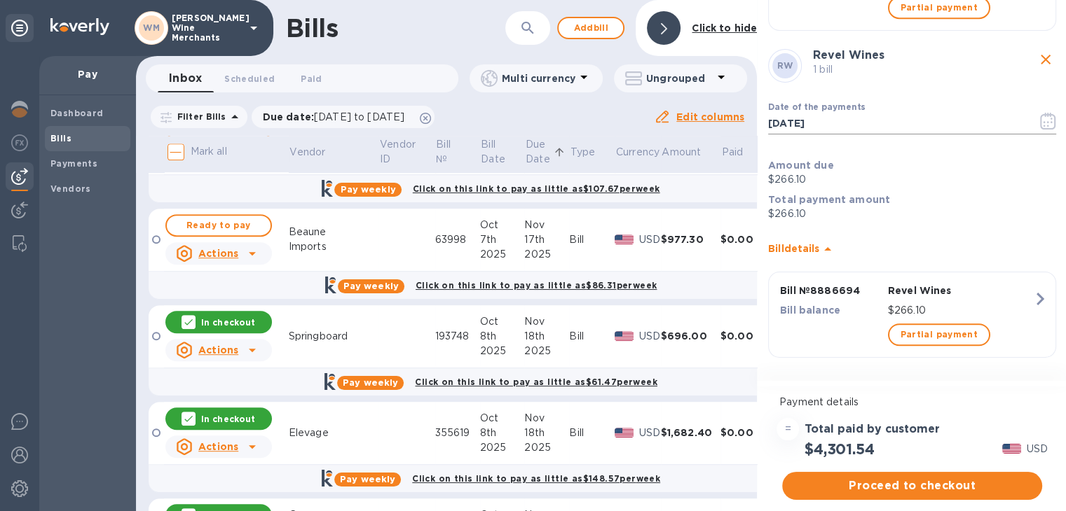
click at [1040, 113] on icon "button" at bounding box center [1047, 121] width 15 height 17
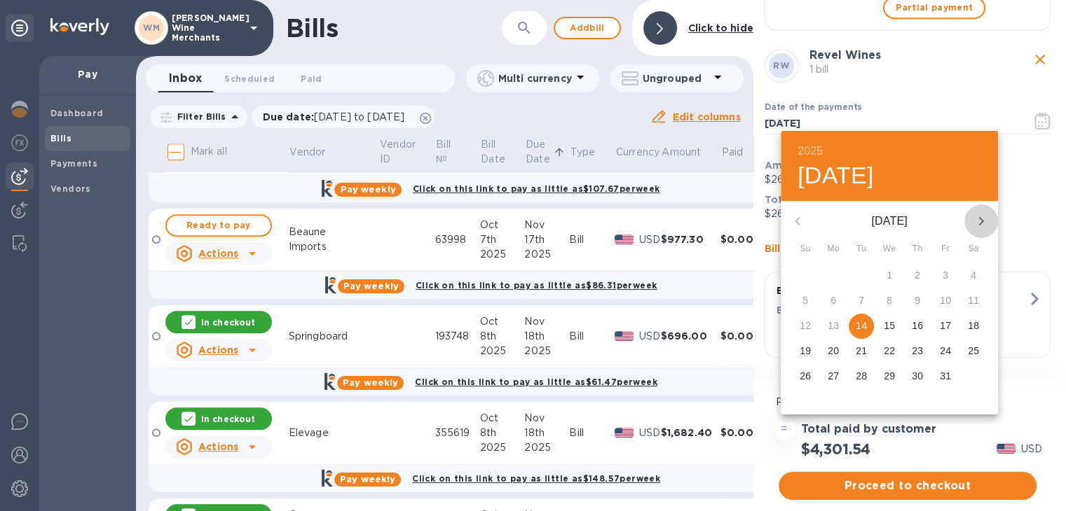
click at [979, 222] on icon "button" at bounding box center [980, 221] width 17 height 17
click at [942, 327] on p "14" at bounding box center [945, 326] width 11 height 14
type input "[DATE]"
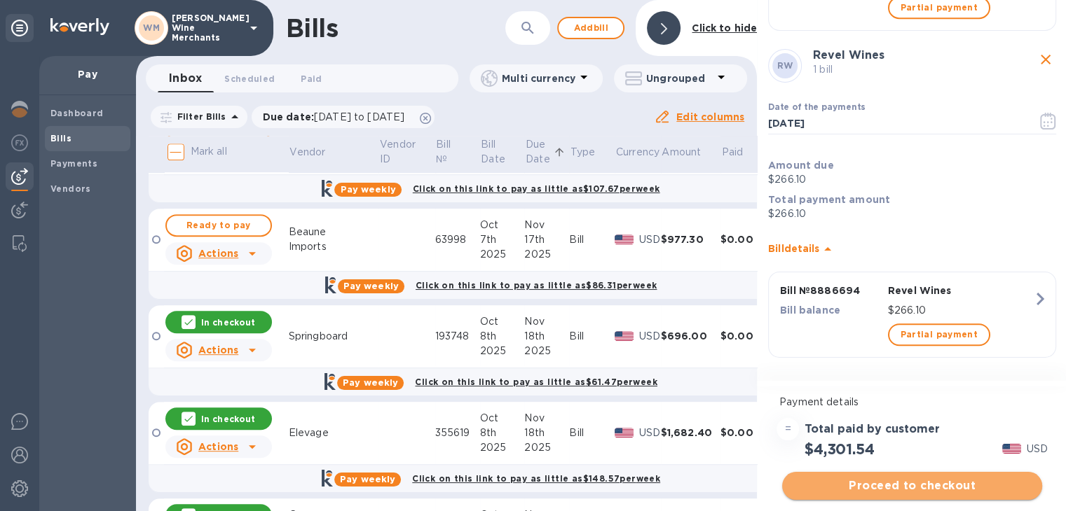
click at [919, 486] on span "Proceed to checkout" at bounding box center [912, 486] width 238 height 17
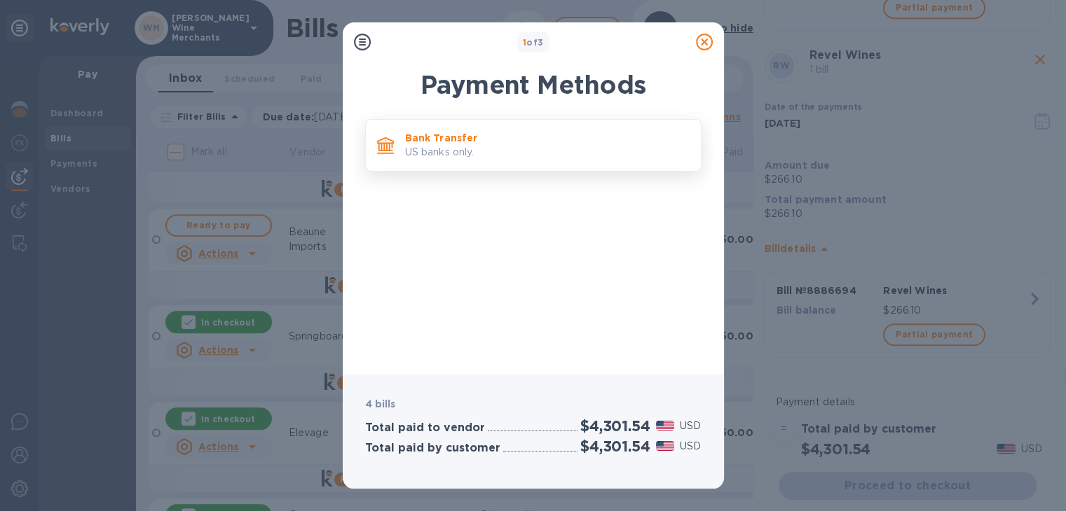
click at [458, 156] on p "US banks only." at bounding box center [547, 152] width 284 height 15
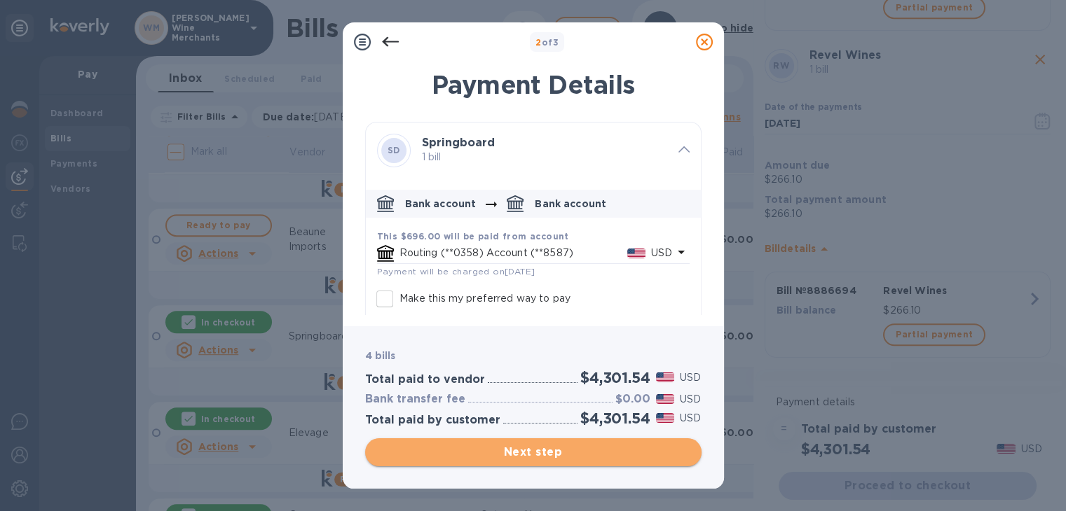
click at [525, 453] on span "Next step" at bounding box center [533, 452] width 314 height 17
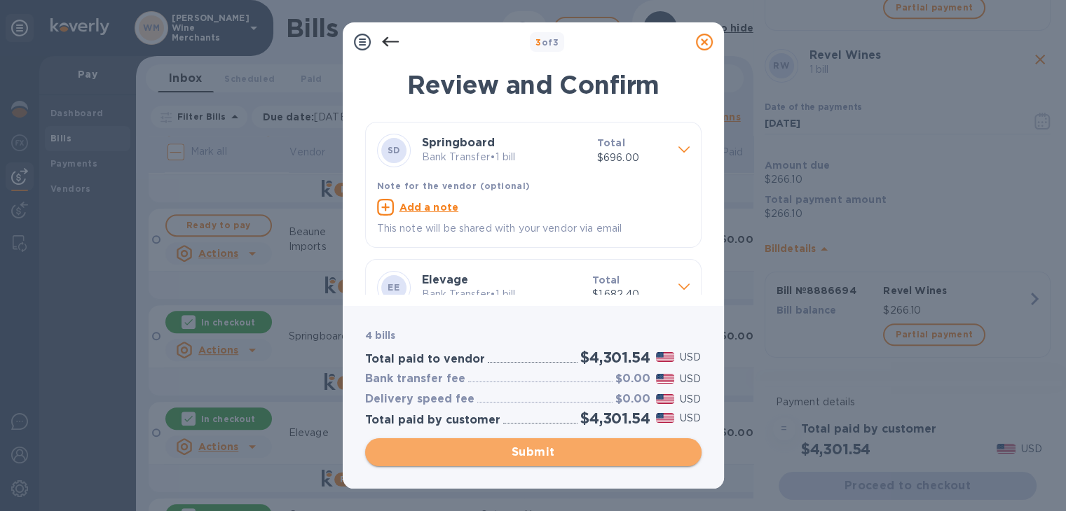
click at [525, 453] on span "Submit" at bounding box center [533, 452] width 314 height 17
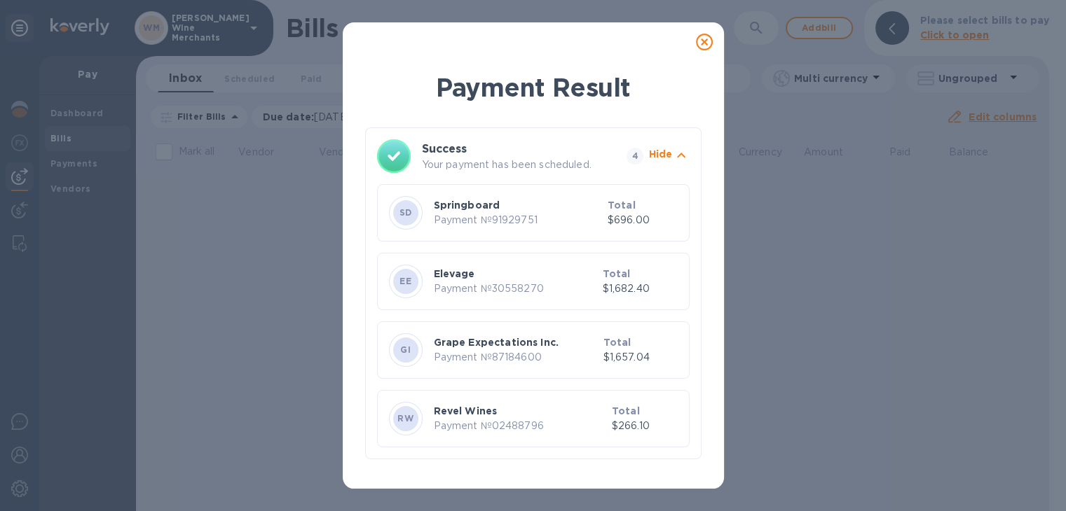
click at [701, 43] on icon at bounding box center [704, 42] width 17 height 17
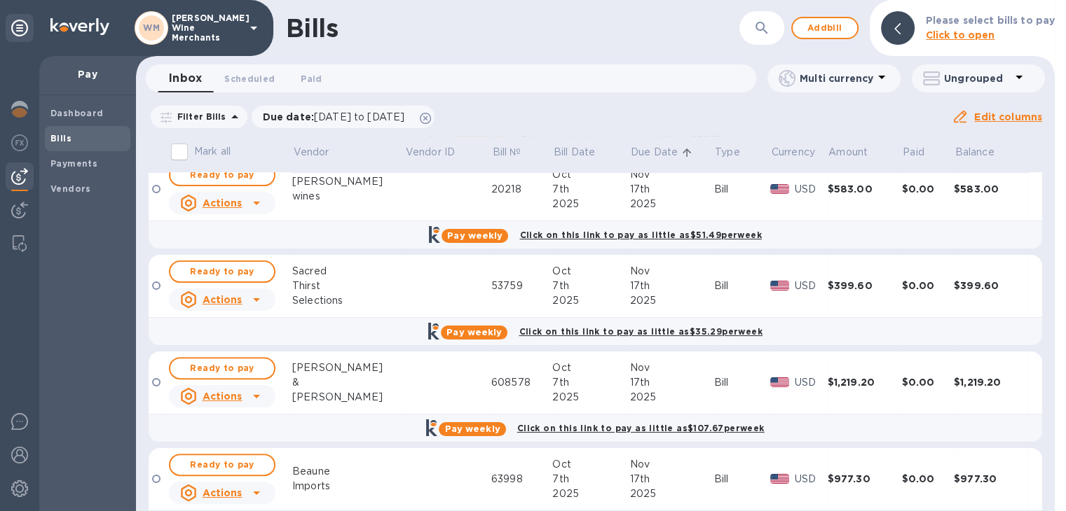
scroll to position [543, 0]
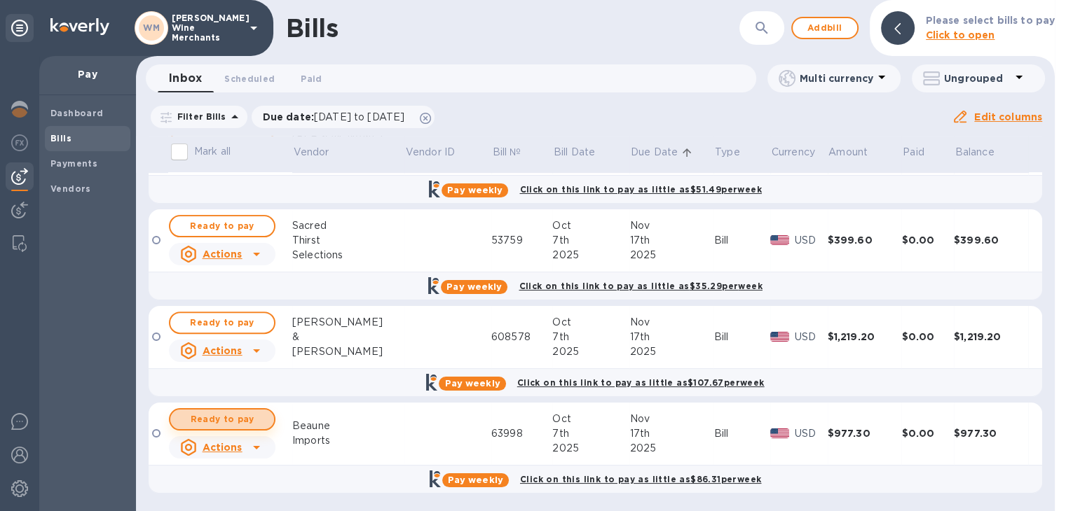
click at [236, 418] on span "Ready to pay" at bounding box center [221, 419] width 81 height 17
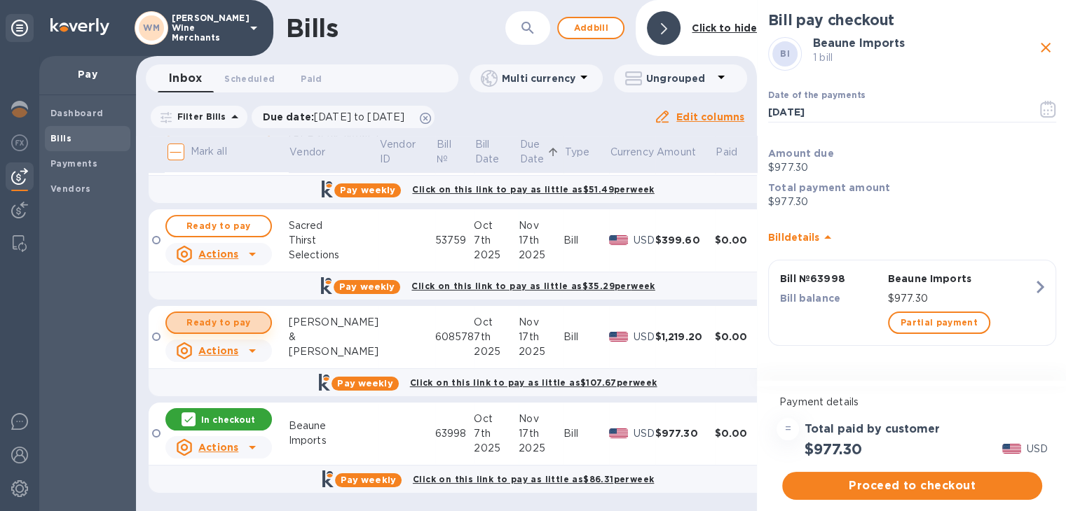
click at [235, 320] on span "Ready to pay" at bounding box center [218, 323] width 81 height 17
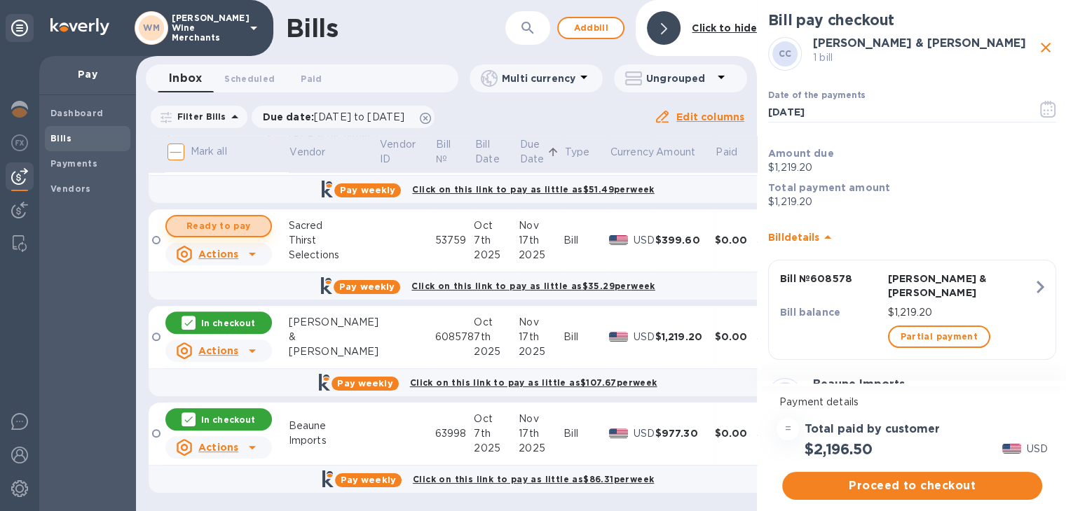
click at [222, 227] on span "Ready to pay" at bounding box center [218, 226] width 81 height 17
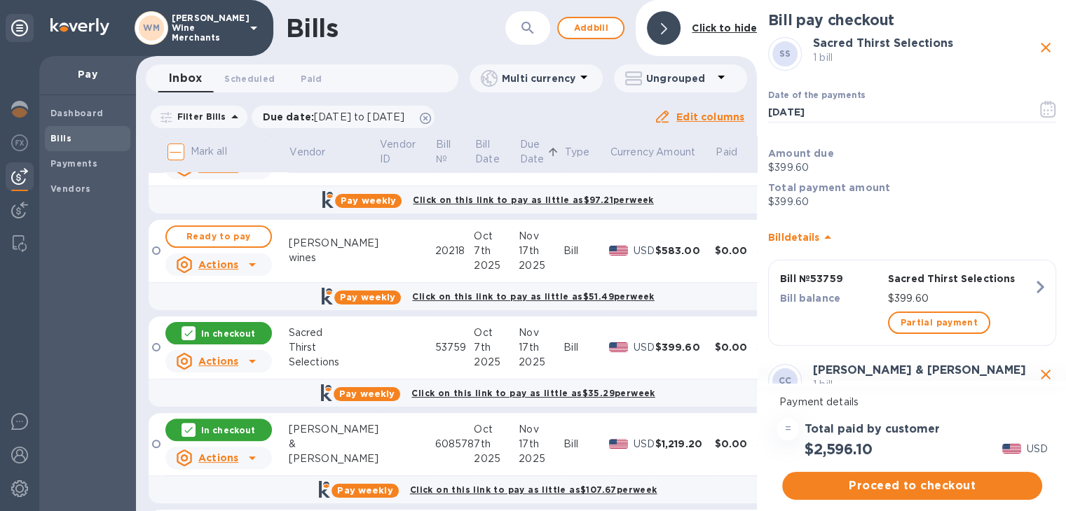
scroll to position [419, 0]
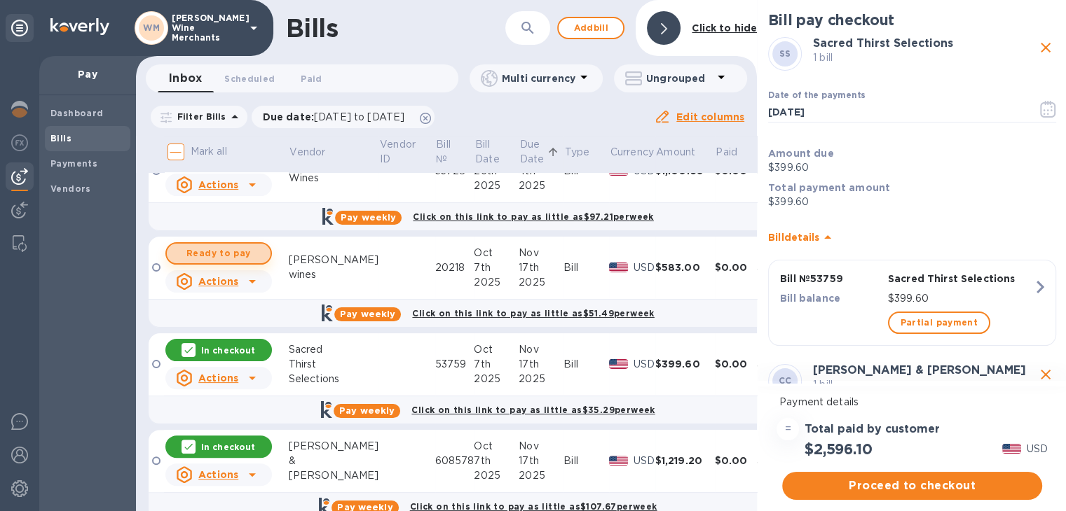
click at [224, 256] on span "Ready to pay" at bounding box center [218, 253] width 81 height 17
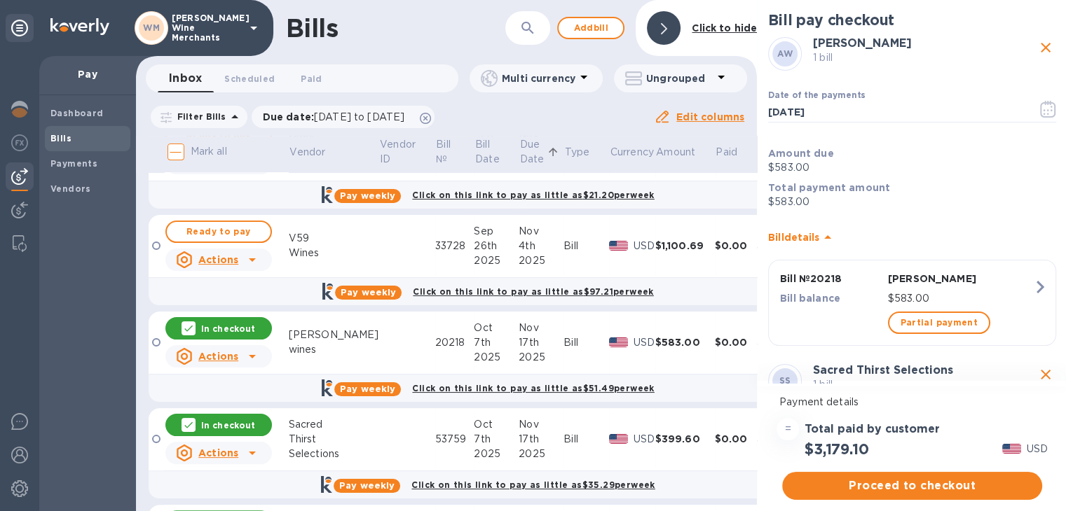
scroll to position [343, 0]
click at [1041, 103] on icon "button" at bounding box center [1047, 109] width 15 height 17
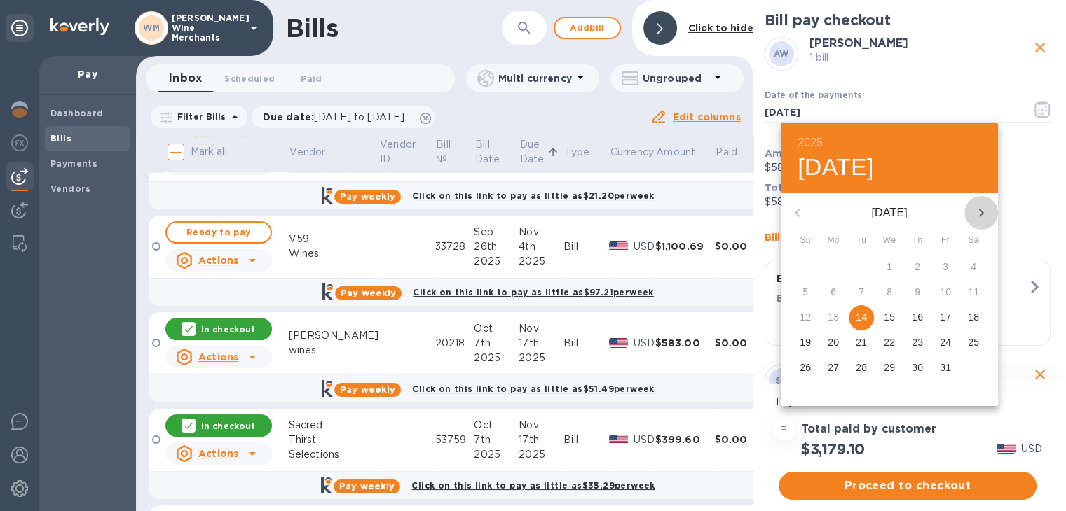
click at [981, 212] on icon "button" at bounding box center [980, 213] width 17 height 17
click at [919, 317] on p "13" at bounding box center [917, 317] width 11 height 14
type input "11/13/2025"
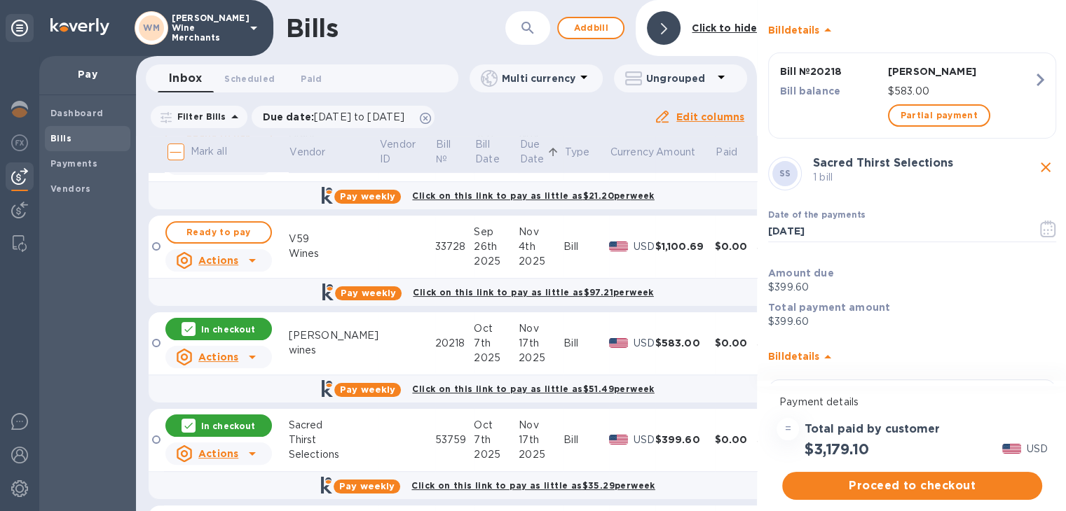
scroll to position [207, 0]
click at [1040, 222] on icon "button" at bounding box center [1047, 229] width 15 height 17
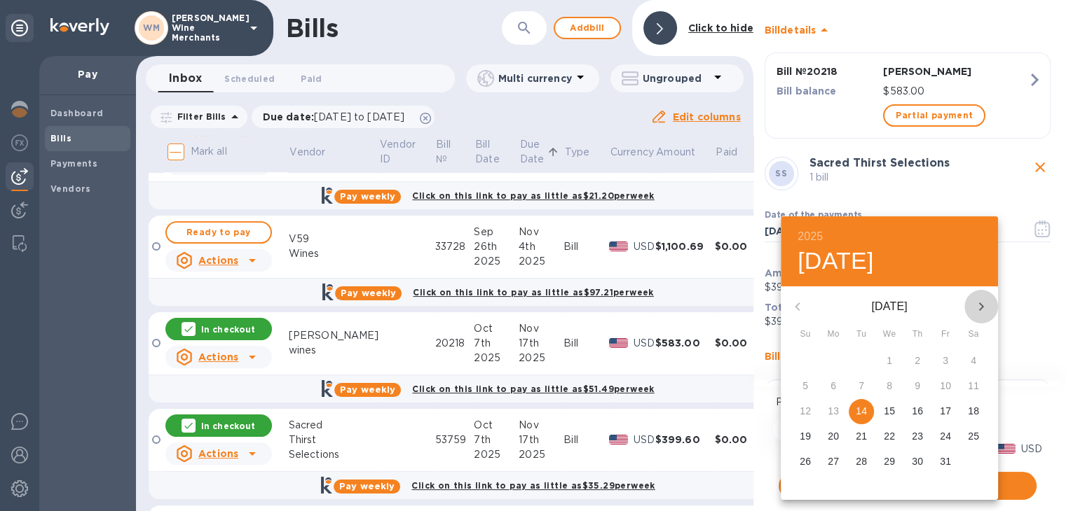
click at [977, 303] on icon "button" at bounding box center [980, 306] width 17 height 17
click at [828, 432] on p "17" at bounding box center [832, 436] width 11 height 14
type input "[DATE]"
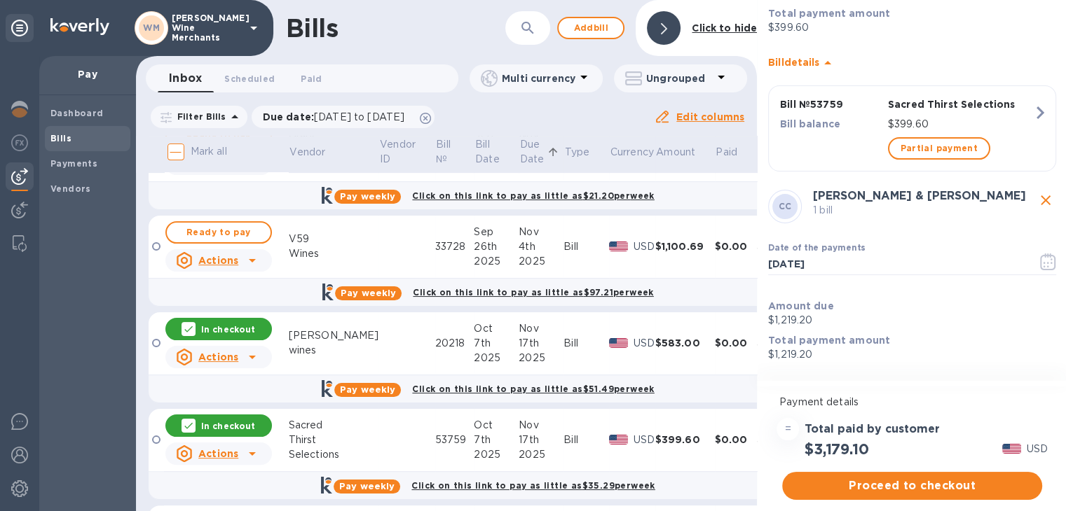
scroll to position [503, 0]
click at [1042, 261] on icon "button" at bounding box center [1048, 260] width 16 height 17
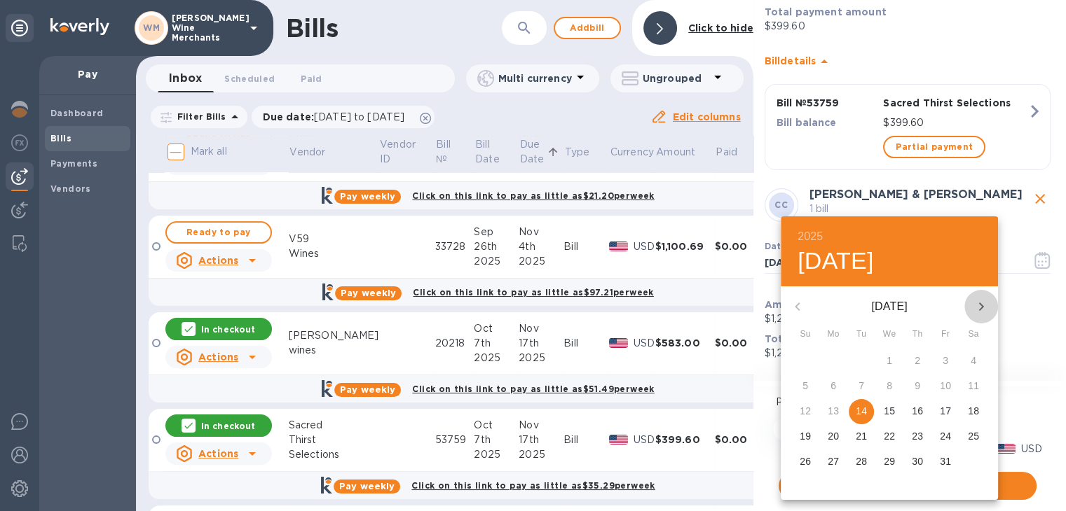
click at [984, 310] on icon "button" at bounding box center [980, 306] width 17 height 17
click at [830, 438] on p "17" at bounding box center [832, 436] width 11 height 14
type input "[DATE]"
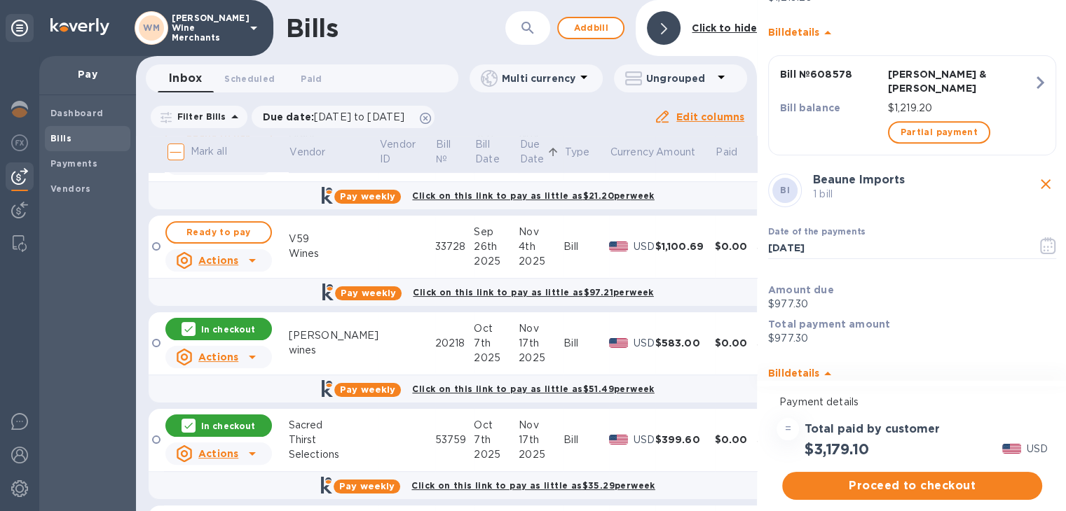
scroll to position [862, 0]
click at [1040, 235] on icon "button" at bounding box center [1048, 243] width 16 height 17
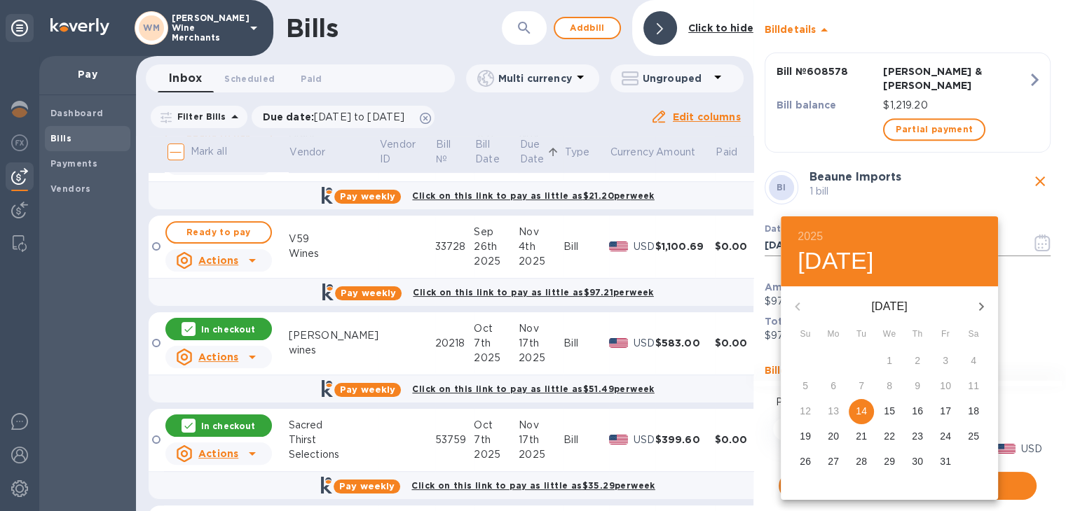
scroll to position [0, 0]
click at [976, 308] on icon "button" at bounding box center [980, 306] width 17 height 17
click at [835, 436] on p "17" at bounding box center [832, 436] width 11 height 14
type input "[DATE]"
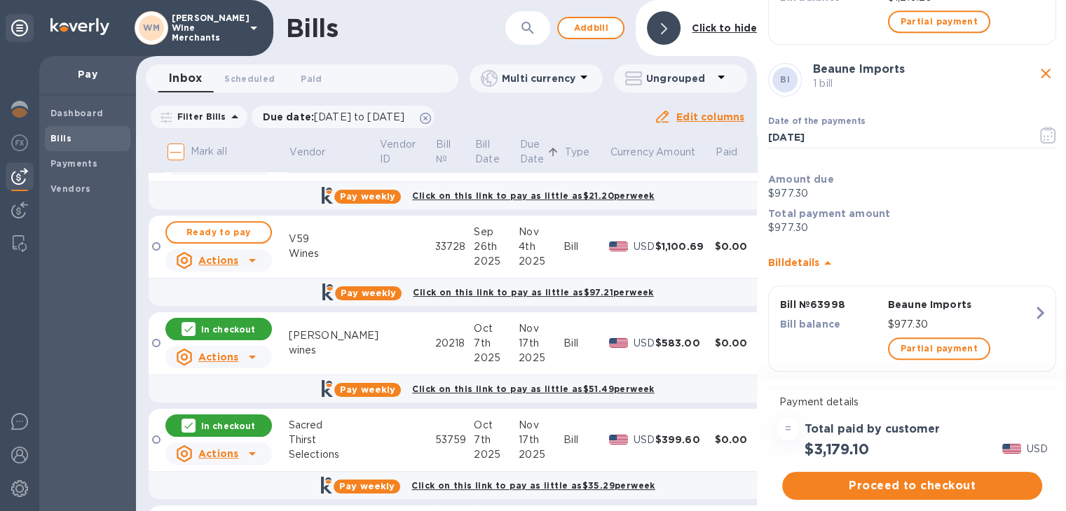
scroll to position [11, 0]
click at [1064, 390] on div "Payment details = Total paid by customer $3,179.10 USD" at bounding box center [912, 422] width 310 height 77
click at [1059, 208] on div "Bill pay checkout AW avanelle wines 1 bill Date of the payments 11/13/2025 ​ Am…" at bounding box center [912, 192] width 310 height 384
drag, startPoint x: 1060, startPoint y: 281, endPoint x: 1061, endPoint y: 155, distance: 126.1
click at [1061, 155] on div "Bill pay checkout AW avanelle wines 1 bill Date of the payments 11/13/2025 ​ Am…" at bounding box center [912, 192] width 310 height 384
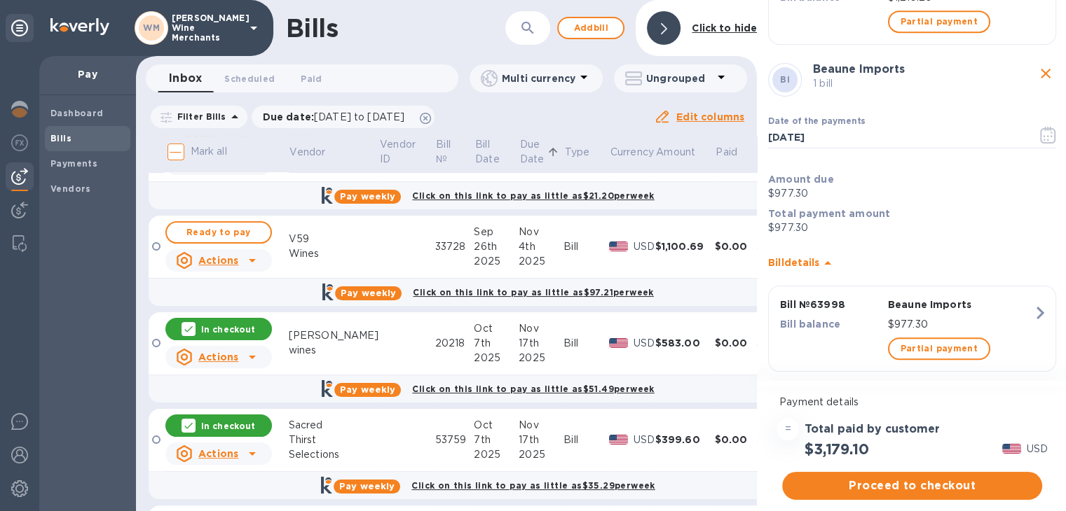
click at [936, 140] on div "Date of the payments 11/17/2025 ​" at bounding box center [912, 134] width 294 height 70
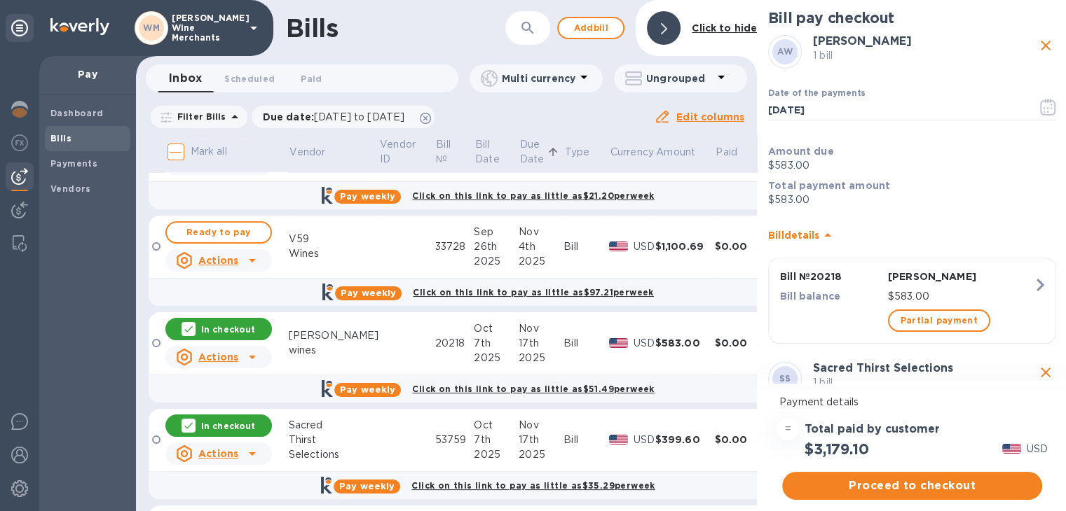
scroll to position [0, 0]
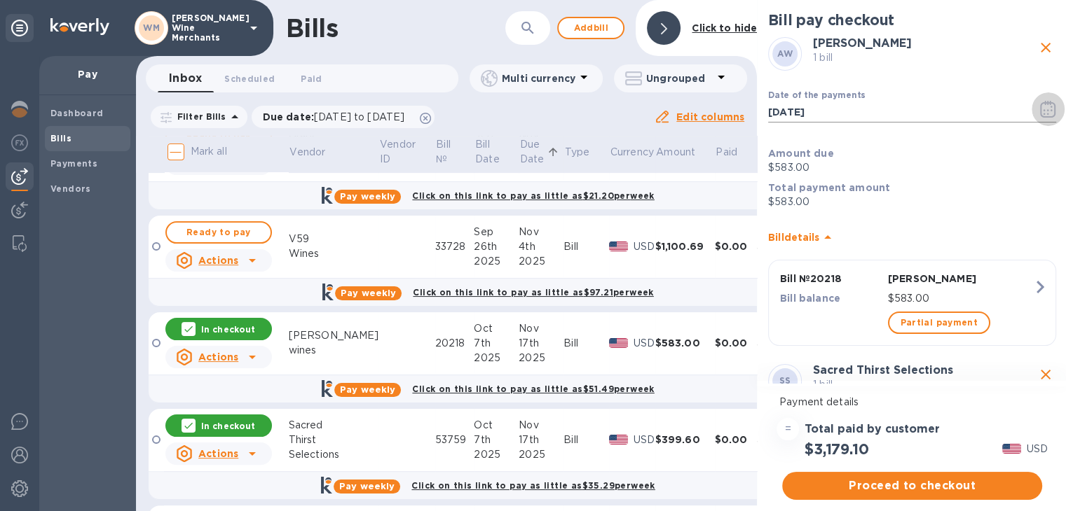
click at [1040, 101] on icon "button" at bounding box center [1048, 109] width 16 height 17
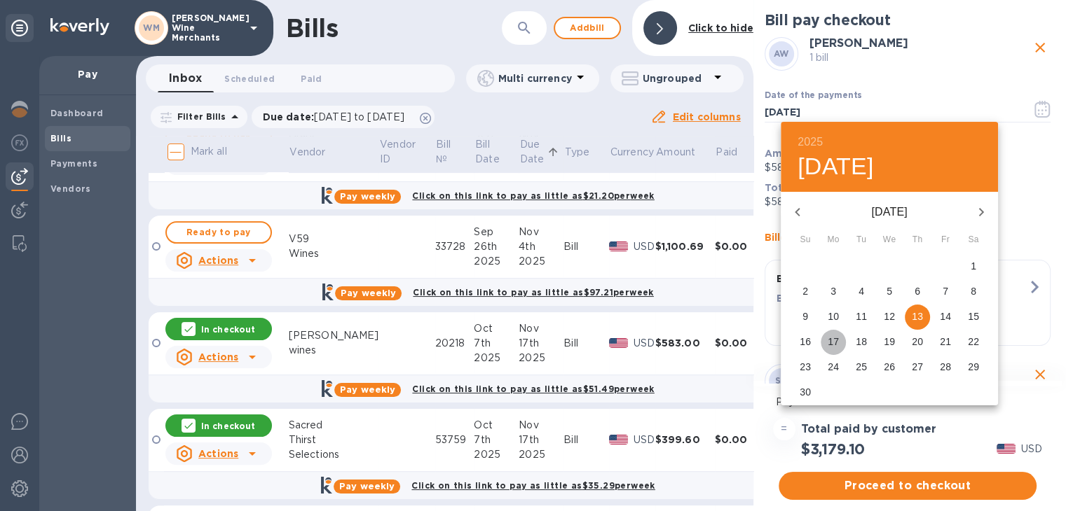
click at [838, 346] on p "17" at bounding box center [832, 342] width 11 height 14
type input "[DATE]"
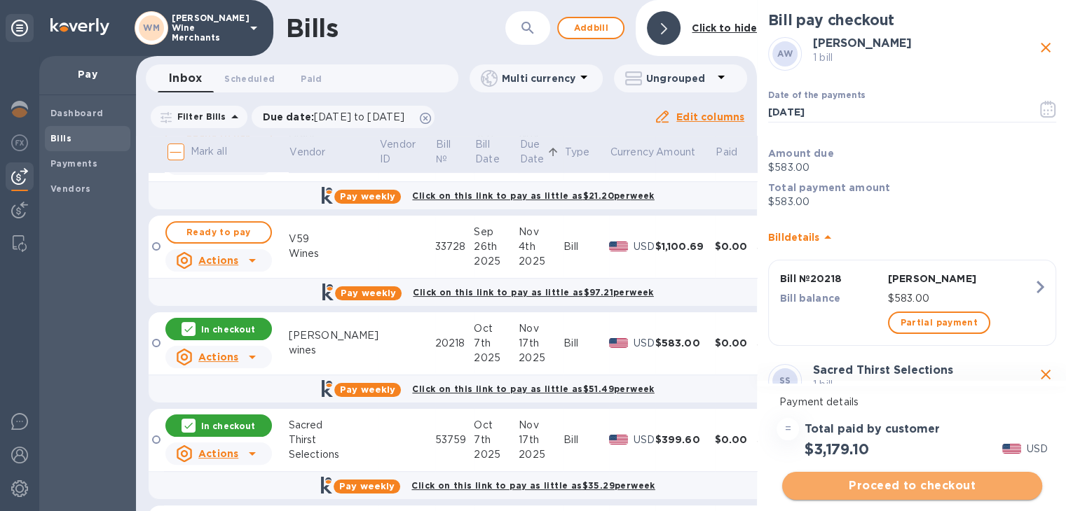
click at [897, 483] on span "Proceed to checkout" at bounding box center [912, 486] width 238 height 17
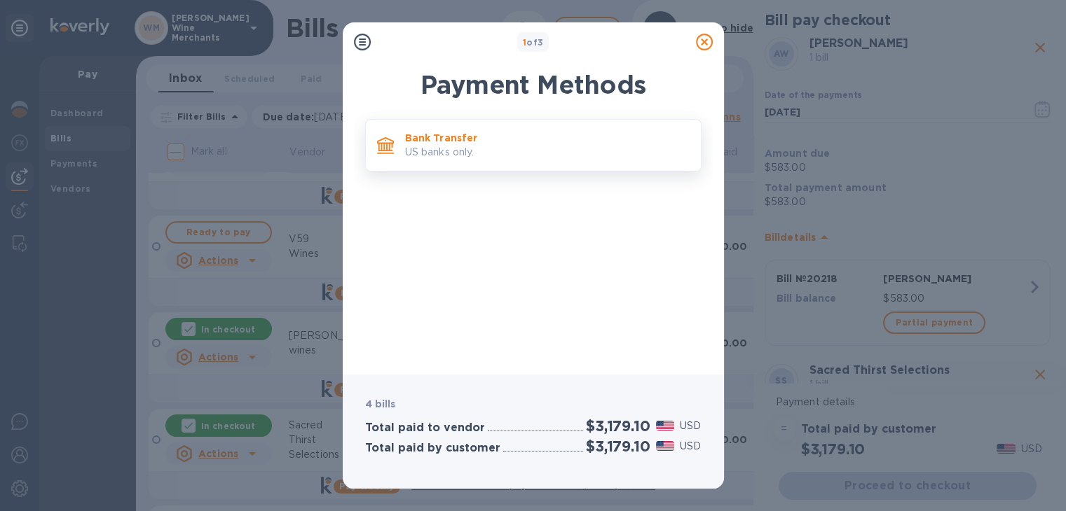
click at [432, 146] on p "US banks only." at bounding box center [547, 152] width 284 height 15
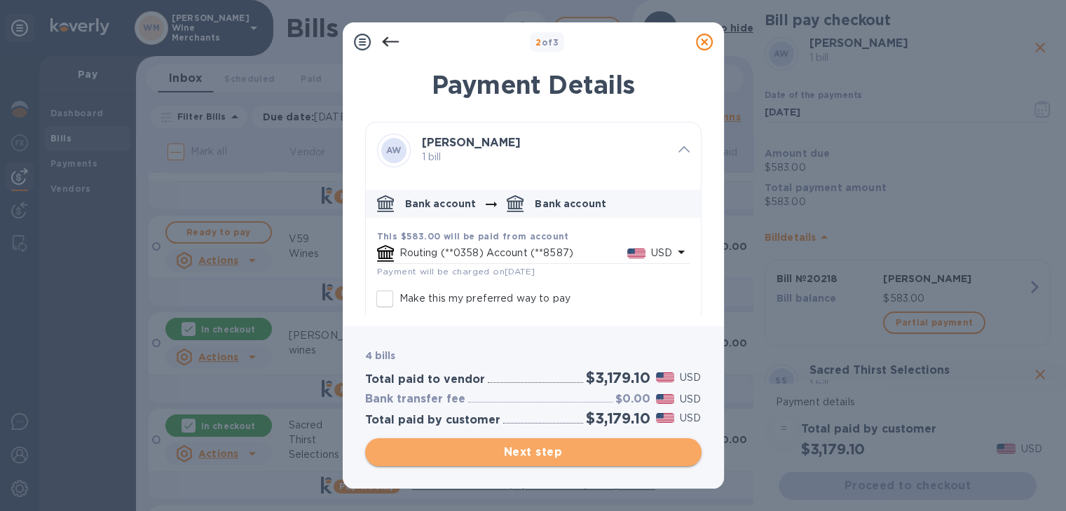
click at [539, 455] on span "Next step" at bounding box center [533, 452] width 314 height 17
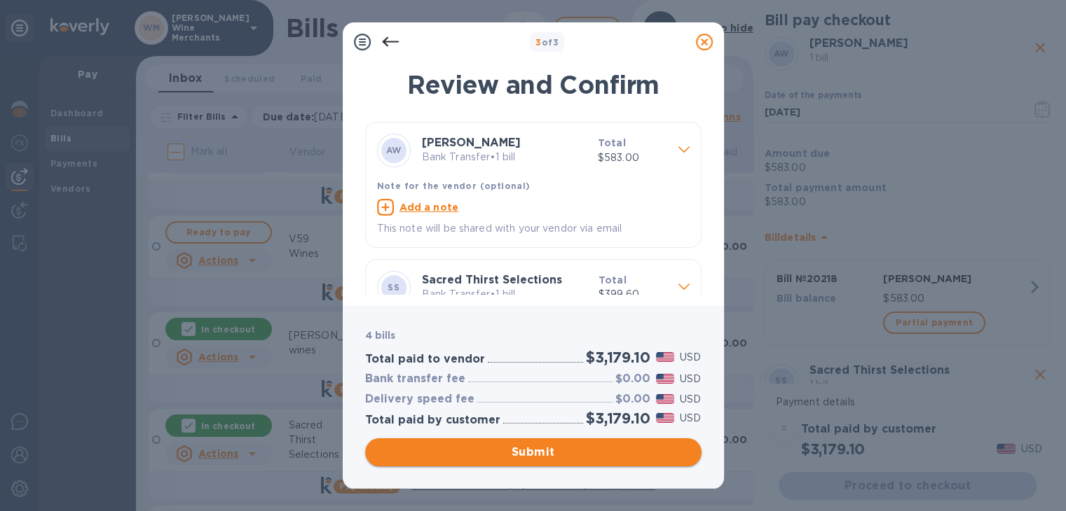
click at [539, 455] on span "Submit" at bounding box center [533, 452] width 314 height 17
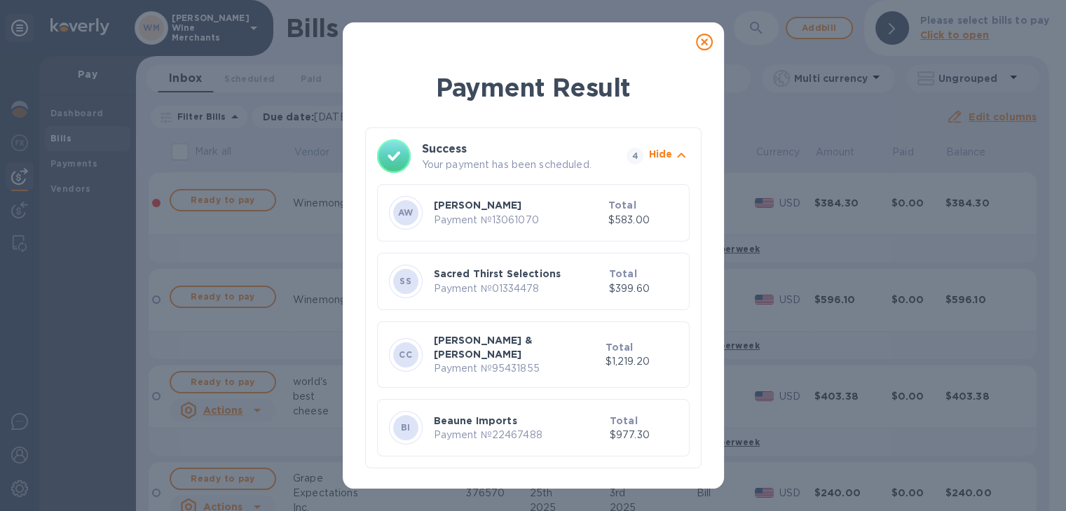
click at [706, 39] on icon at bounding box center [704, 42] width 17 height 17
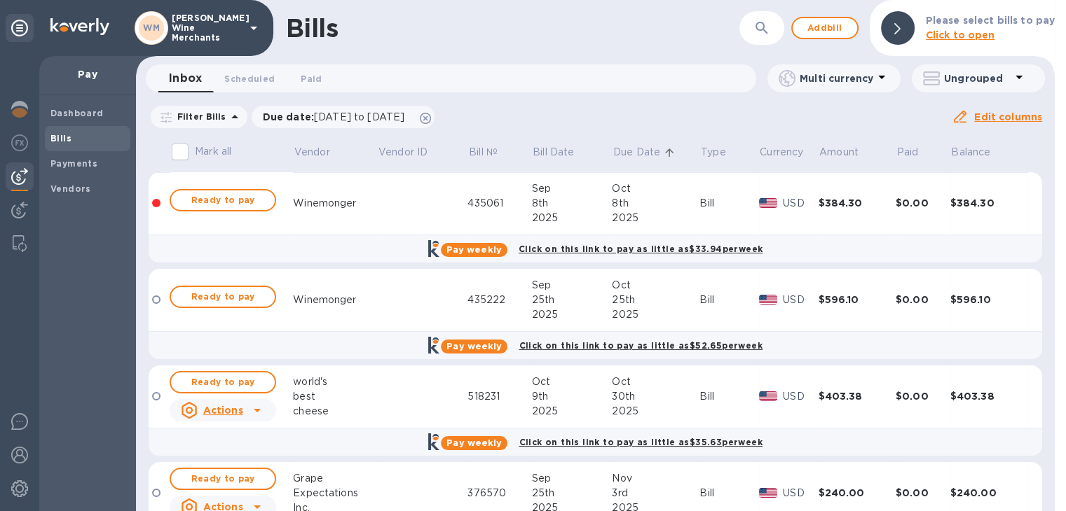
scroll to position [156, 0]
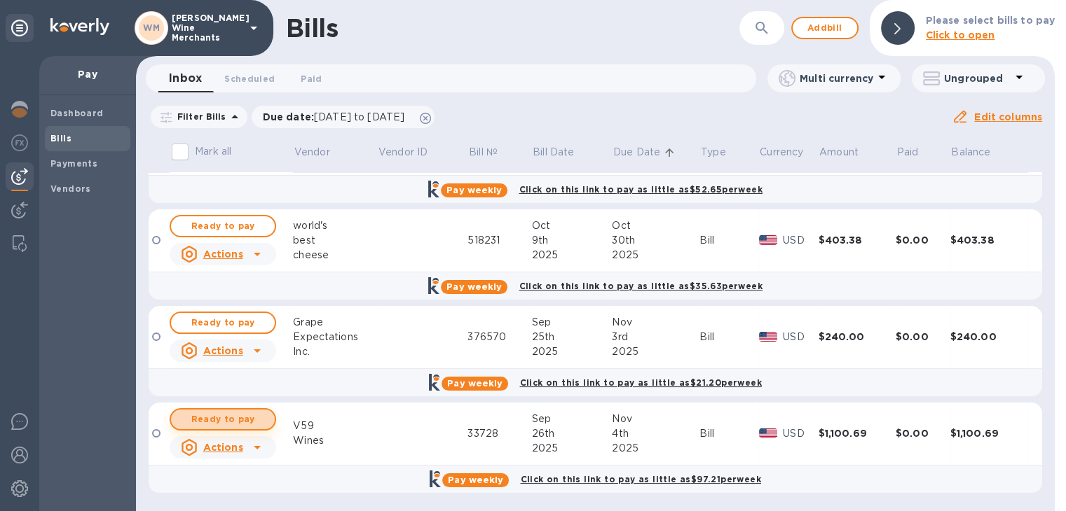
click at [214, 421] on span "Ready to pay" at bounding box center [222, 419] width 81 height 17
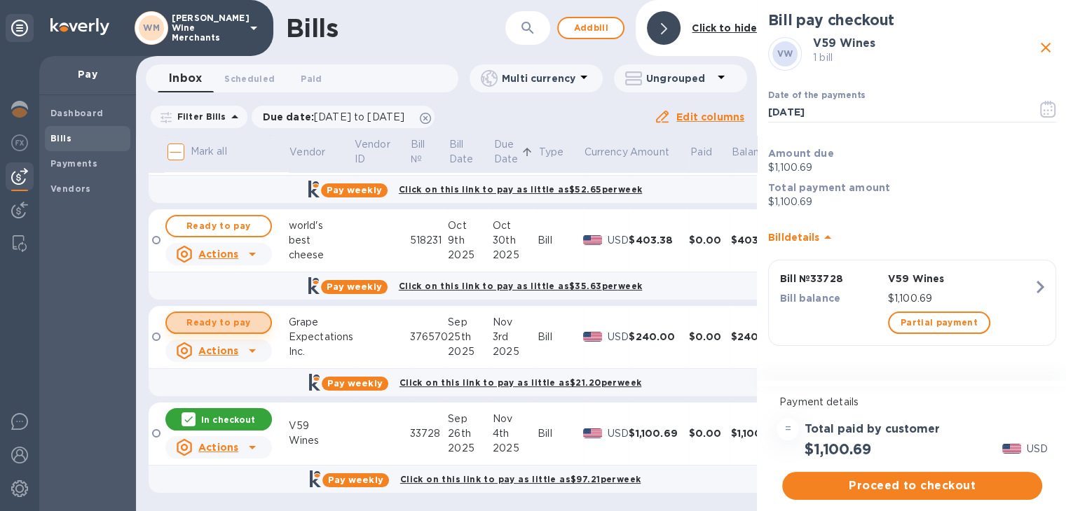
click at [227, 324] on span "Ready to pay" at bounding box center [218, 323] width 81 height 17
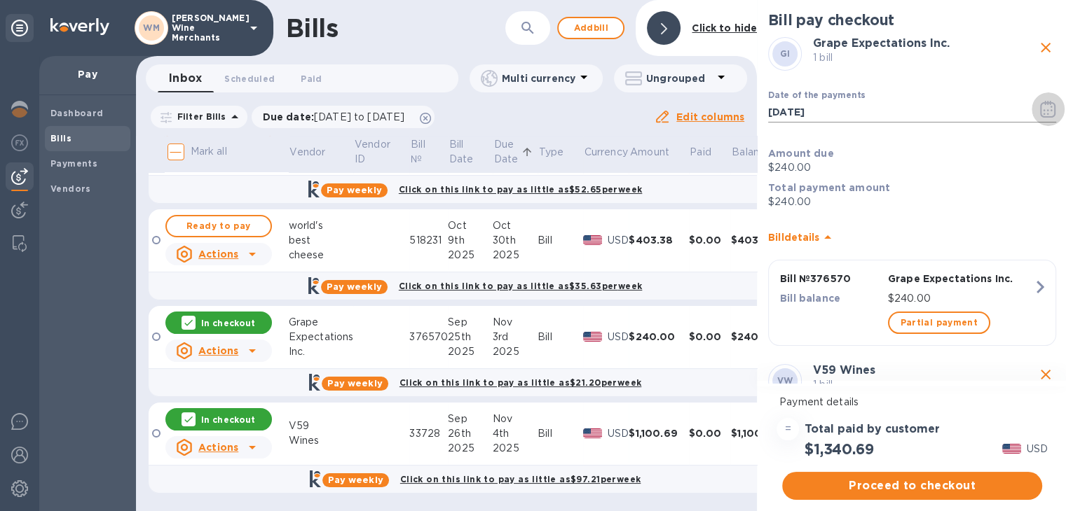
click at [1041, 105] on icon "button" at bounding box center [1048, 109] width 16 height 17
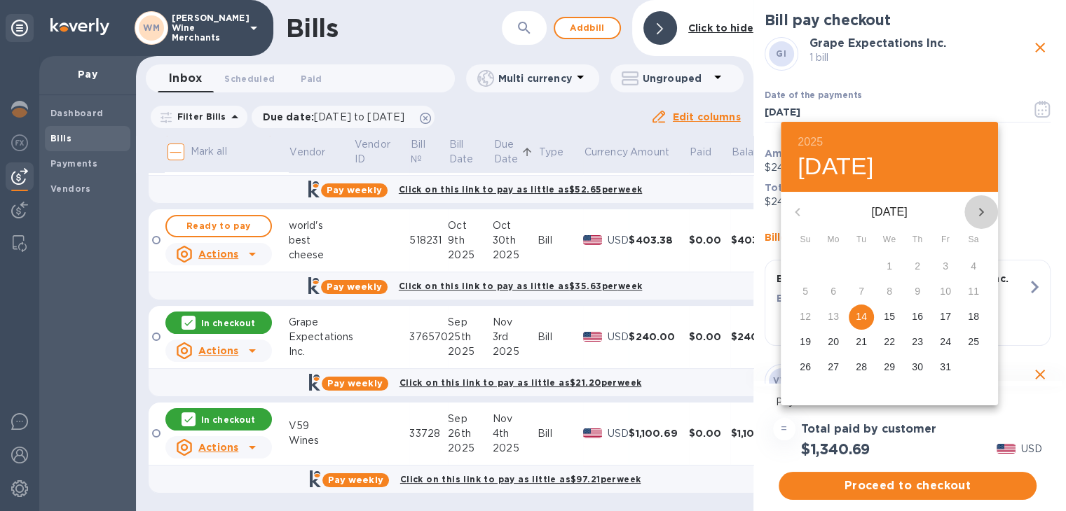
click at [975, 209] on icon "button" at bounding box center [980, 212] width 17 height 17
click at [828, 293] on span "3" at bounding box center [832, 291] width 25 height 14
type input "[DATE]"
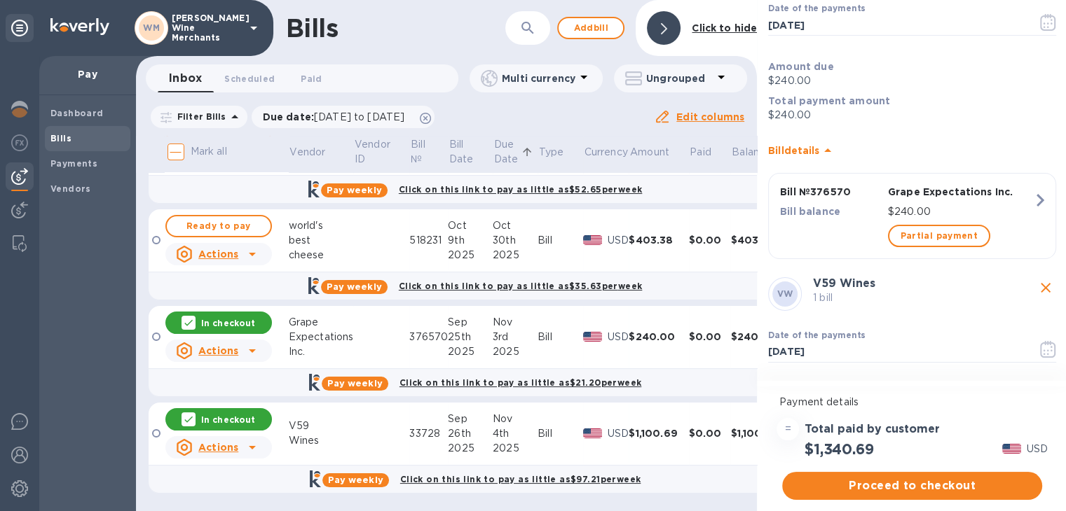
scroll to position [123, 0]
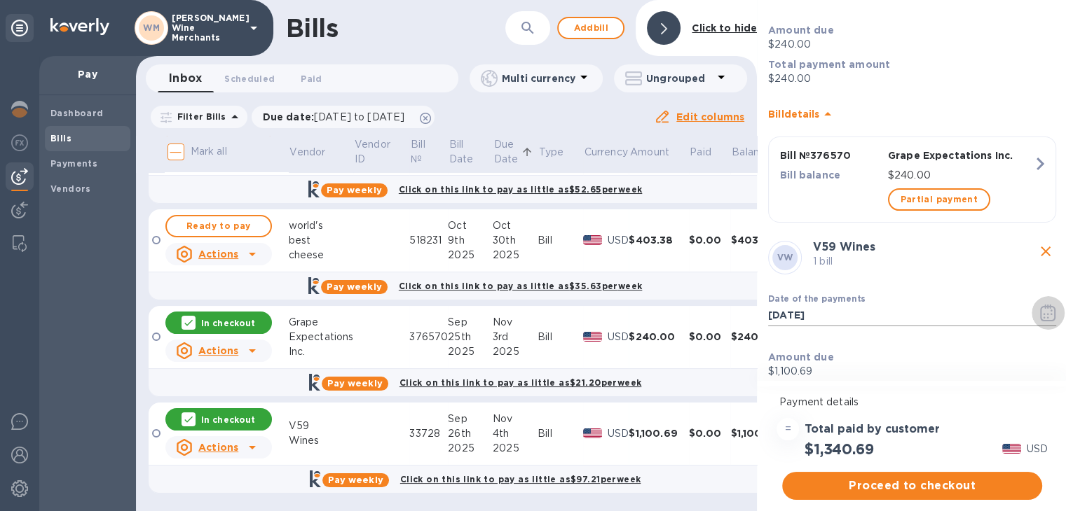
click at [1040, 316] on icon "button" at bounding box center [1048, 313] width 16 height 17
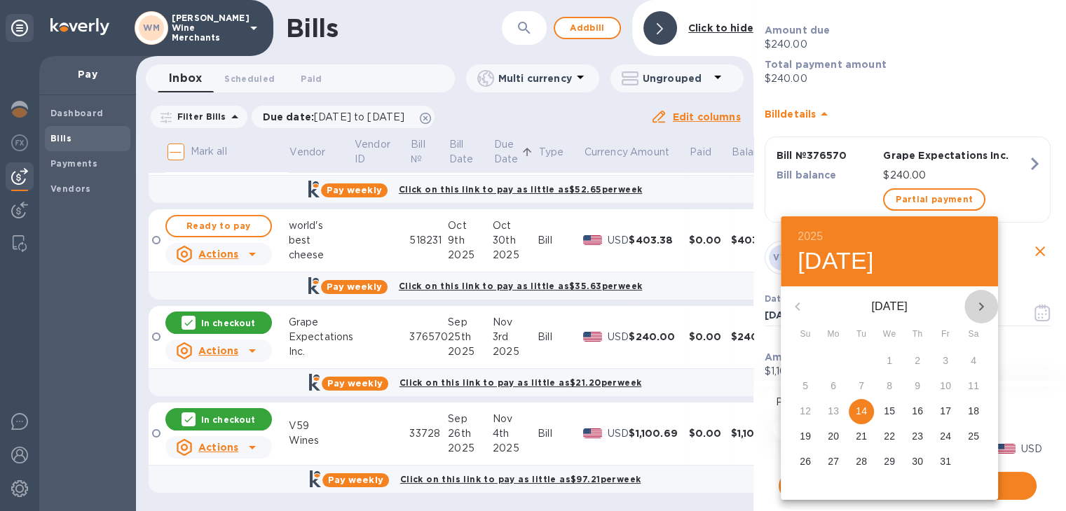
click at [975, 305] on icon "button" at bounding box center [980, 306] width 17 height 17
click at [832, 385] on p "3" at bounding box center [833, 386] width 6 height 14
type input "[DATE]"
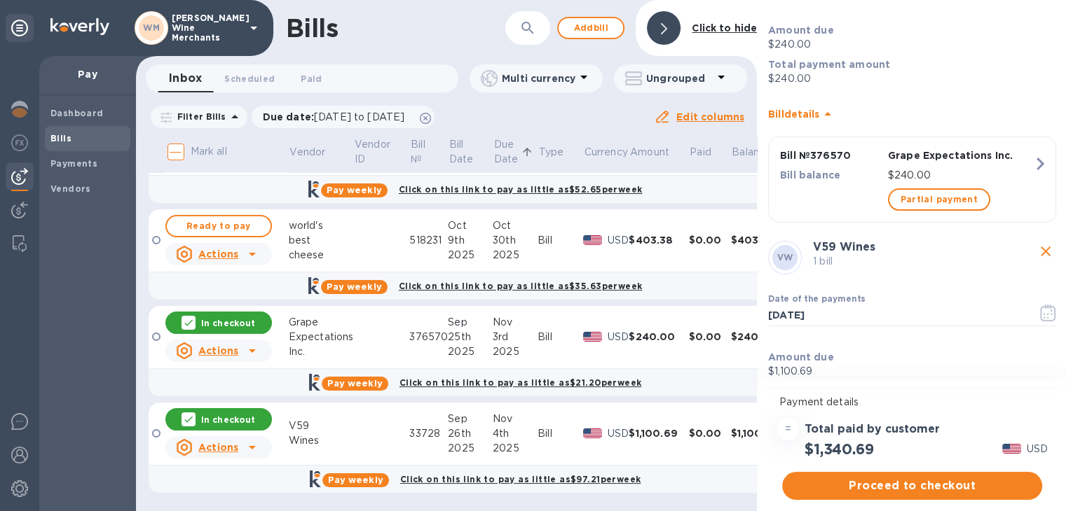
click at [909, 469] on div "Proceed to checkout" at bounding box center [912, 486] width 266 height 34
click at [898, 504] on div "Payment details = Total paid by customer $1,340.69 USD Proceed to checkout" at bounding box center [912, 448] width 310 height 128
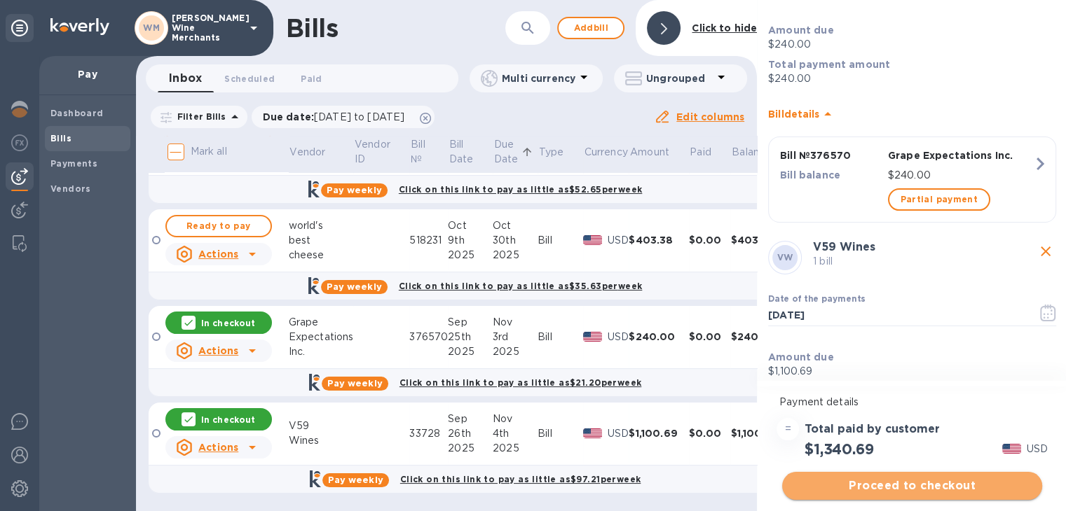
click at [895, 494] on button "Proceed to checkout" at bounding box center [912, 486] width 260 height 28
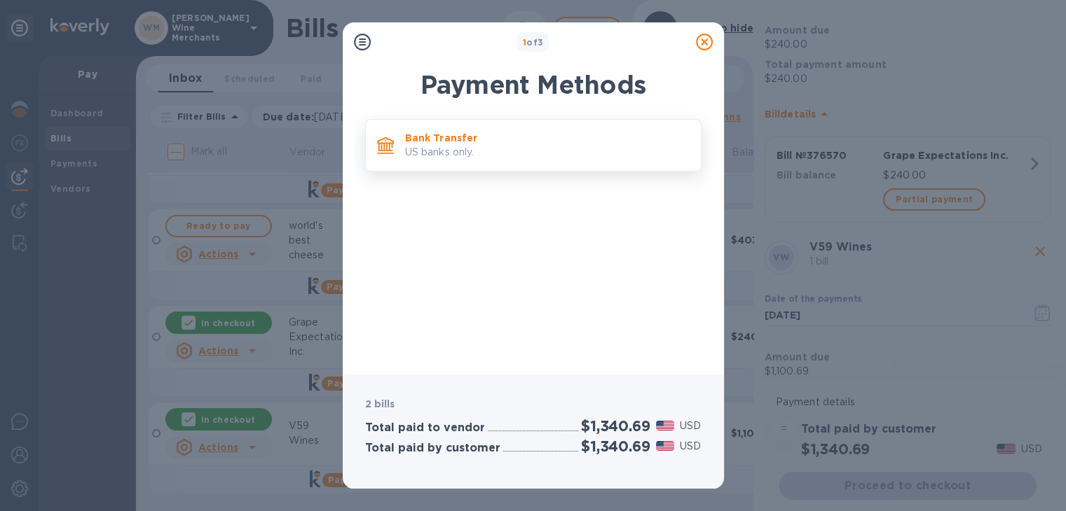
click at [499, 152] on p "US banks only." at bounding box center [547, 152] width 284 height 15
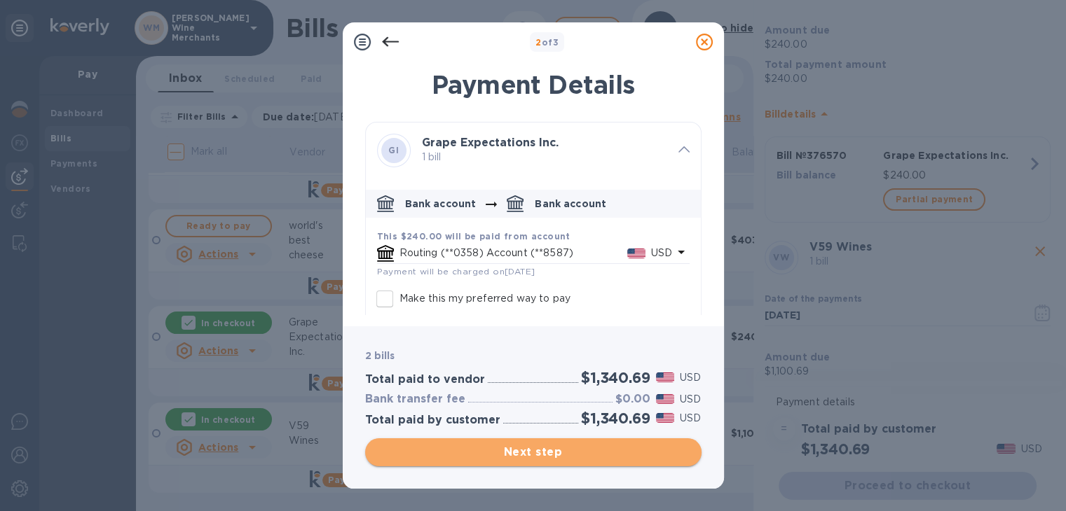
click at [486, 459] on span "Next step" at bounding box center [533, 452] width 314 height 17
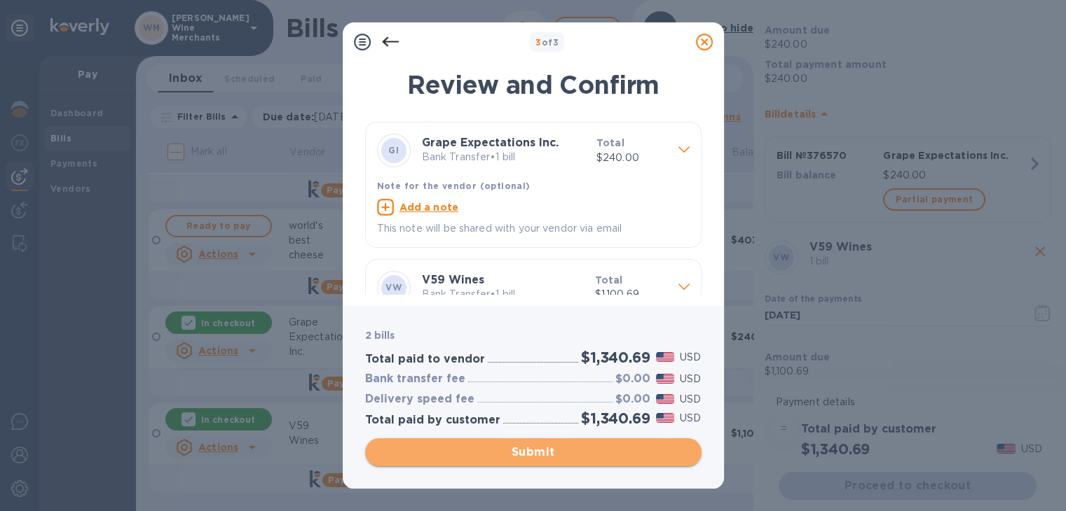
click at [486, 459] on span "Submit" at bounding box center [533, 452] width 314 height 17
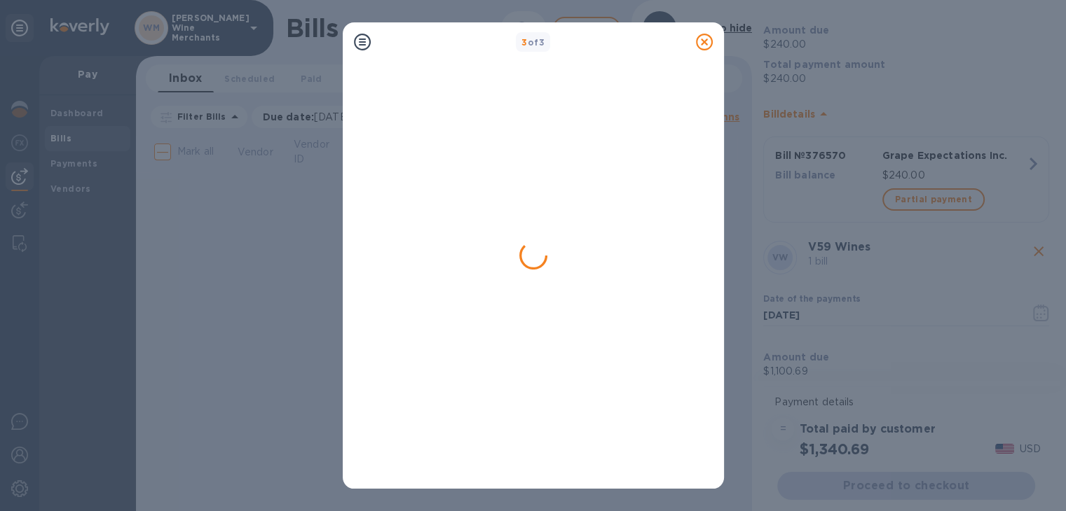
scroll to position [0, 0]
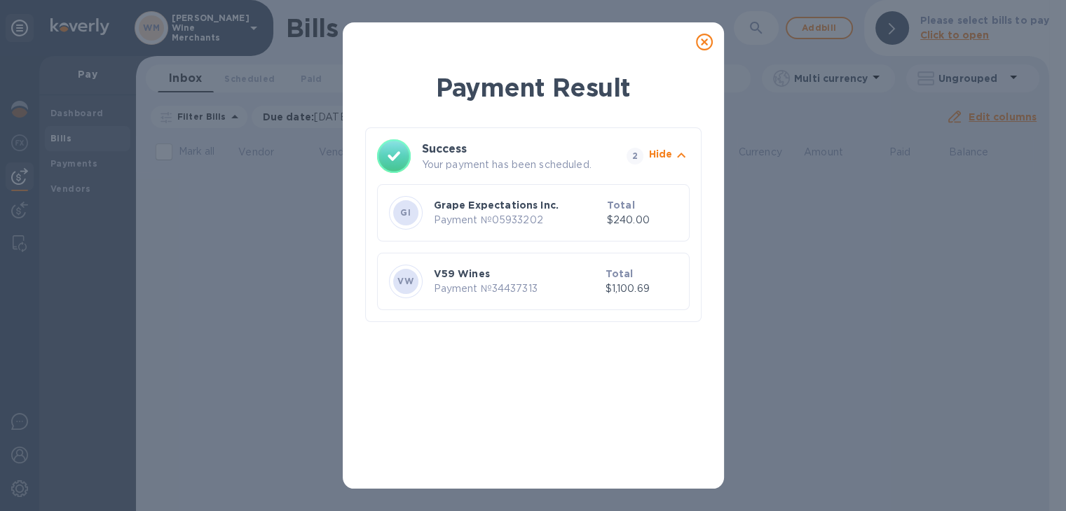
click at [696, 46] on icon at bounding box center [704, 42] width 17 height 17
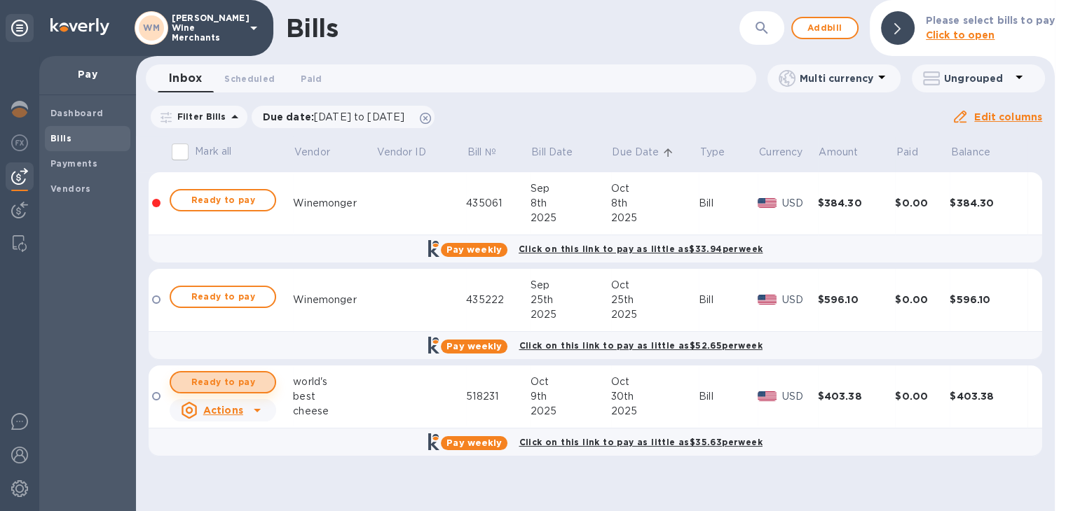
click at [227, 387] on span "Ready to pay" at bounding box center [222, 382] width 81 height 17
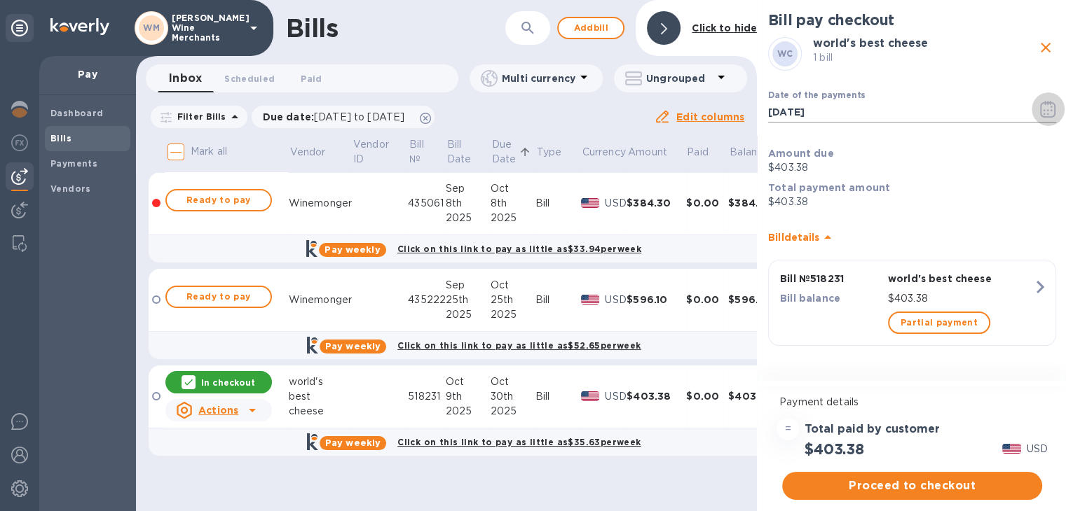
click at [1044, 113] on icon "button" at bounding box center [1044, 114] width 2 height 2
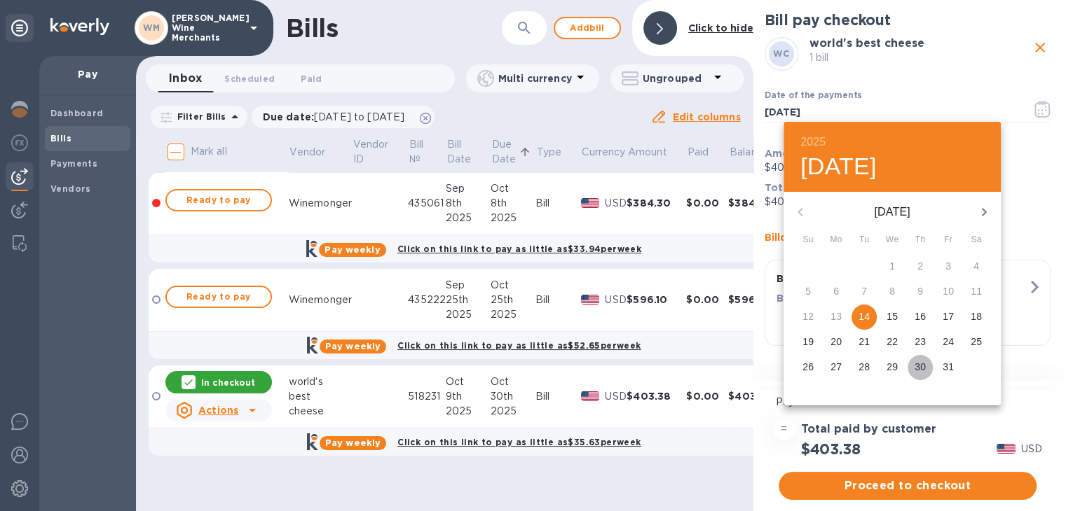
click at [920, 366] on p "30" at bounding box center [919, 367] width 11 height 14
type input "[DATE]"
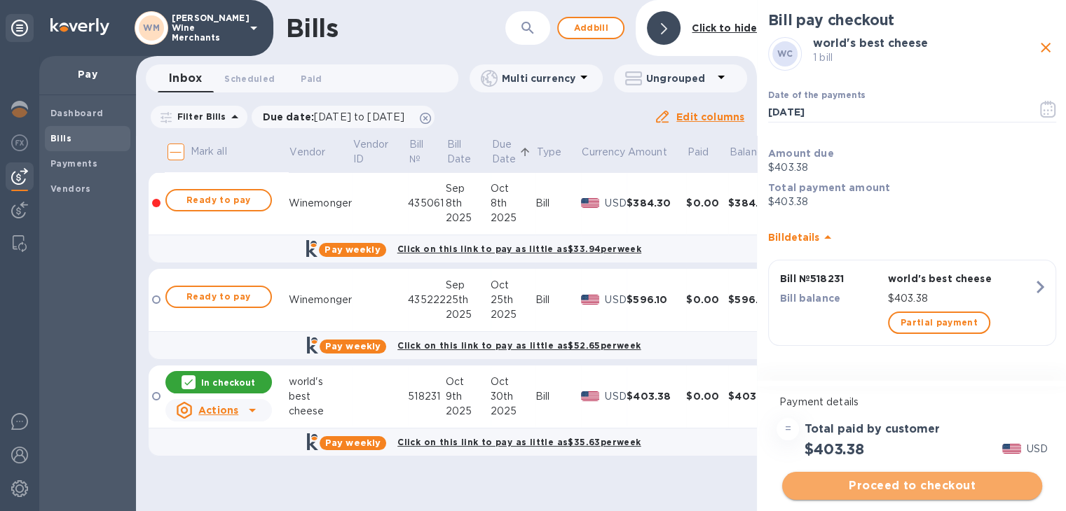
click at [922, 494] on span "Proceed to checkout" at bounding box center [912, 486] width 238 height 17
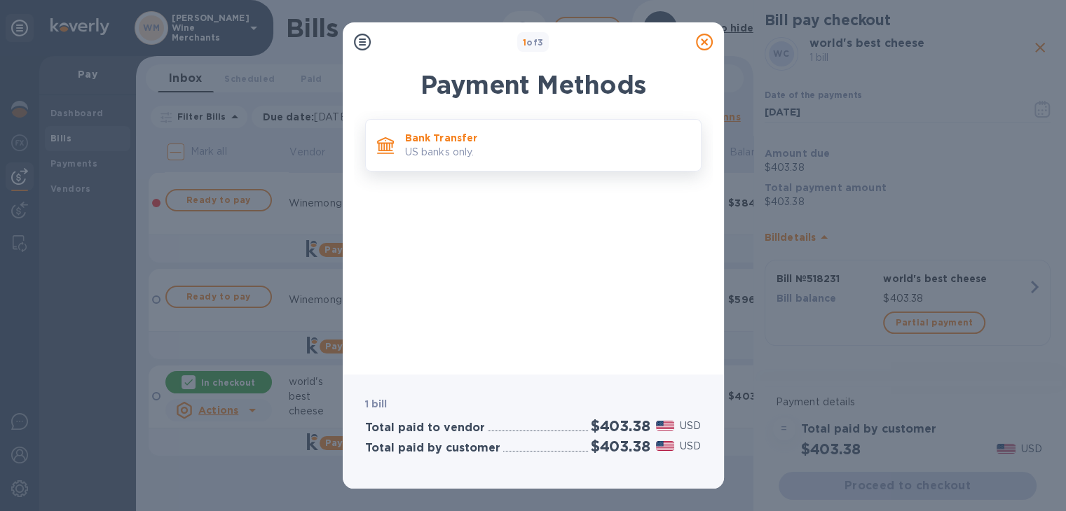
click at [491, 137] on p "Bank Transfer" at bounding box center [547, 138] width 284 height 14
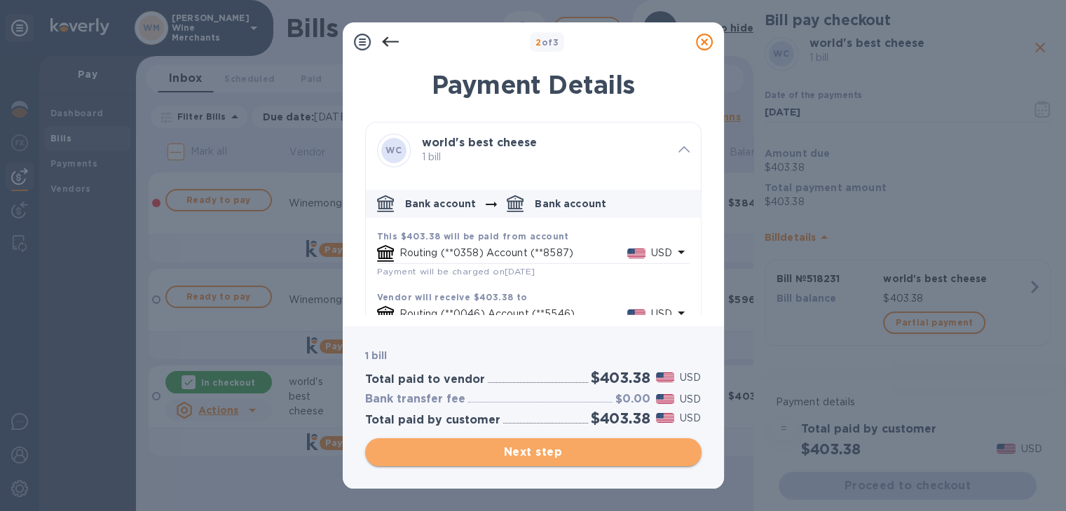
click at [490, 448] on span "Next step" at bounding box center [533, 452] width 314 height 17
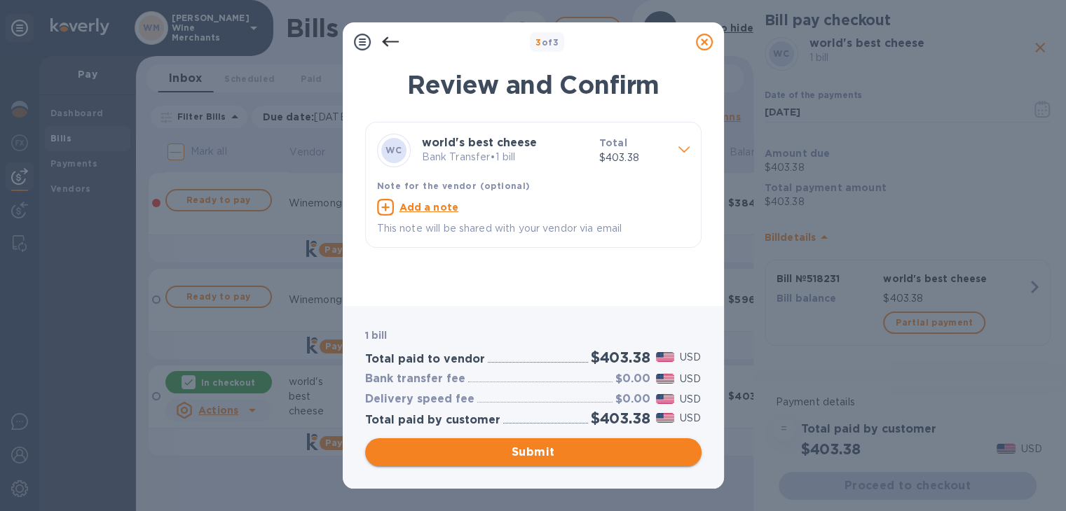
click at [490, 448] on span "Submit" at bounding box center [533, 452] width 314 height 17
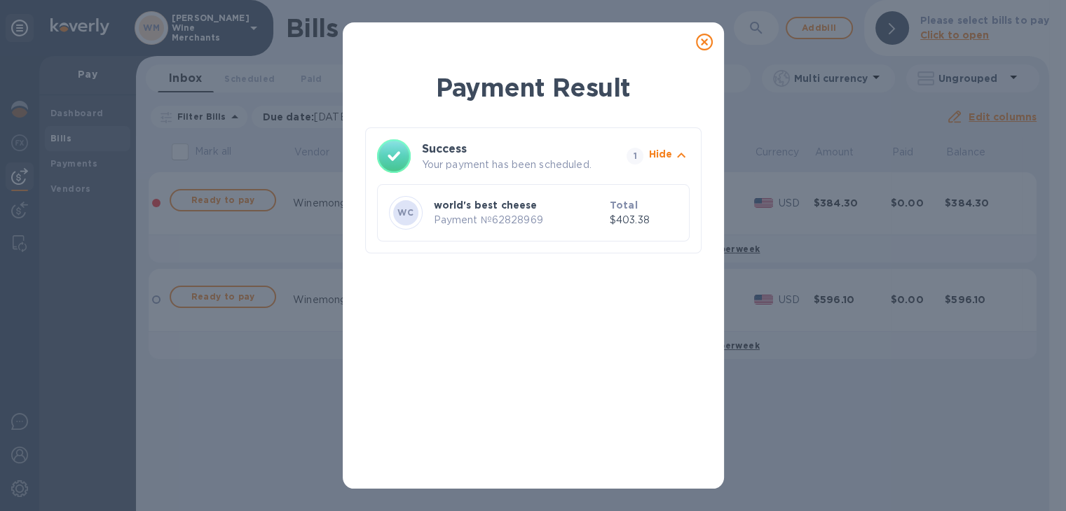
click at [701, 43] on icon at bounding box center [704, 42] width 17 height 17
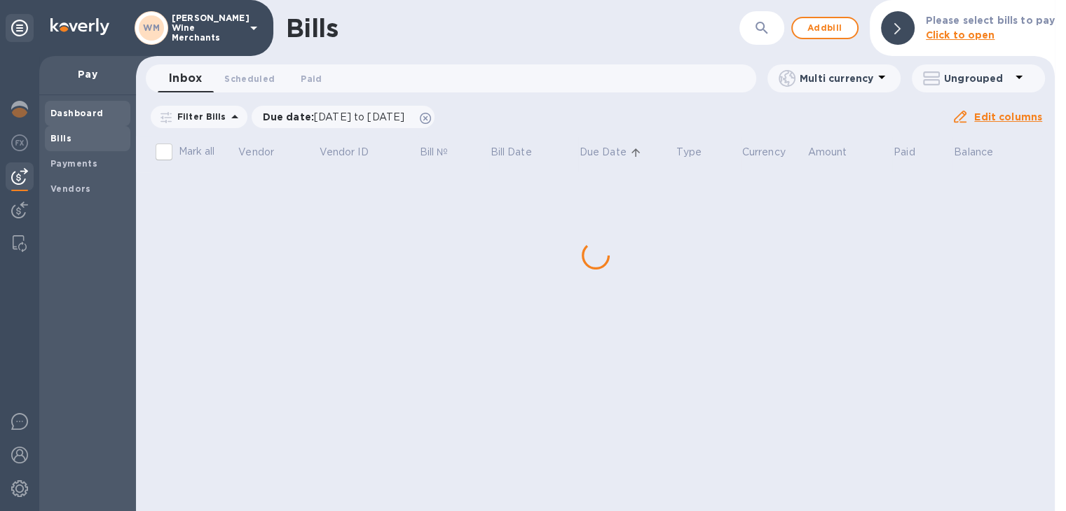
click at [62, 110] on b "Dashboard" at bounding box center [76, 113] width 53 height 11
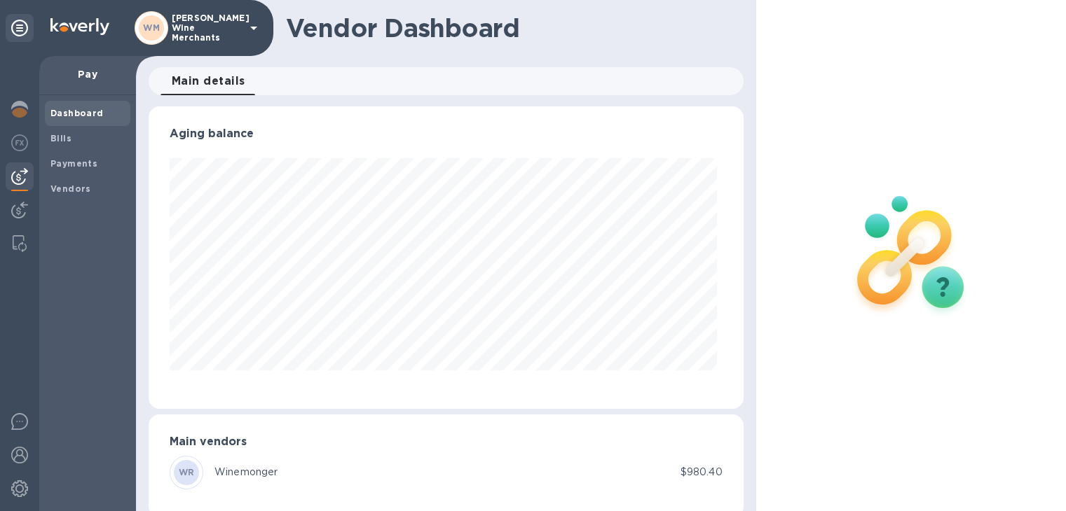
scroll to position [20, 0]
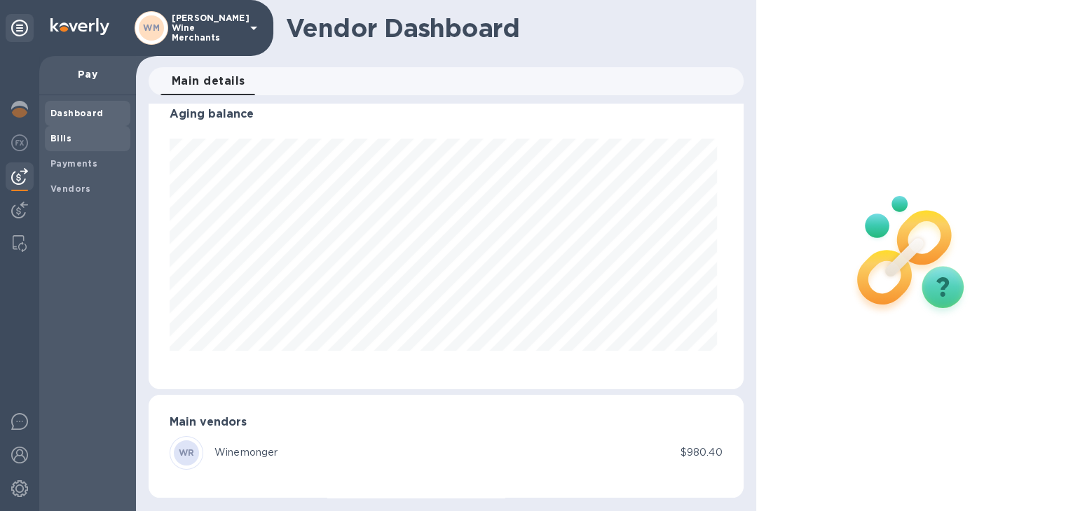
click at [63, 142] on b "Bills" at bounding box center [60, 138] width 21 height 11
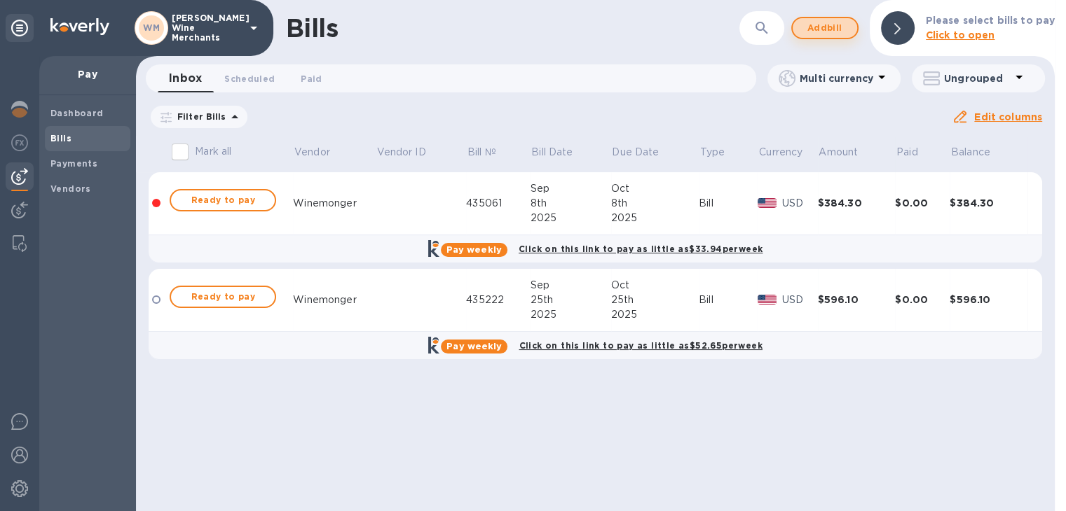
click at [827, 30] on span "Add bill" at bounding box center [825, 28] width 42 height 17
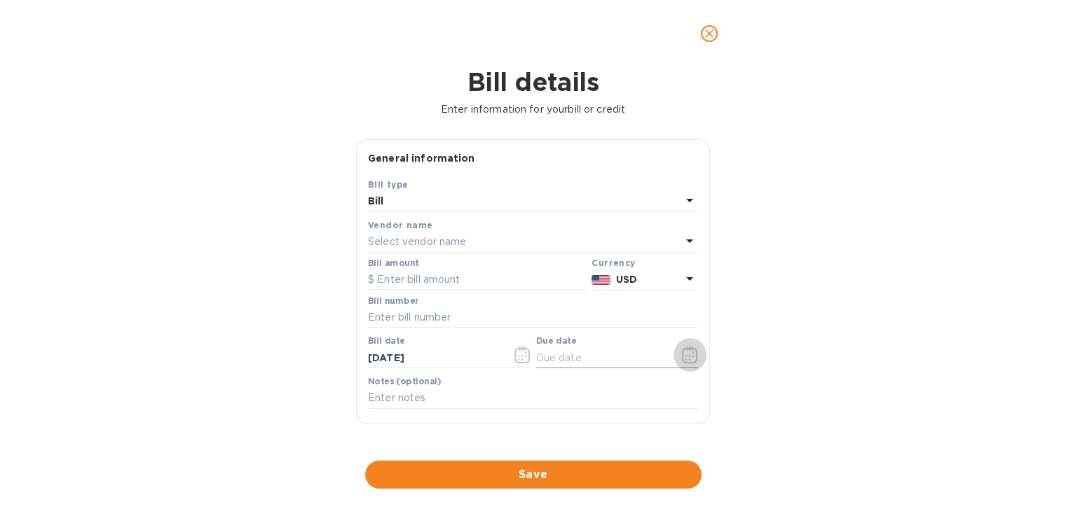
click at [682, 351] on icon "button" at bounding box center [690, 355] width 16 height 17
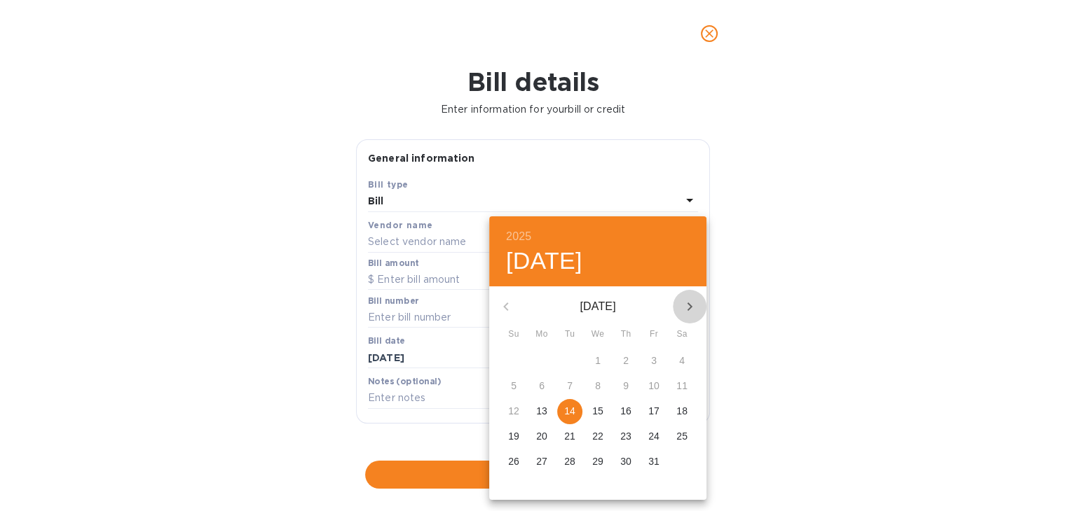
click at [687, 301] on icon "button" at bounding box center [689, 306] width 17 height 17
click at [656, 433] on p "21" at bounding box center [653, 436] width 11 height 14
type input "[DATE]"
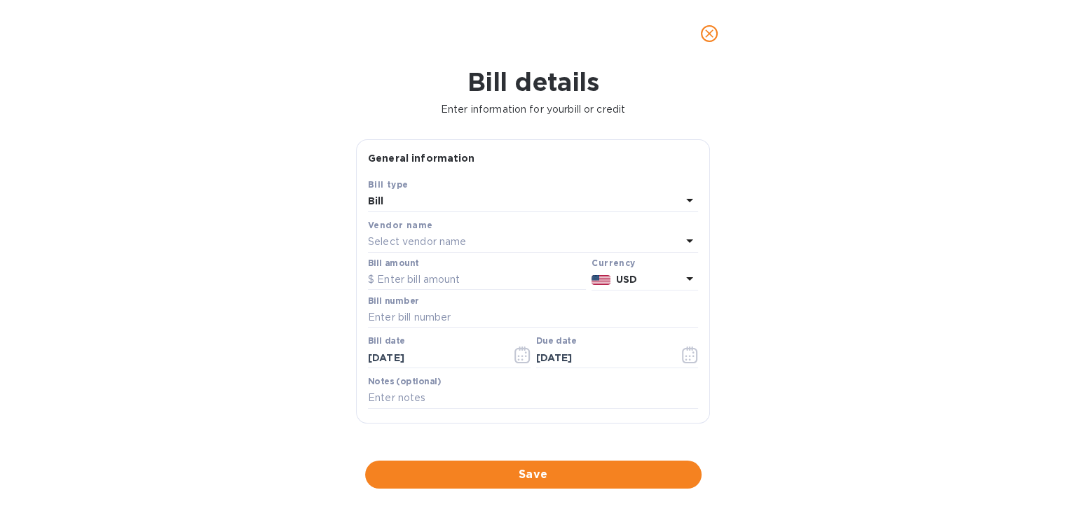
click at [504, 238] on div "Select vendor name" at bounding box center [524, 243] width 313 height 20
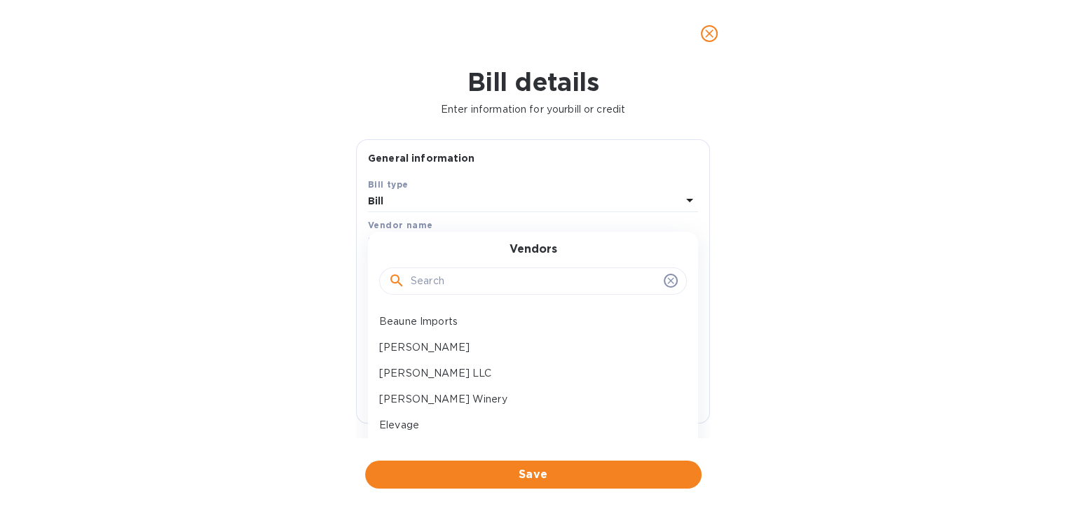
click at [471, 282] on input "text" at bounding box center [534, 281] width 247 height 21
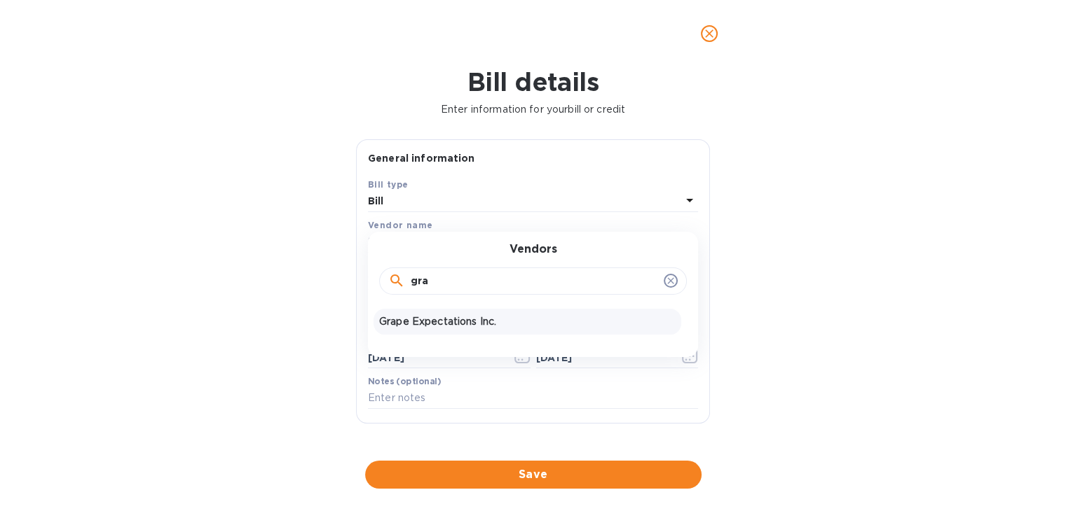
type input "gra"
click at [470, 326] on p "Grape Expectations Inc." at bounding box center [527, 322] width 296 height 15
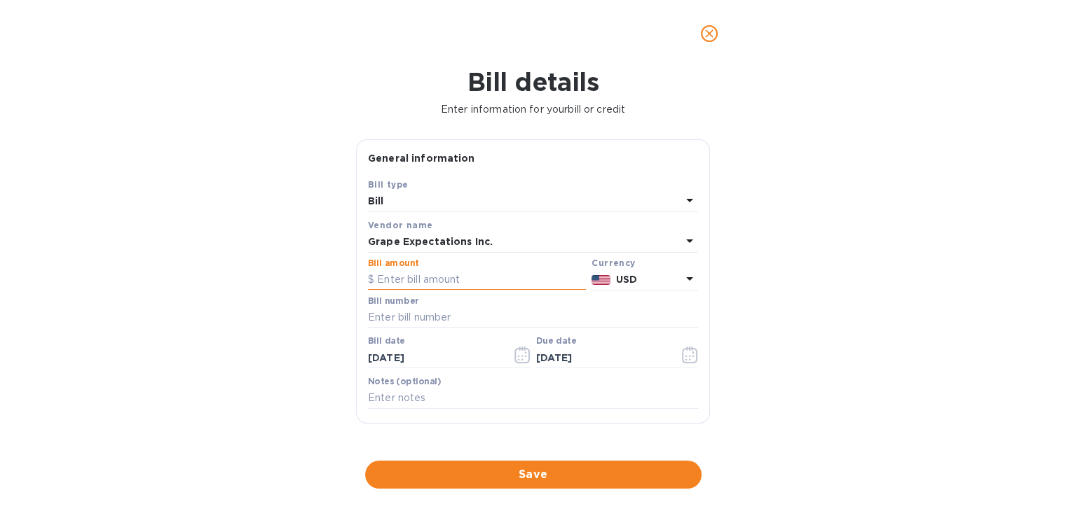
click at [448, 278] on input "text" at bounding box center [477, 280] width 218 height 21
type input "442.40"
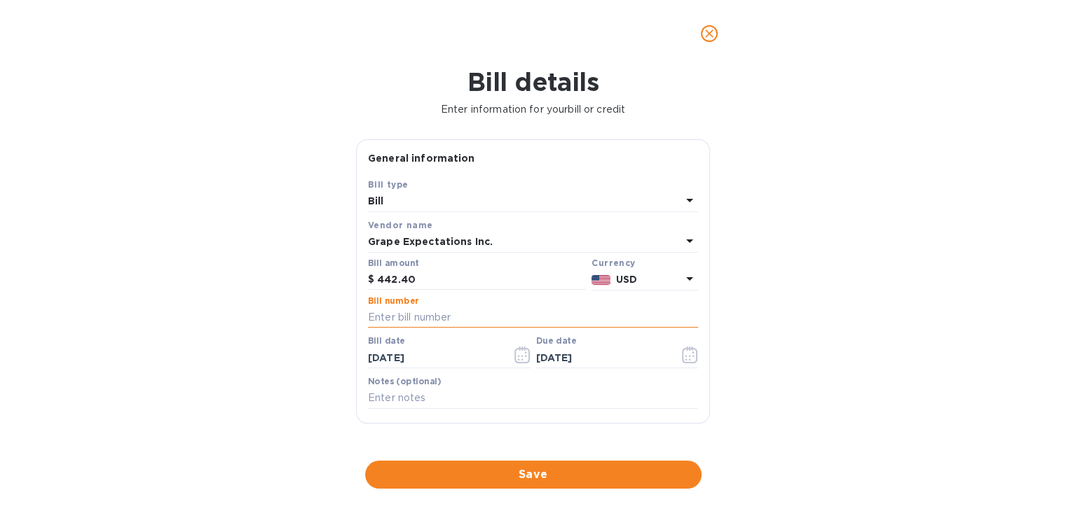
click at [450, 323] on input "text" at bounding box center [533, 318] width 330 height 21
type input "381690"
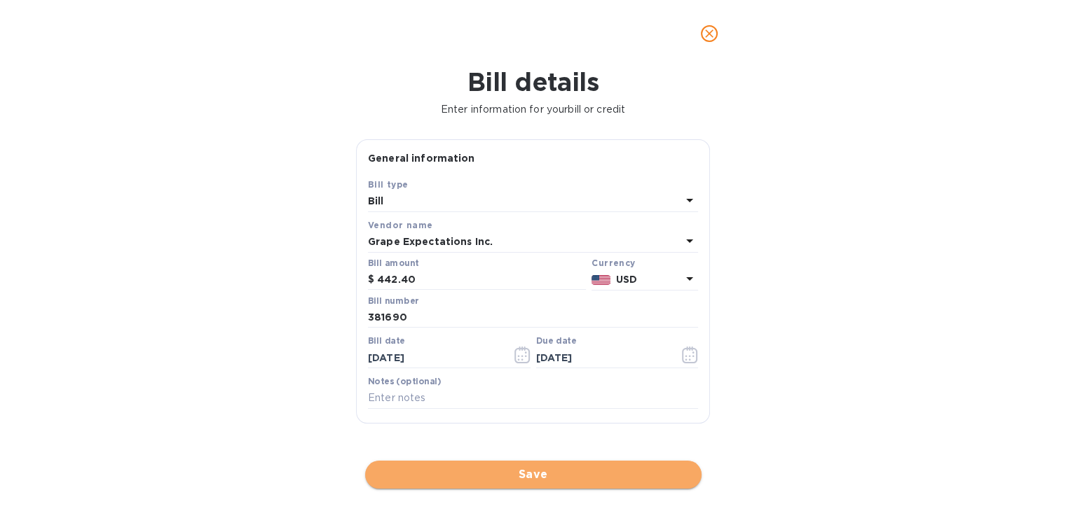
click at [523, 469] on span "Save" at bounding box center [533, 475] width 314 height 17
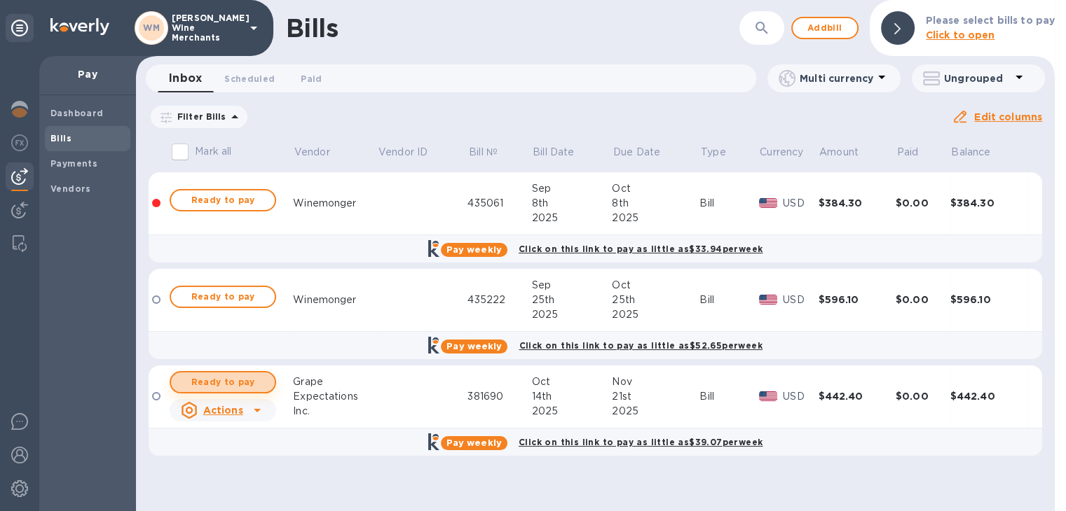
click at [210, 379] on span "Ready to pay" at bounding box center [222, 382] width 81 height 17
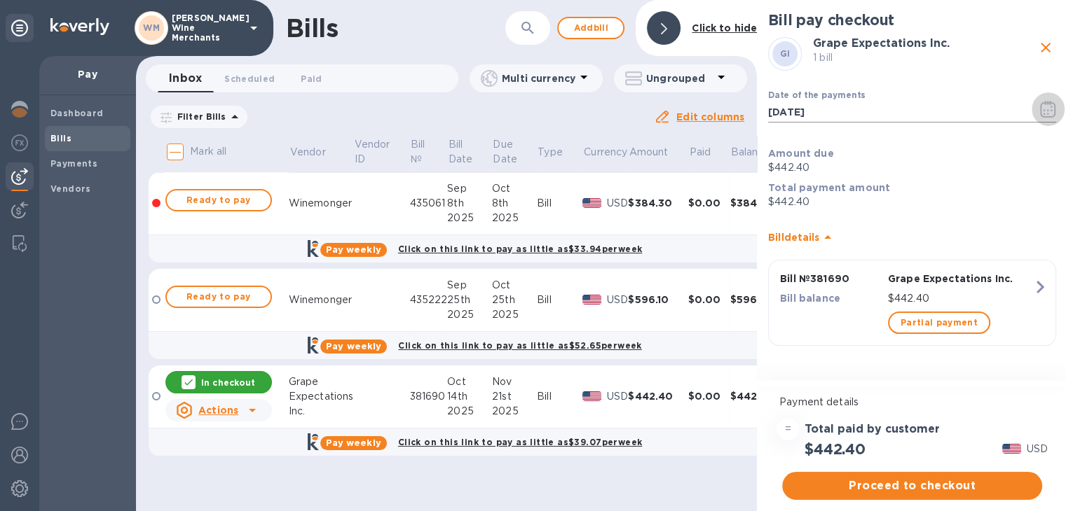
click at [1052, 107] on icon "button" at bounding box center [1048, 109] width 16 height 17
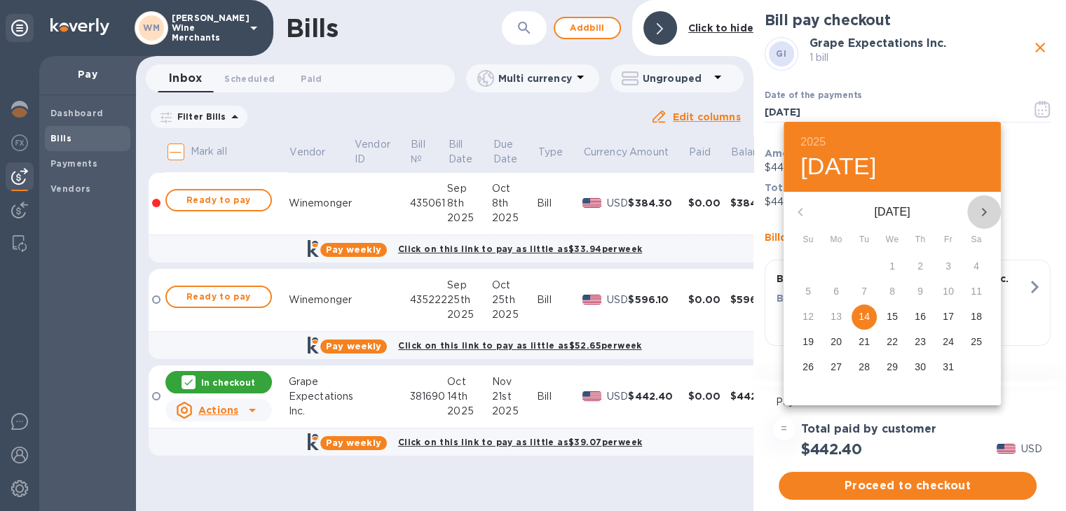
click at [984, 208] on icon "button" at bounding box center [983, 212] width 17 height 17
click at [942, 341] on p "21" at bounding box center [947, 342] width 11 height 14
type input "[DATE]"
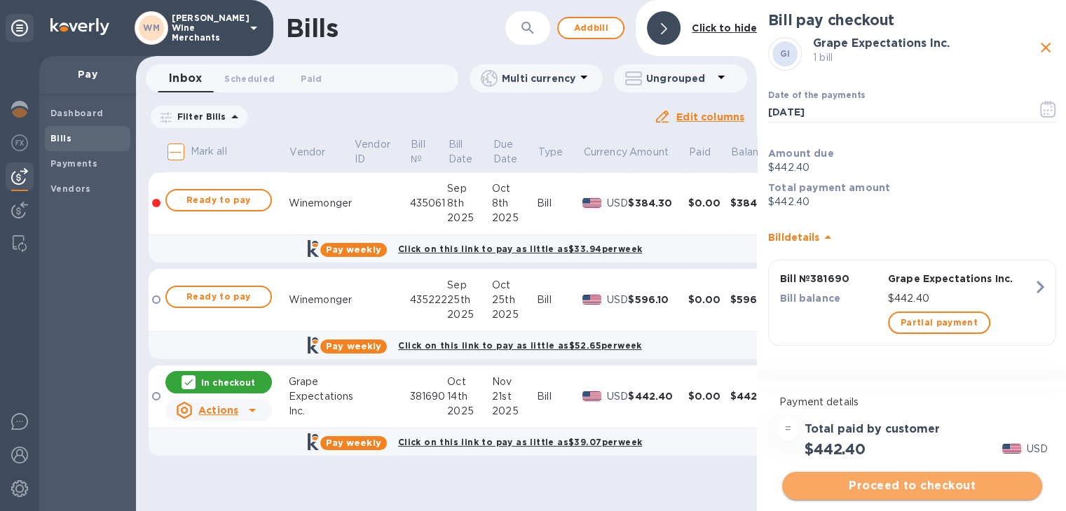
click at [914, 480] on span "Proceed to checkout" at bounding box center [912, 486] width 238 height 17
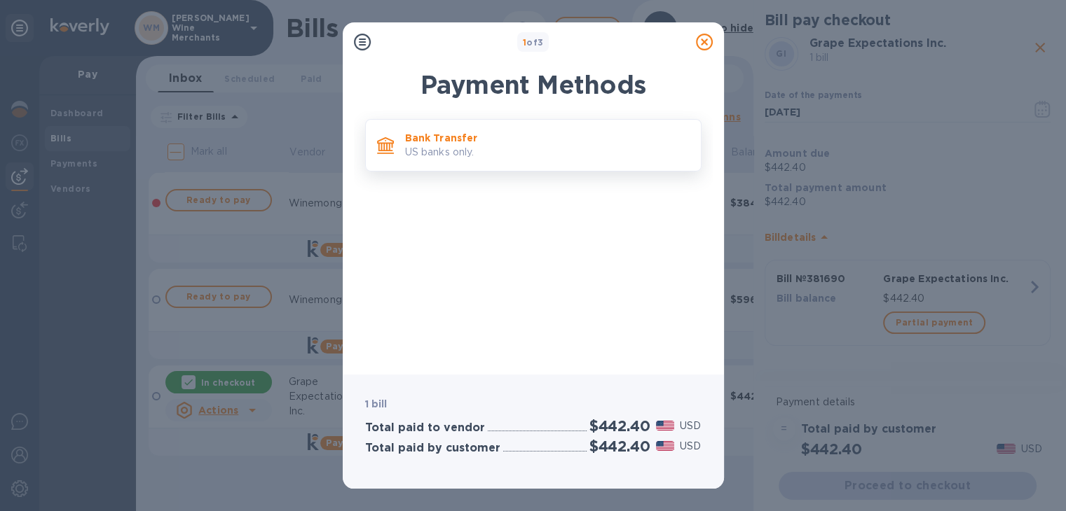
click at [524, 156] on p "US banks only." at bounding box center [547, 152] width 284 height 15
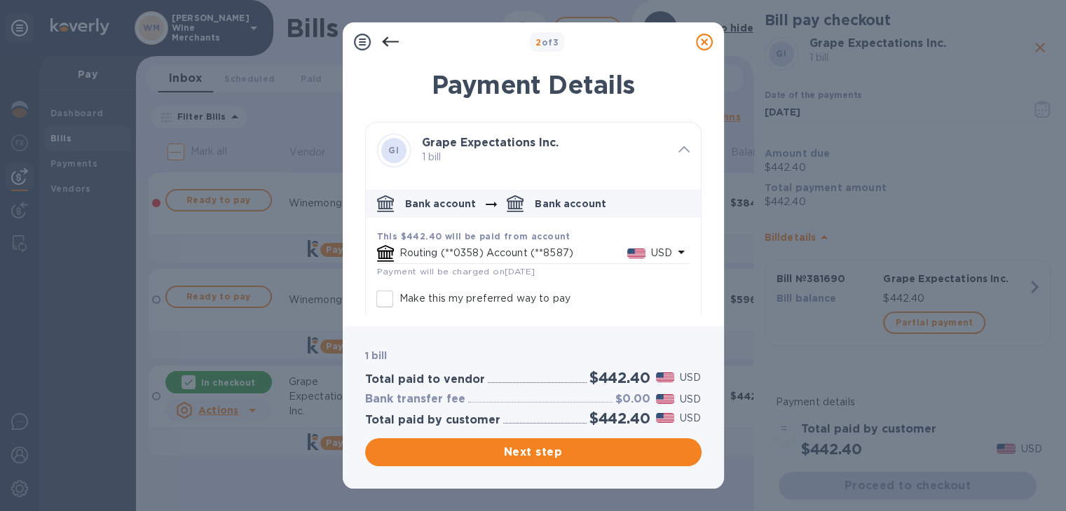
scroll to position [67, 0]
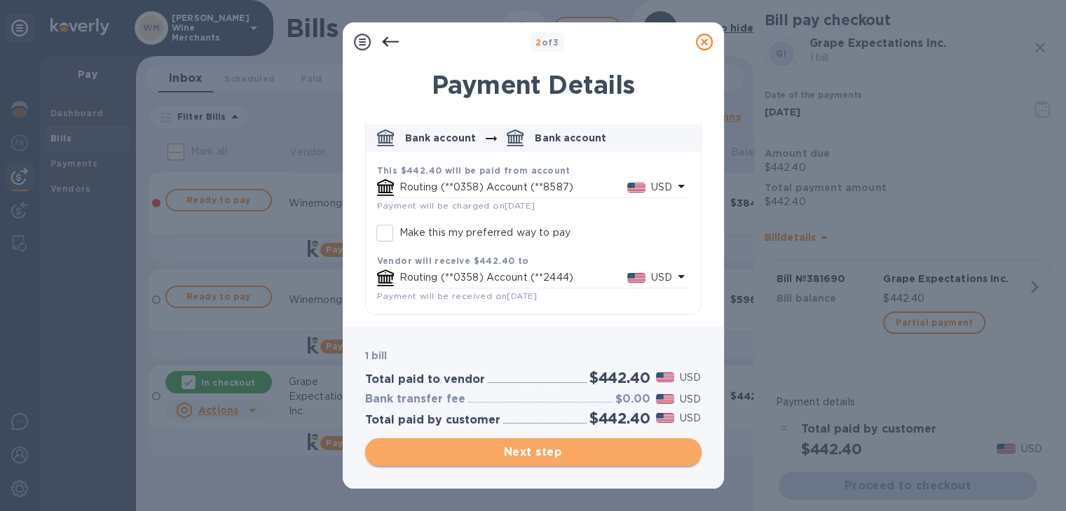
click at [537, 456] on span "Next step" at bounding box center [533, 452] width 314 height 17
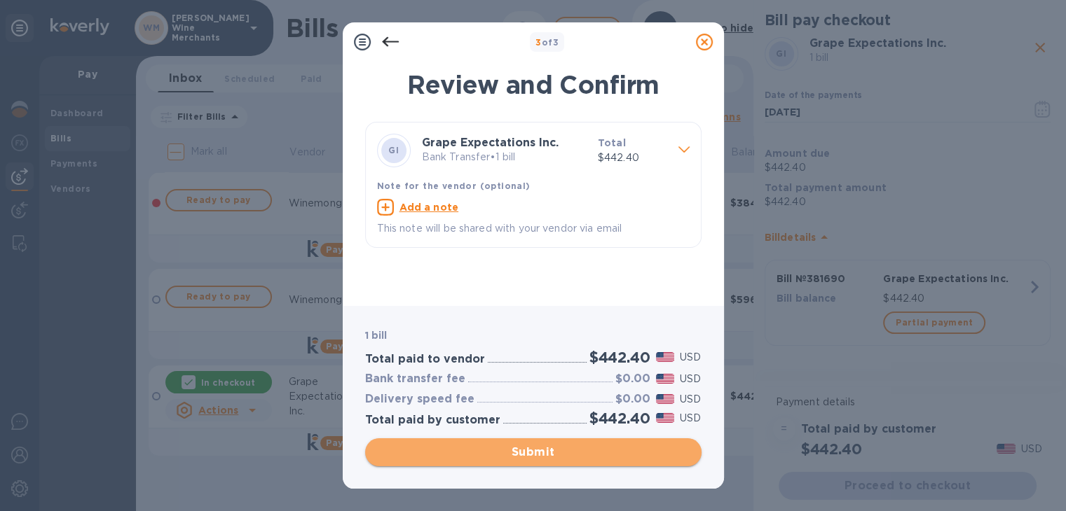
click at [537, 456] on span "Submit" at bounding box center [533, 452] width 314 height 17
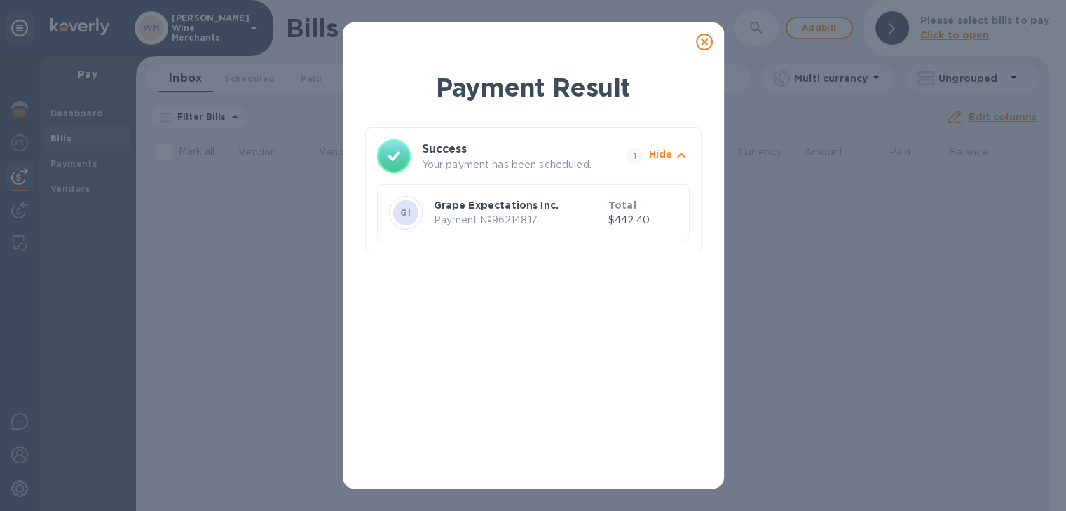
click at [701, 39] on icon at bounding box center [704, 42] width 17 height 17
